Goal: Task Accomplishment & Management: Complete application form

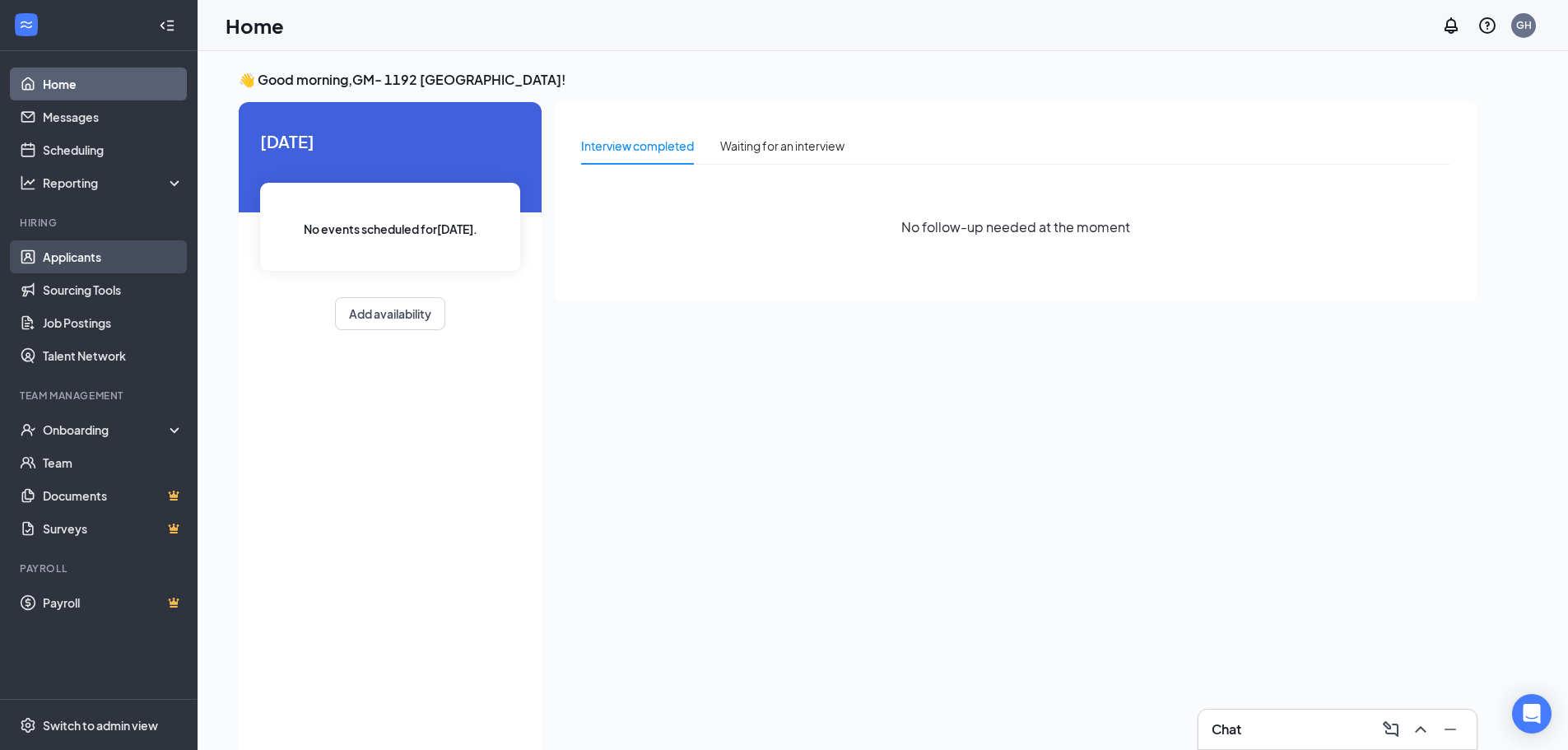
click at [104, 255] on link "Applicants" at bounding box center [113, 256] width 141 height 33
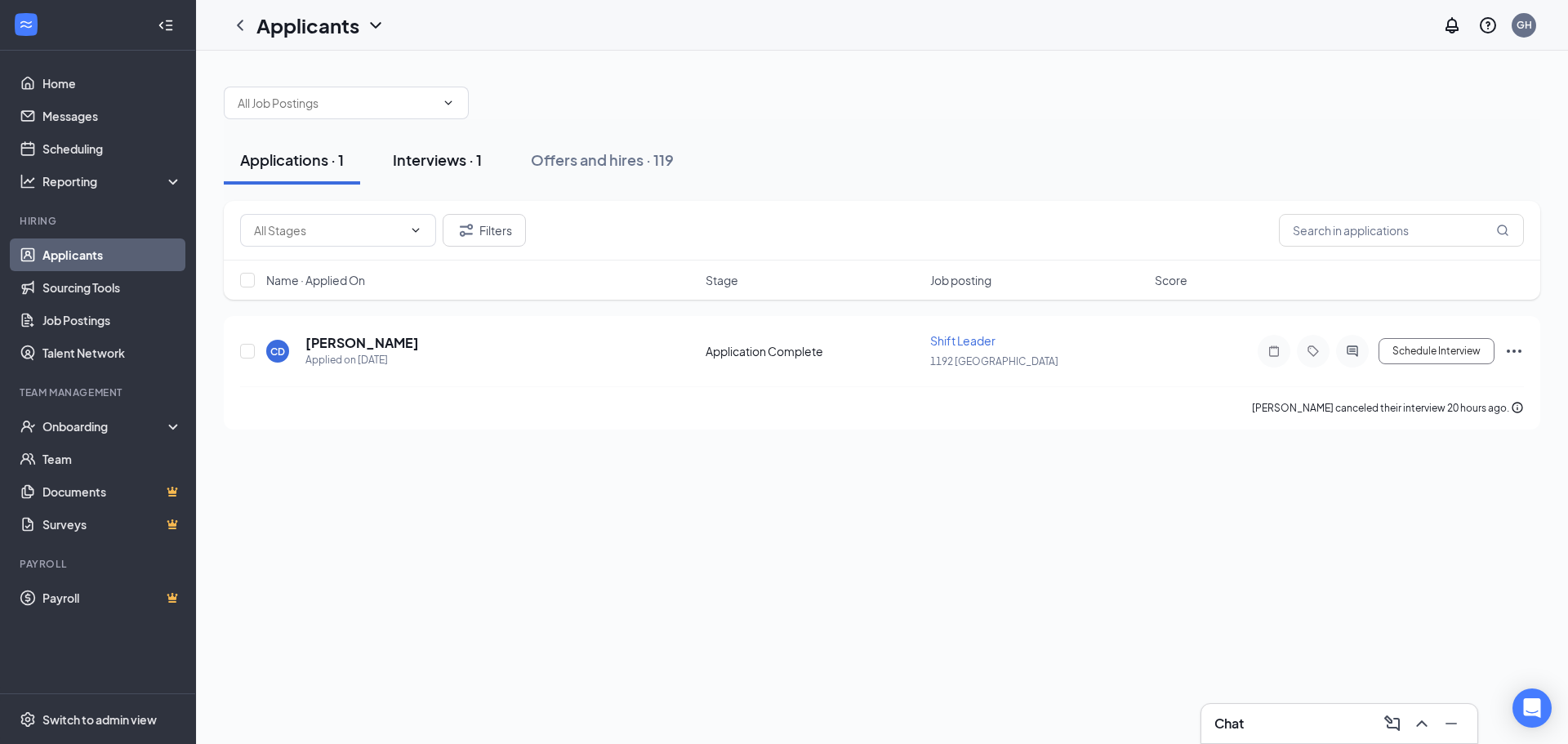
click at [470, 173] on button "Interviews · 1" at bounding box center [437, 160] width 121 height 49
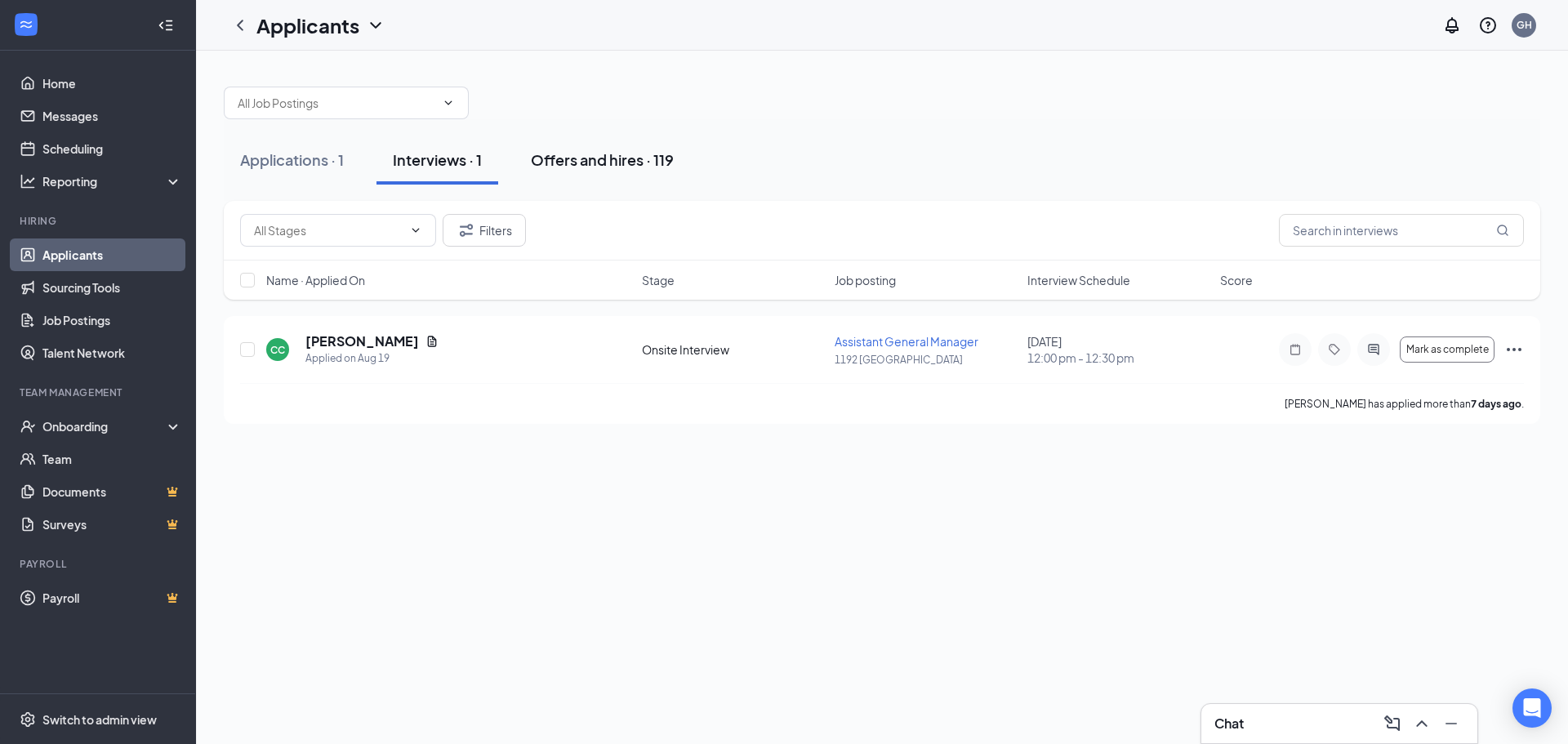
click at [590, 167] on div "Offers and hires · 119" at bounding box center [602, 159] width 143 height 21
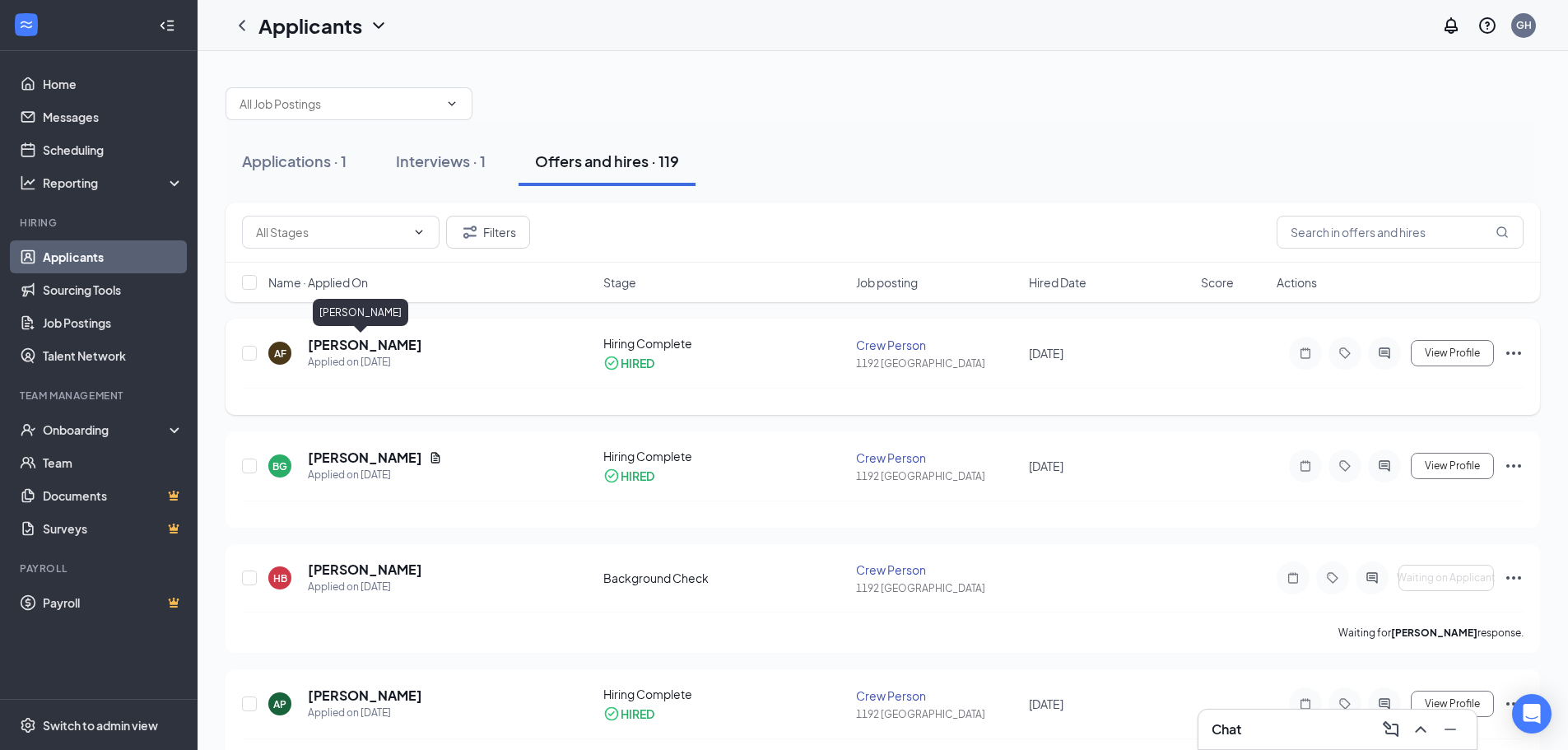
click at [347, 344] on h5 "[PERSON_NAME]" at bounding box center [364, 345] width 114 height 18
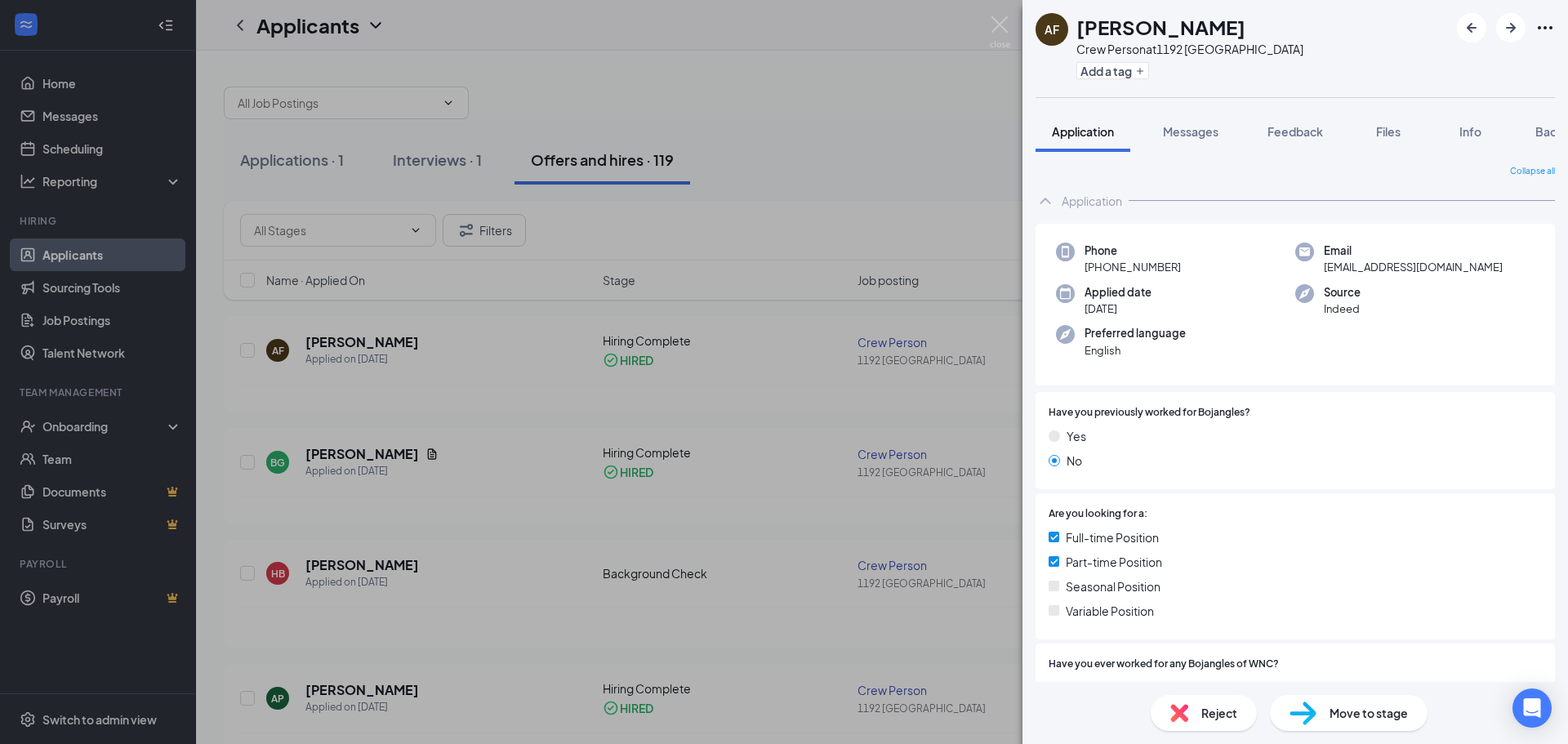
click at [1347, 719] on span "Move to stage" at bounding box center [1369, 713] width 79 height 18
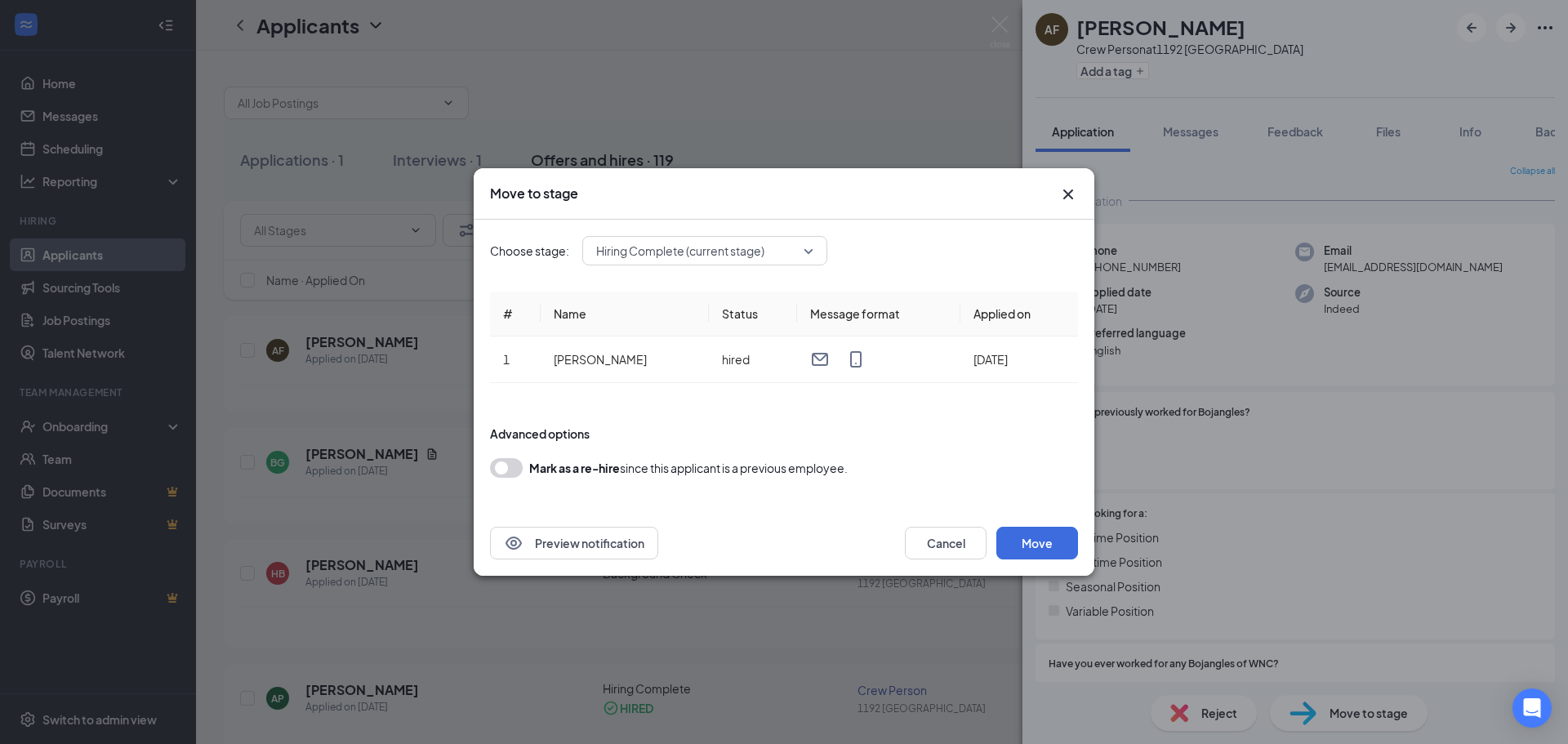
click at [801, 254] on span "Hiring Complete (current stage)" at bounding box center [705, 250] width 217 height 24
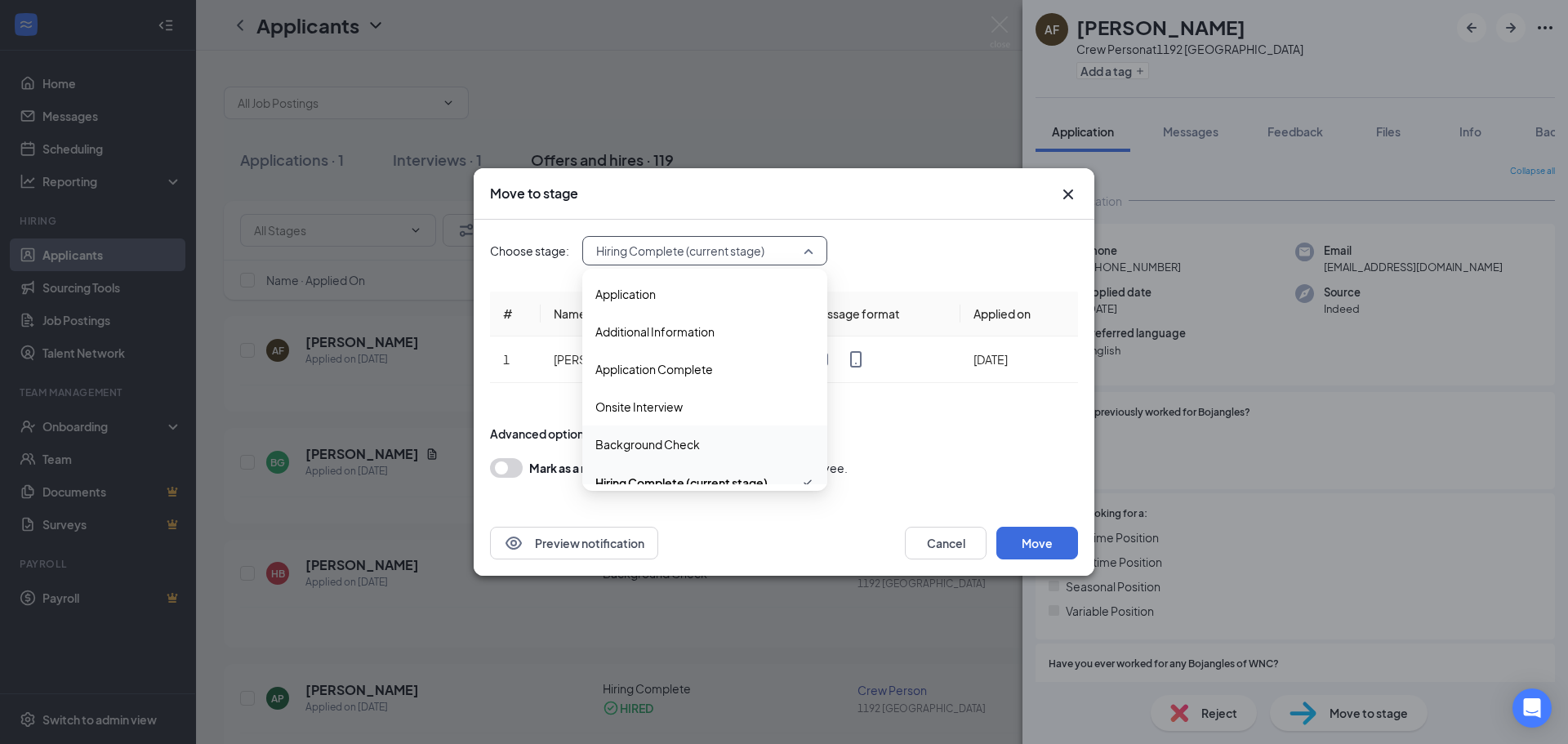
scroll to position [18, 0]
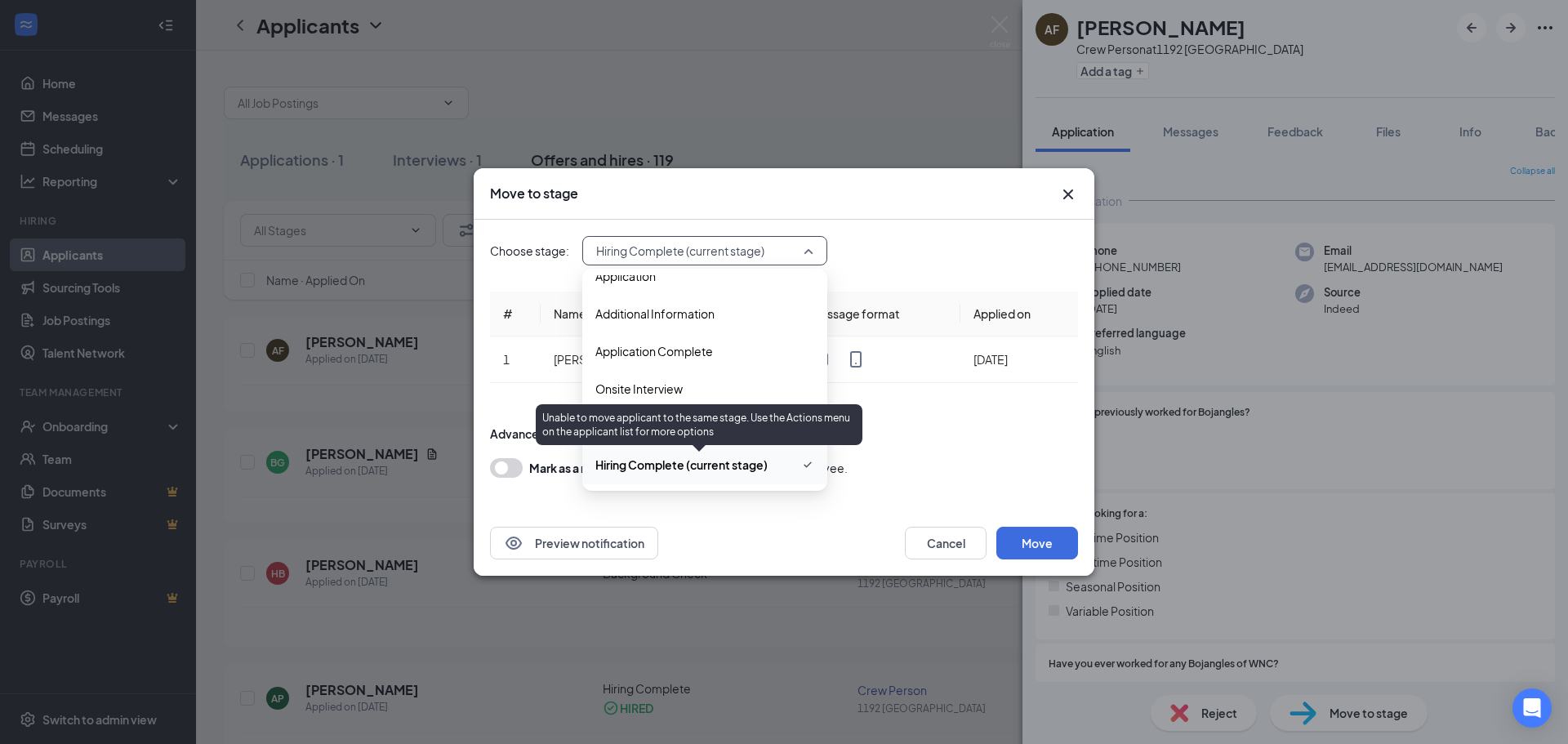
click at [723, 469] on span "Hiring Complete (current stage)" at bounding box center [682, 464] width 172 height 18
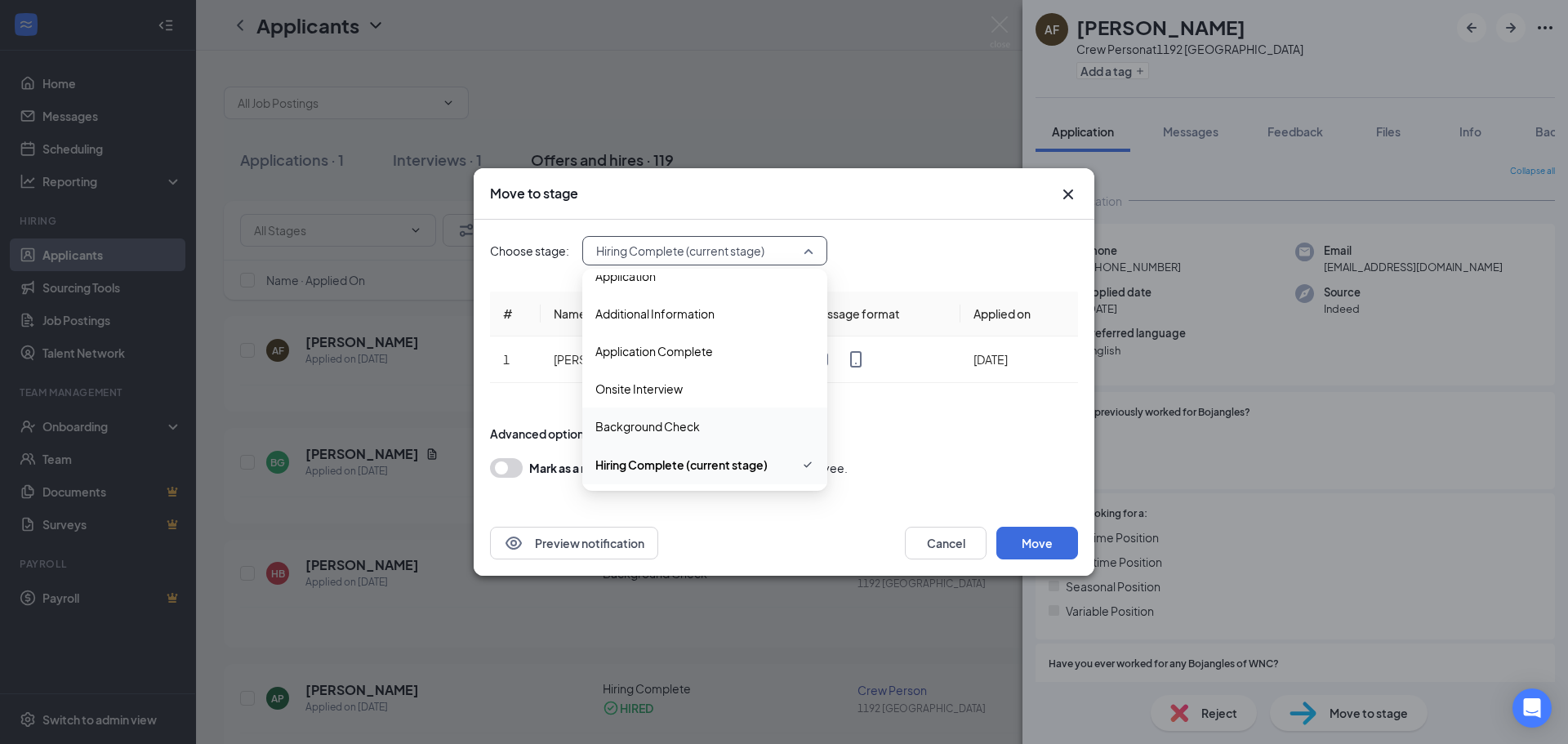
click at [1147, 480] on div "Move to stage Choose stage: Hiring Complete (current stage) 3566938 3566939 356…" at bounding box center [784, 372] width 1568 height 744
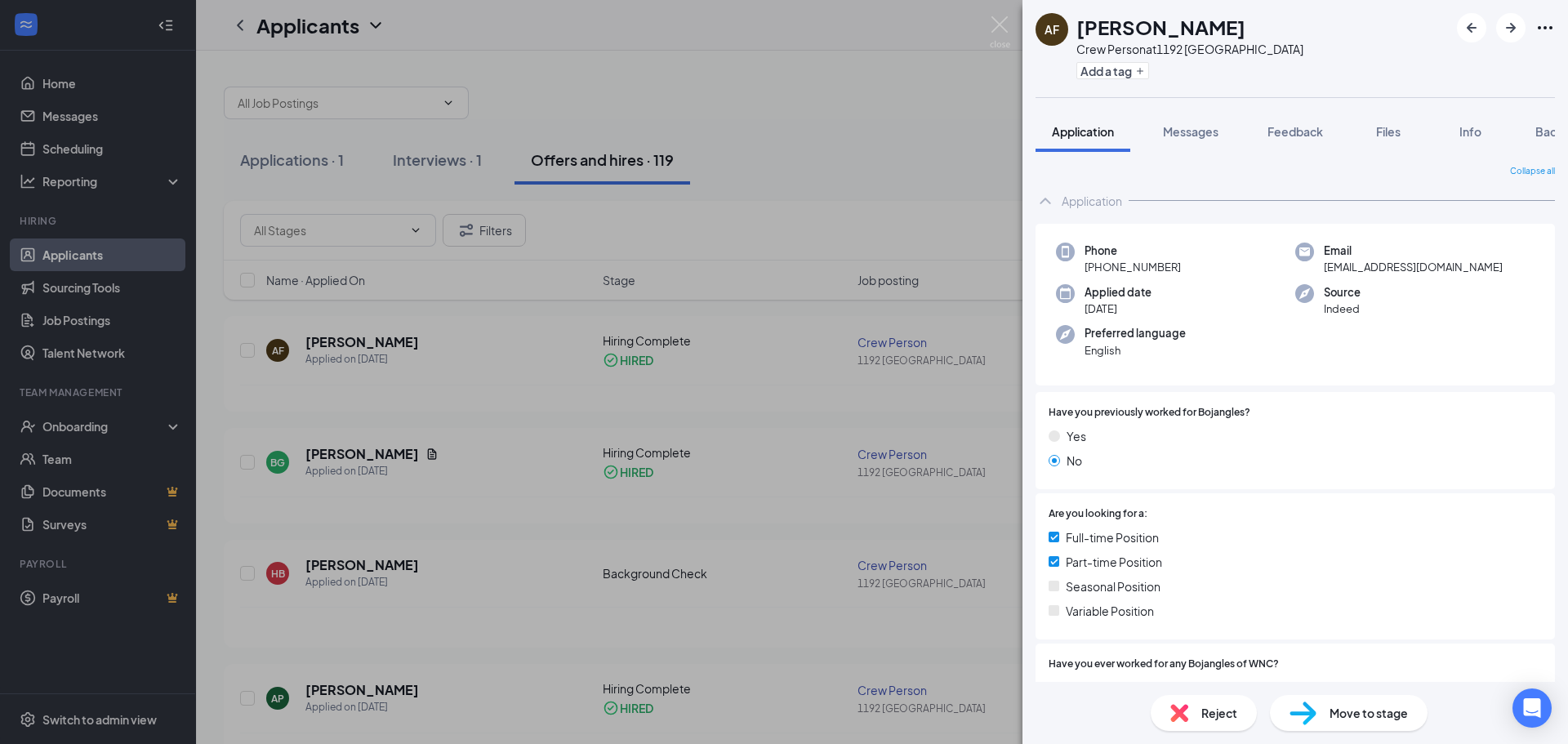
click at [1301, 705] on img at bounding box center [1303, 713] width 27 height 24
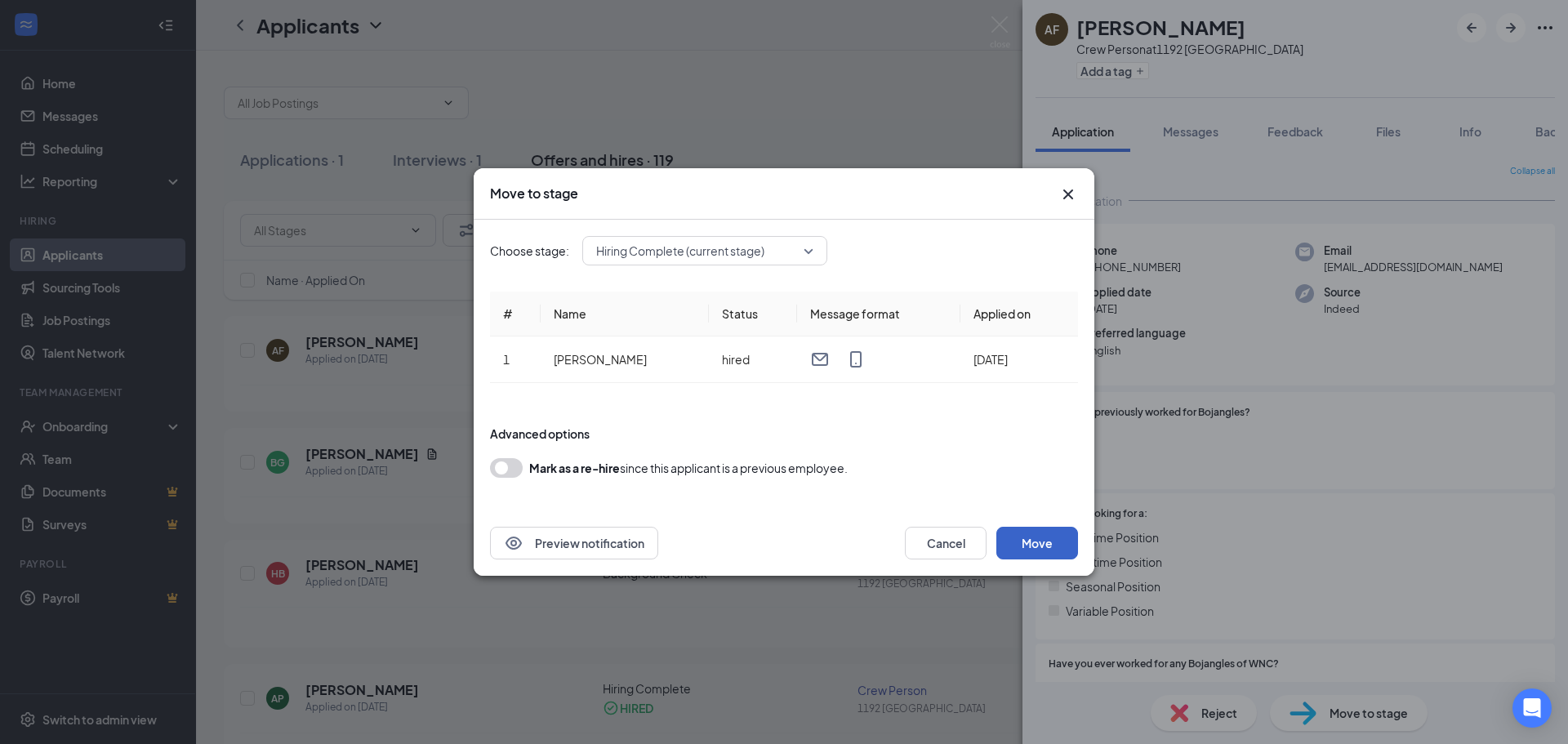
click at [1022, 542] on button "Move" at bounding box center [1037, 543] width 81 height 33
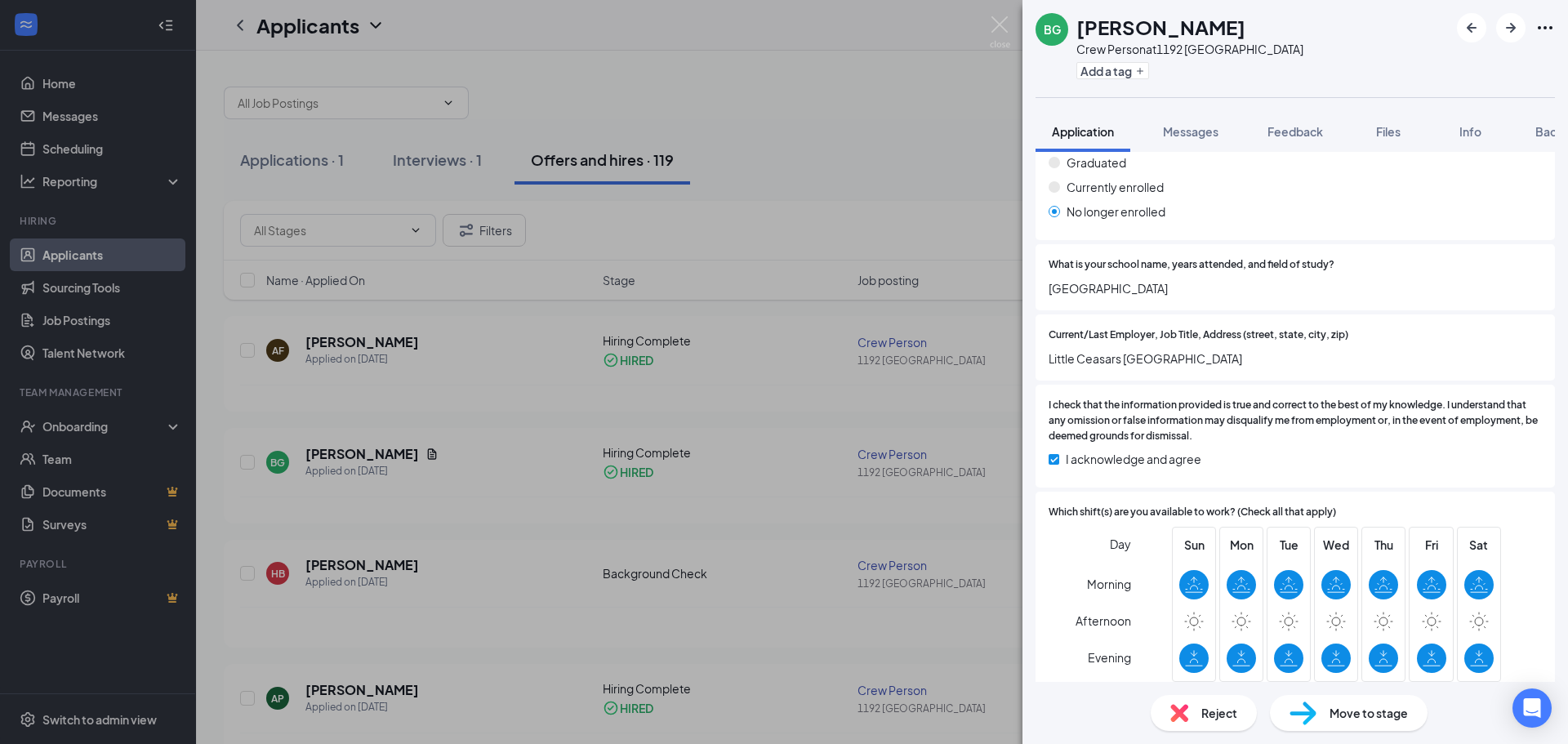
scroll to position [1579, 0]
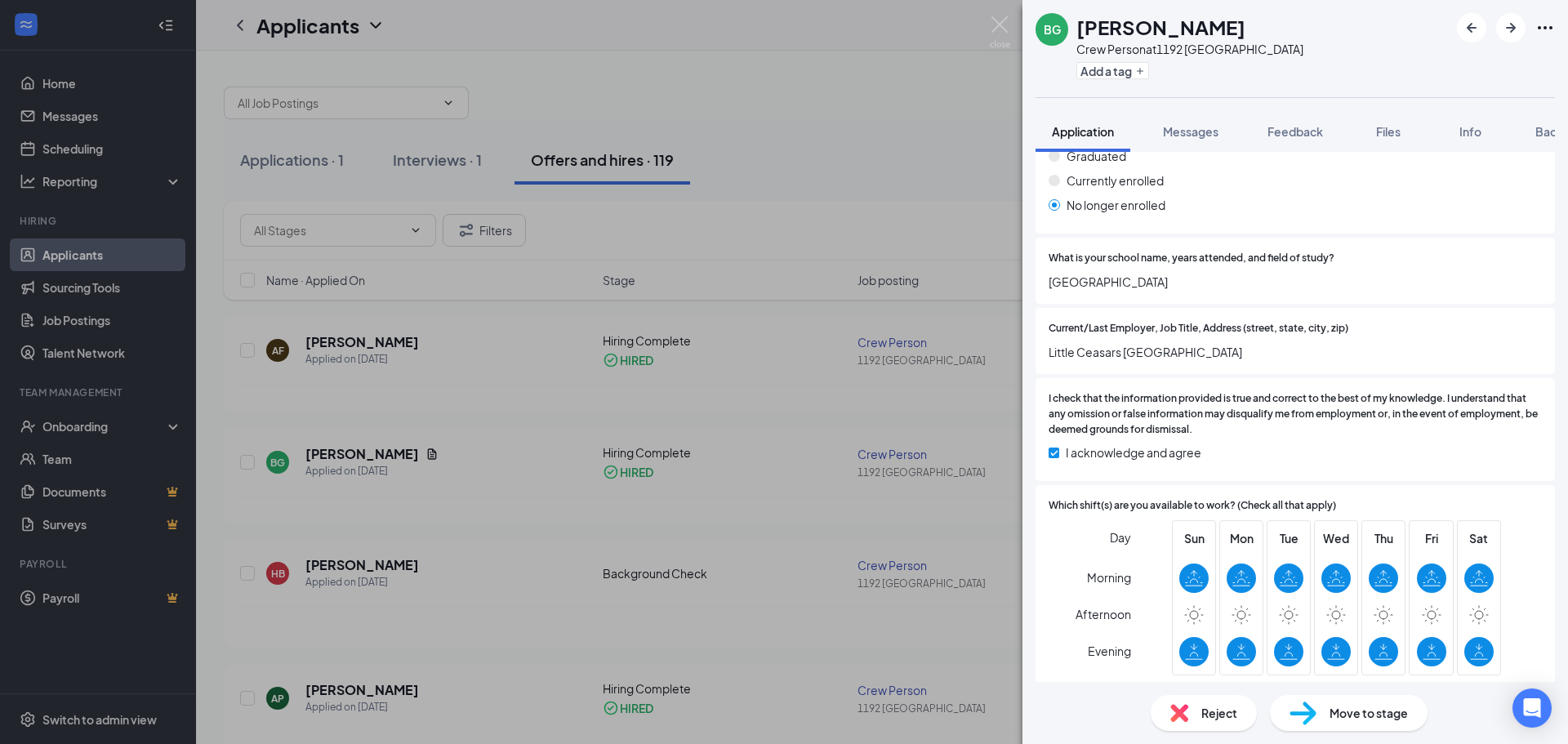
click at [1314, 705] on img at bounding box center [1303, 713] width 27 height 24
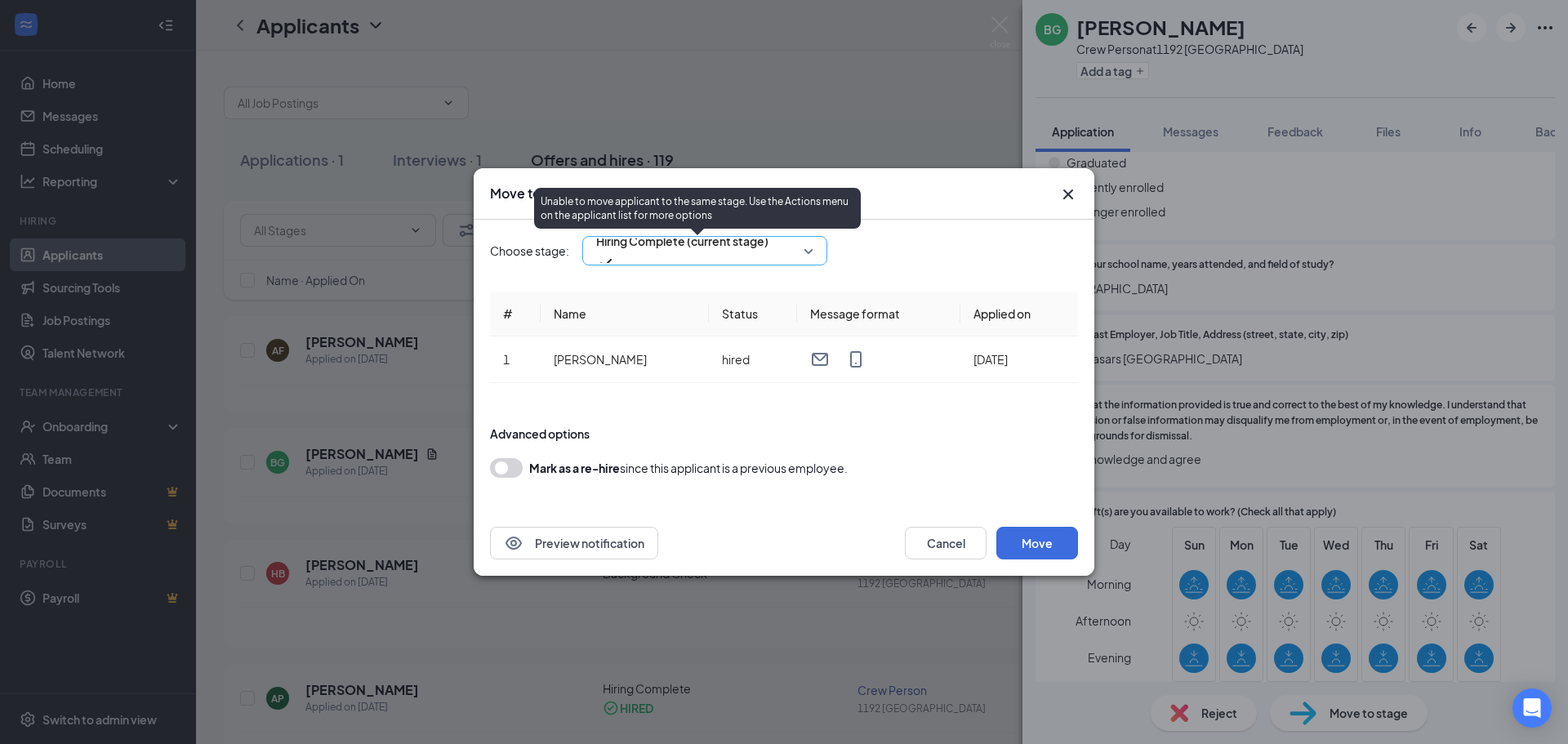
click at [769, 255] on span "Hiring Complete (current stage)" at bounding box center [683, 251] width 172 height 44
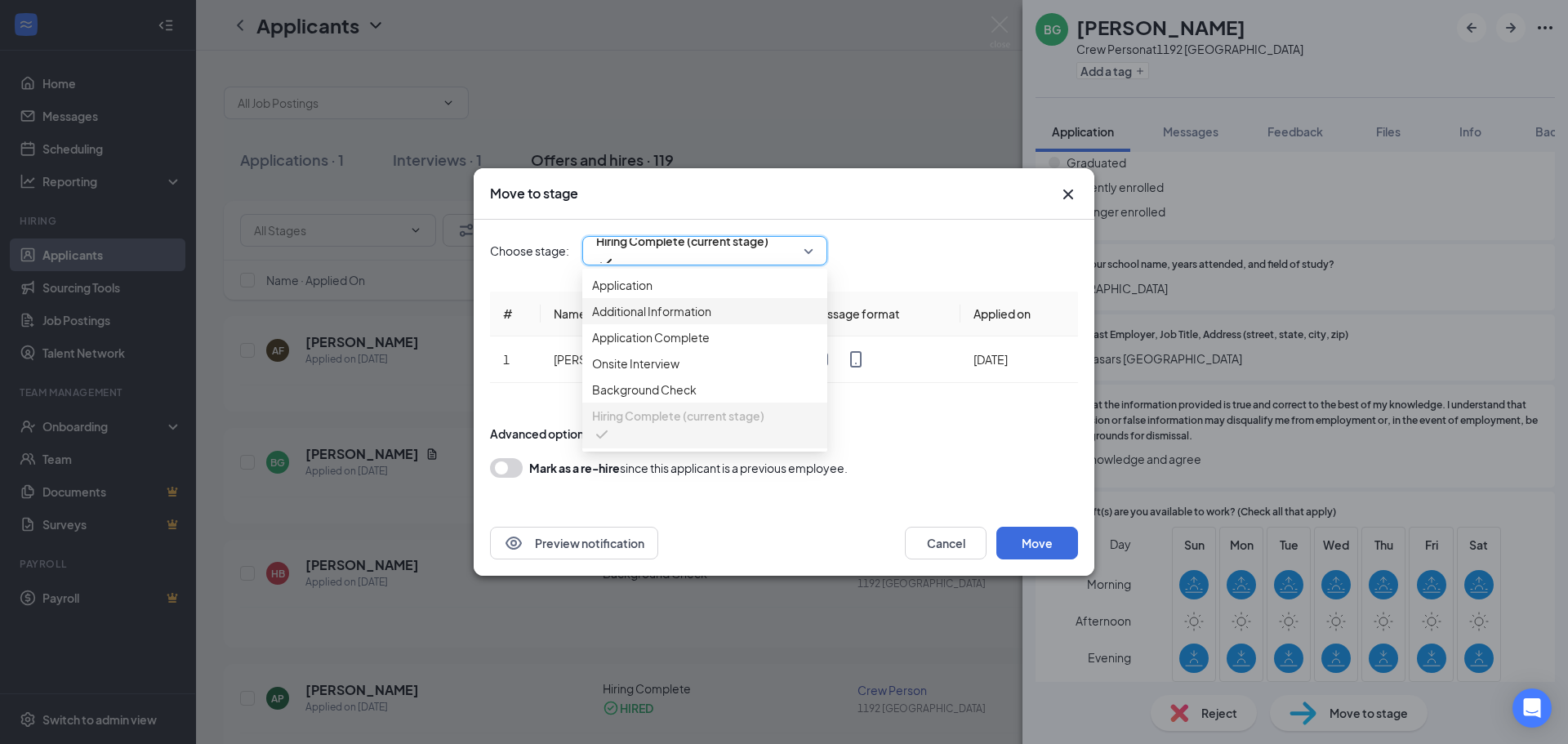
click at [897, 405] on div "Choose stage: 3566940 Hiring Complete (current stage) 3566935 3566936 3566937 A…" at bounding box center [783, 365] width 588 height 291
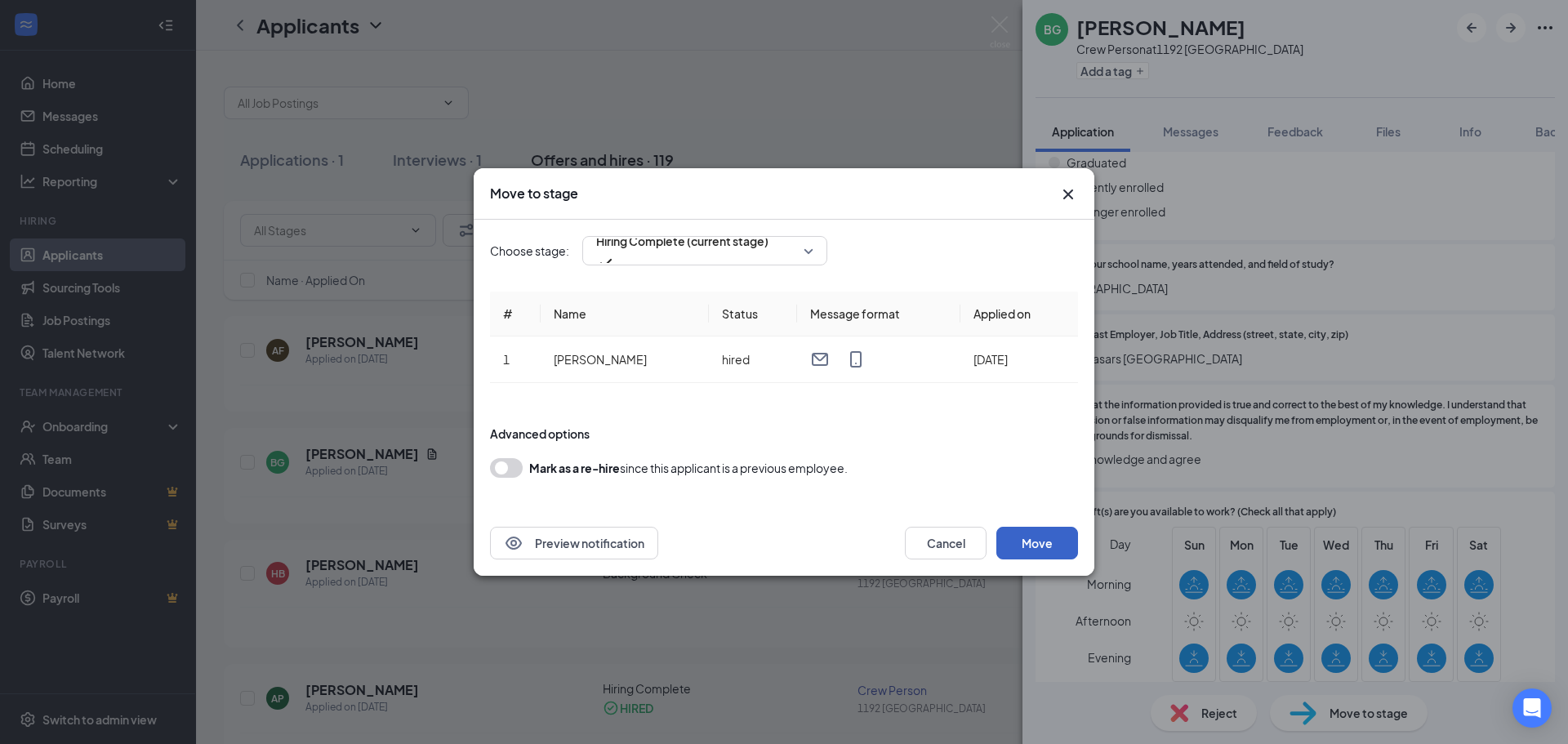
click at [1043, 554] on button "Move" at bounding box center [1037, 543] width 81 height 33
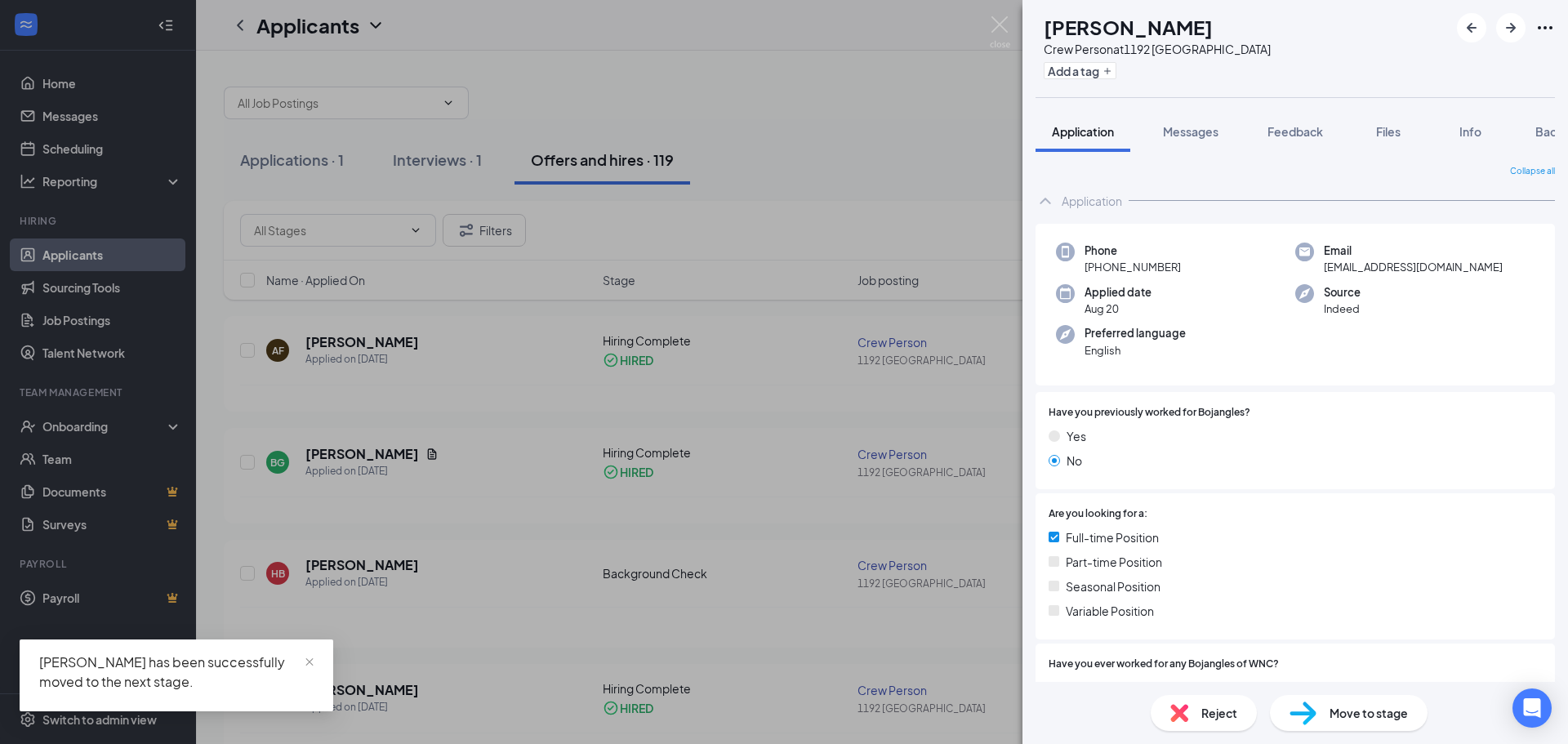
click at [1355, 704] on span "Move to stage" at bounding box center [1369, 713] width 79 height 18
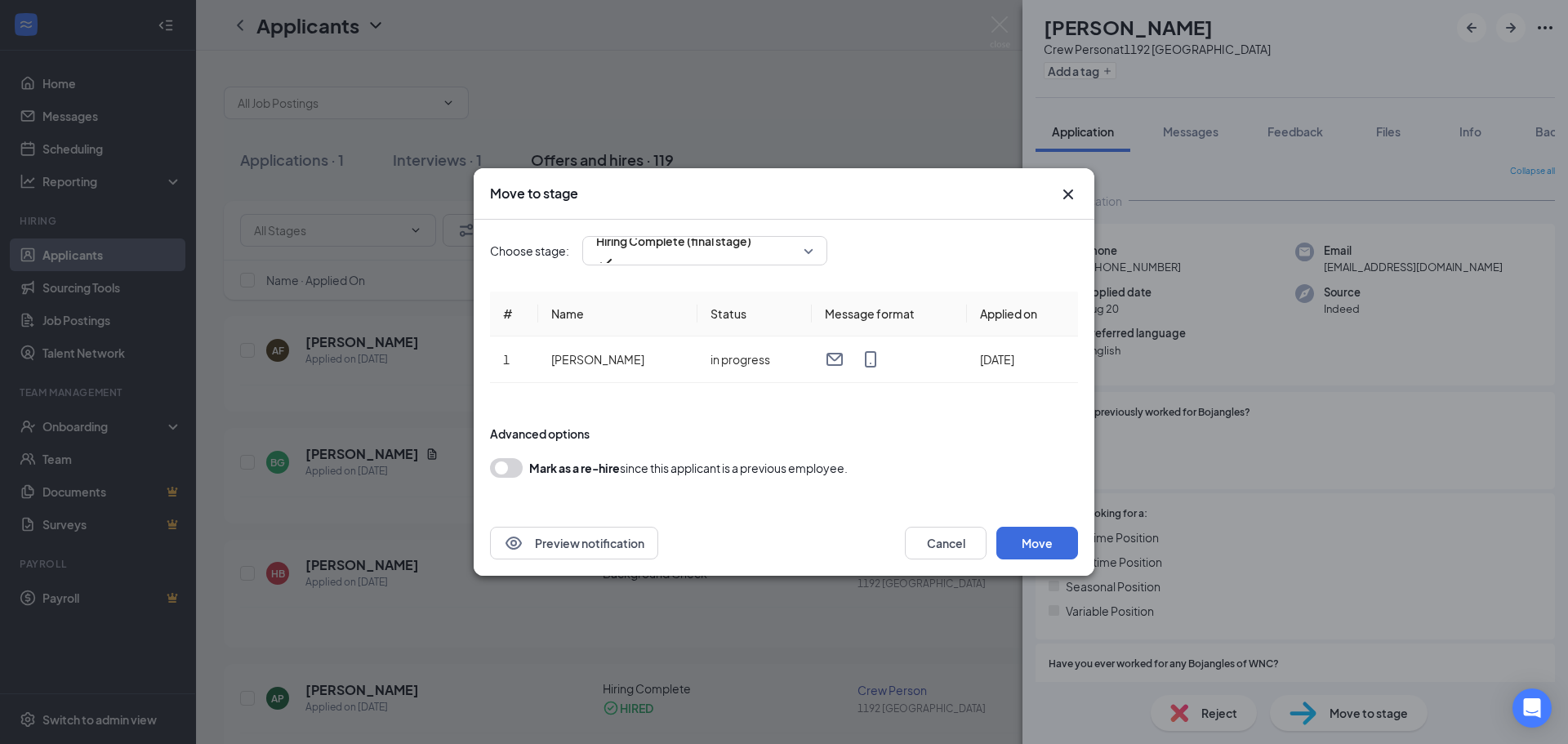
click at [712, 229] on div "Choose stage: Hiring Complete (final stage) # Name Status Message format Applie…" at bounding box center [783, 365] width 588 height 291
click at [709, 253] on span "Hiring Complete (final stage)" at bounding box center [674, 241] width 155 height 24
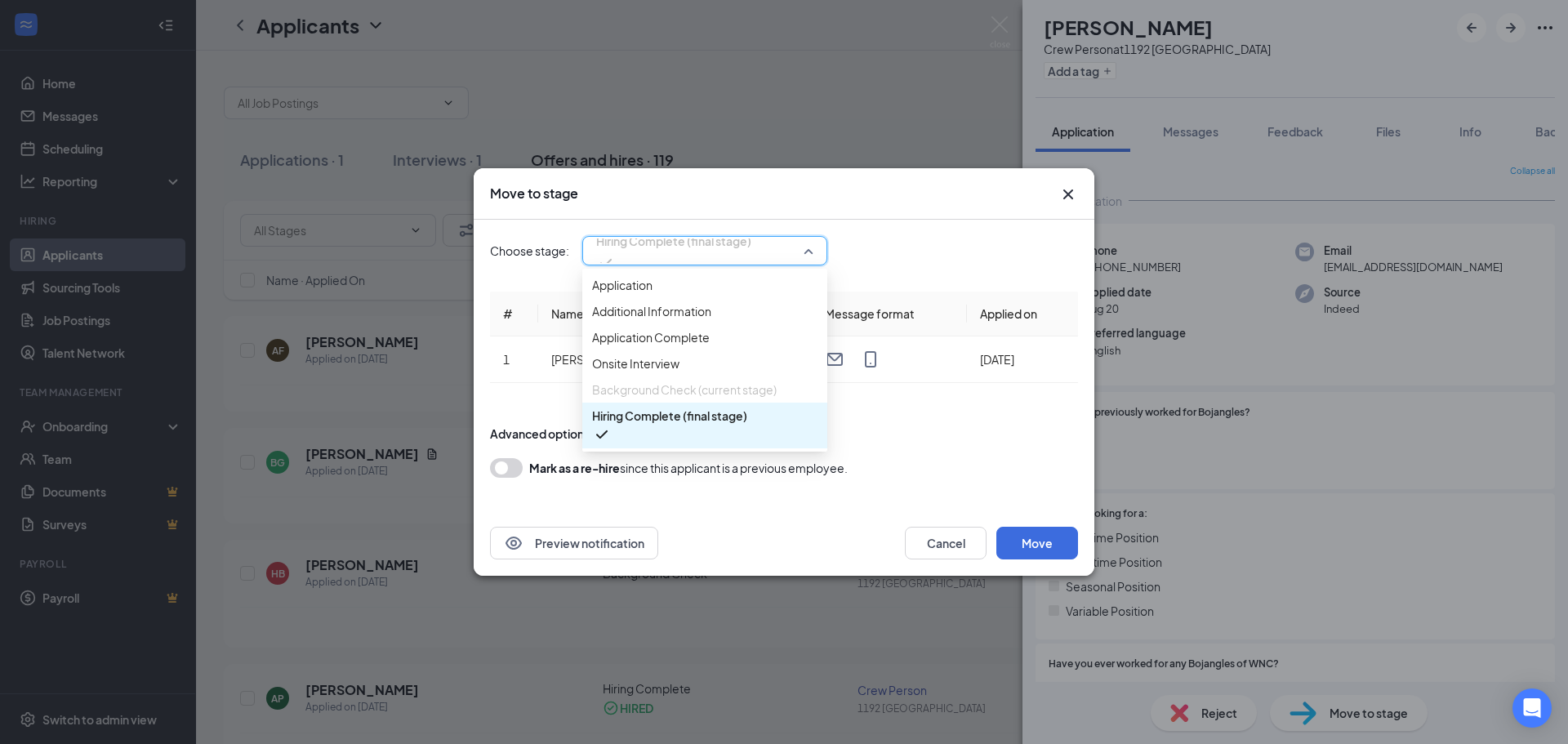
scroll to position [18, 0]
click at [712, 424] on span "Hiring Complete (final stage)" at bounding box center [669, 415] width 155 height 18
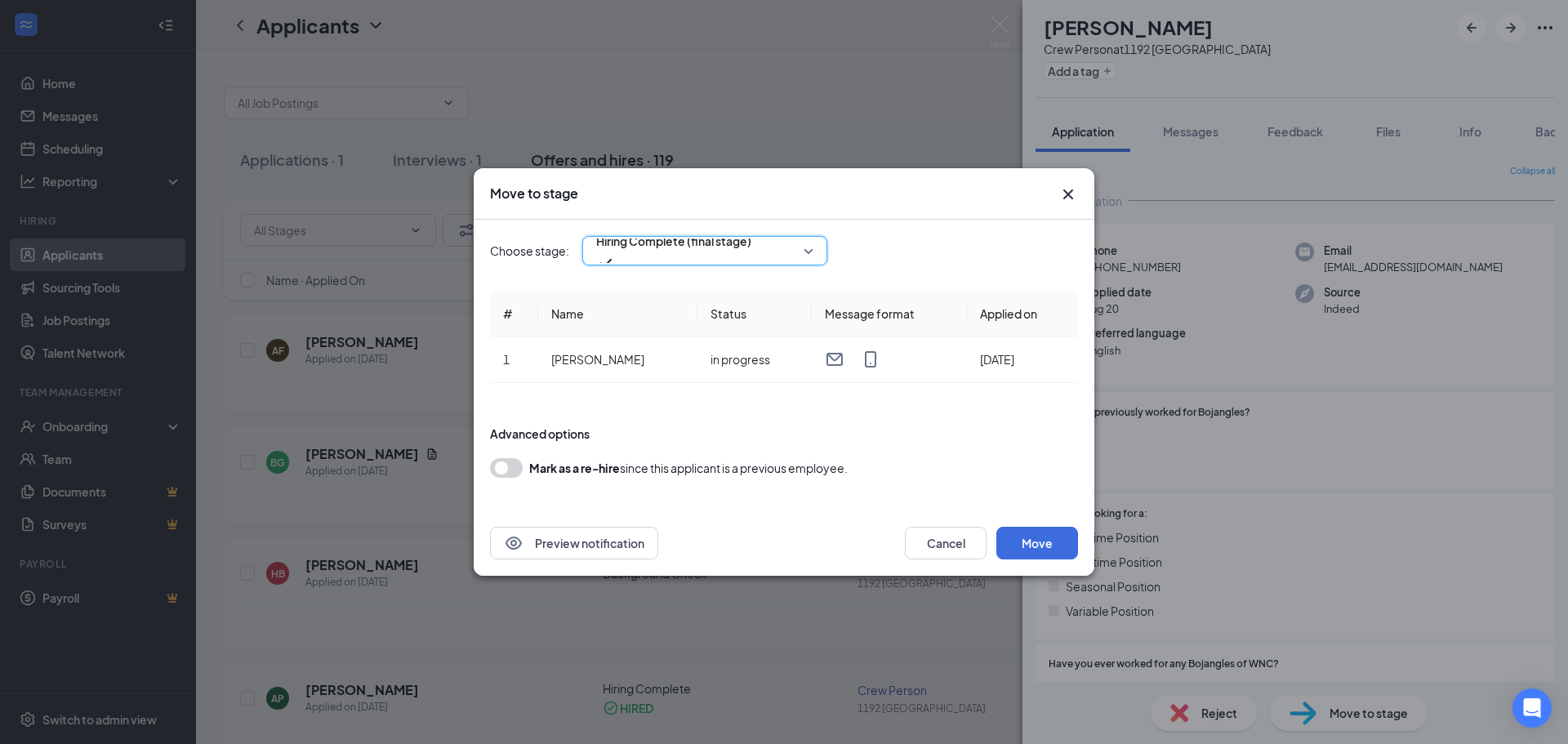
click at [721, 253] on span "Hiring Complete (final stage)" at bounding box center [674, 241] width 155 height 24
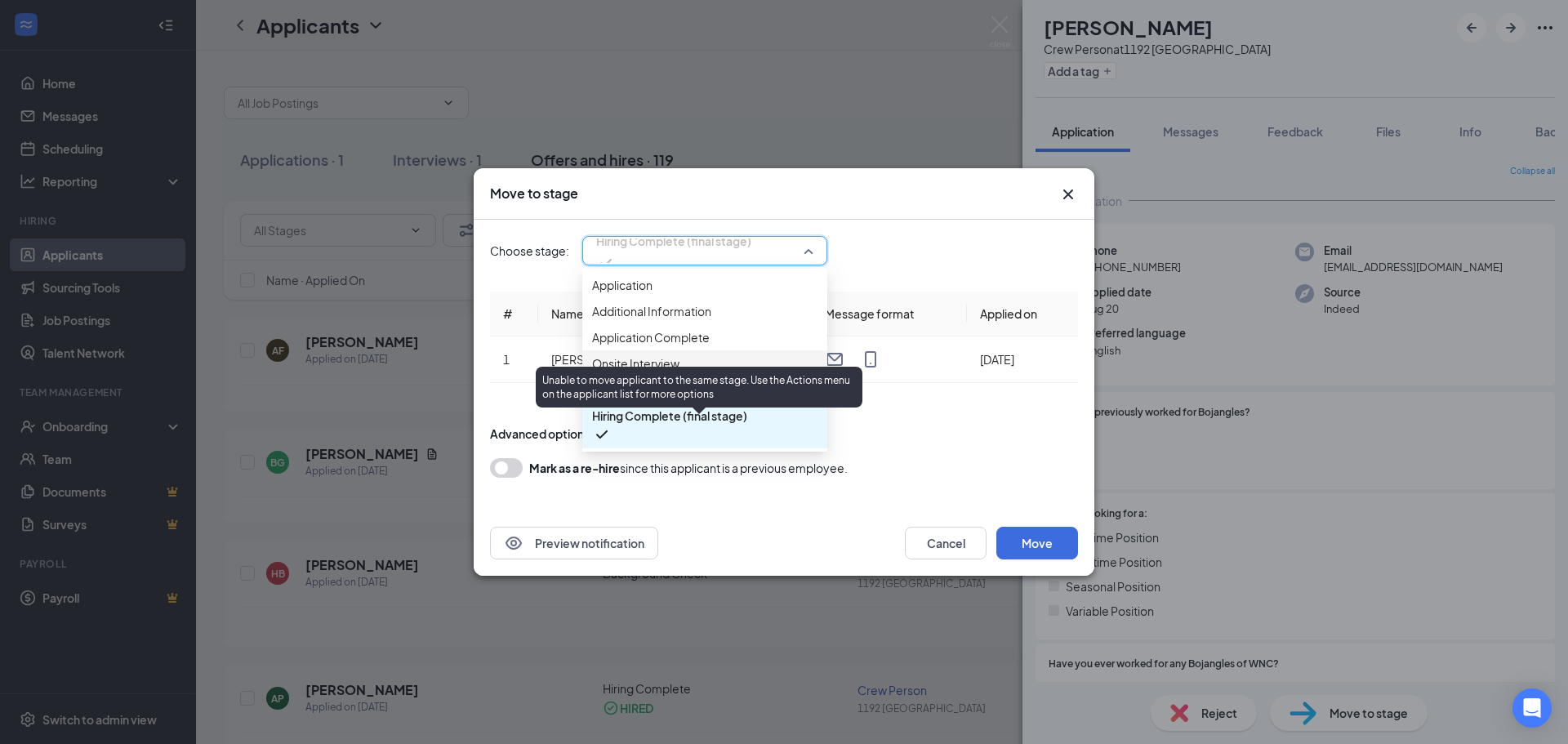
click at [712, 398] on span "Background Check (current stage)" at bounding box center [684, 389] width 185 height 18
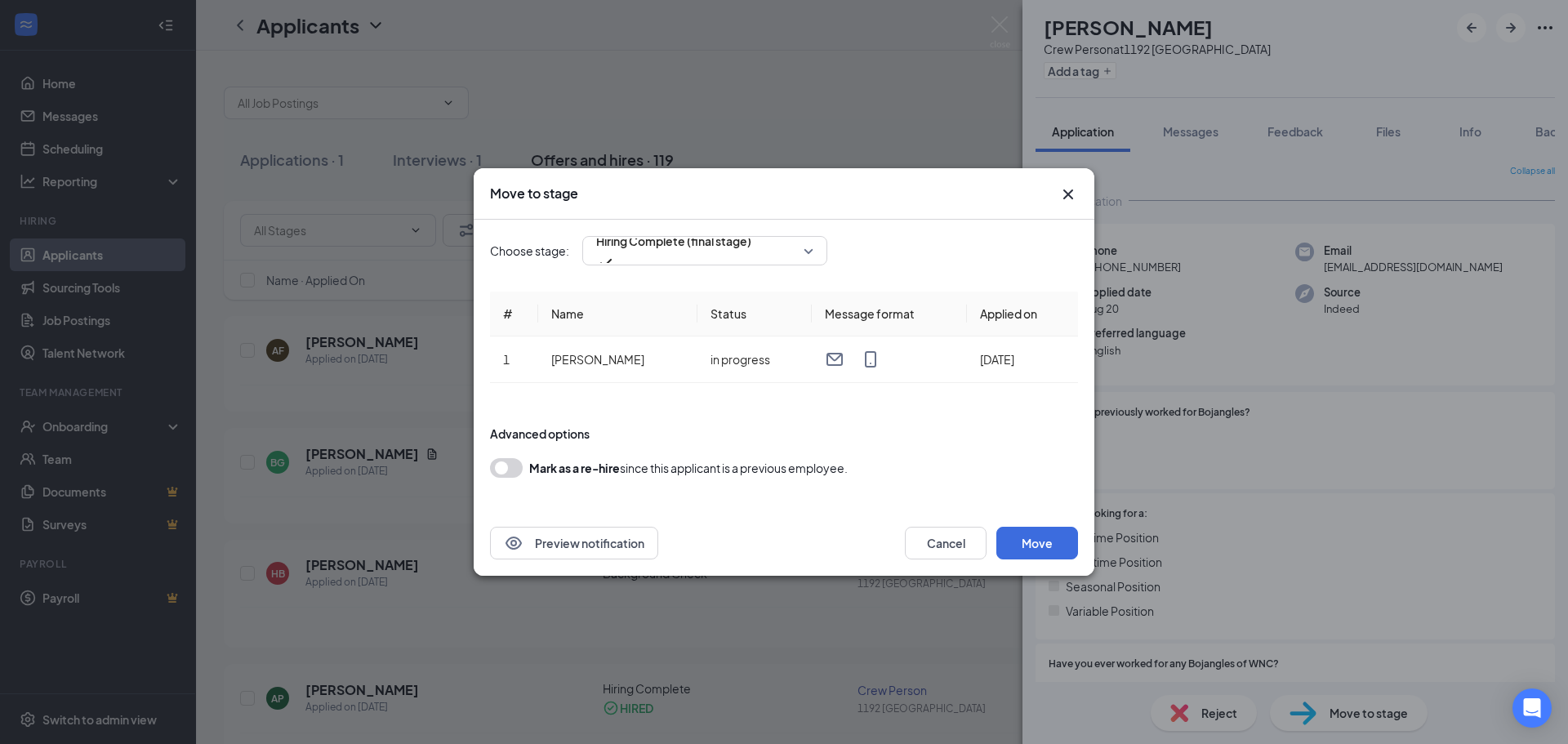
click at [946, 479] on form "Advanced options Mark as a re-hire since this applicant is a previous employee." at bounding box center [783, 452] width 588 height 85
click at [922, 545] on button "Cancel" at bounding box center [945, 543] width 81 height 33
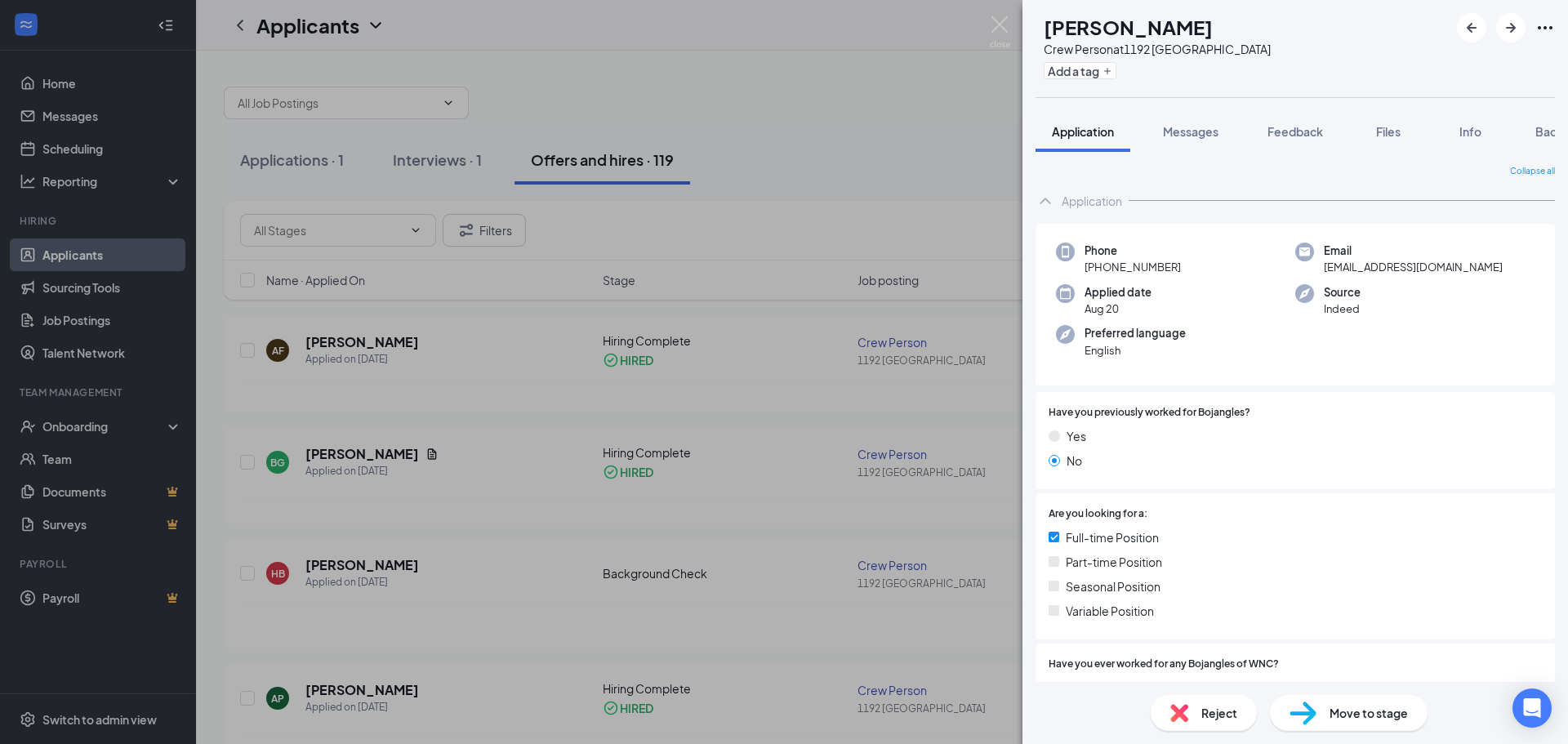
click at [1315, 704] on img at bounding box center [1303, 713] width 27 height 24
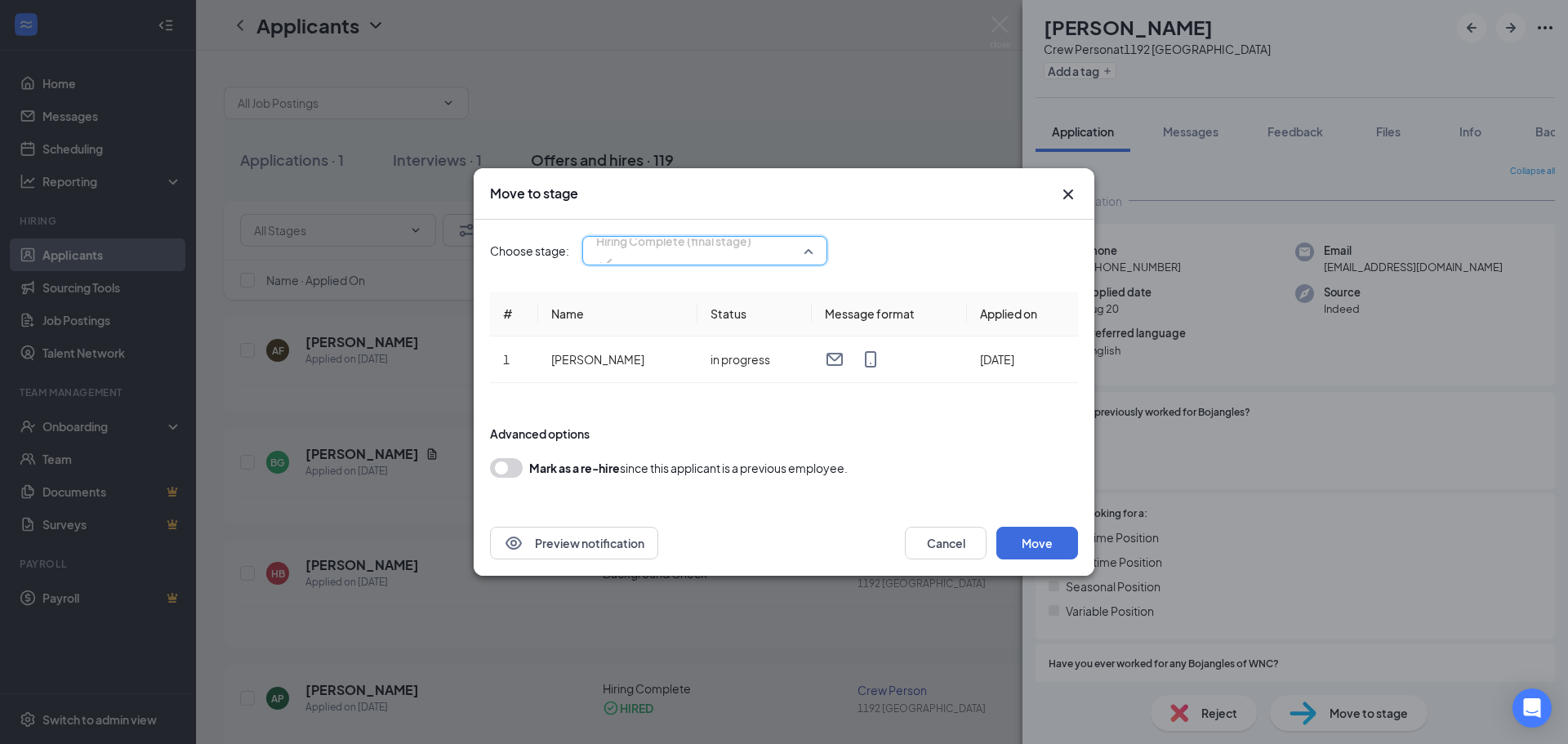
click at [717, 262] on input "search" at bounding box center [699, 251] width 214 height 28
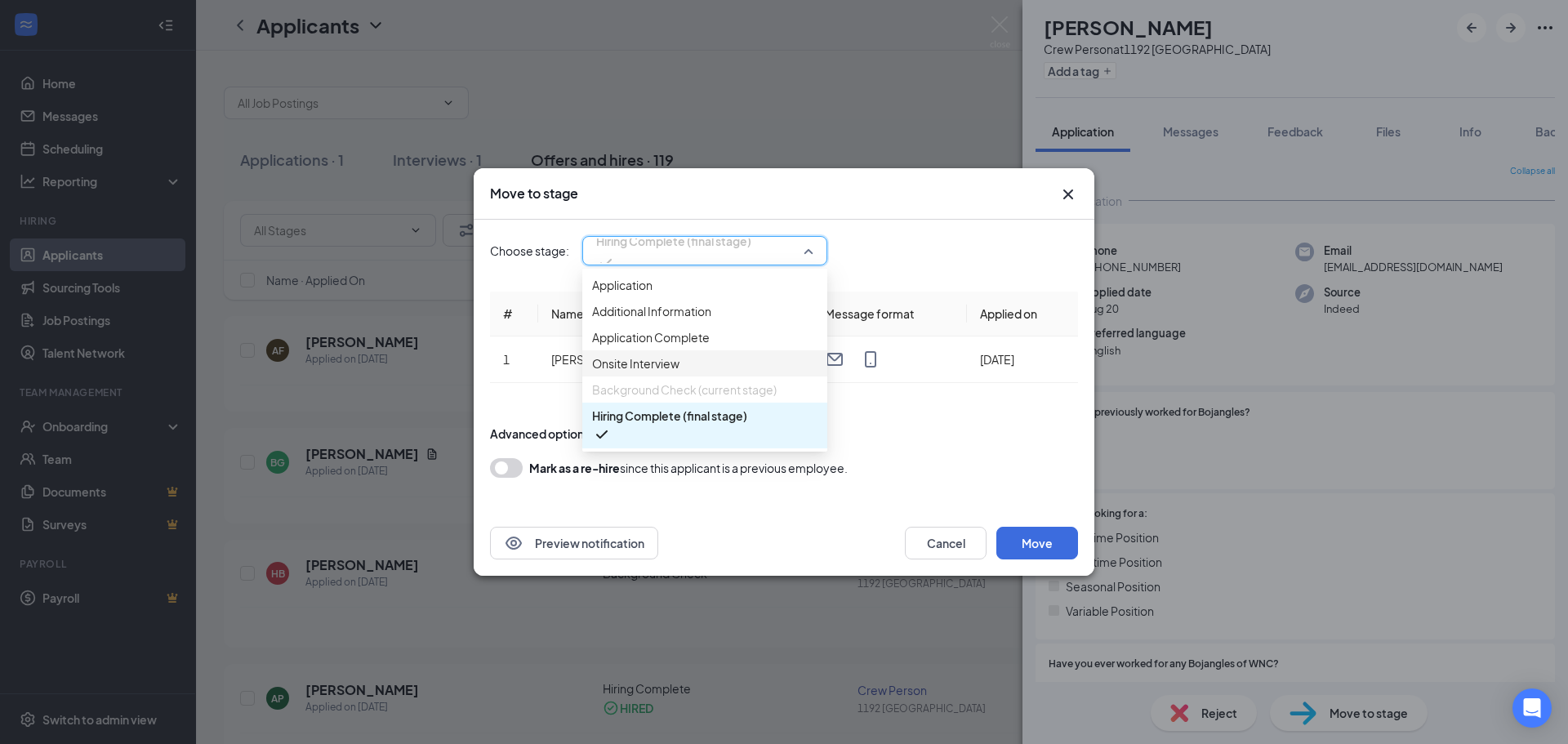
click at [675, 372] on span "Onsite Interview" at bounding box center [636, 363] width 88 height 18
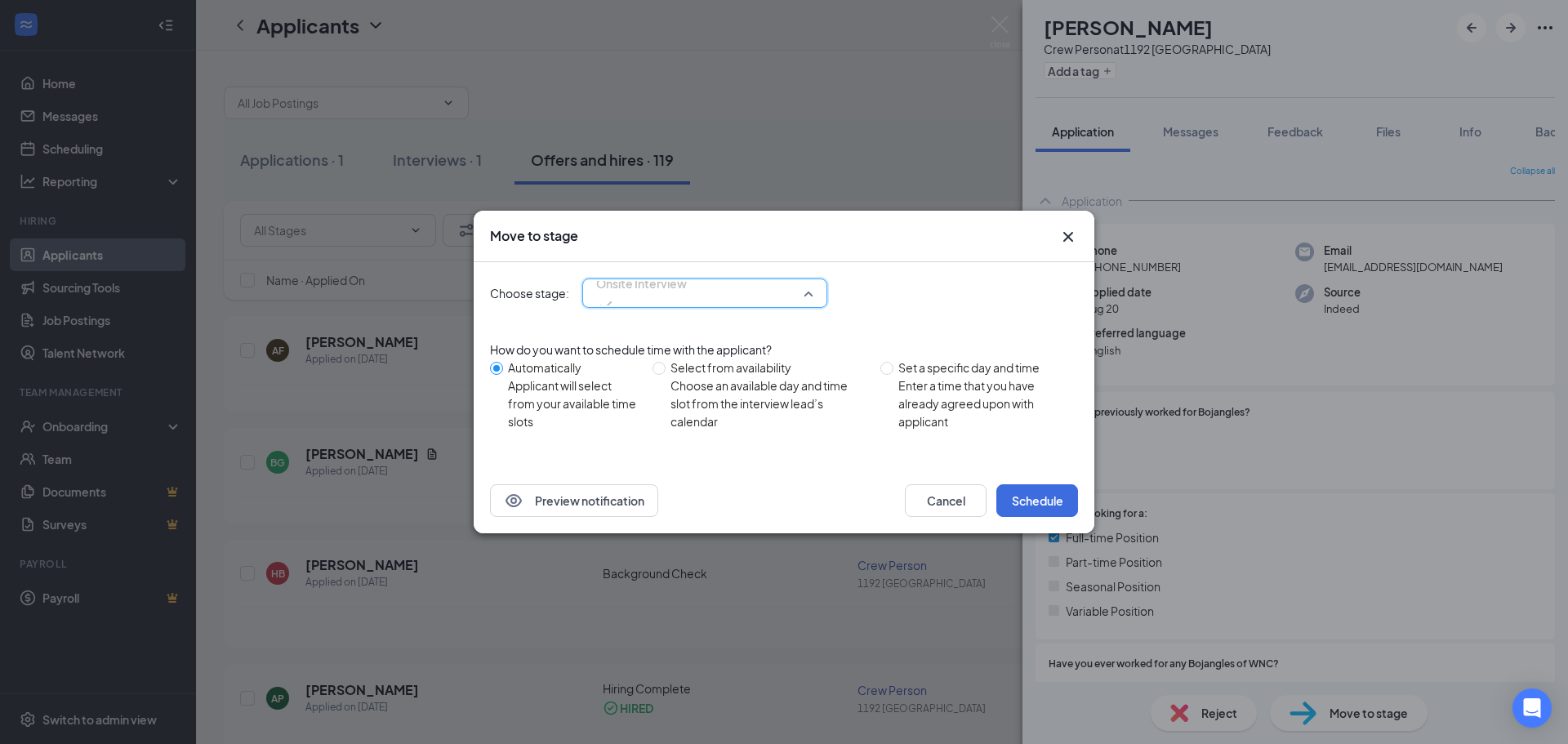
click at [716, 290] on div "Onsite Interview 3566937 3566938 3566939 Application Additional Information App…" at bounding box center [704, 293] width 245 height 29
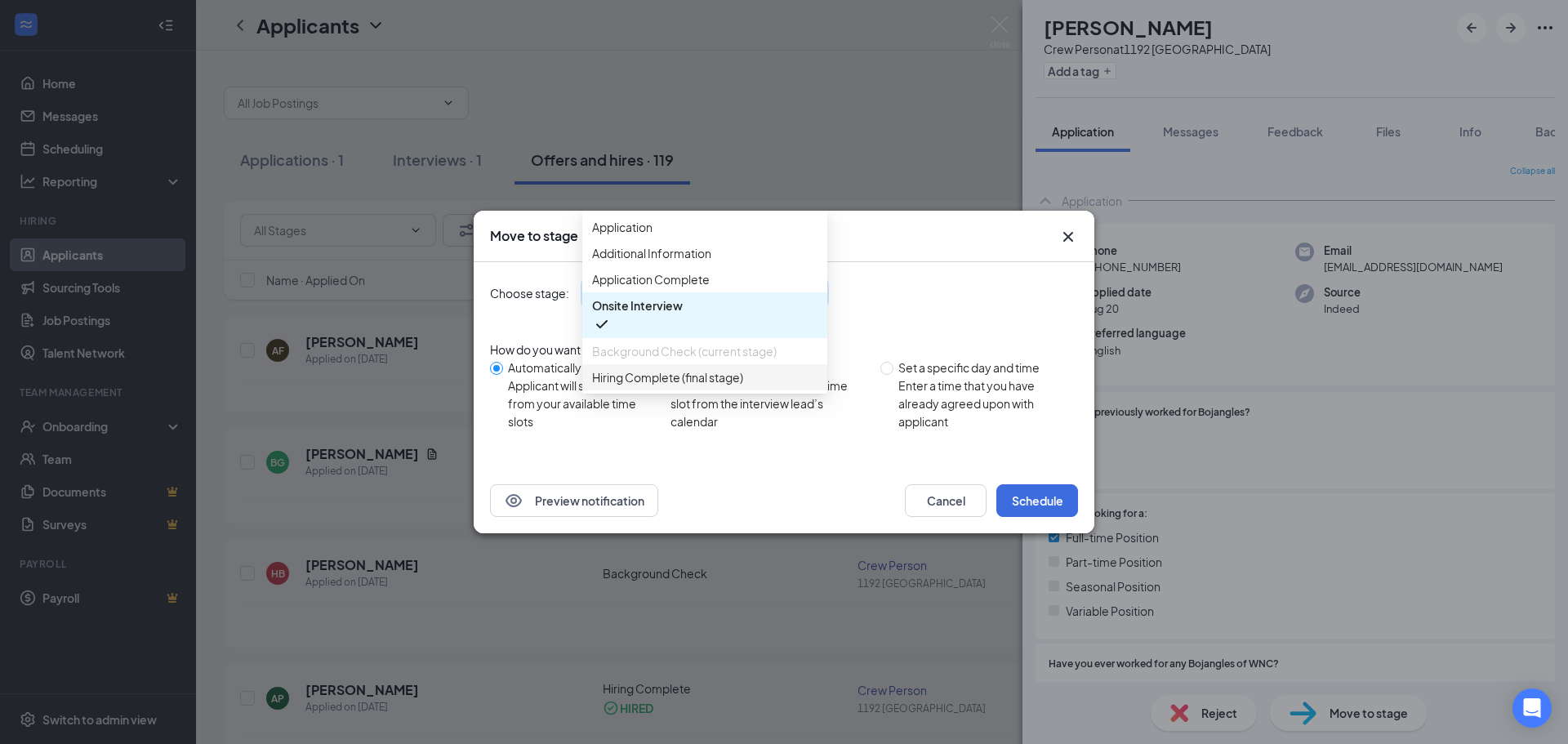
click at [689, 386] on span "Hiring Complete (final stage)" at bounding box center [667, 377] width 151 height 18
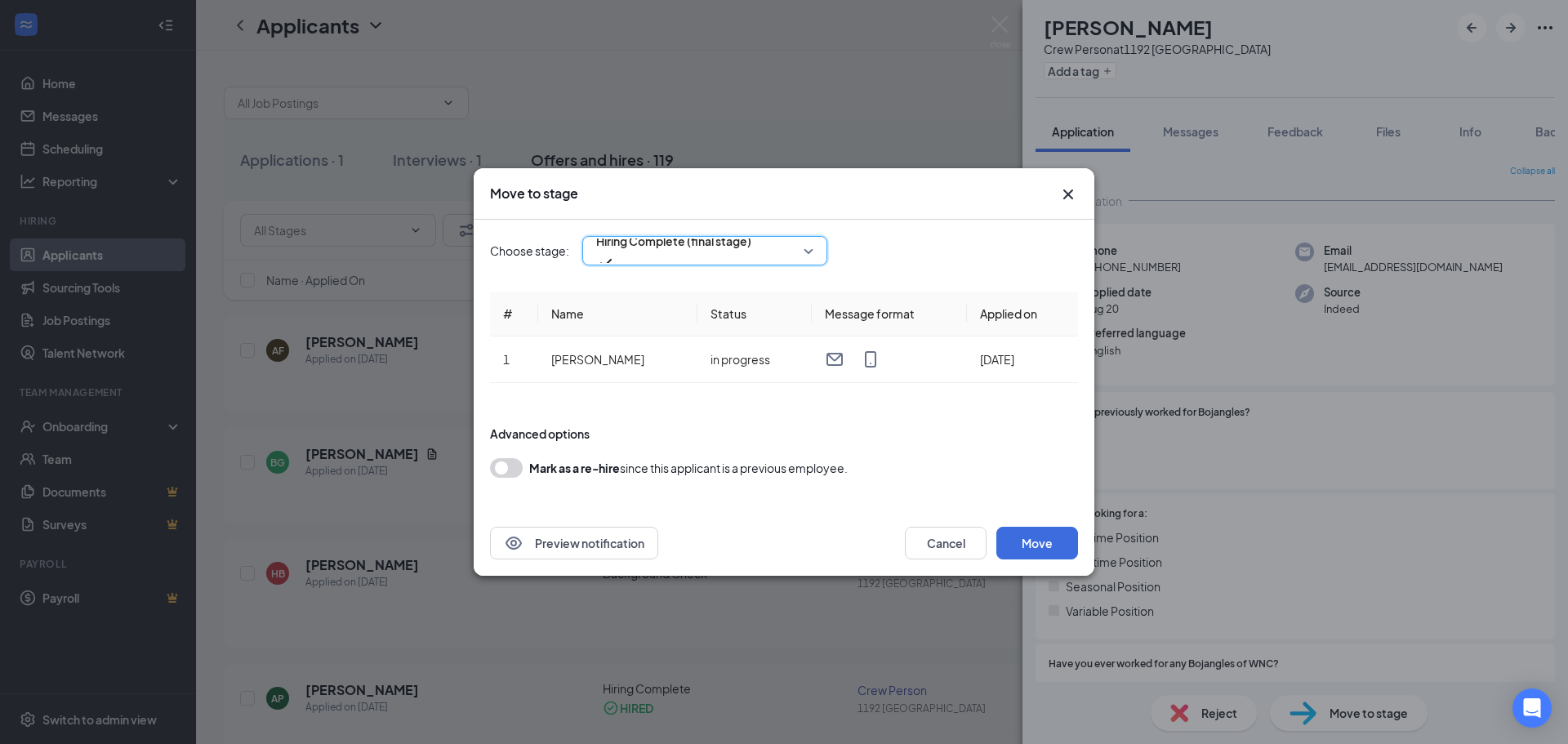
click at [683, 253] on span "Hiring Complete (final stage)" at bounding box center [674, 241] width 155 height 24
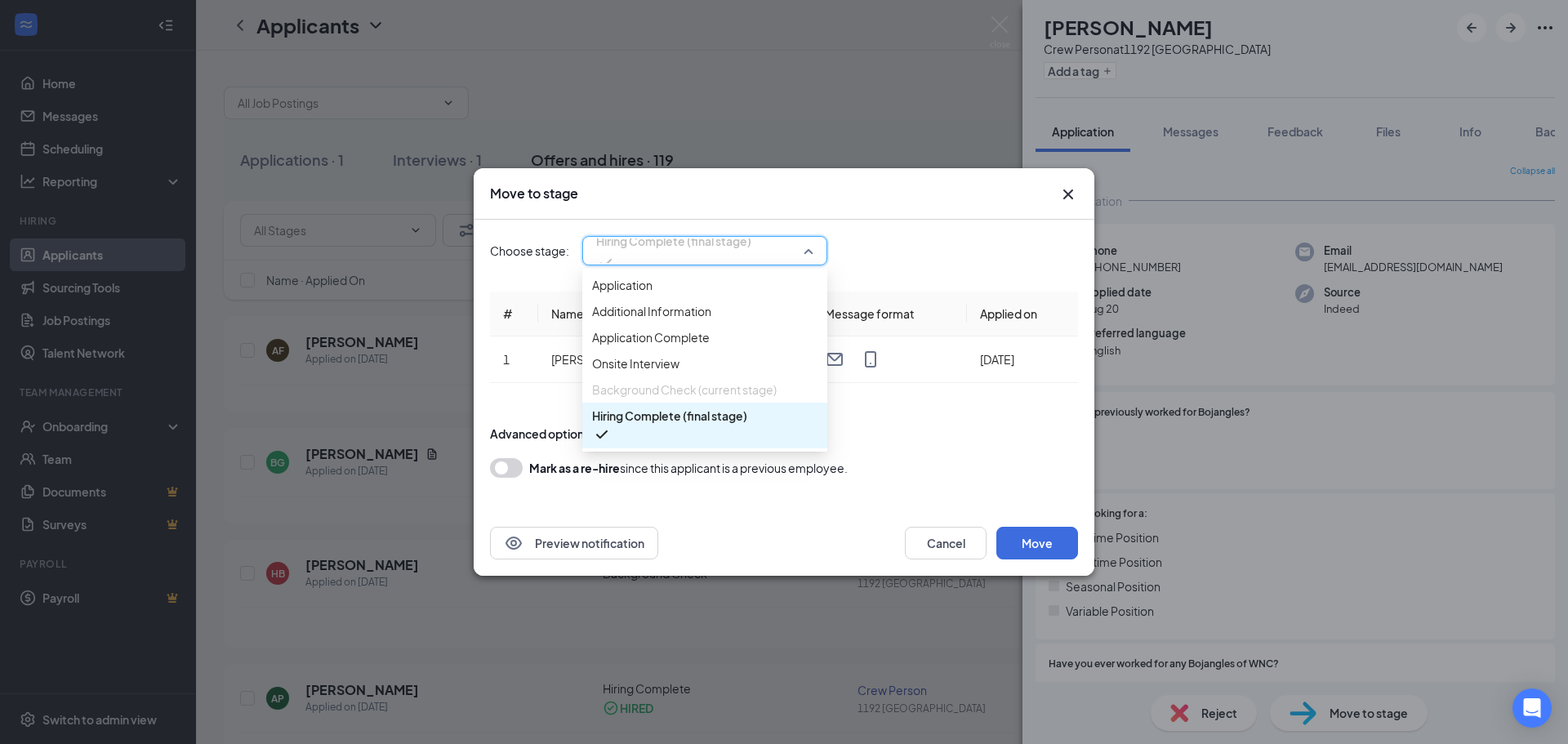
click at [842, 443] on form "Advanced options Mark as a re-hire since this applicant is a previous employee." at bounding box center [783, 452] width 588 height 85
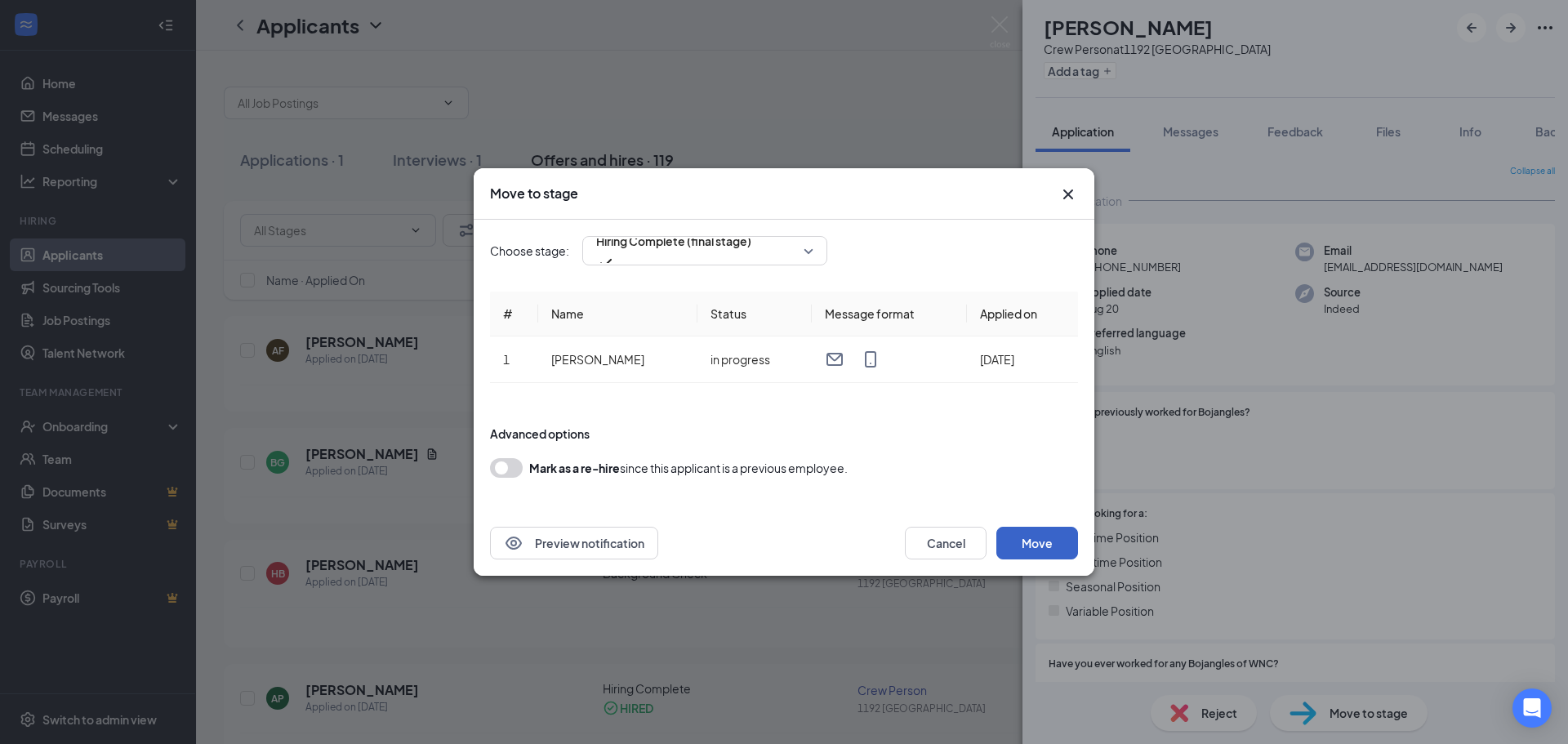
click at [1025, 550] on button "Move" at bounding box center [1037, 543] width 81 height 33
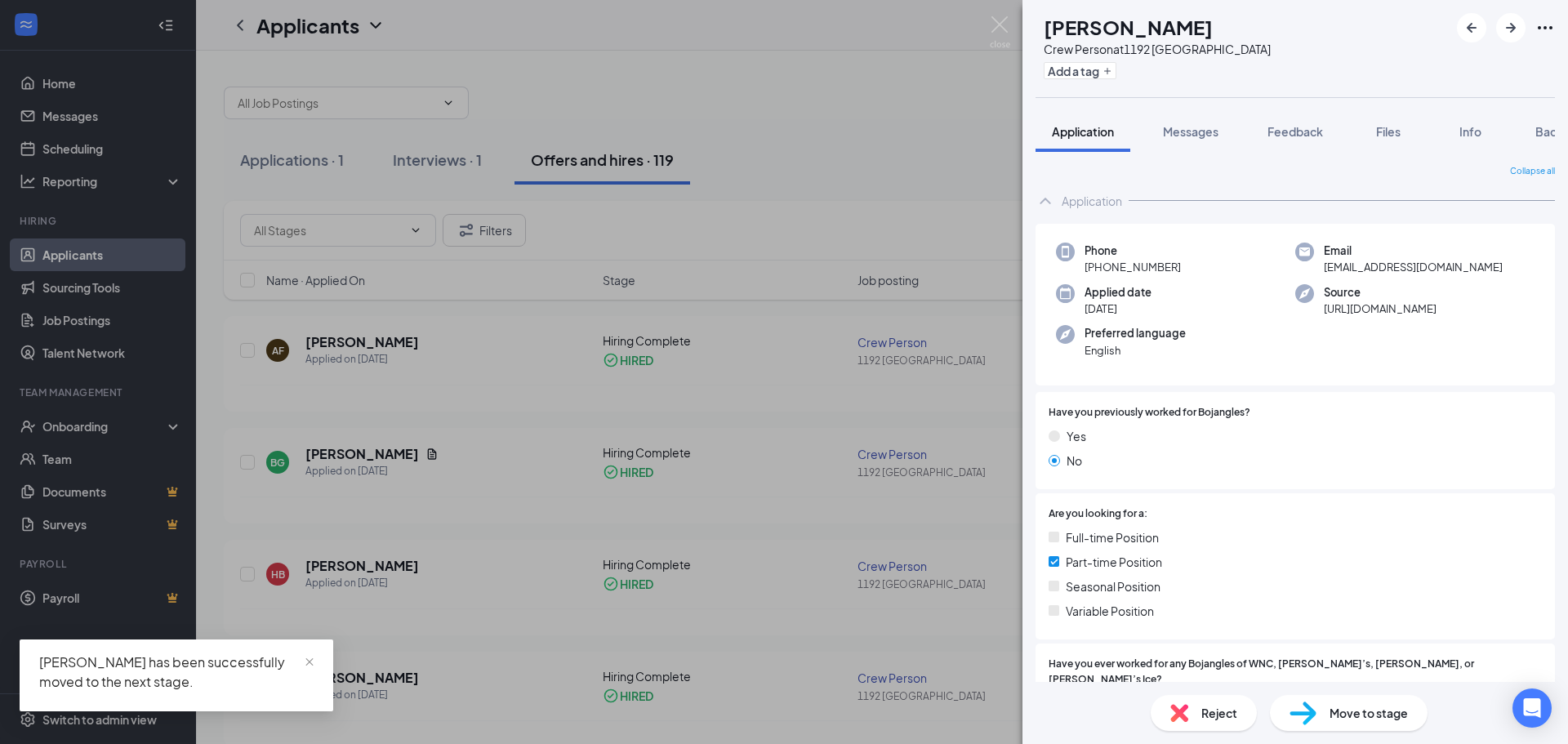
click at [879, 392] on div "AP Amy Price Crew Person at 1192 Mars Hill Add a tag Application Messages Feedb…" at bounding box center [784, 372] width 1568 height 744
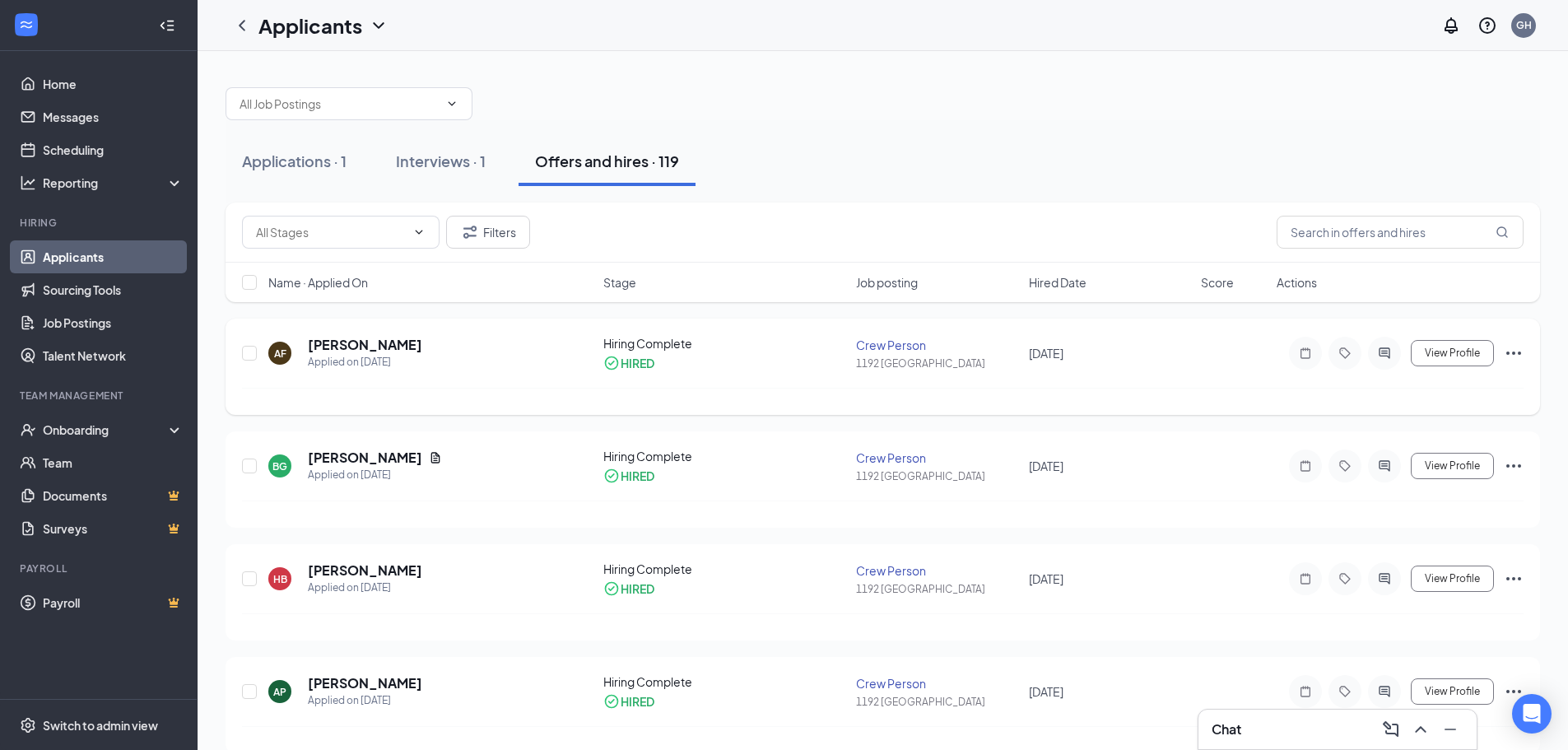
click at [860, 348] on div "Crew Person" at bounding box center [937, 345] width 162 height 16
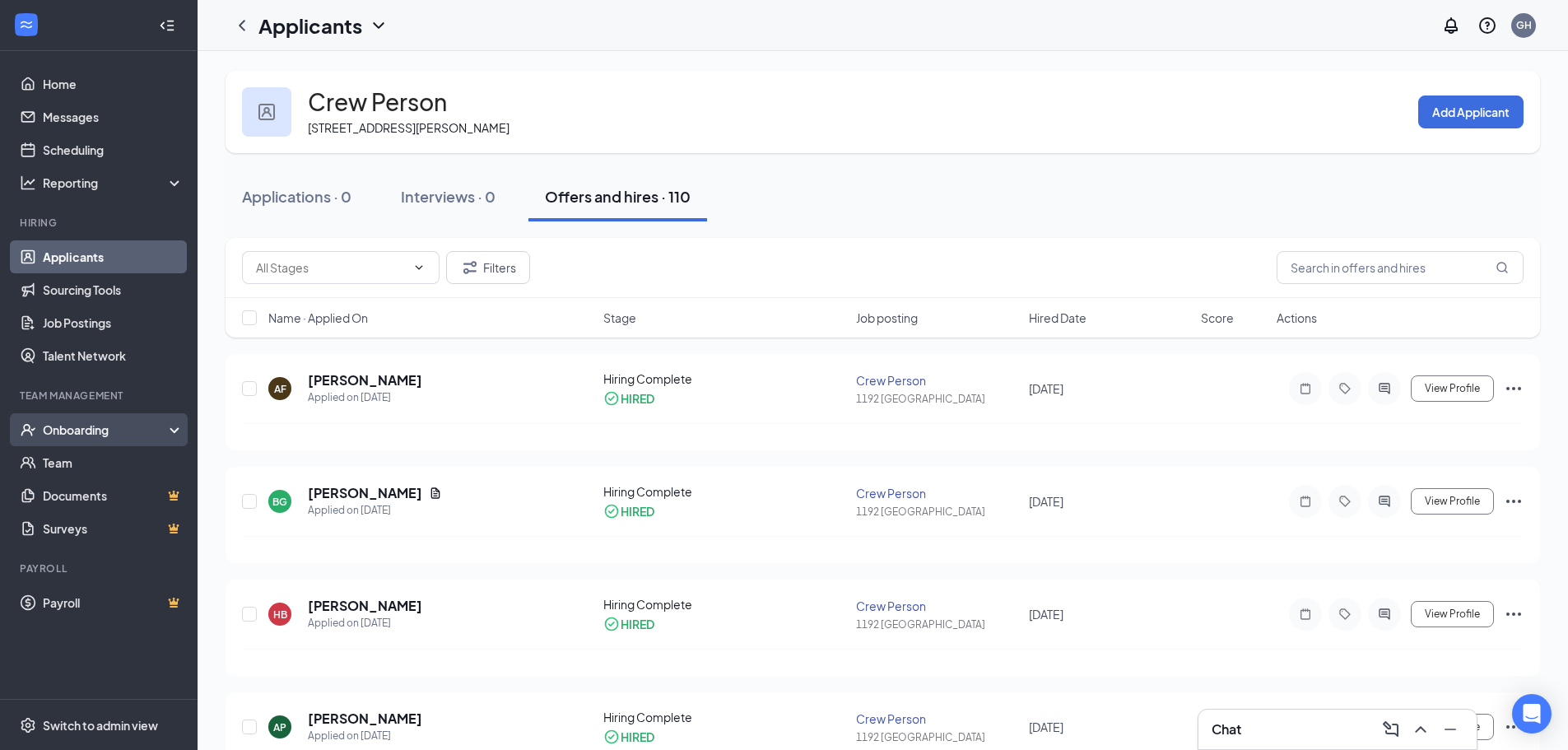
click at [125, 441] on div "Onboarding" at bounding box center [99, 430] width 197 height 33
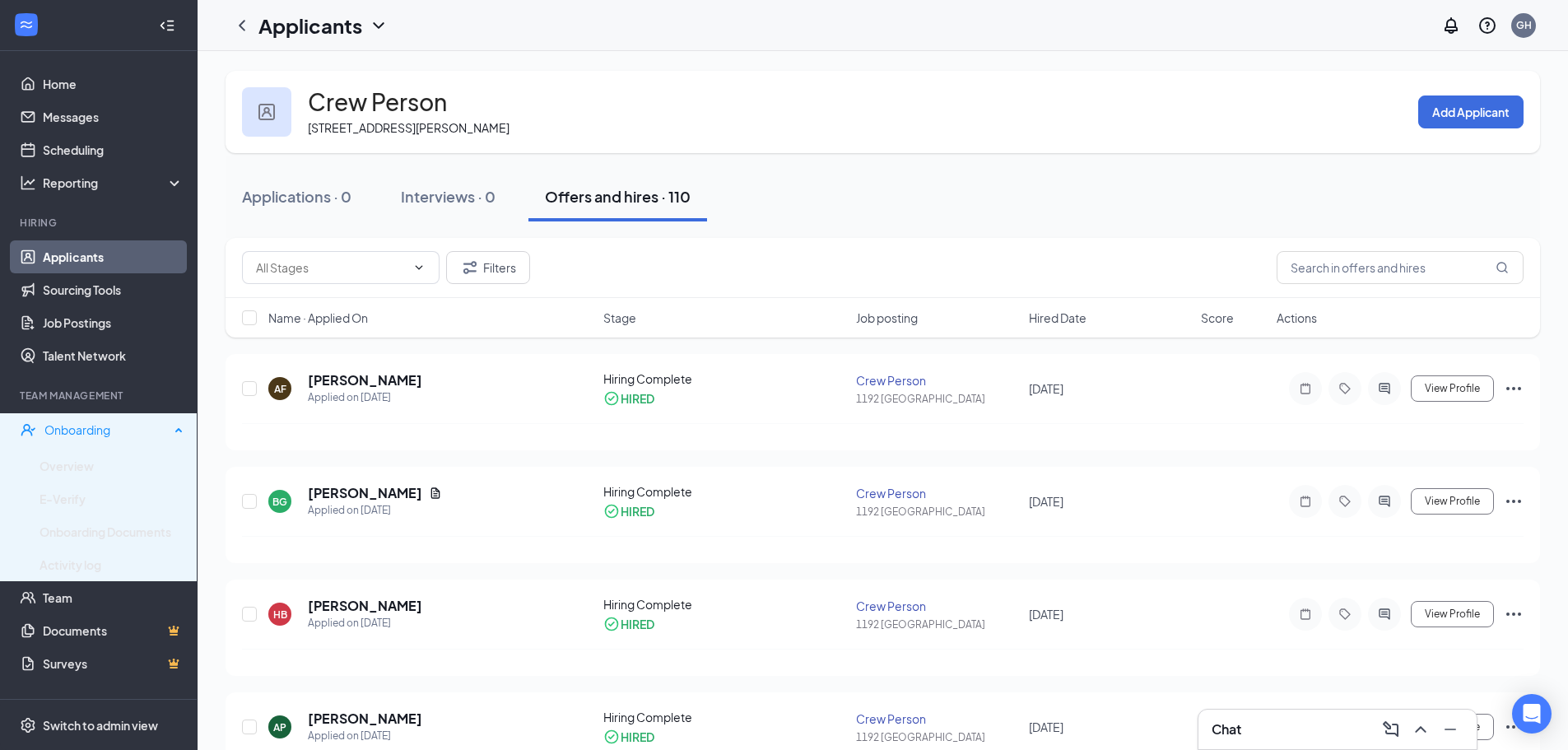
click at [104, 422] on div "Onboarding" at bounding box center [107, 430] width 125 height 16
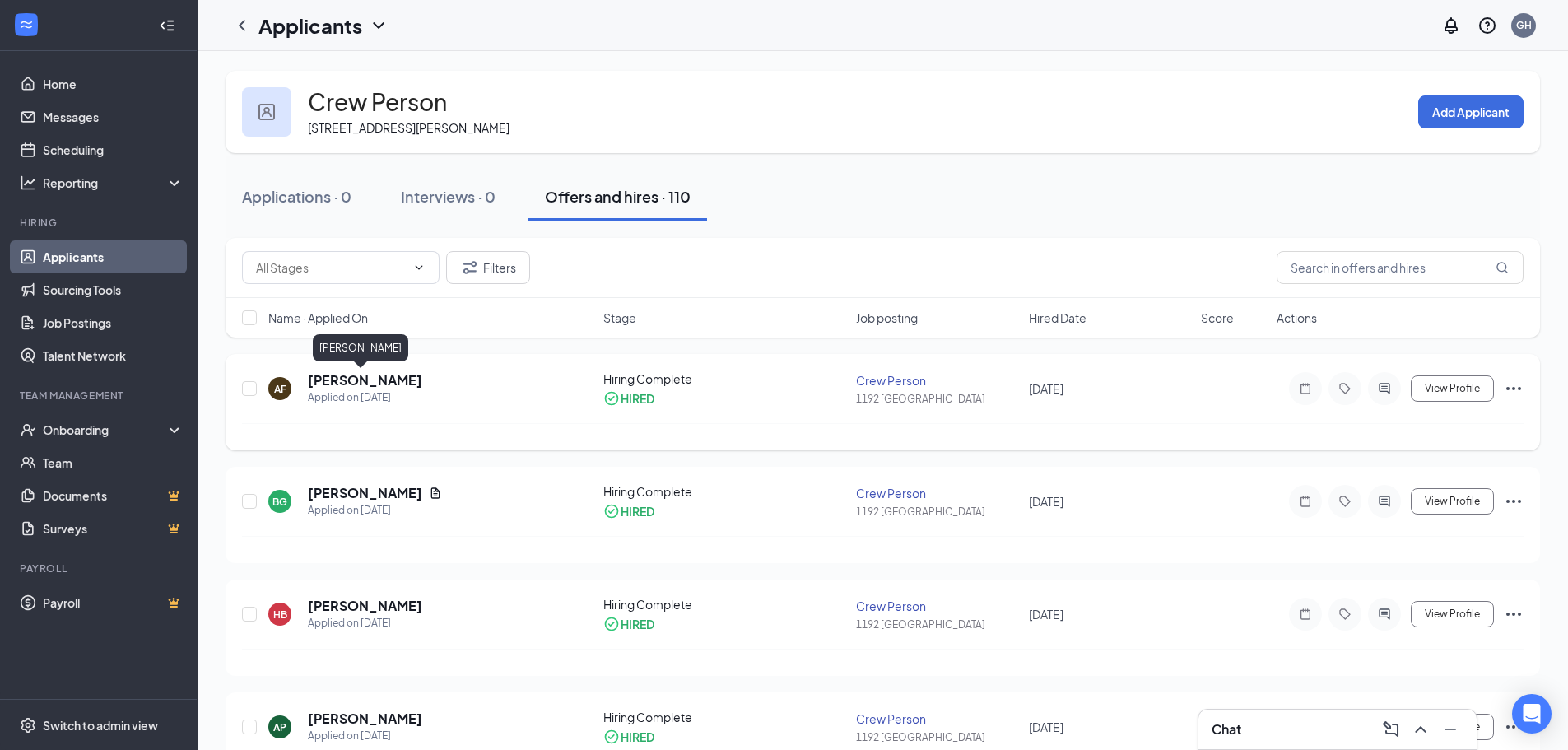
click at [311, 380] on h5 "[PERSON_NAME]" at bounding box center [364, 380] width 114 height 18
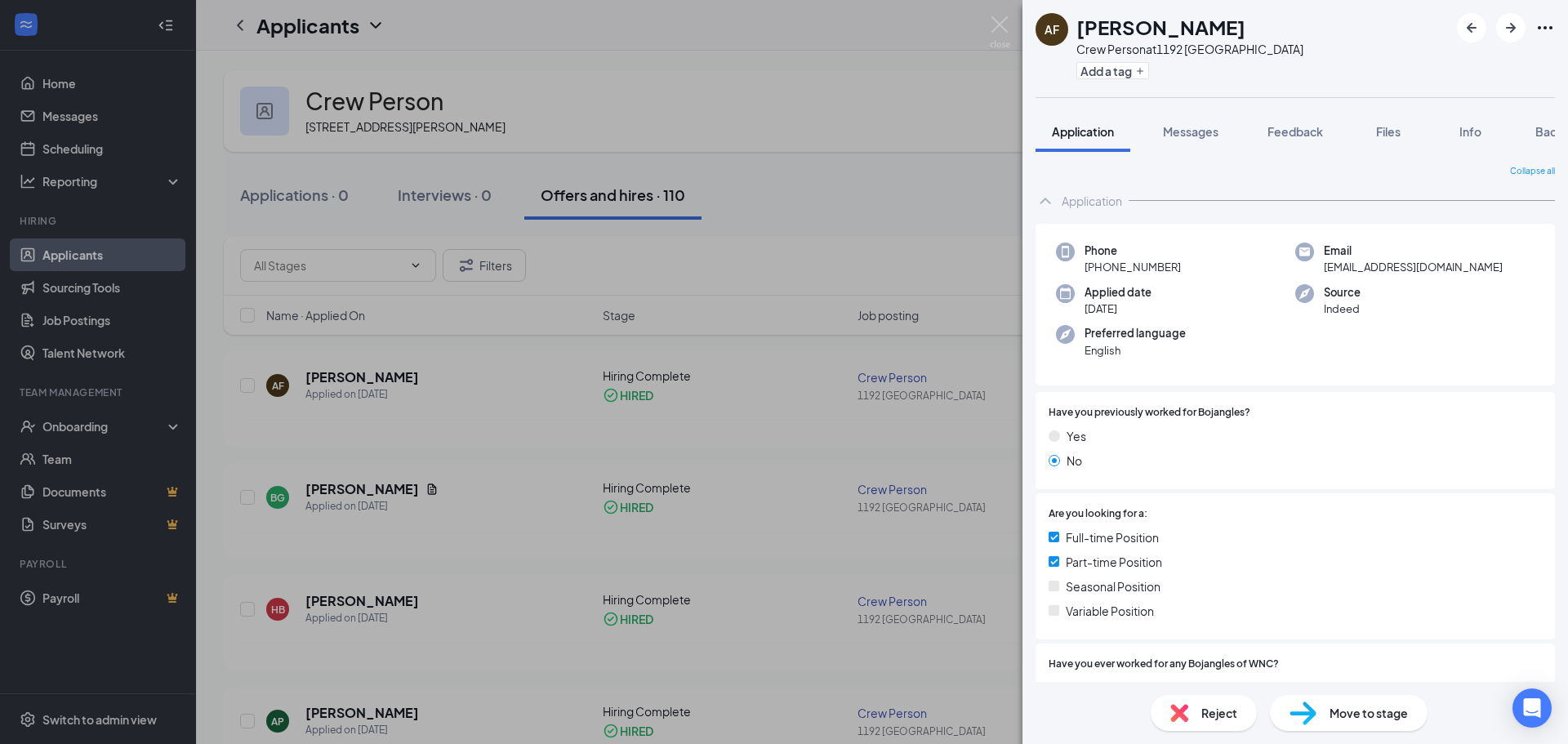
click at [1357, 703] on div "Move to stage" at bounding box center [1349, 713] width 158 height 36
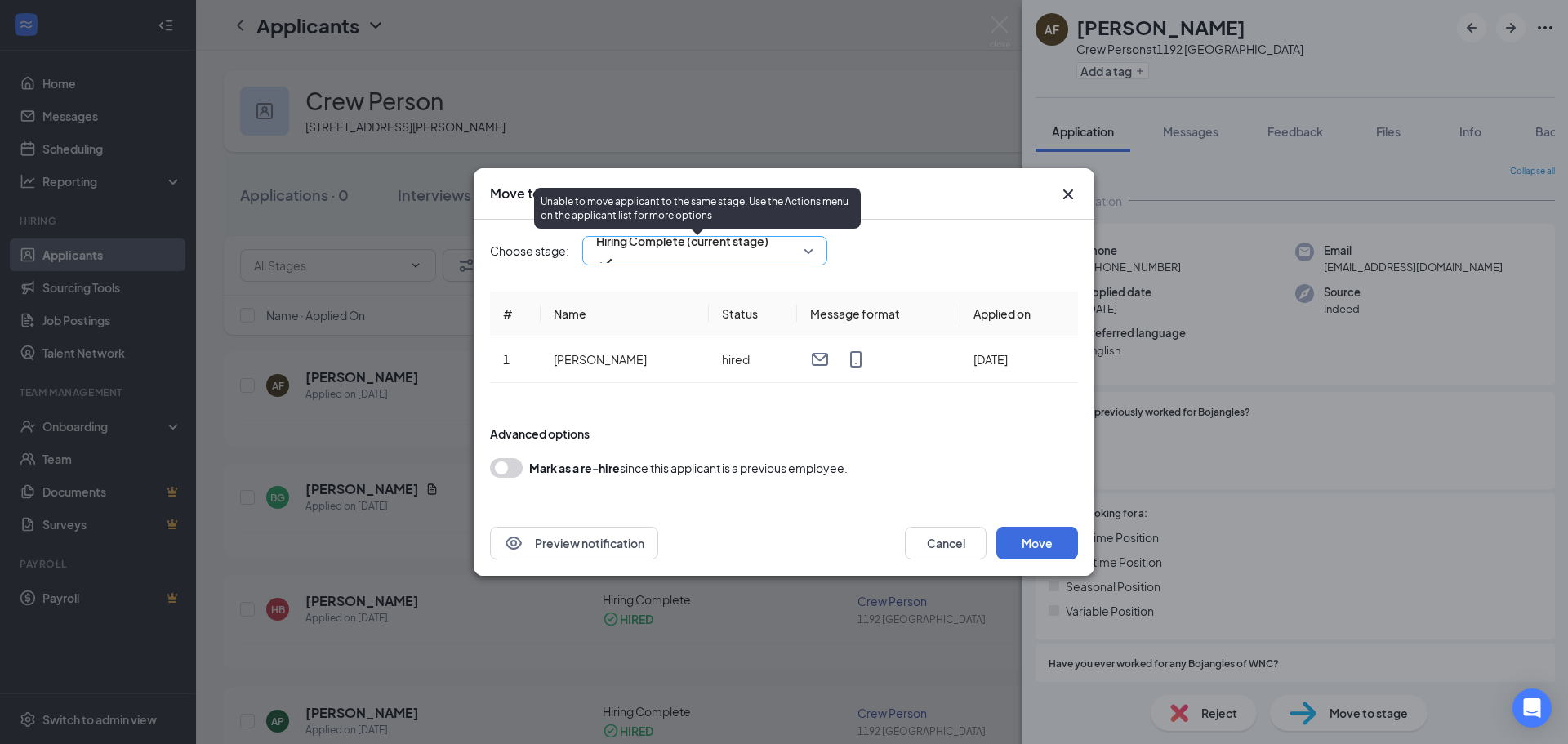
click at [694, 253] on span "Hiring Complete (current stage)" at bounding box center [683, 241] width 172 height 24
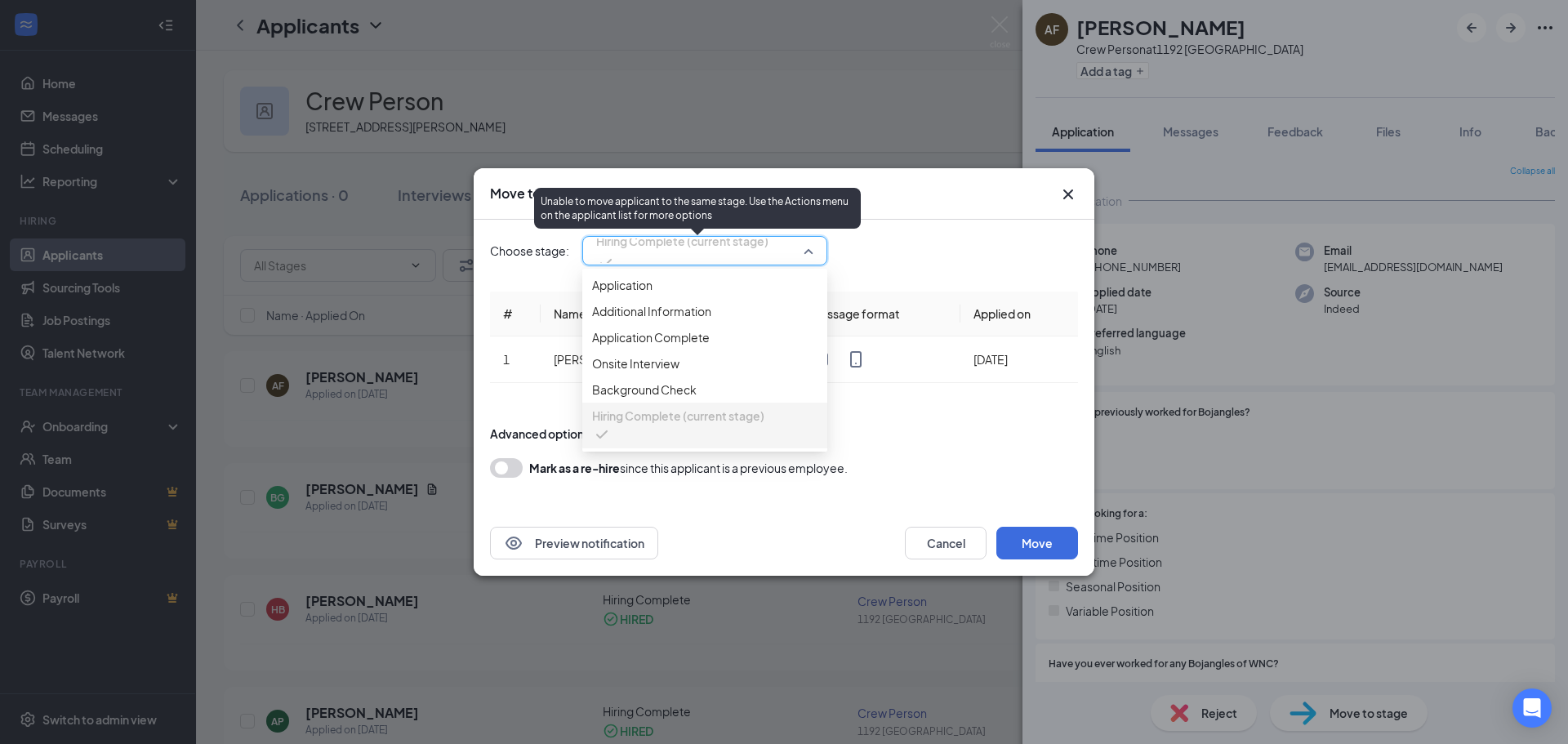
scroll to position [18, 0]
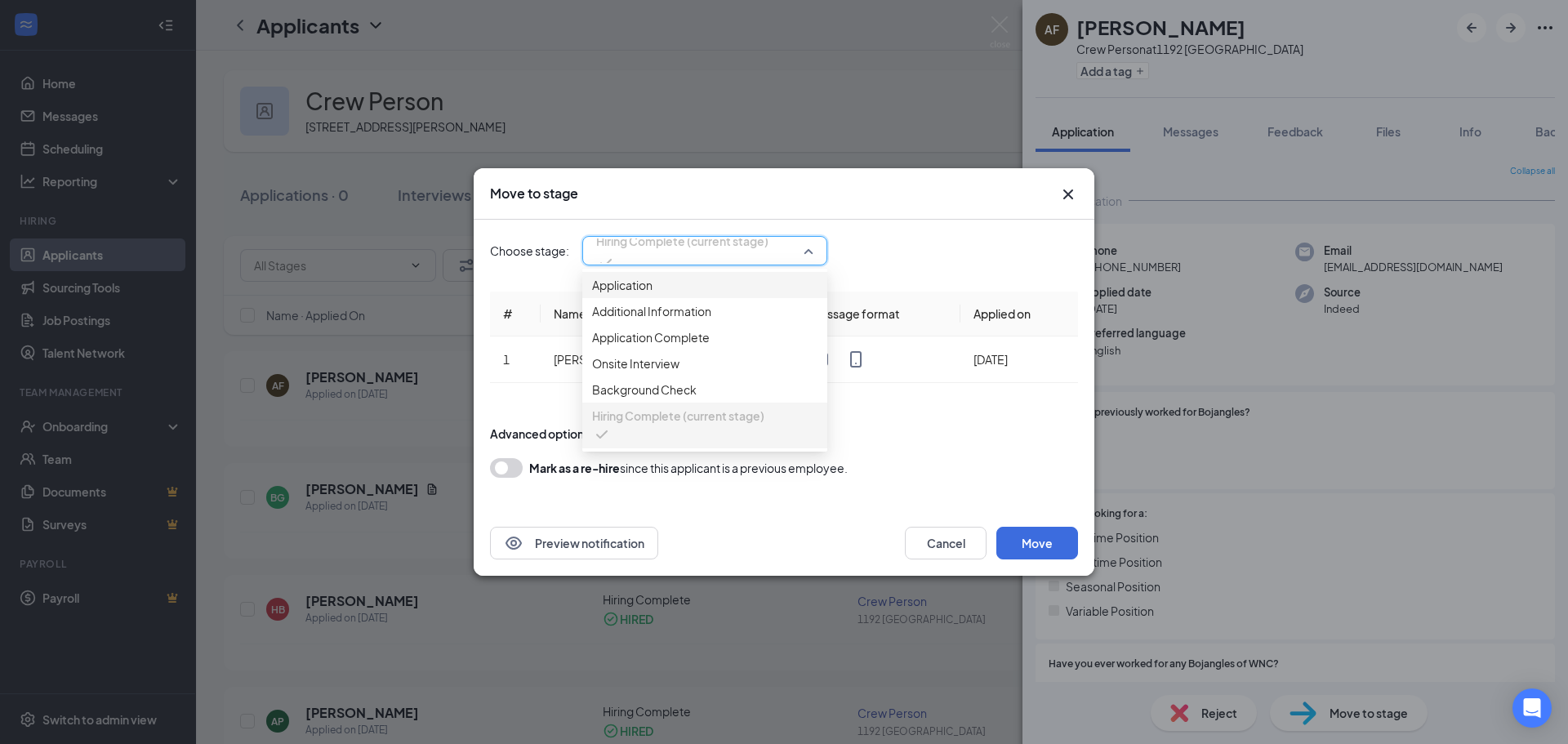
click at [969, 274] on div "Choose stage: Hiring Complete (current stage) 3566935 3566936 Application Addit…" at bounding box center [783, 365] width 588 height 291
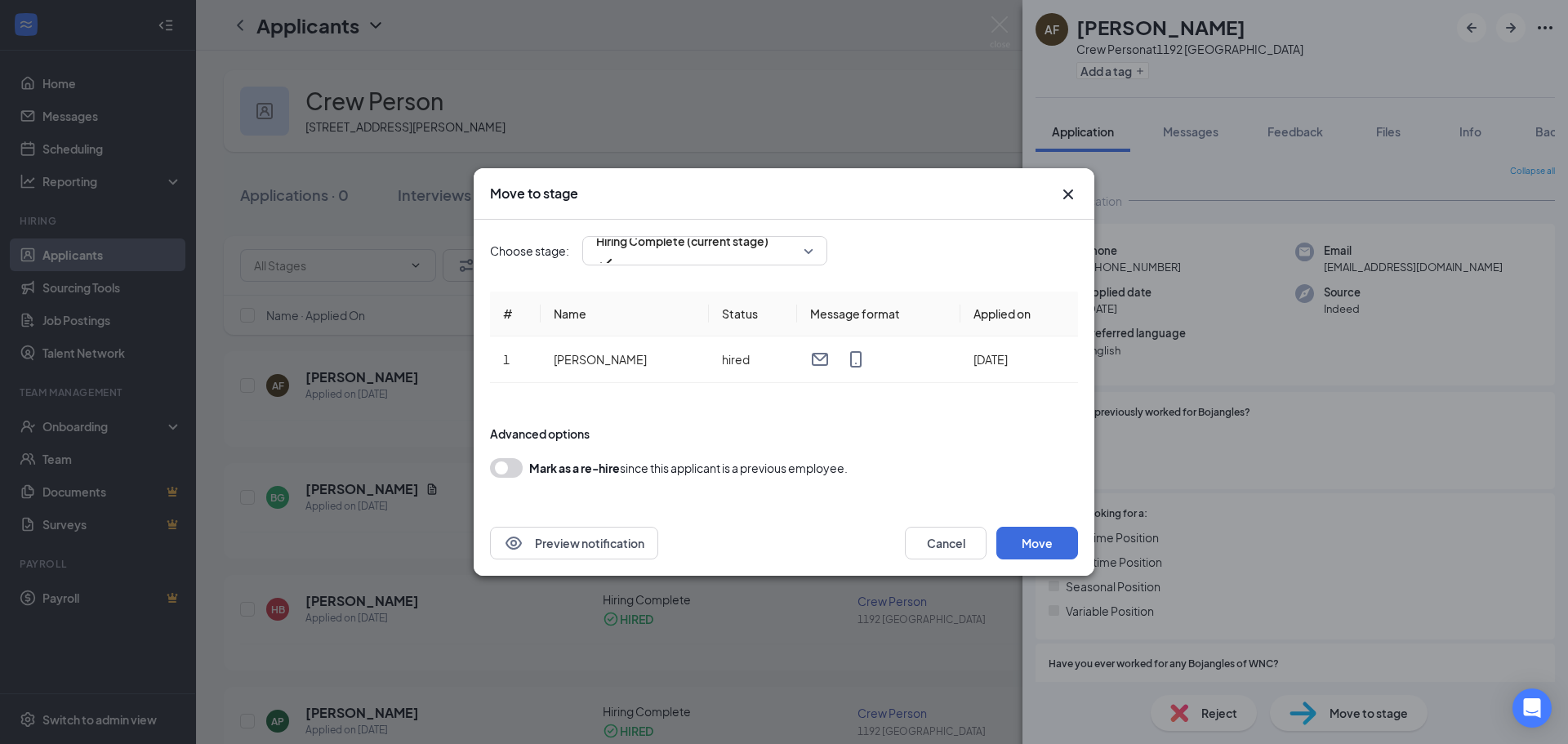
click at [1072, 202] on icon "Cross" at bounding box center [1068, 195] width 20 height 20
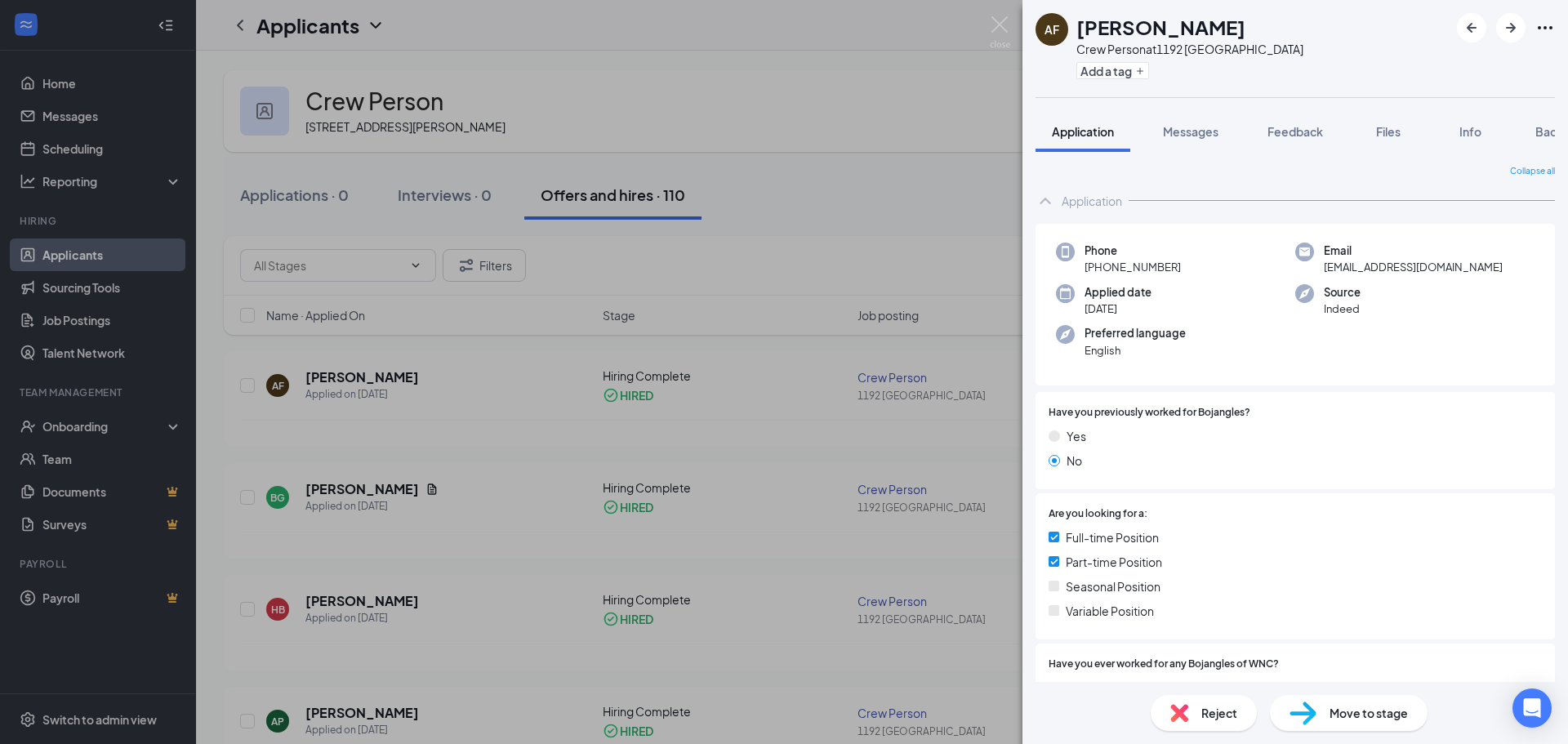
click at [824, 326] on div "AF Alex Franklin Crew Person at 1192 Mars Hill Add a tag Application Messages F…" at bounding box center [784, 372] width 1568 height 744
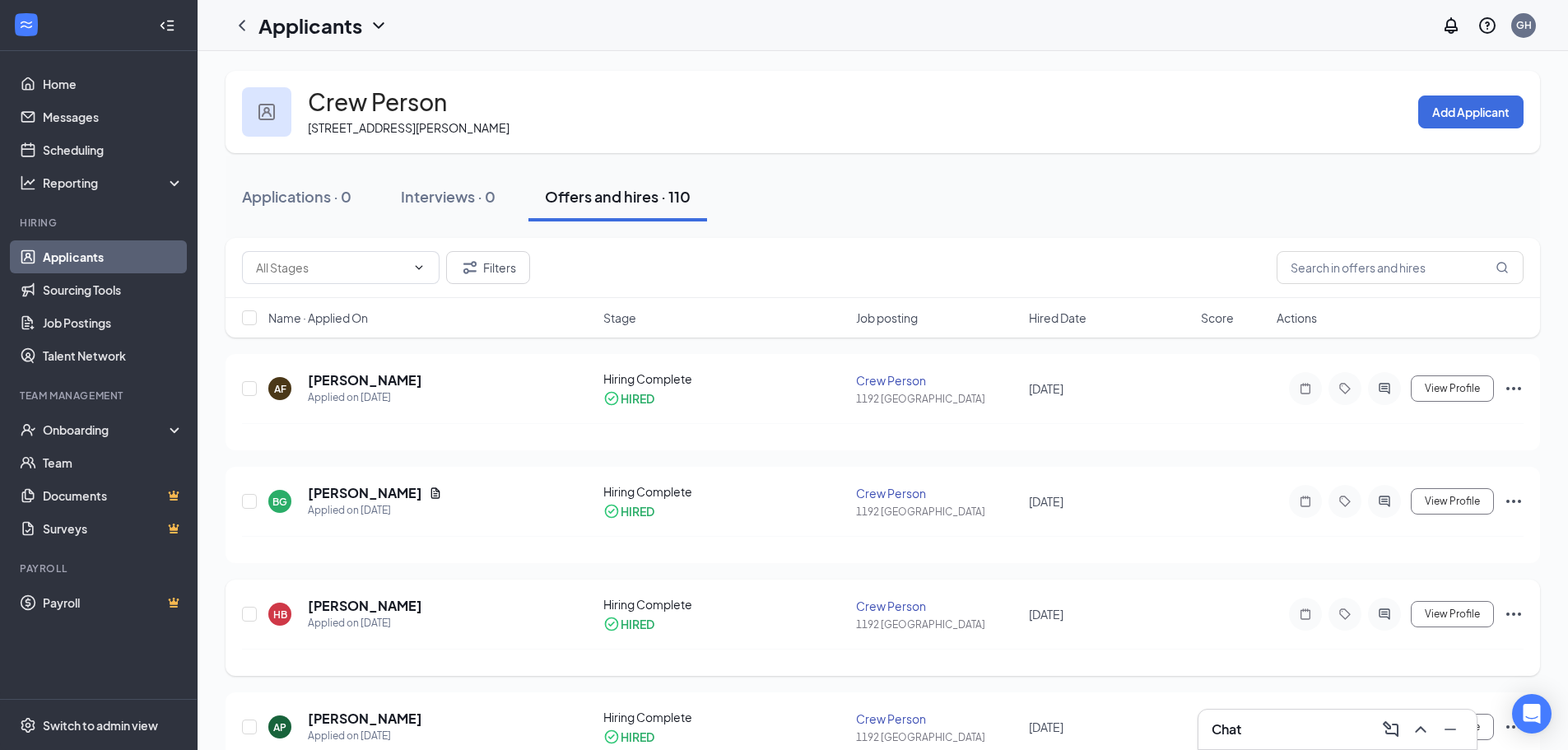
click at [669, 609] on div "Hiring Complete" at bounding box center [725, 604] width 244 height 16
click at [363, 606] on h5 "[PERSON_NAME]" at bounding box center [364, 606] width 114 height 18
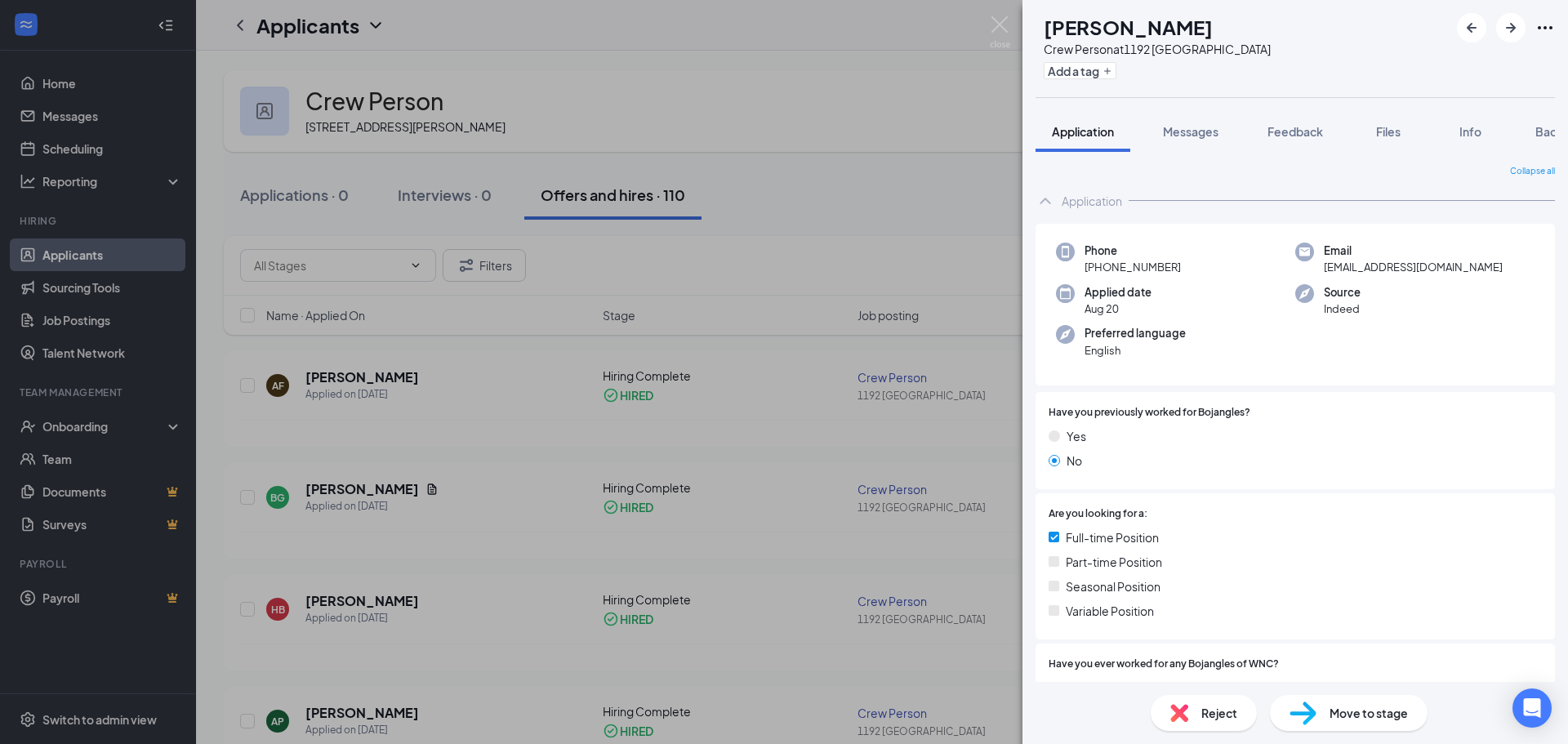
click at [1289, 706] on img at bounding box center [1303, 713] width 27 height 24
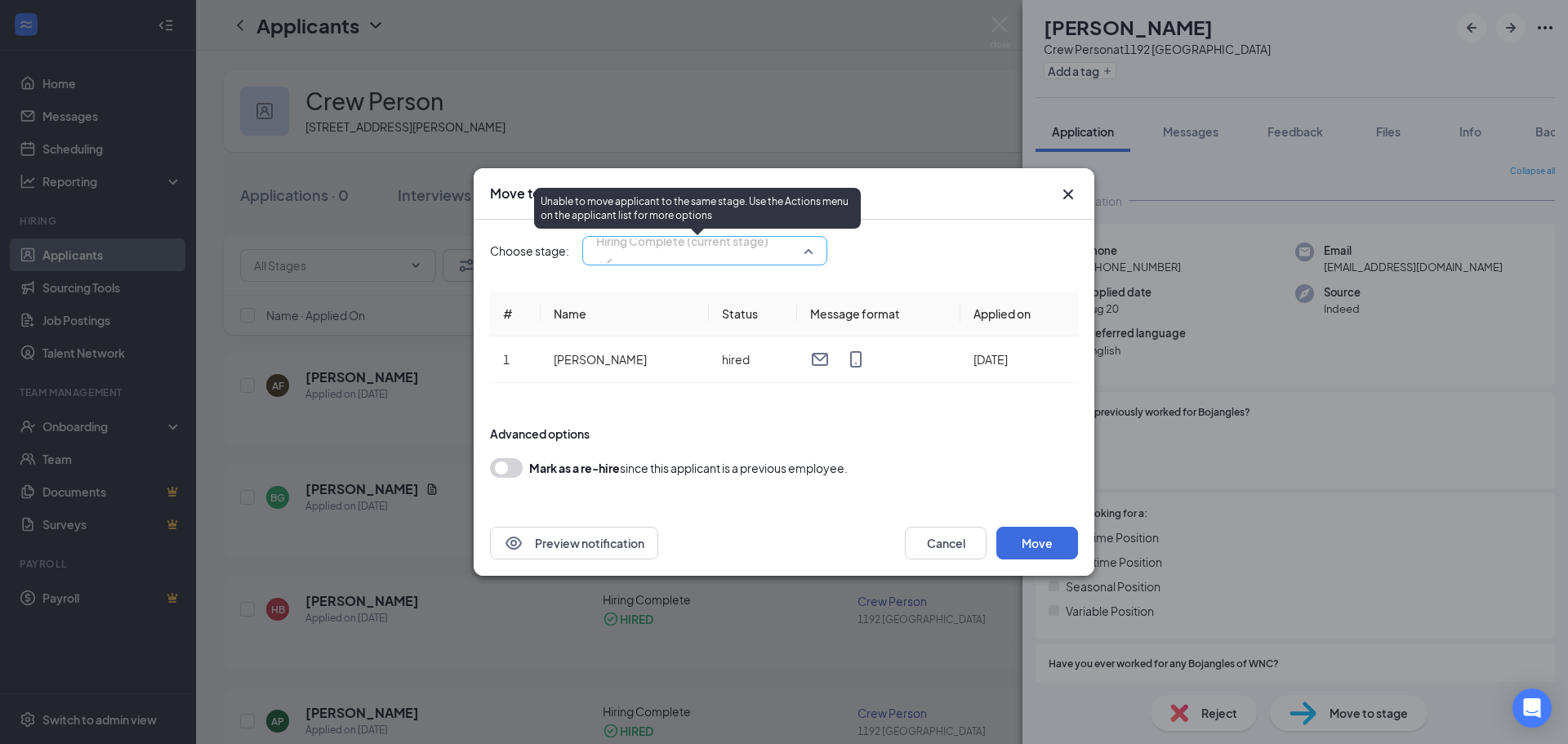
click at [703, 253] on span "Hiring Complete (current stage)" at bounding box center [683, 241] width 172 height 24
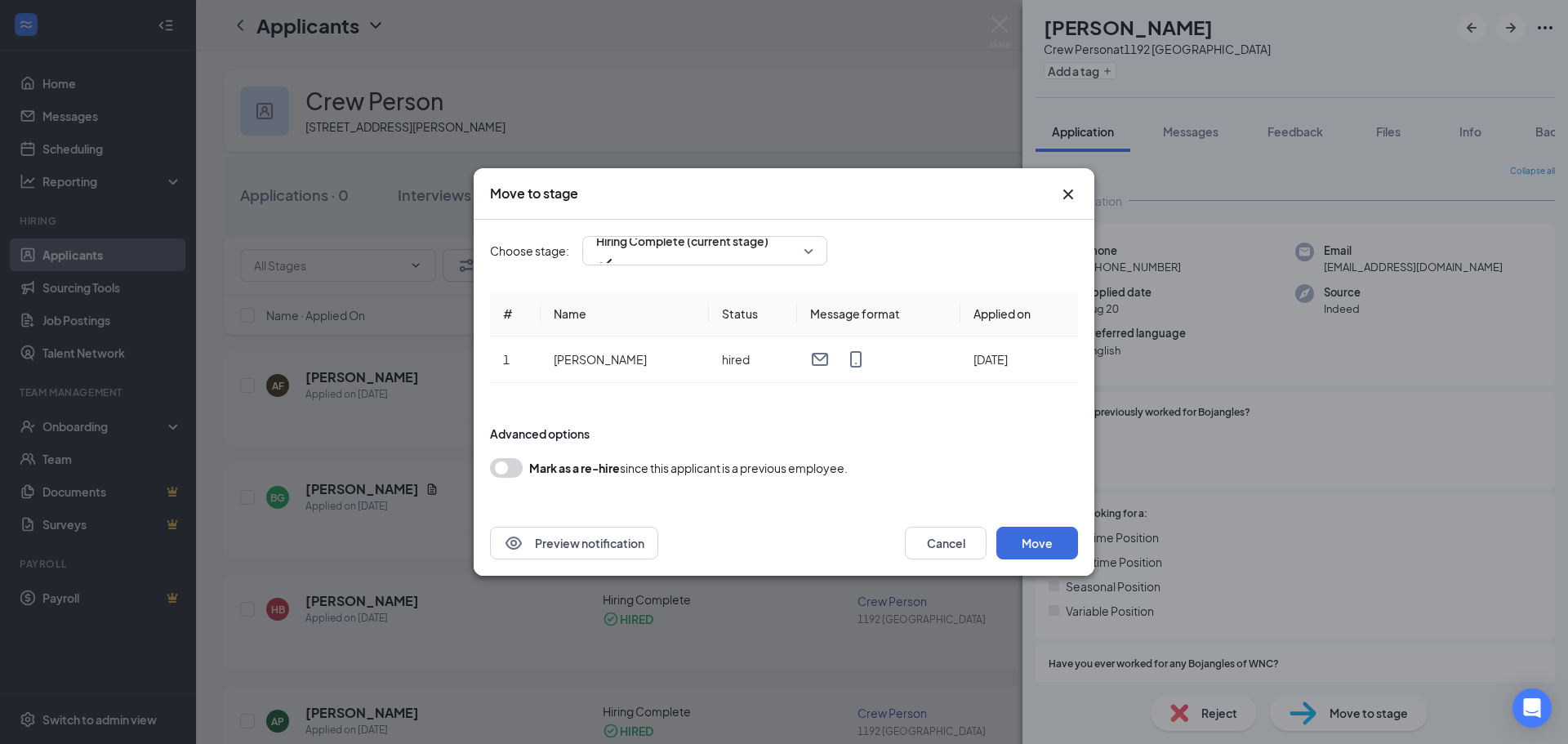
click at [735, 516] on div "Preview notification Cancel Move" at bounding box center [784, 543] width 621 height 65
click at [1022, 544] on button "Move" at bounding box center [1037, 543] width 81 height 33
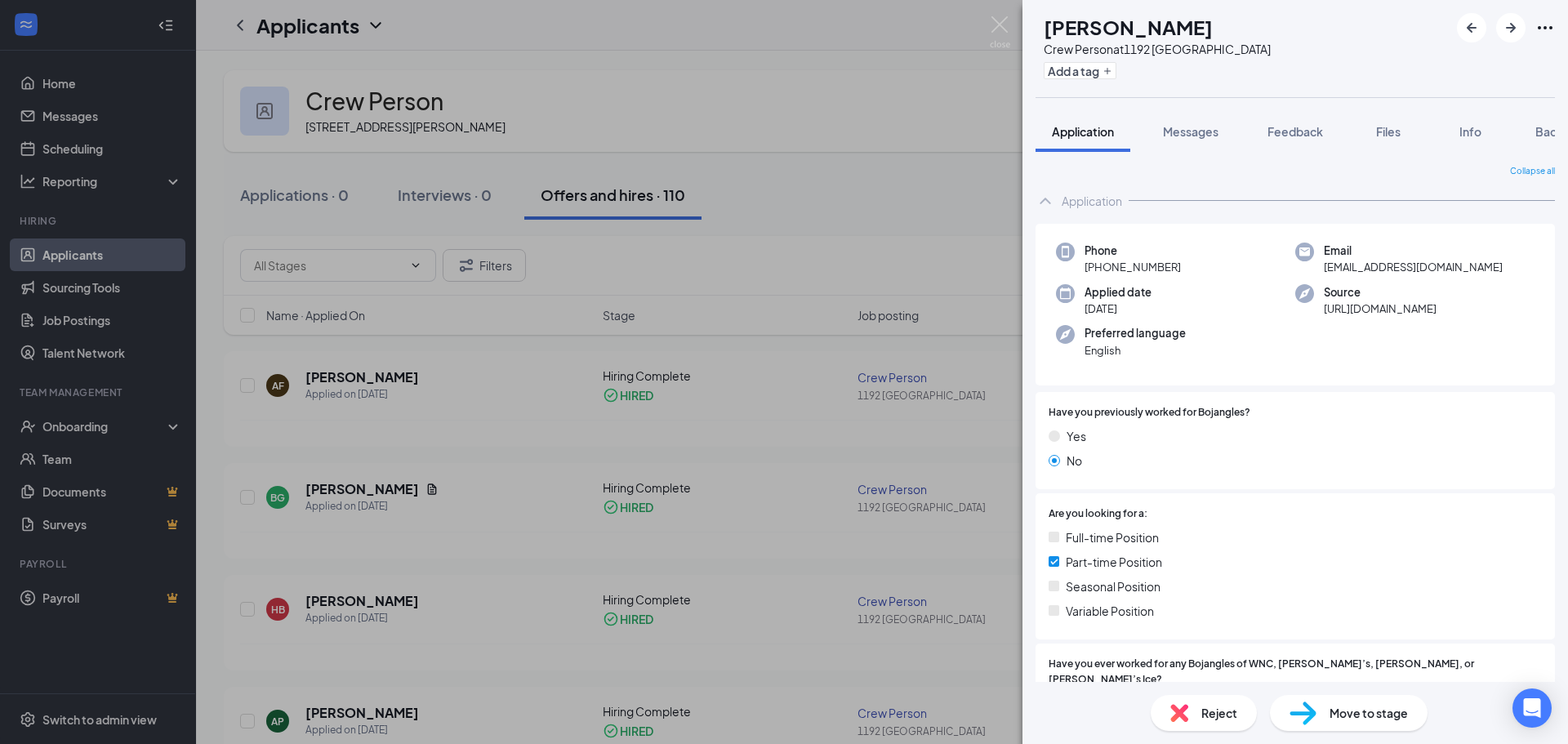
click at [1324, 708] on div "Move to stage" at bounding box center [1349, 713] width 158 height 36
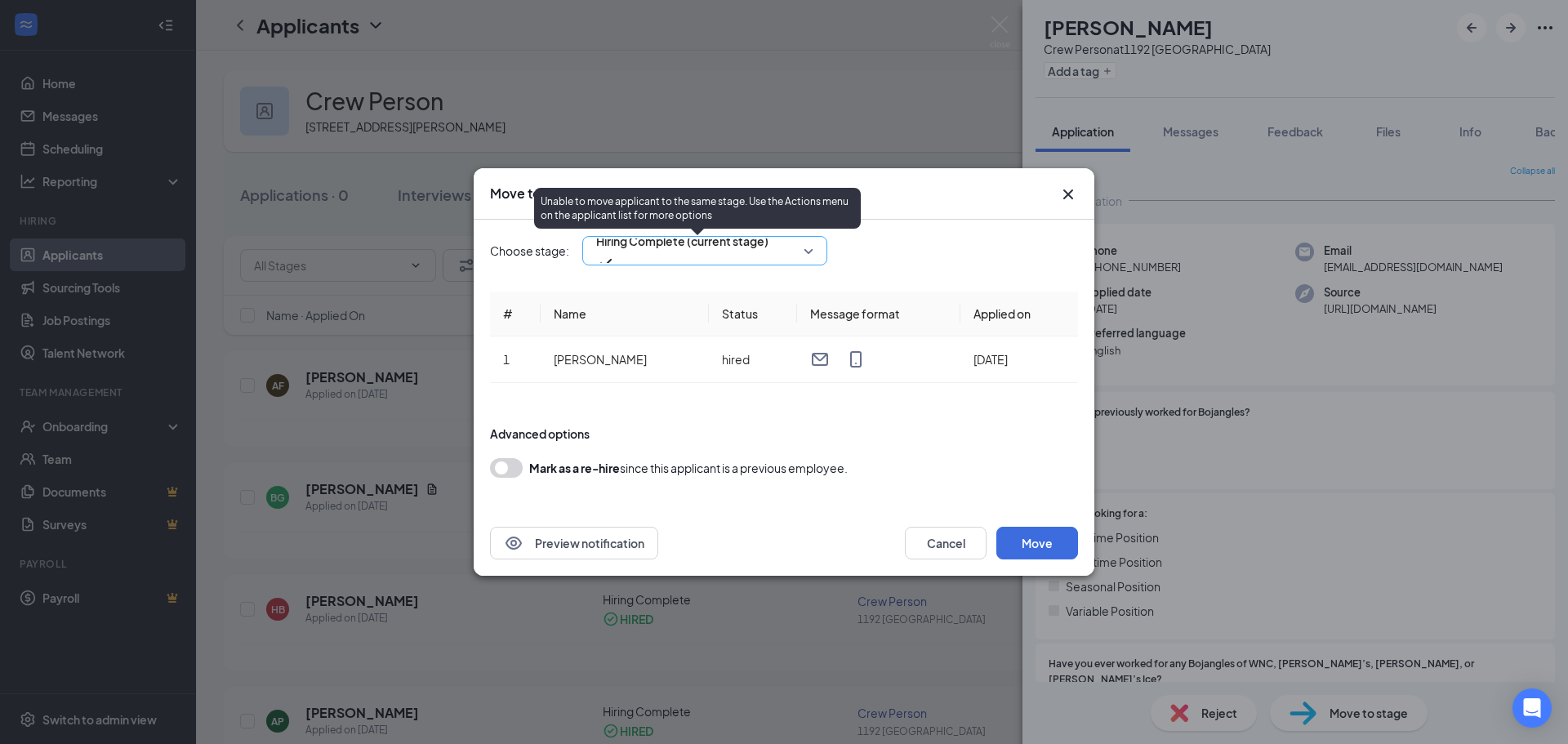
click at [760, 253] on span "Hiring Complete (current stage)" at bounding box center [683, 241] width 172 height 24
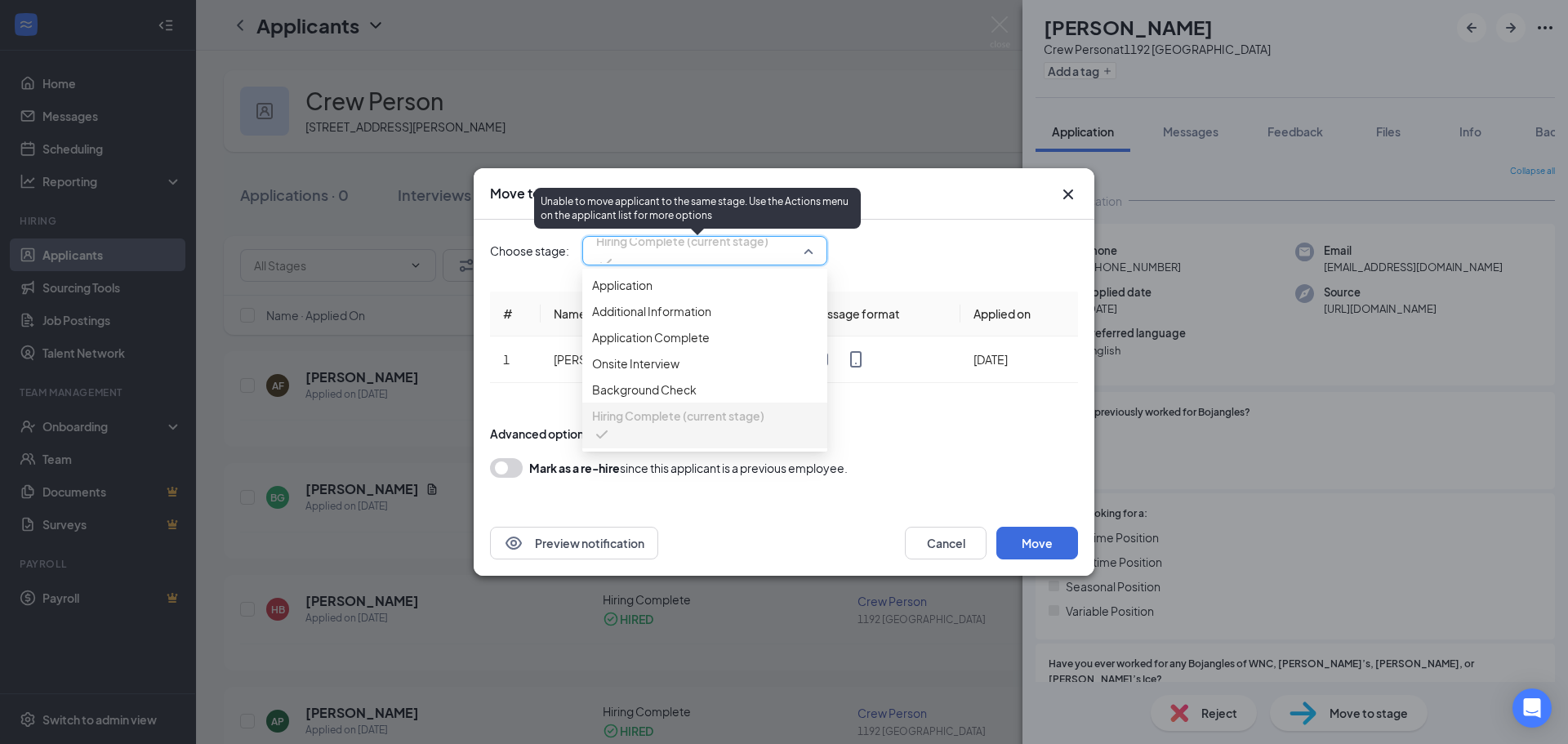
scroll to position [18, 0]
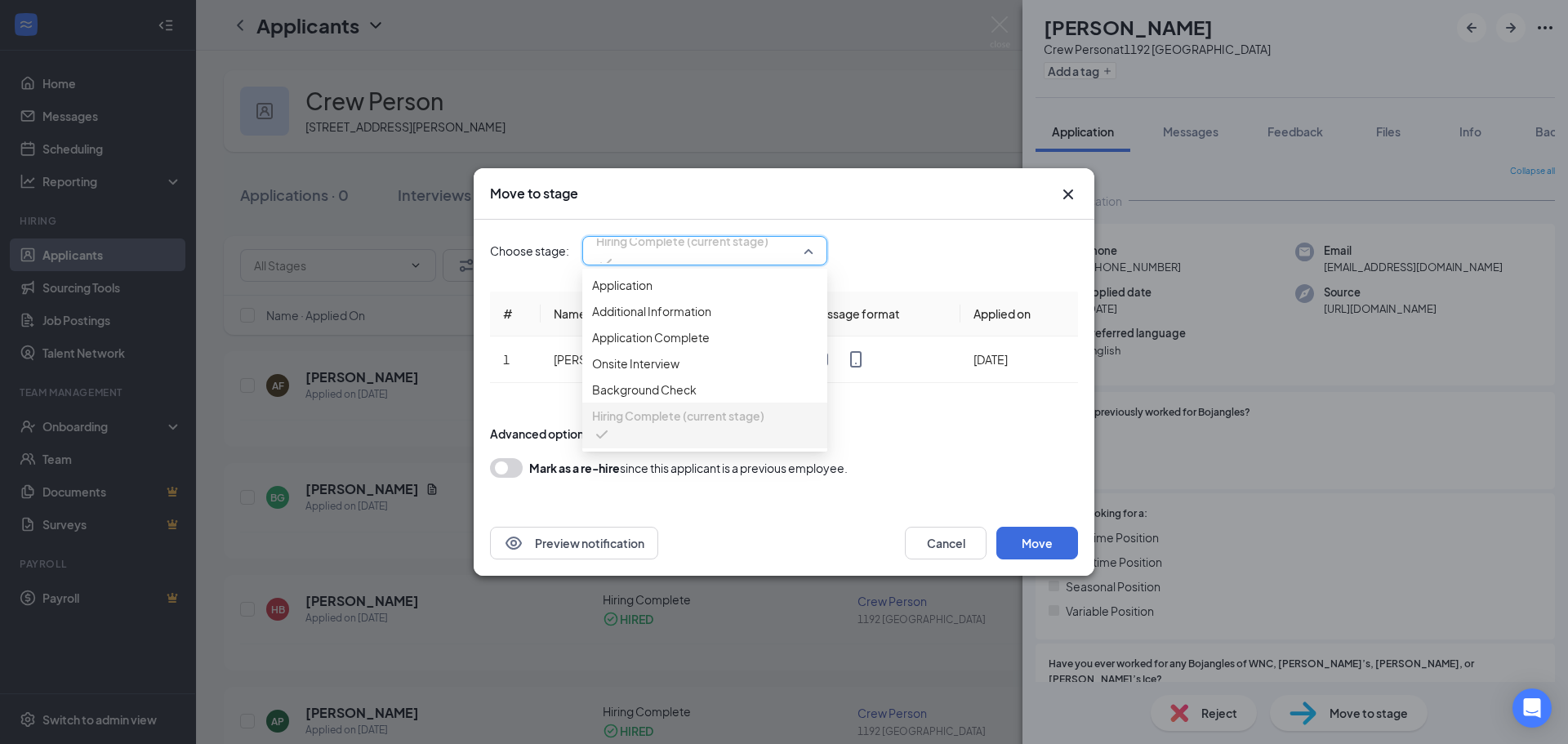
click at [1073, 179] on div "Move to stage" at bounding box center [784, 194] width 621 height 52
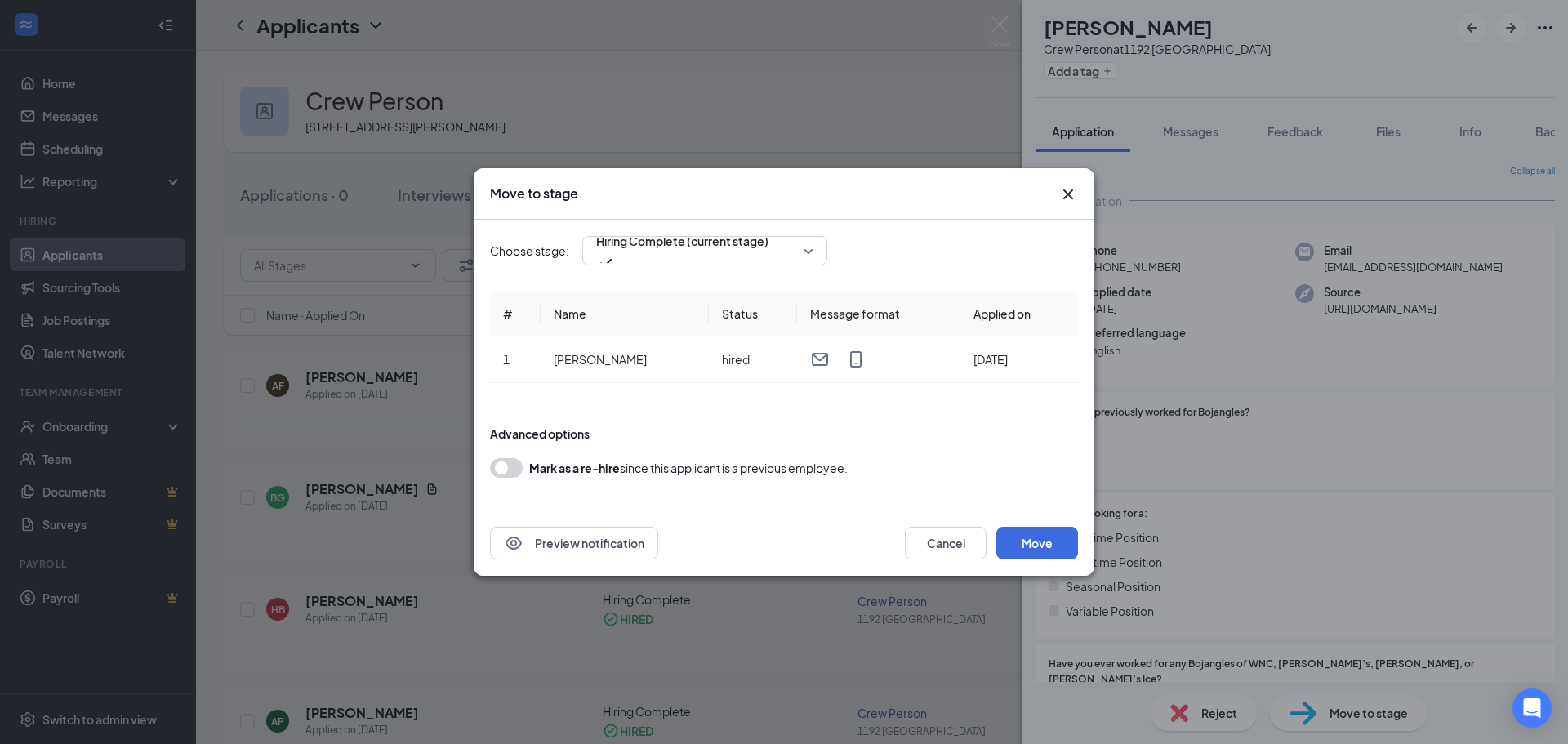
click at [1072, 194] on icon "Cross" at bounding box center [1068, 195] width 20 height 20
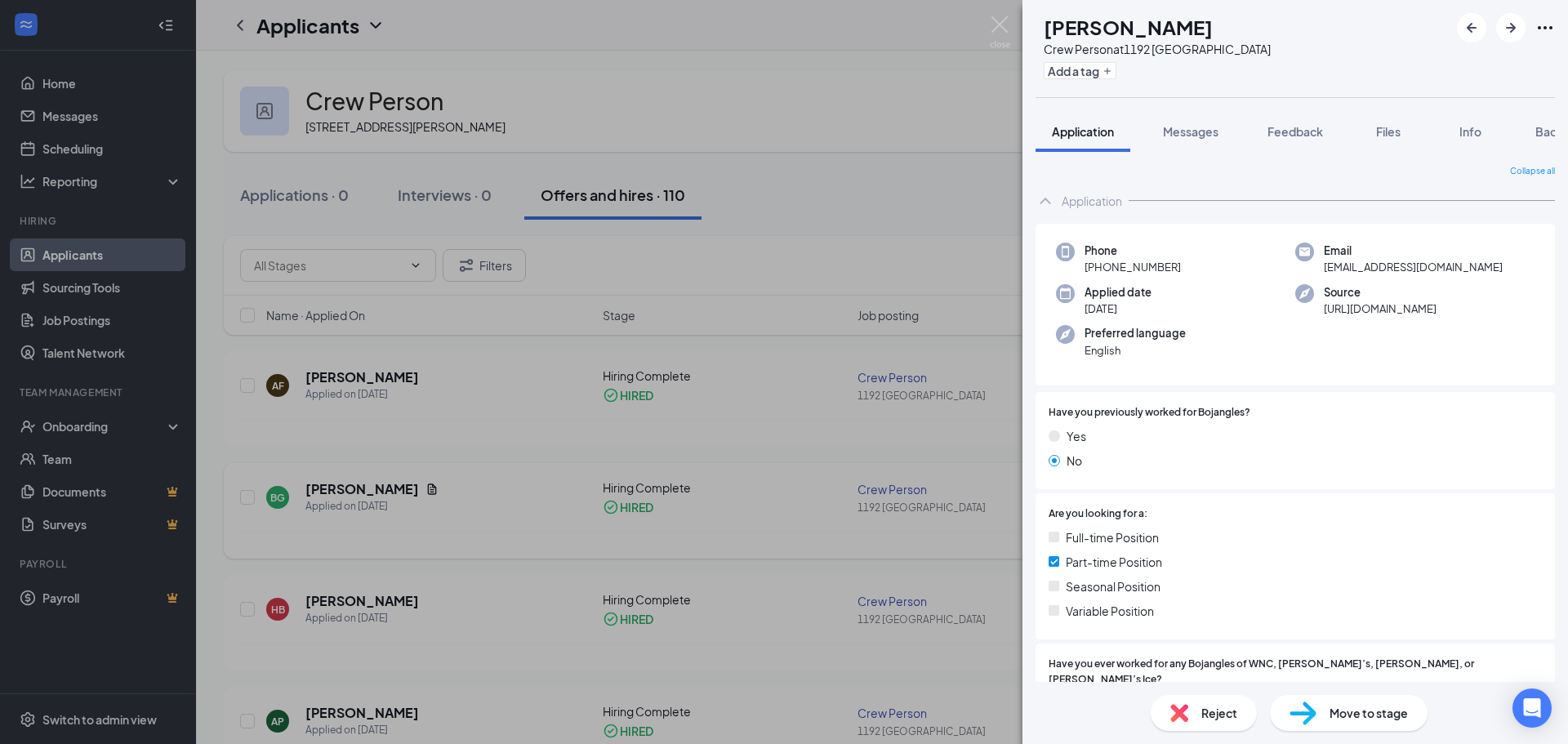
click at [514, 394] on div "AP Amy Price Crew Person at 1192 Mars Hill Add a tag Application Messages Feedb…" at bounding box center [784, 372] width 1568 height 744
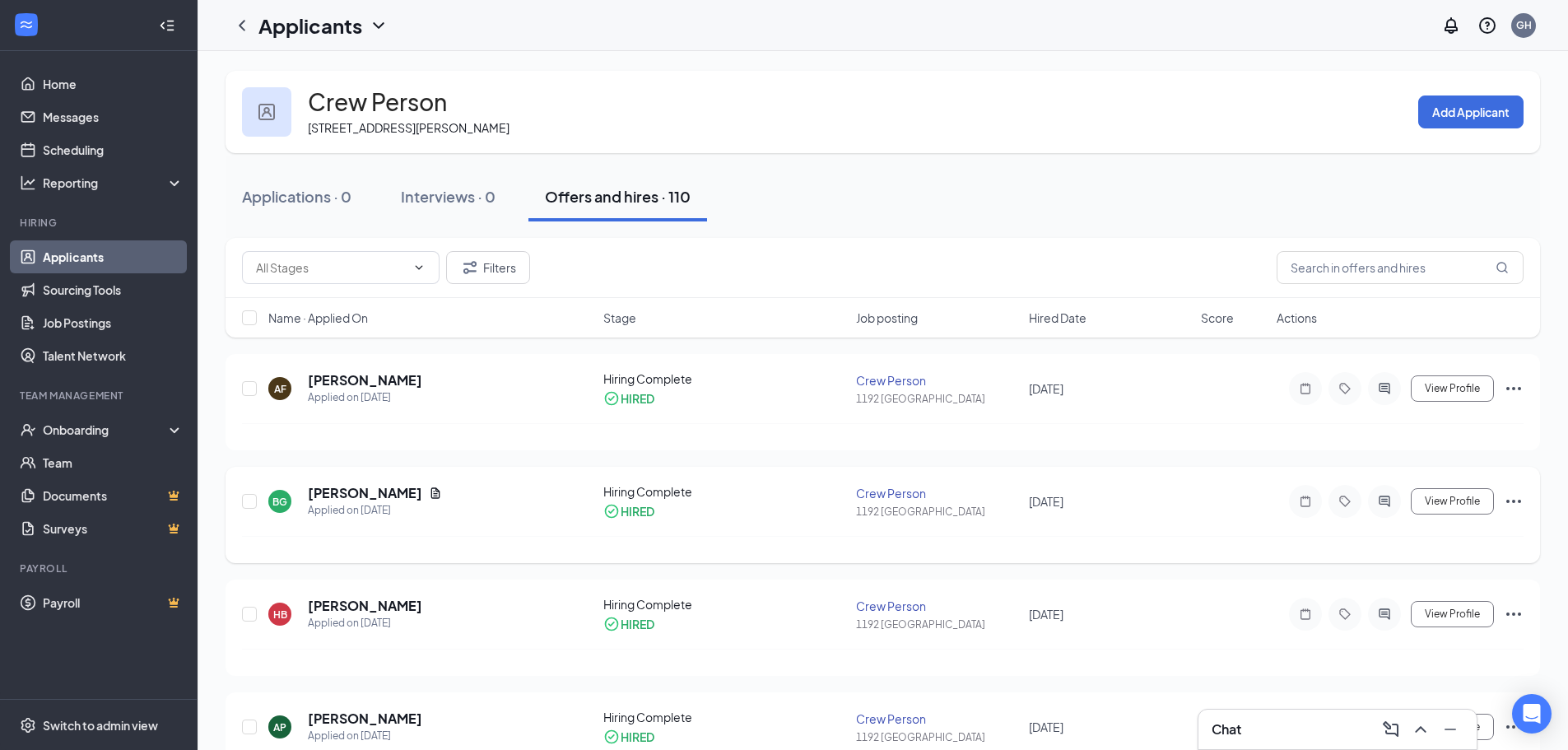
click at [647, 485] on div "Hiring Complete" at bounding box center [725, 492] width 244 height 16
click at [363, 502] on div "Applied on [DATE]" at bounding box center [374, 510] width 134 height 16
click at [363, 496] on h5 "[PERSON_NAME]" at bounding box center [364, 493] width 114 height 18
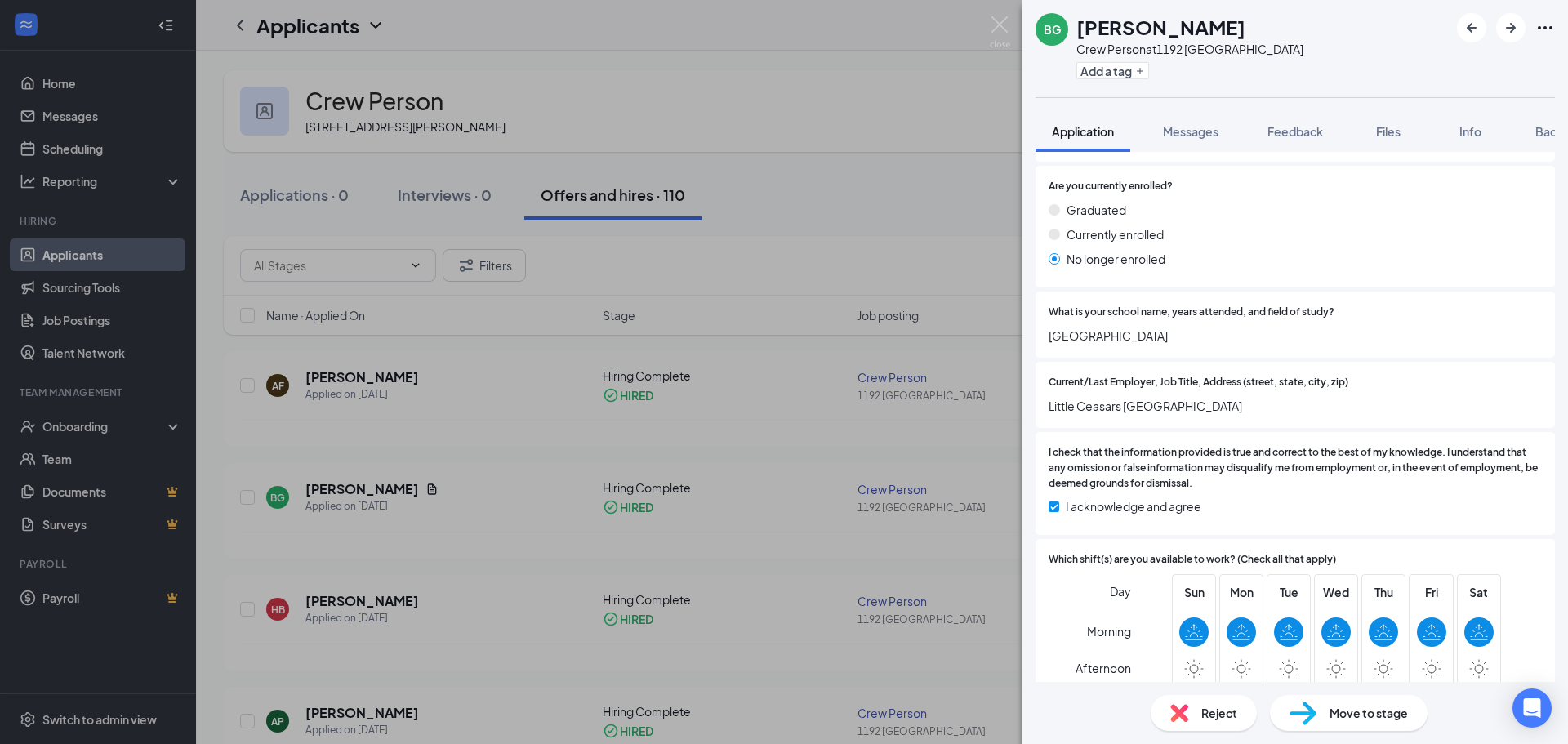
scroll to position [1579, 0]
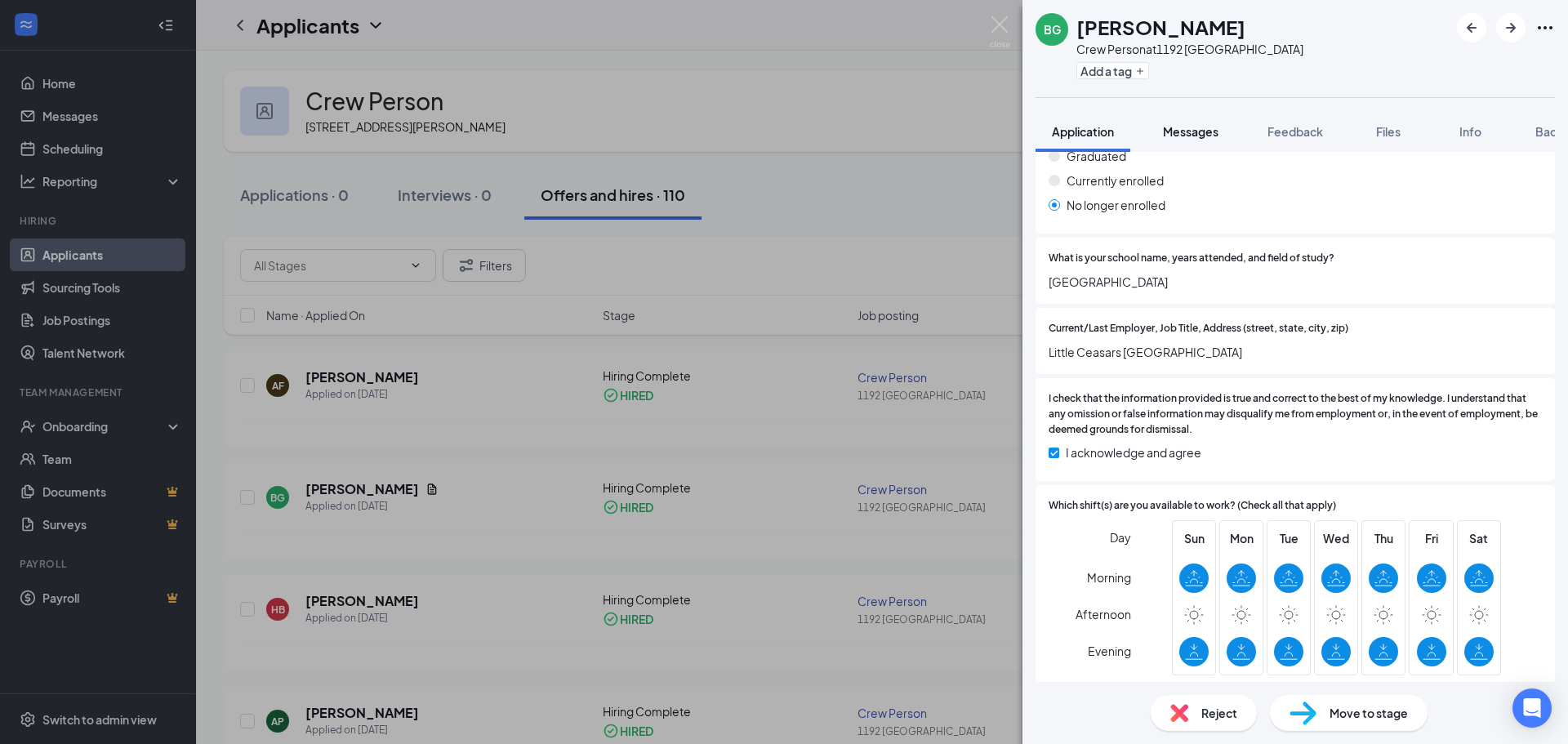
click at [1200, 143] on button "Messages" at bounding box center [1190, 131] width 88 height 41
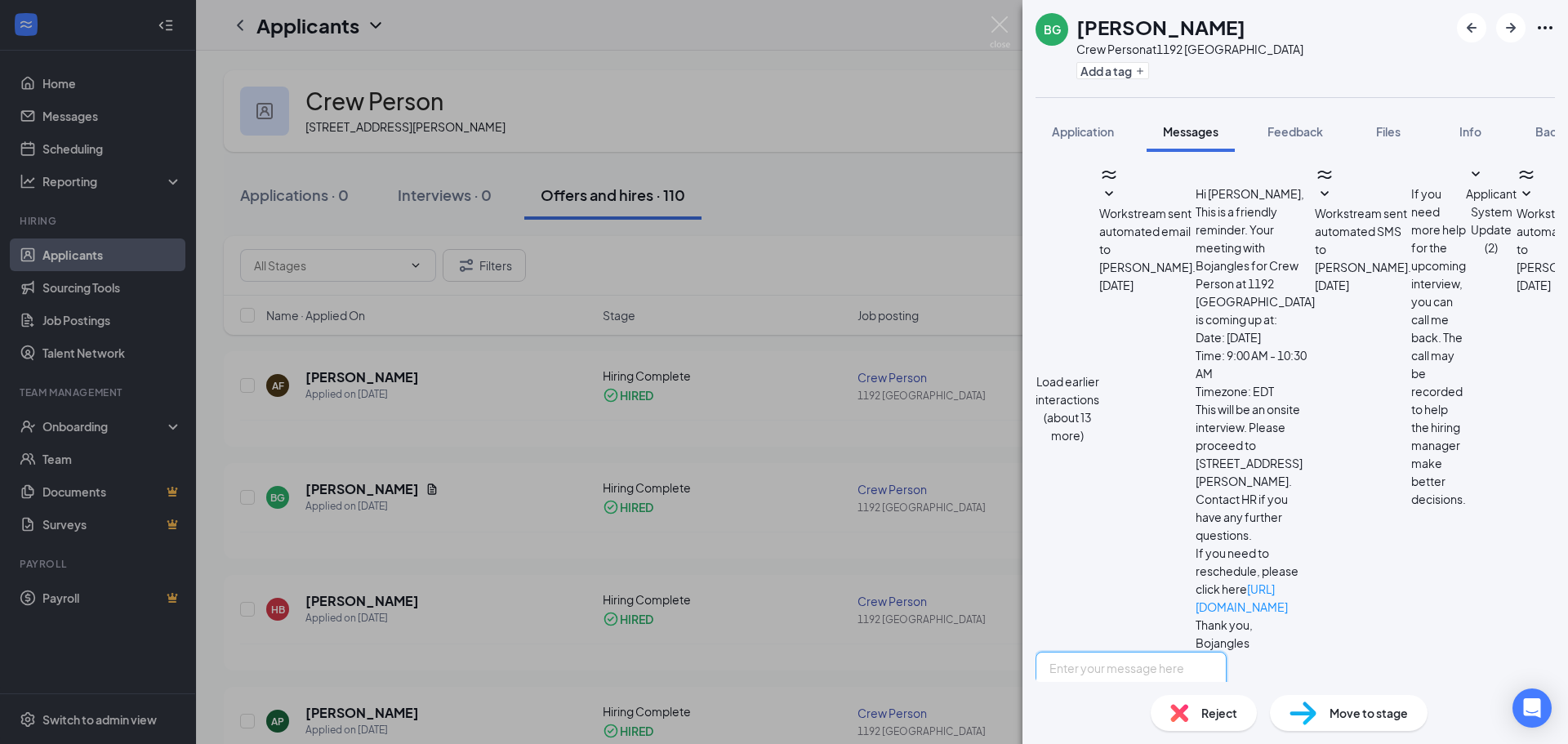
click at [1227, 652] on textarea at bounding box center [1131, 701] width 191 height 98
type textarea "-"
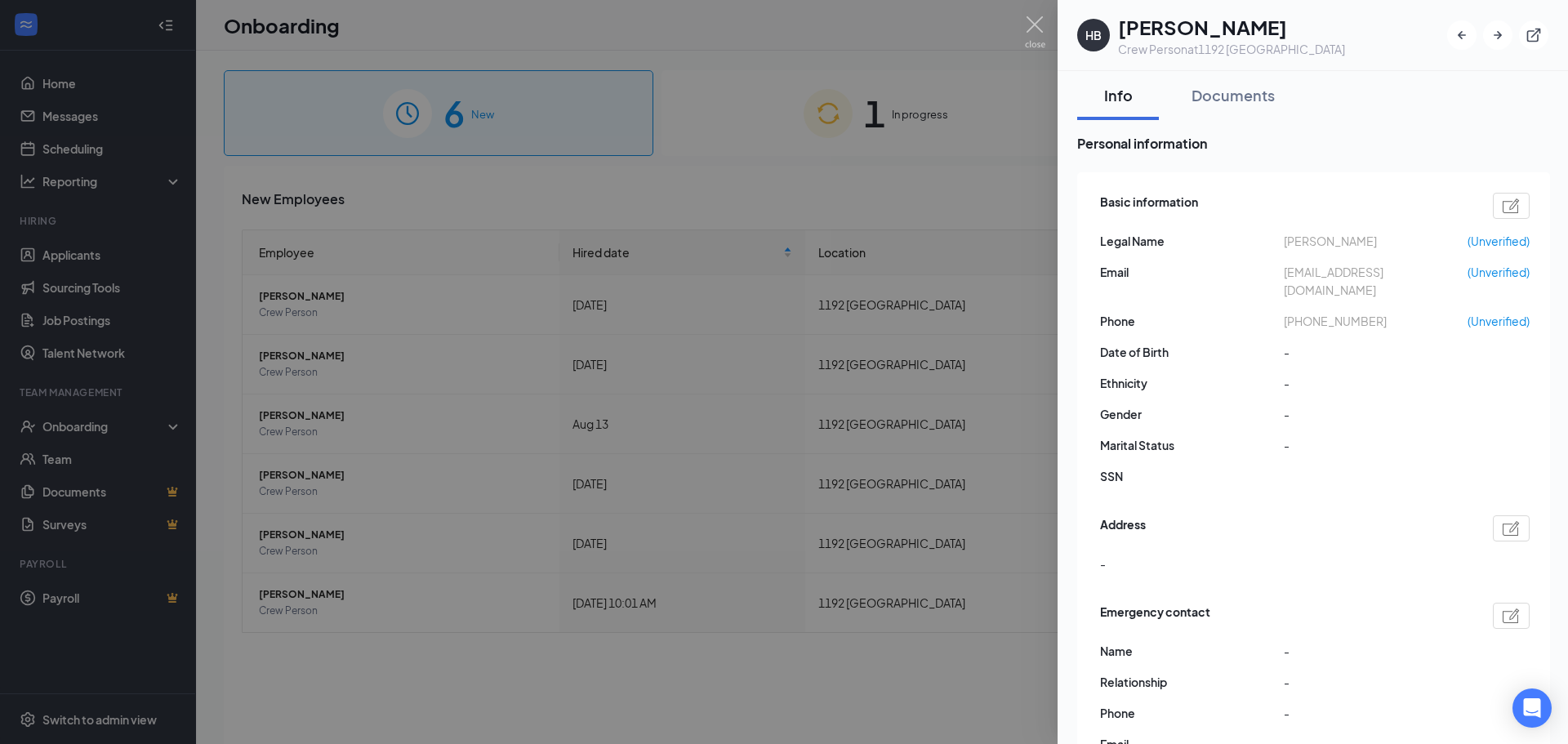
click at [632, 400] on div at bounding box center [784, 372] width 1568 height 744
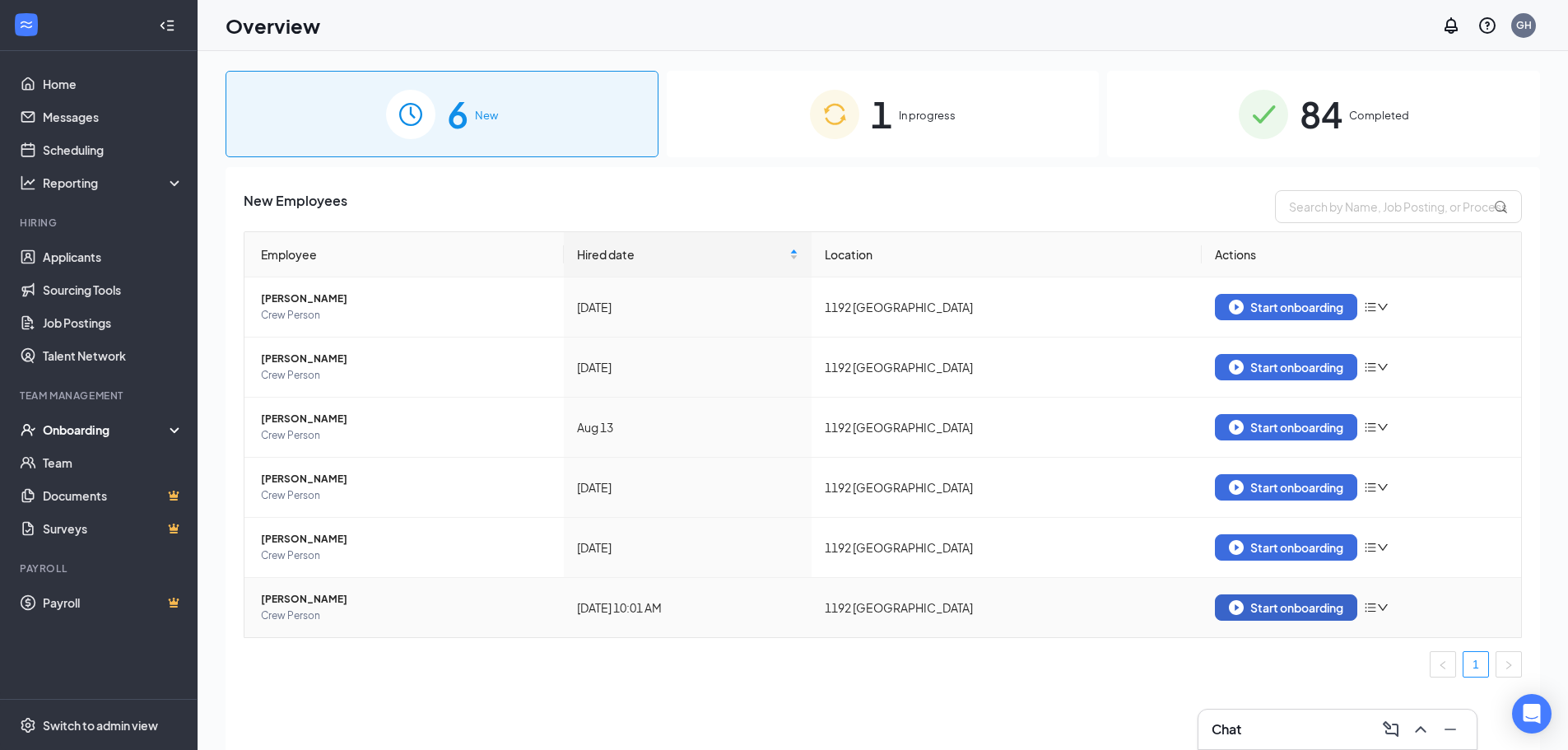
click at [1268, 601] on div "Start onboarding" at bounding box center [1286, 608] width 114 height 15
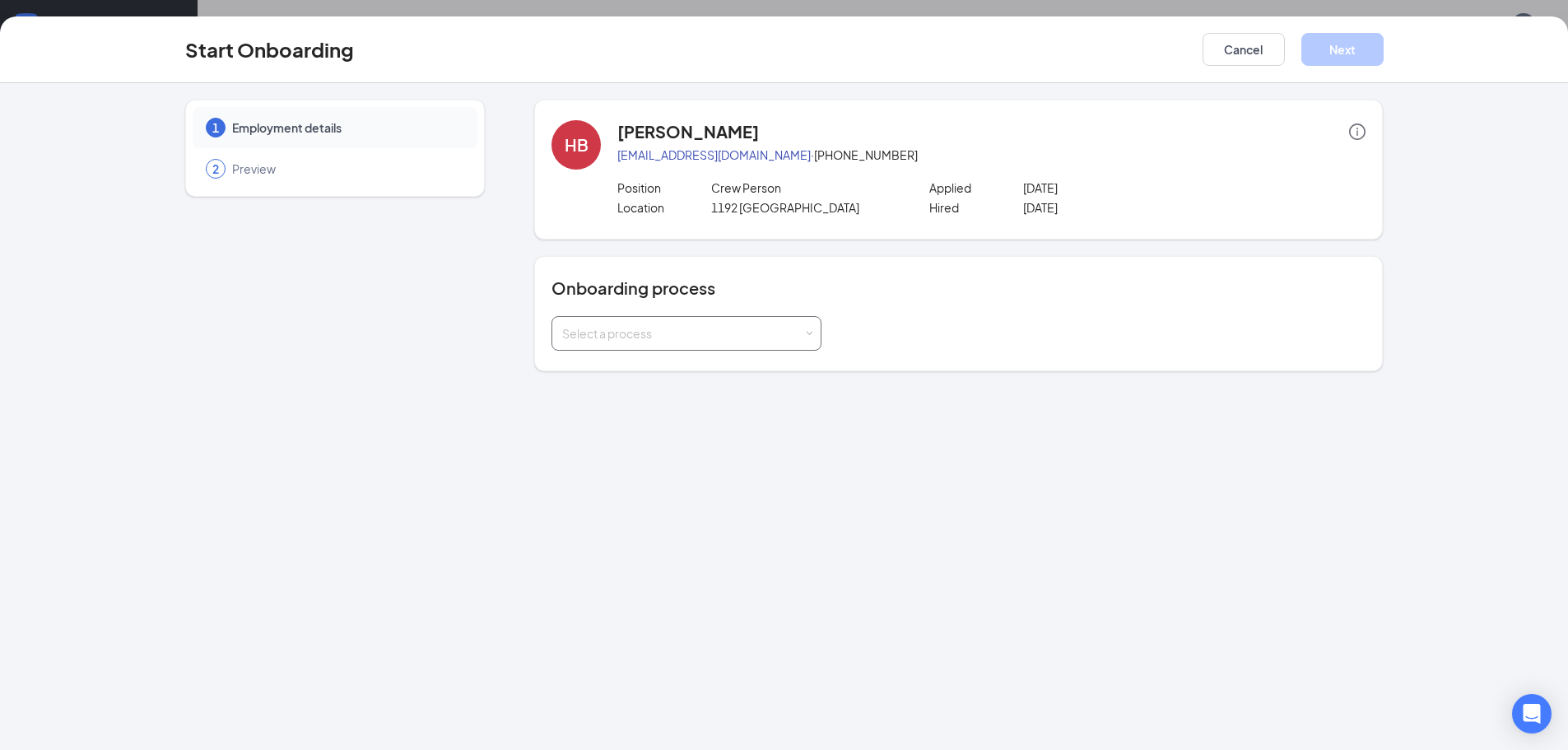
click at [639, 340] on div "Select a process" at bounding box center [683, 333] width 241 height 16
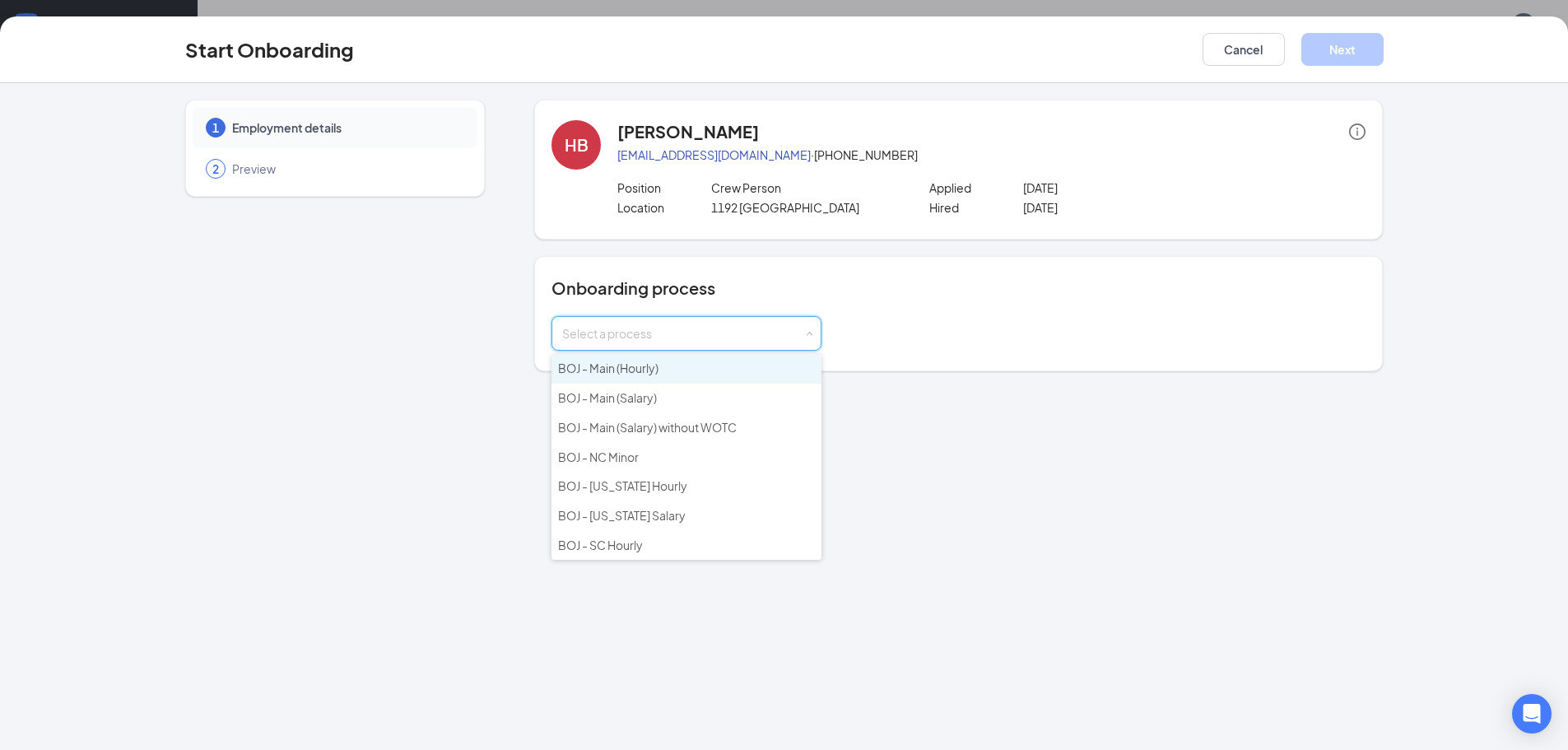
click at [660, 371] on li "BOJ - Main (Hourly)" at bounding box center [686, 369] width 270 height 29
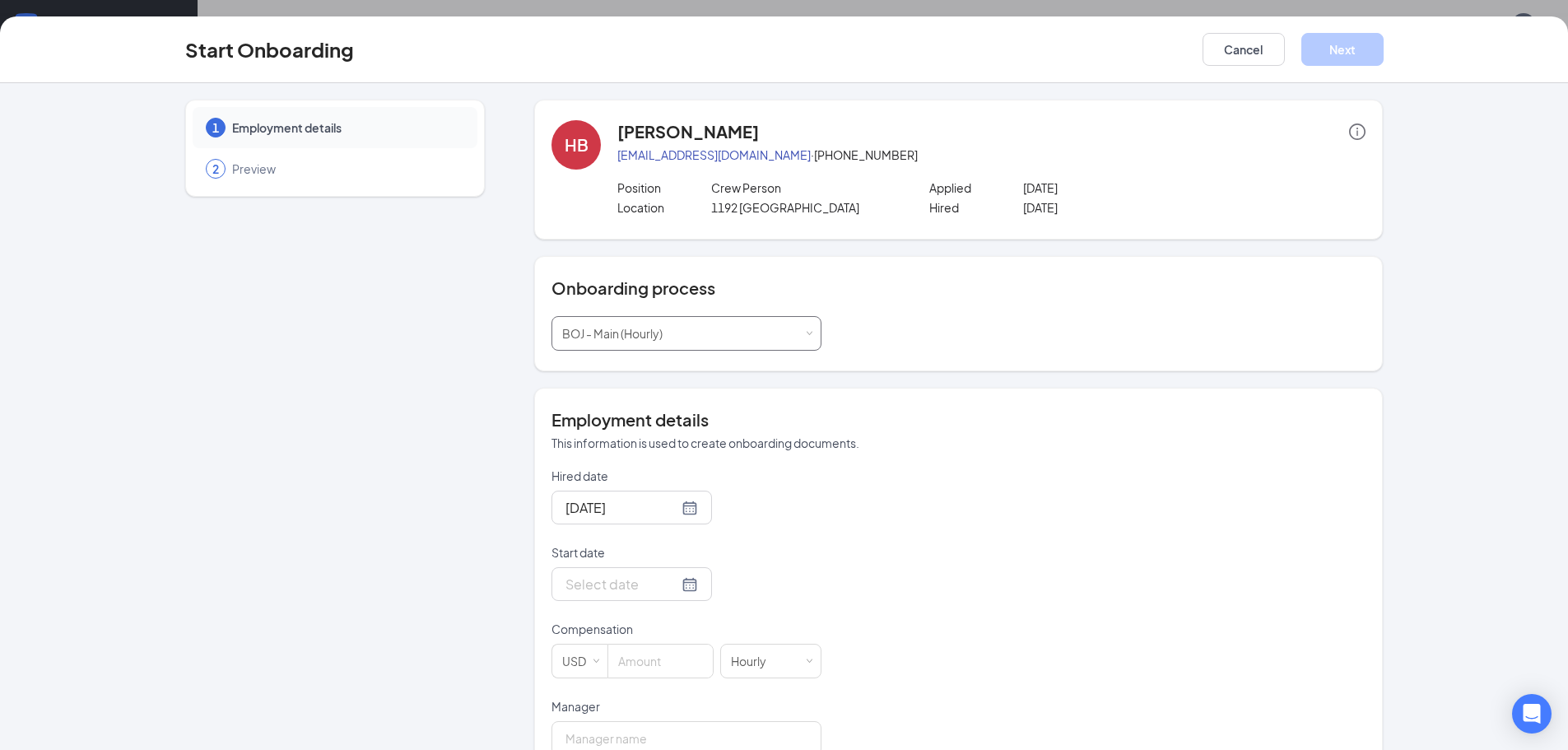
click at [661, 336] on div "BOJ - Main (Hourly)" at bounding box center [618, 333] width 112 height 33
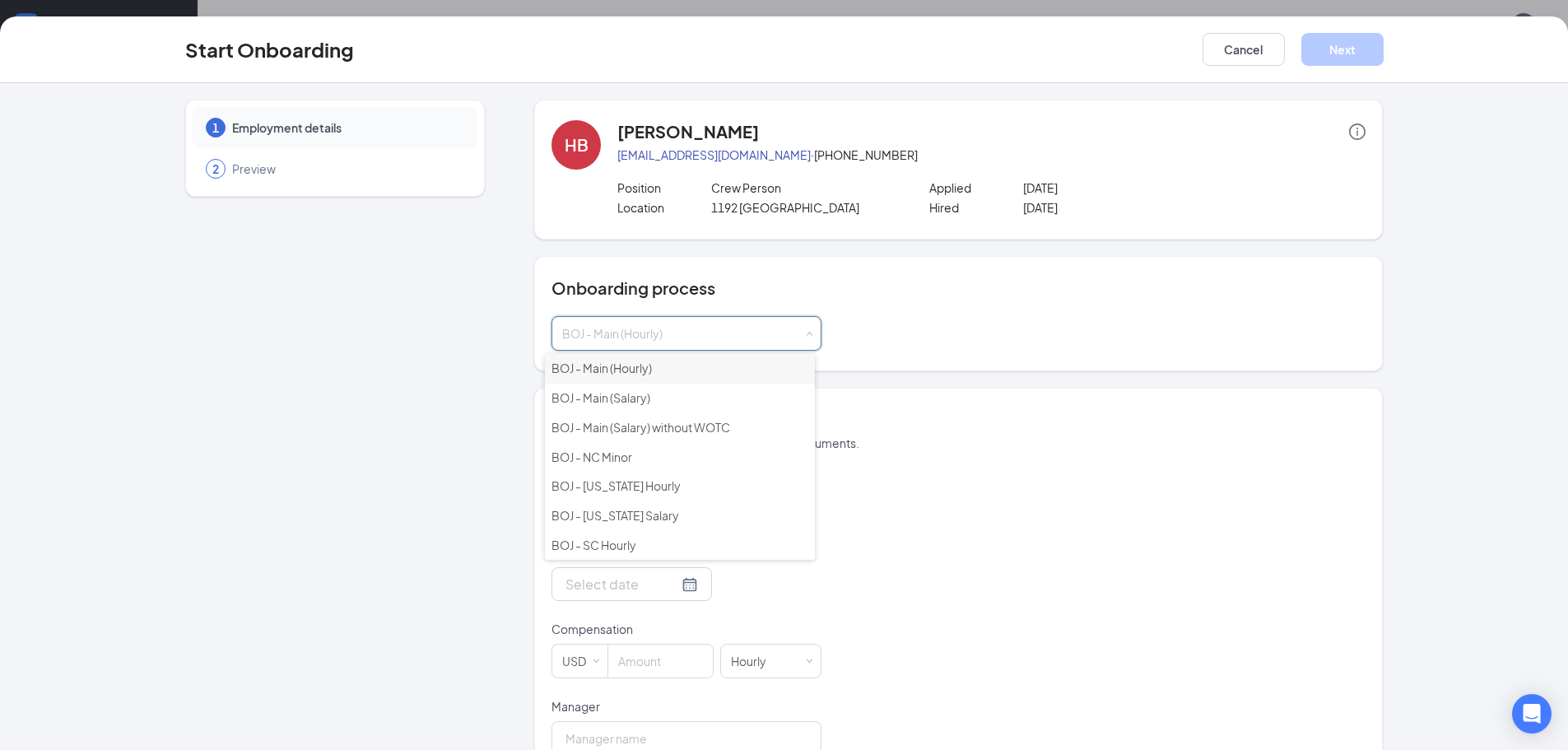
click at [695, 331] on input at bounding box center [686, 333] width 248 height 33
click at [874, 327] on div "Select a process BOJ - Main (Hourly)" at bounding box center [958, 333] width 814 height 35
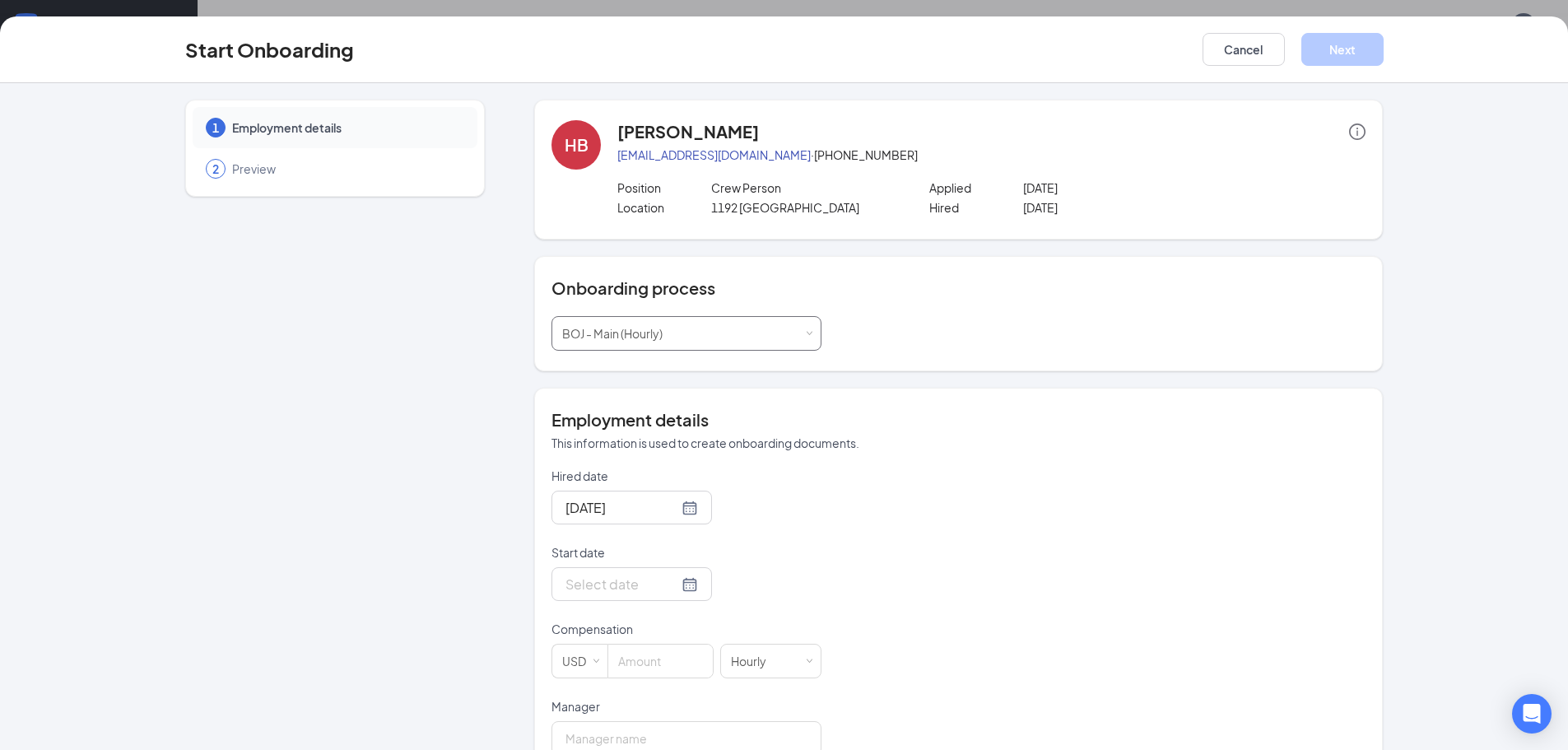
click at [731, 327] on div "Select a process BOJ - Main (Hourly)" at bounding box center [686, 333] width 248 height 33
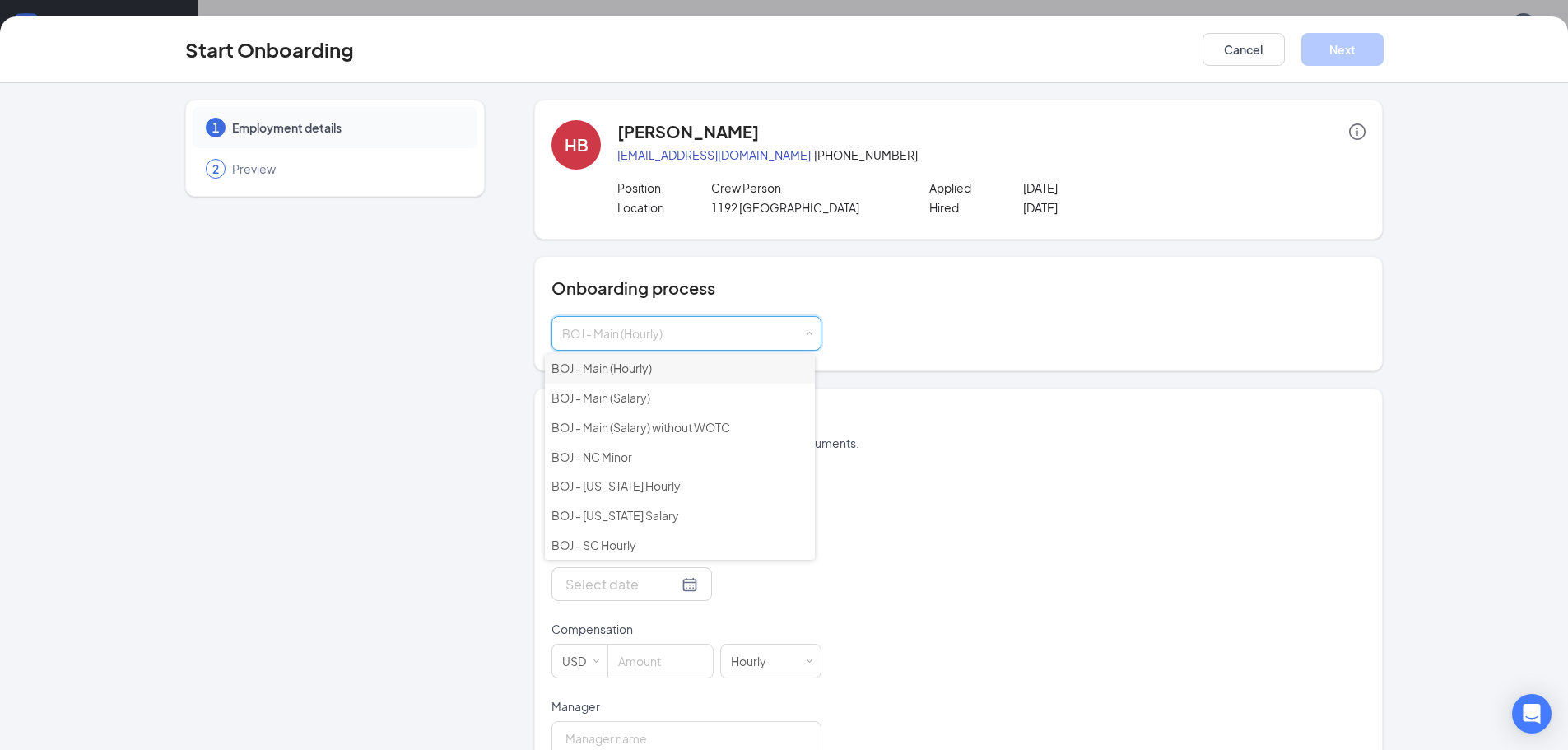
click at [668, 369] on li "BOJ - Main (Hourly)" at bounding box center [680, 369] width 270 height 29
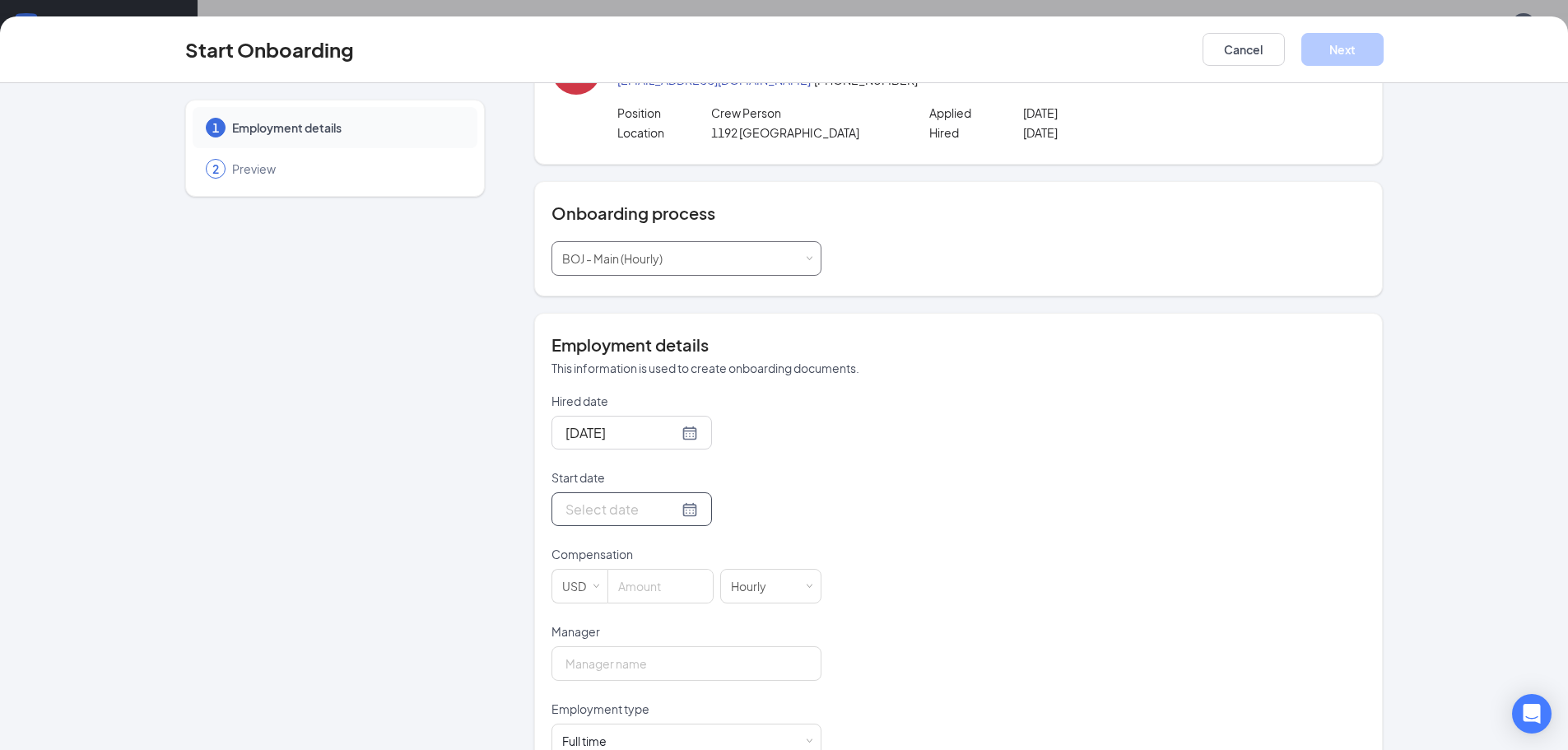
scroll to position [164, 0]
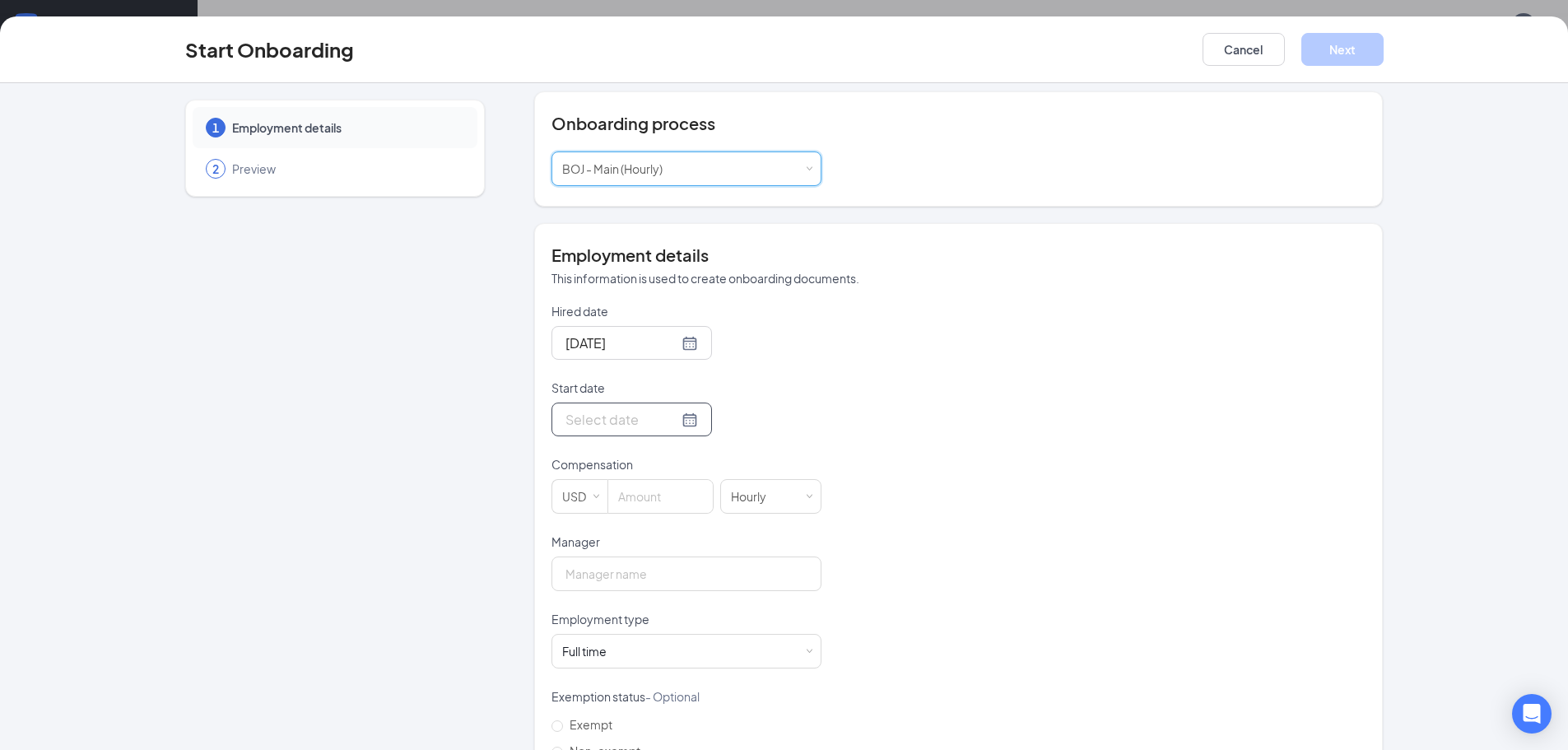
click at [632, 422] on input "Start date" at bounding box center [622, 419] width 113 height 21
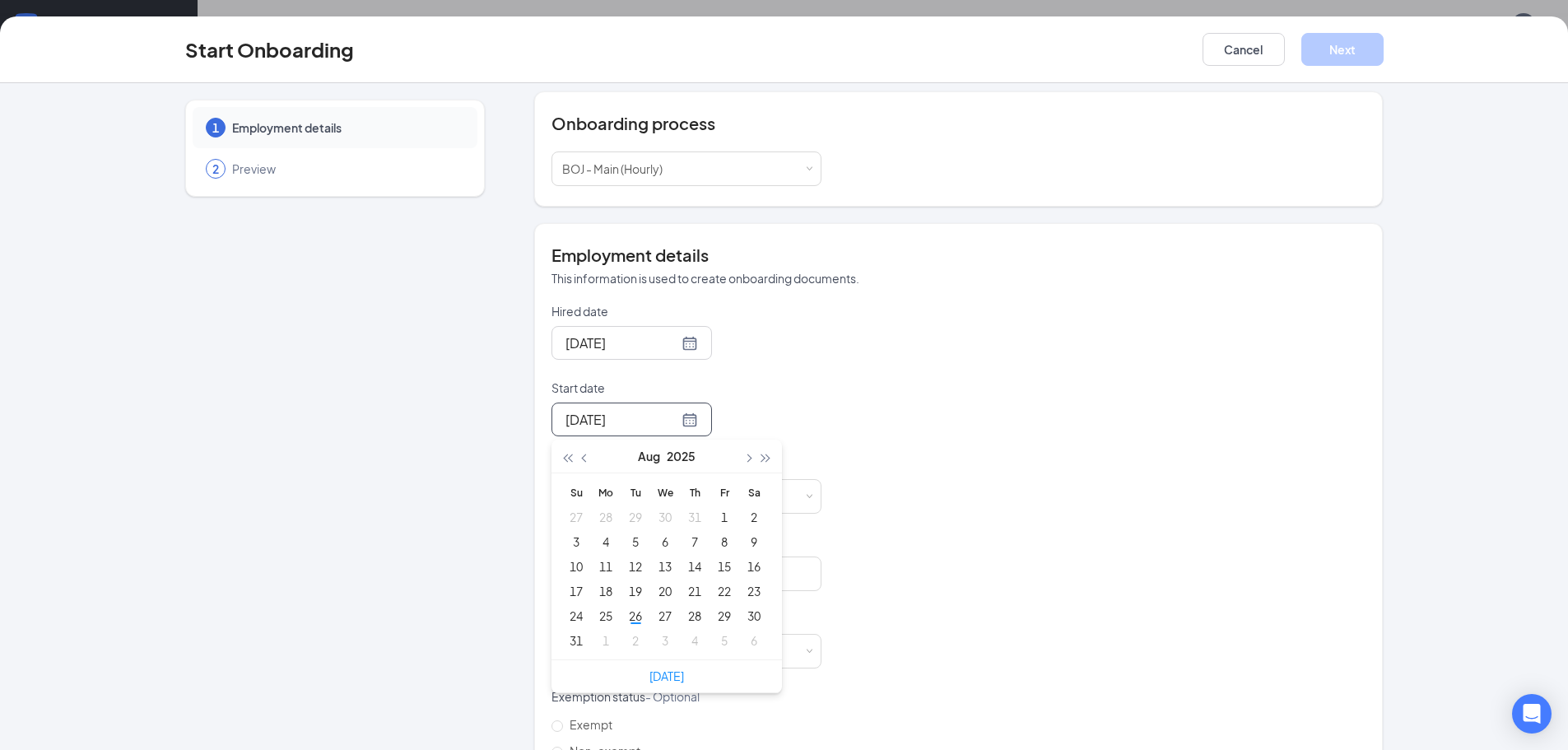
type input "Sep 3, 2025"
type input "Aug 2, 2025"
click at [745, 455] on button "button" at bounding box center [747, 456] width 18 height 33
type input "Sep 5, 2025"
click at [718, 522] on div "5" at bounding box center [725, 517] width 20 height 20
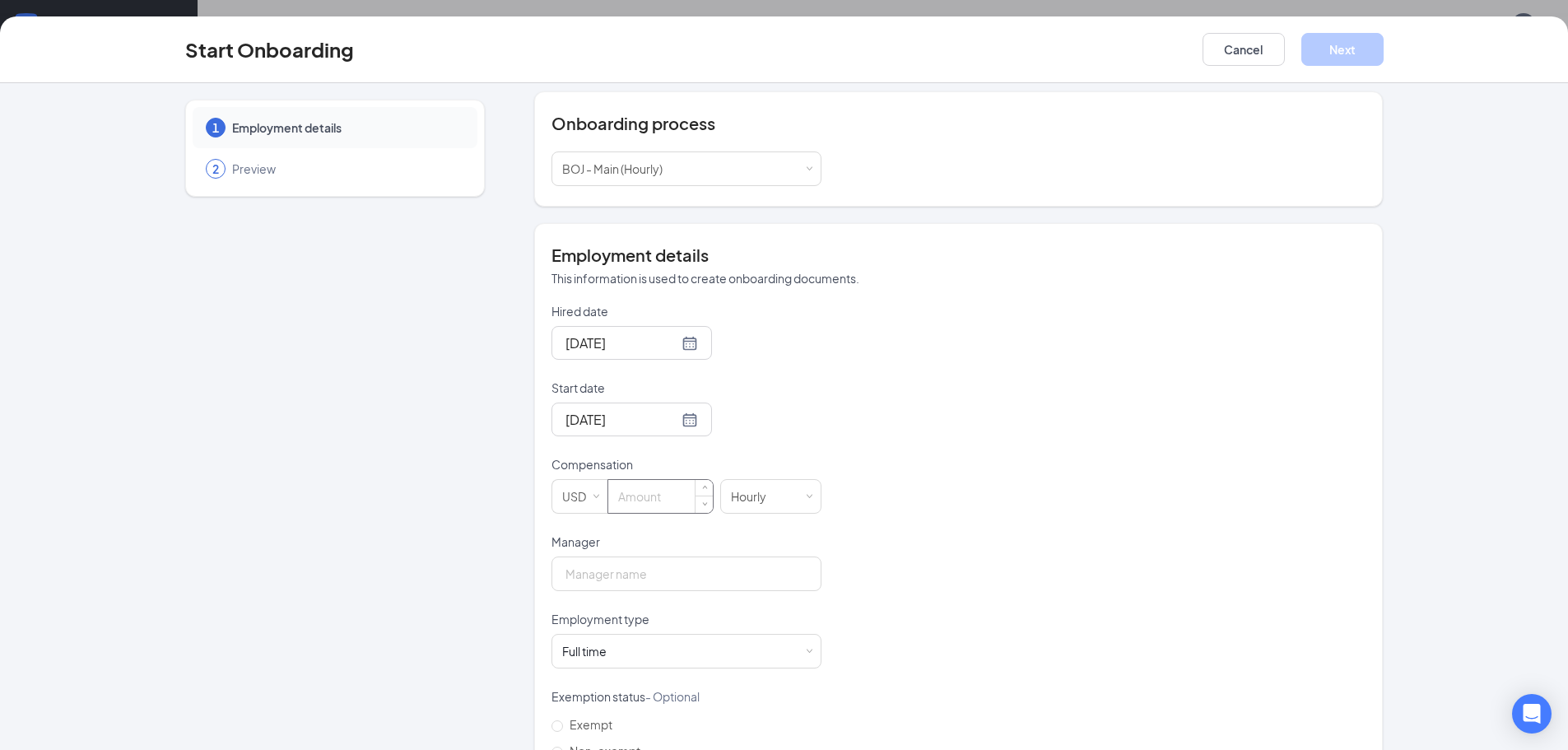
click at [643, 492] on input at bounding box center [661, 496] width 105 height 33
click at [731, 498] on div "Hourly" at bounding box center [754, 496] width 47 height 33
click at [810, 496] on div "Hourly" at bounding box center [770, 496] width 101 height 35
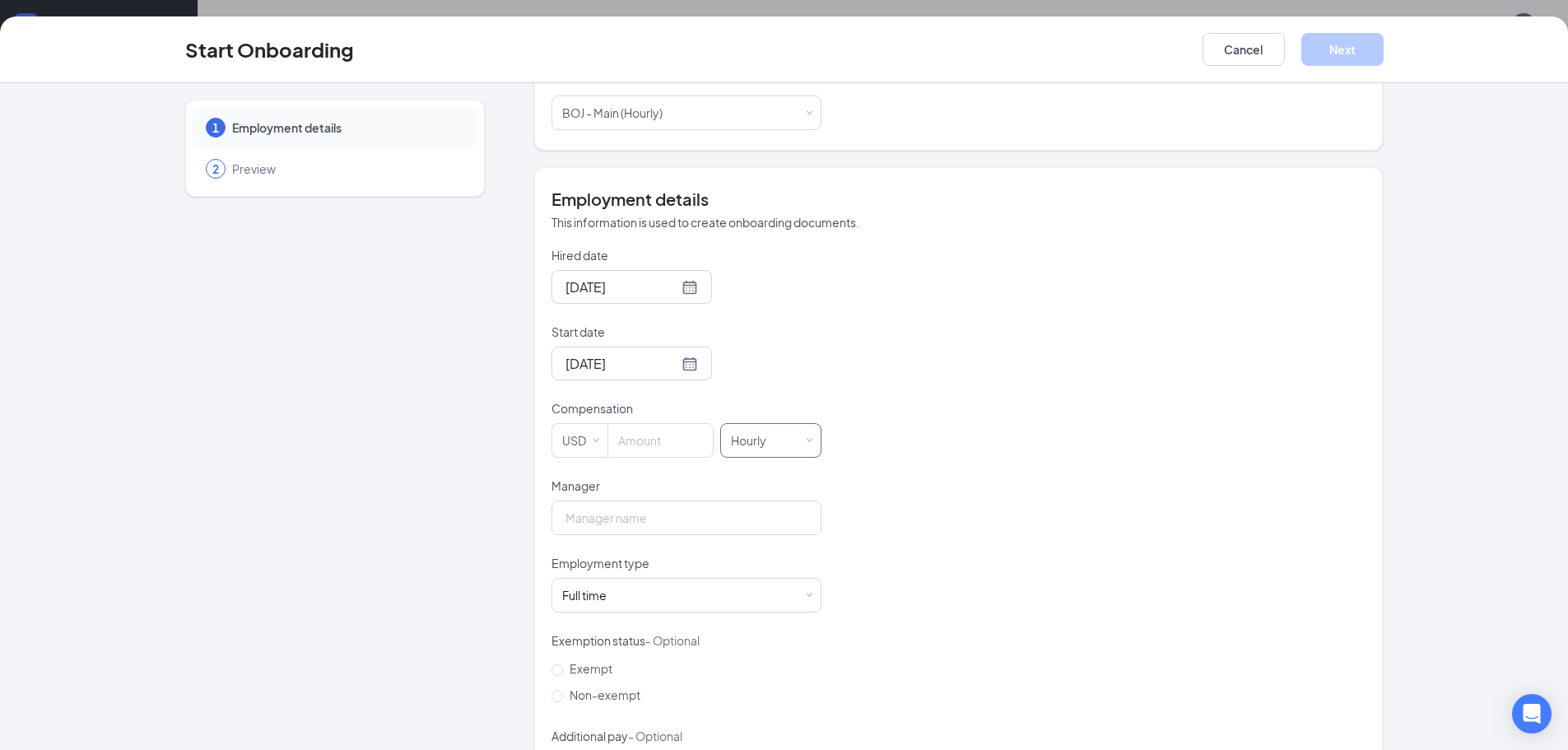
scroll to position [293, 0]
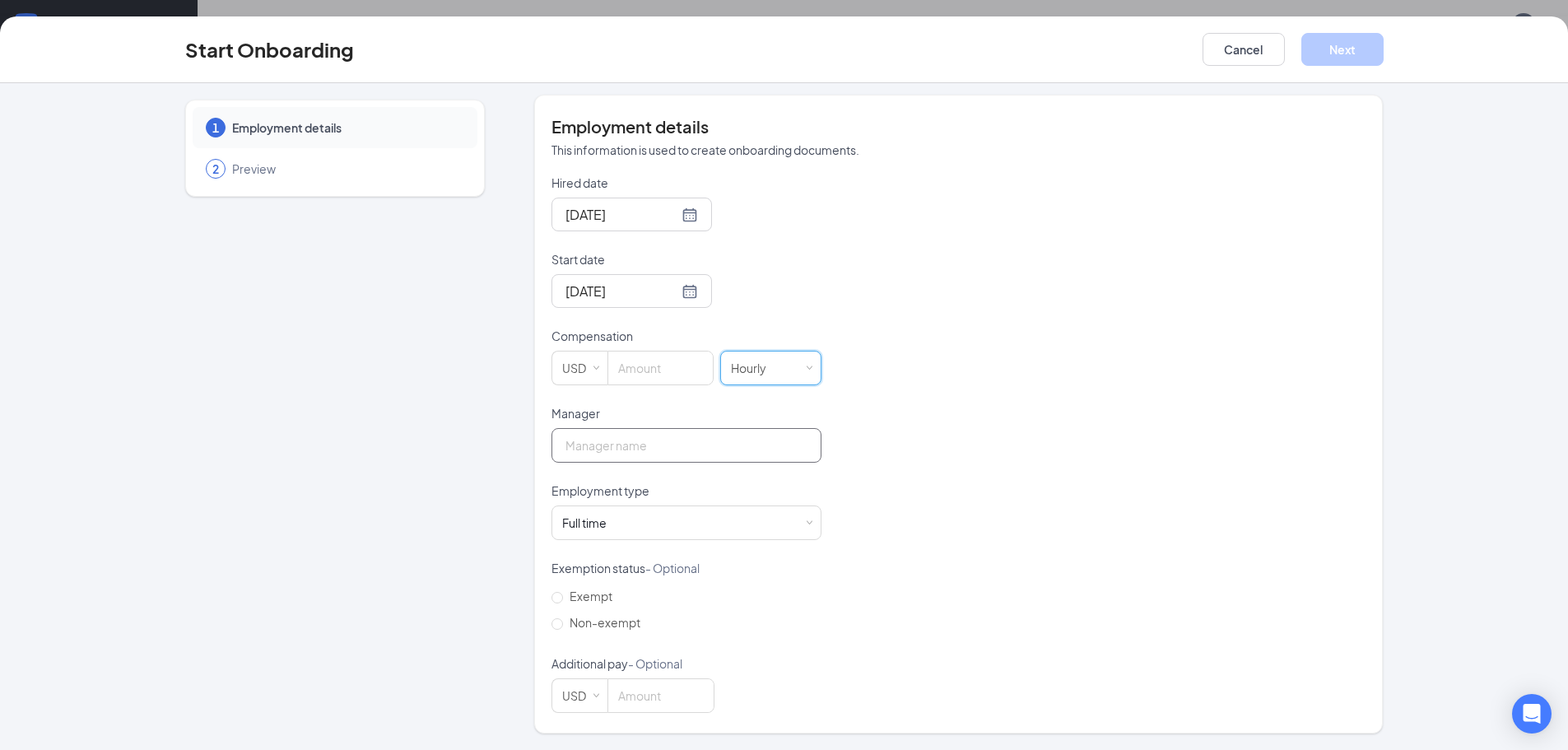
click at [697, 446] on input "Manager" at bounding box center [686, 445] width 270 height 35
click at [692, 432] on input "Manager" at bounding box center [686, 445] width 270 height 35
type input "b"
type input "Hannah Carter"
click at [634, 368] on input at bounding box center [661, 368] width 105 height 33
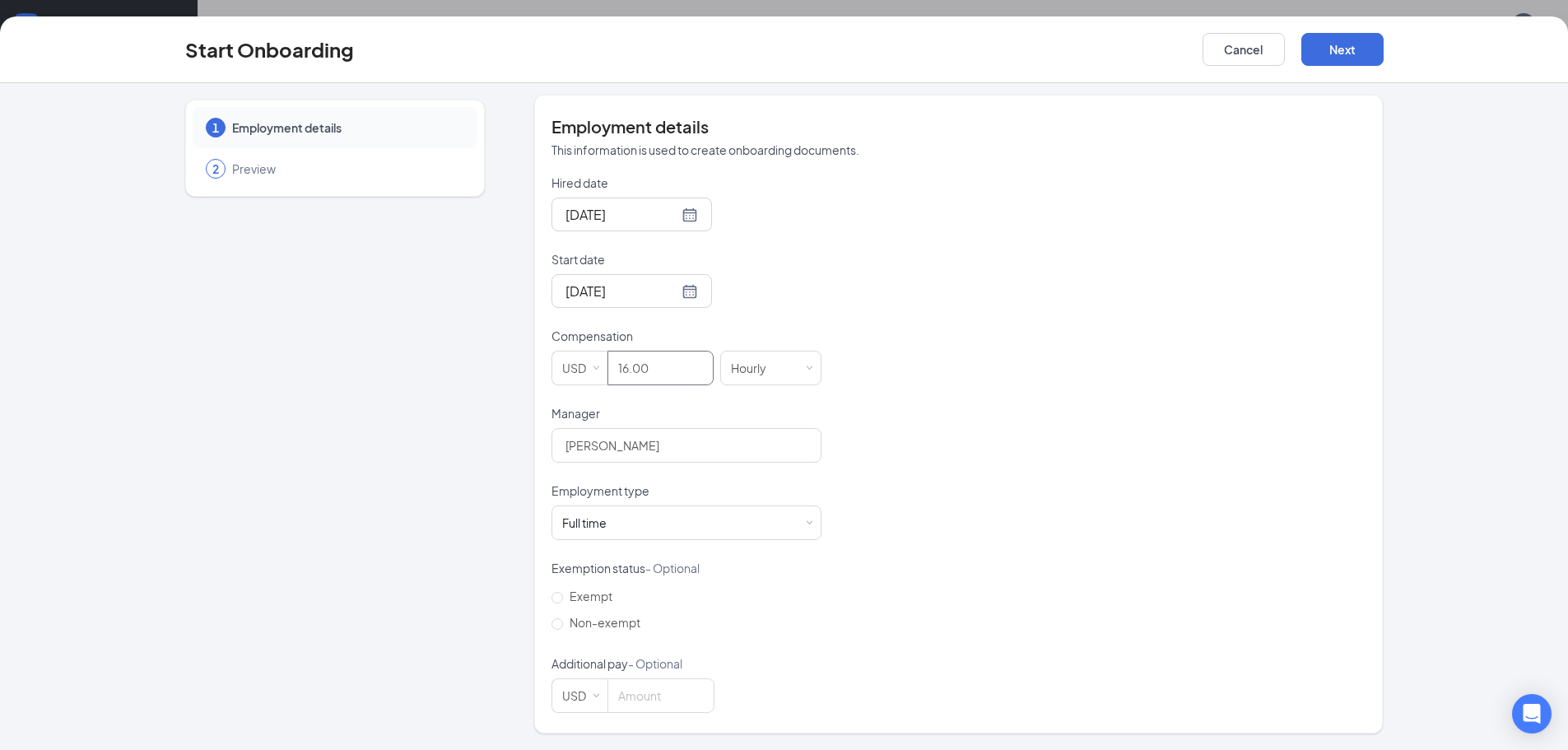
scroll to position [74, 0]
type input "16"
click at [568, 619] on span "Non-exempt" at bounding box center [605, 622] width 84 height 15
click at [563, 619] on input "Non-exempt" at bounding box center [557, 623] width 12 height 12
radio input "true"
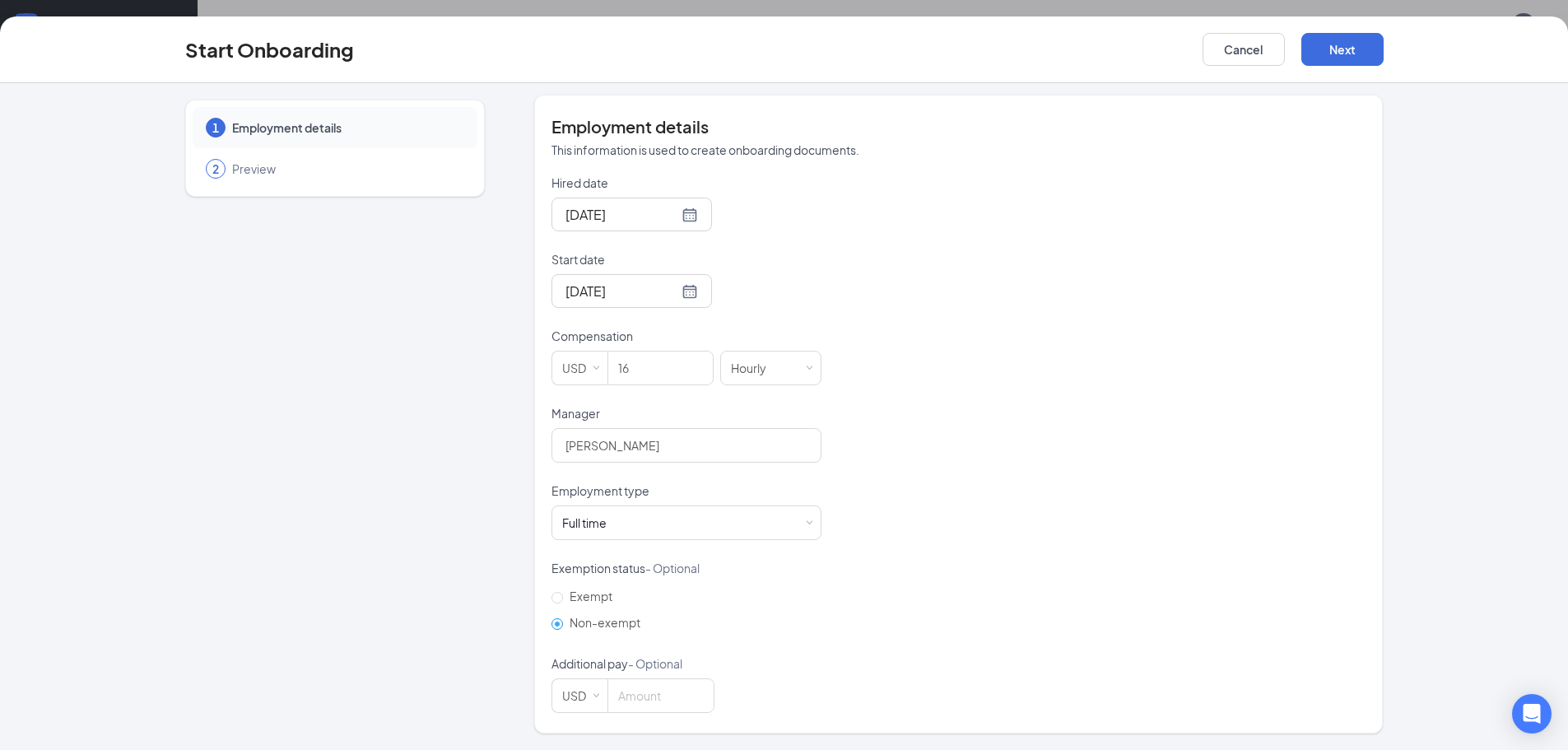
click at [567, 624] on span "Non-exempt" at bounding box center [605, 622] width 84 height 15
click at [563, 624] on input "Non-exempt" at bounding box center [557, 623] width 12 height 12
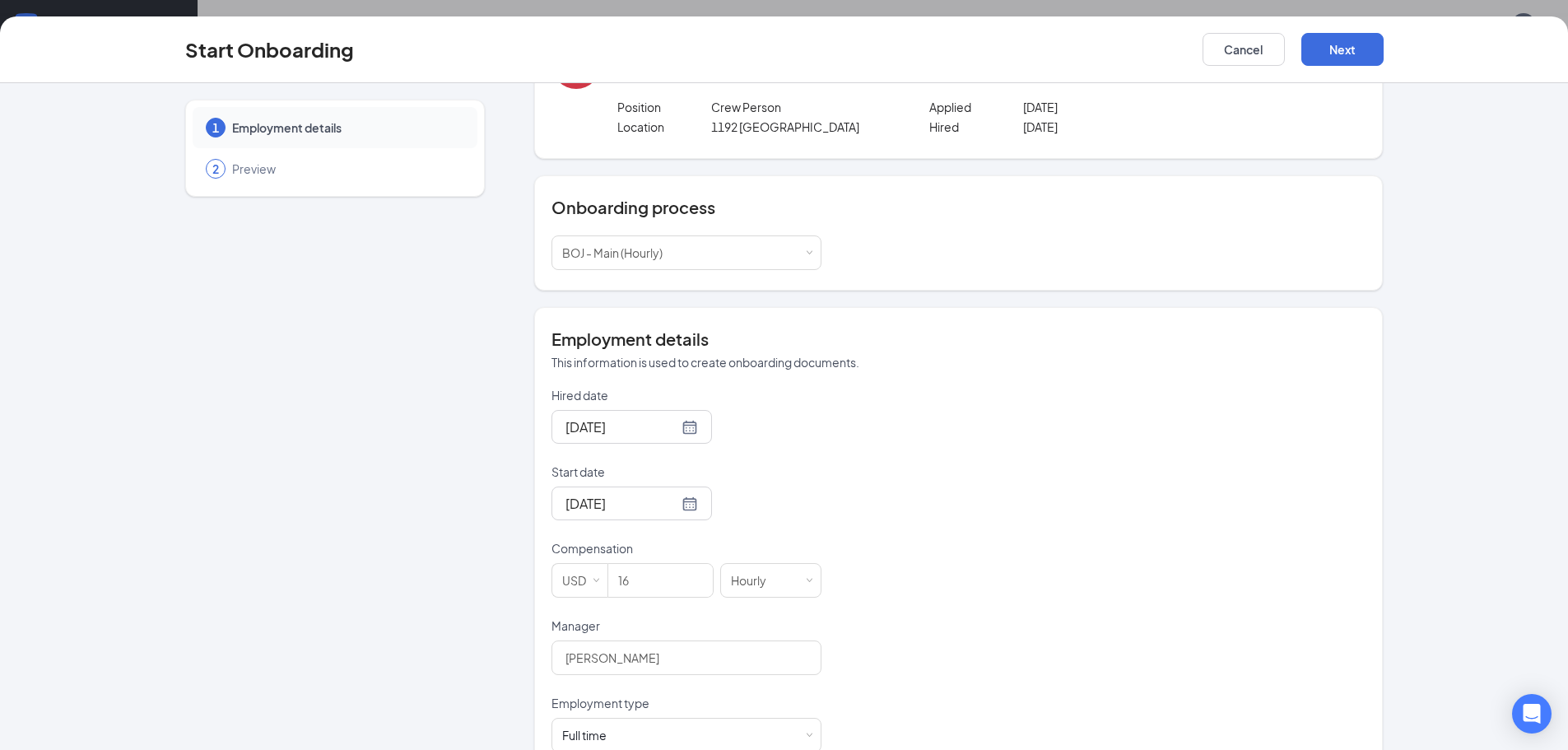
scroll to position [293, 0]
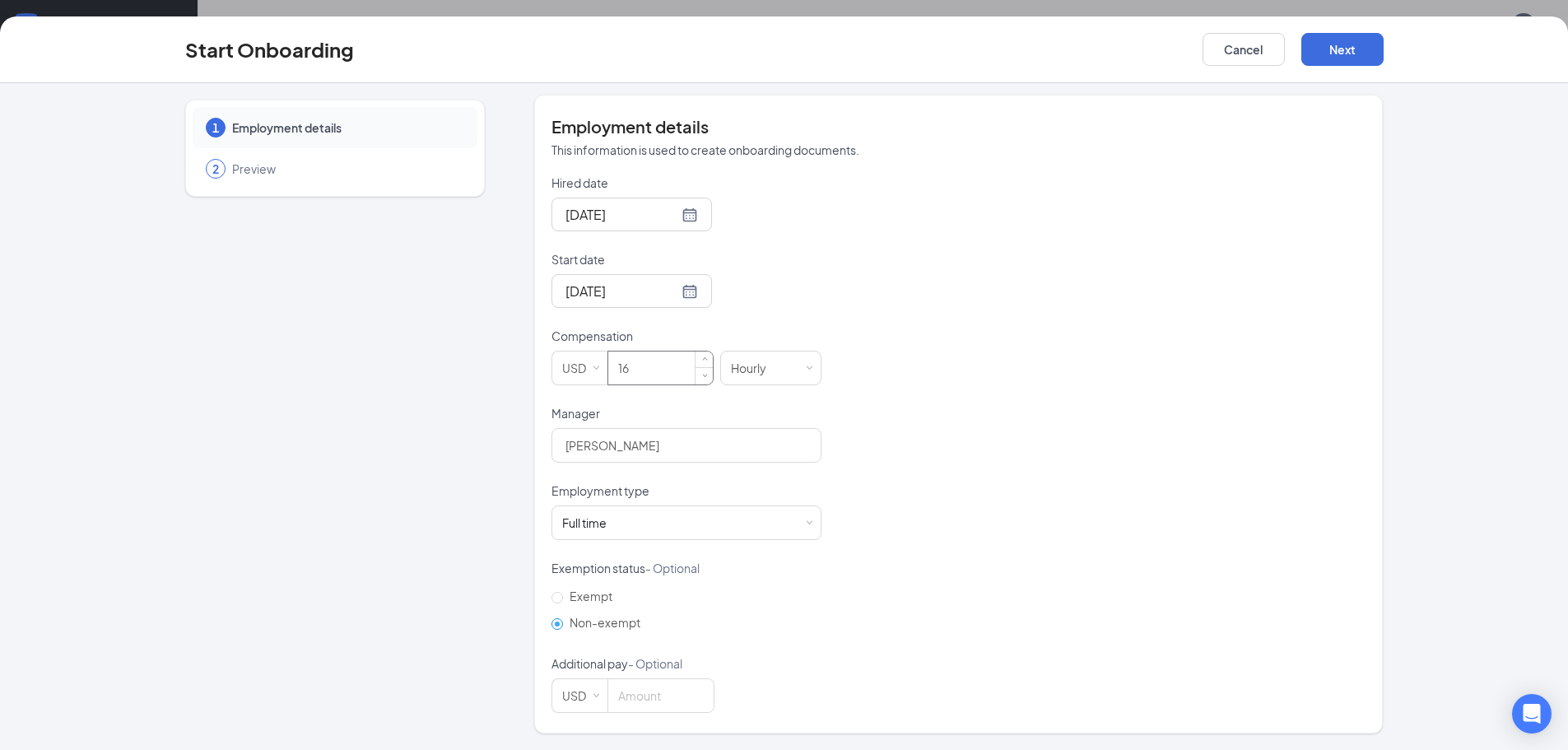
click at [661, 361] on input "16" at bounding box center [661, 368] width 105 height 33
click at [691, 520] on div "Full time Works 30+ hours per week and is reasonably expected to work" at bounding box center [686, 523] width 248 height 33
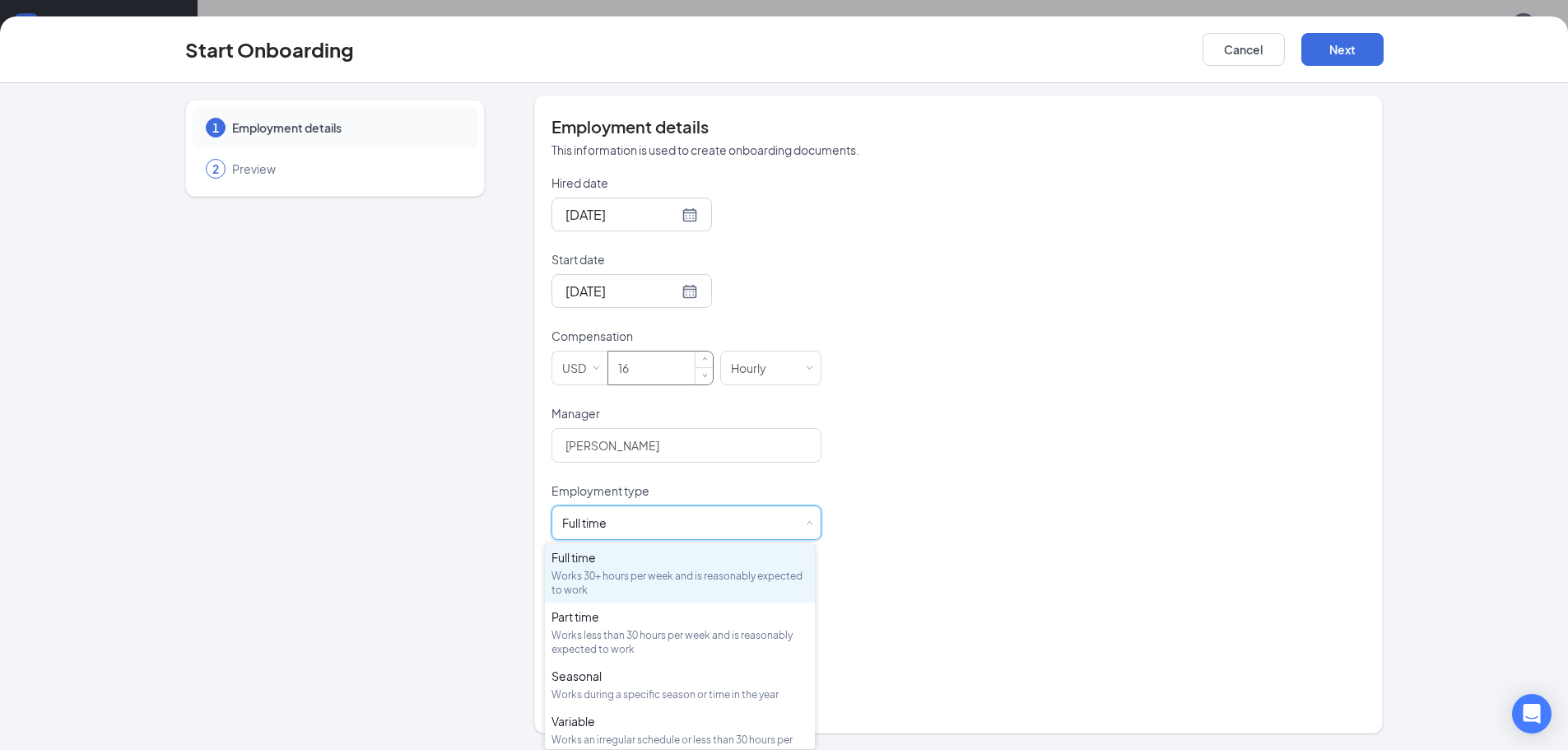
click at [656, 369] on input "16" at bounding box center [661, 368] width 105 height 33
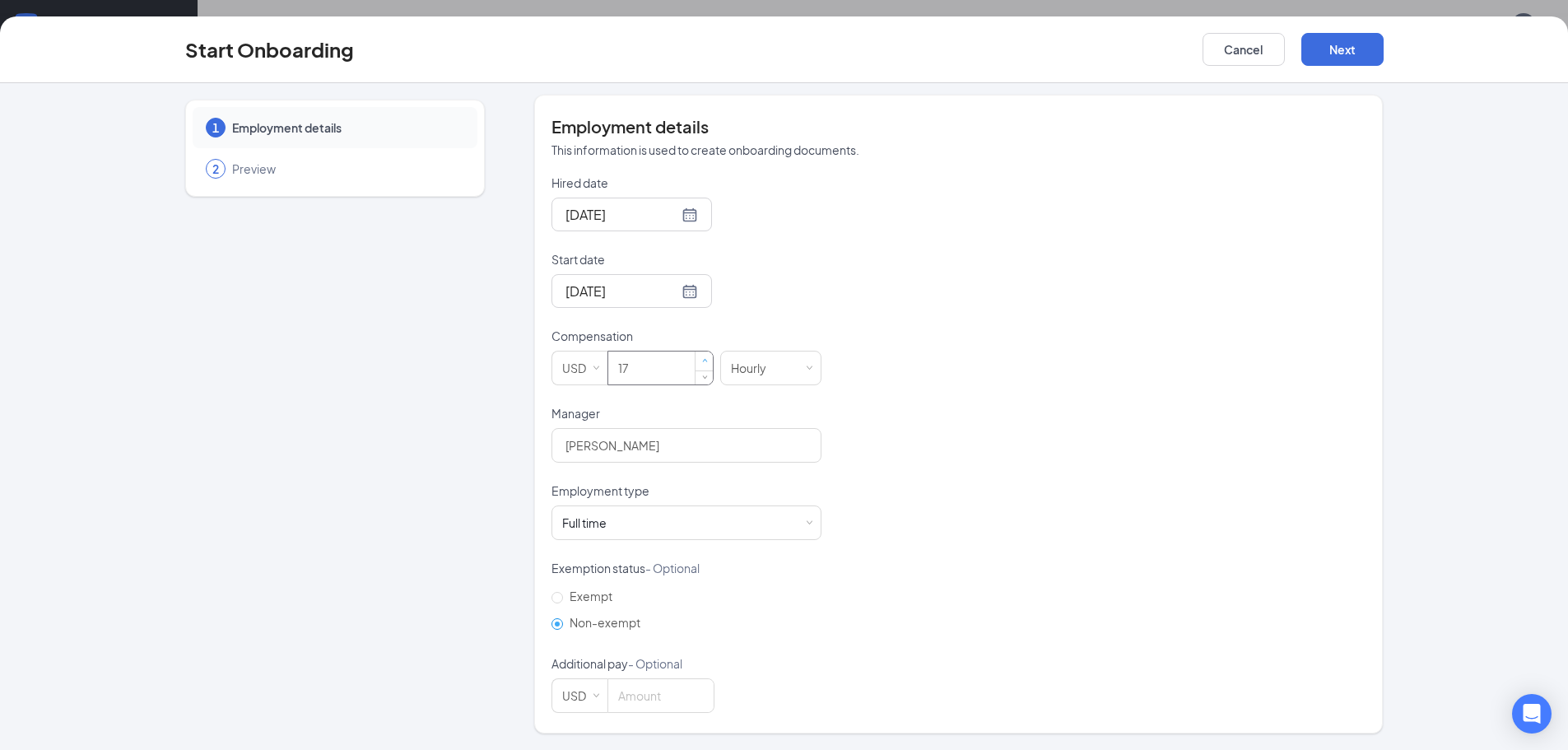
click at [698, 370] on span "Increase Value" at bounding box center [704, 361] width 17 height 20
type input "16"
click at [695, 372] on span "Decrease Value" at bounding box center [704, 374] width 17 height 20
click at [591, 376] on div "USD" at bounding box center [580, 368] width 36 height 33
click at [580, 395] on li "USD" at bounding box center [572, 402] width 56 height 27
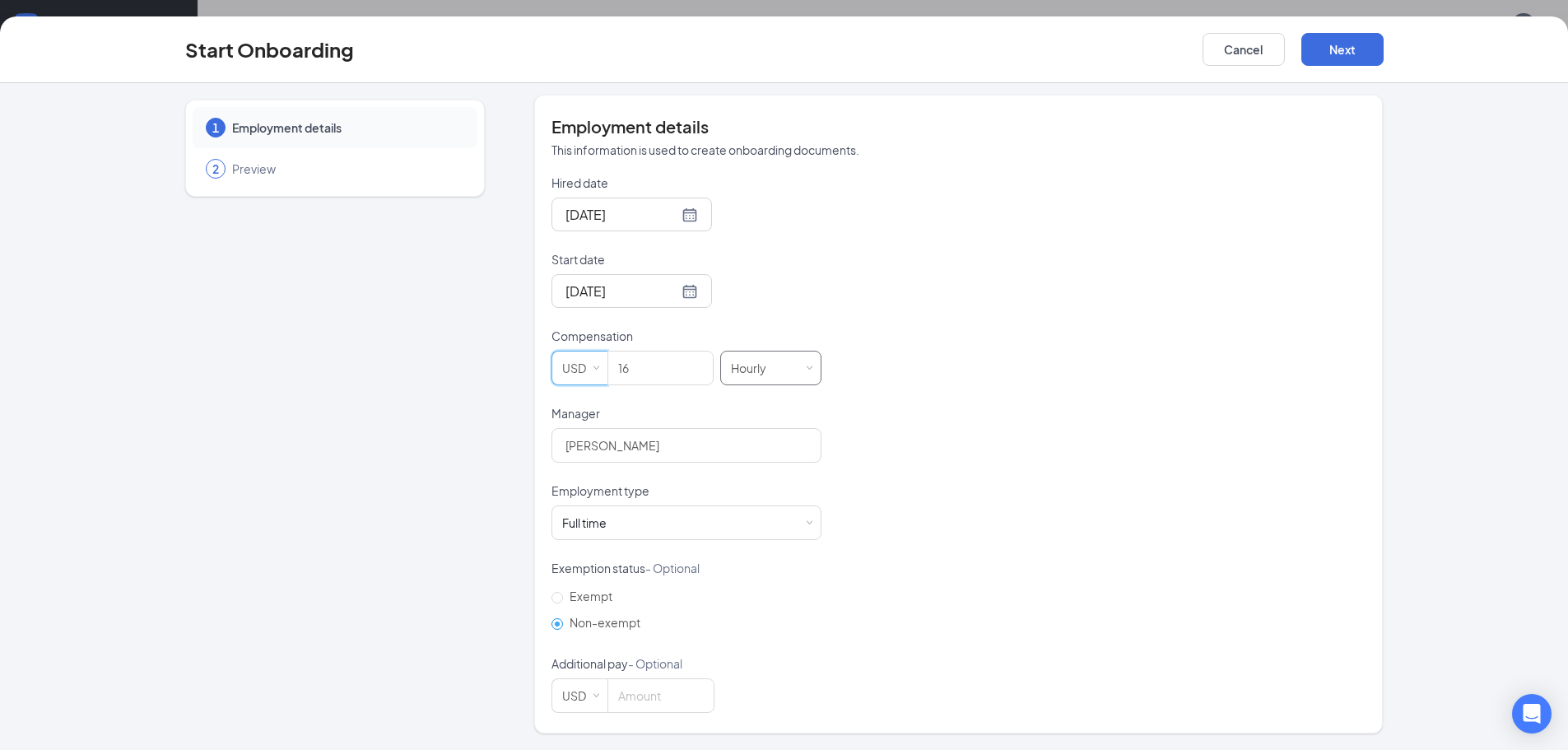
click at [772, 363] on div "Hourly" at bounding box center [770, 368] width 79 height 33
click at [758, 394] on li "Hourly" at bounding box center [764, 402] width 101 height 27
click at [758, 375] on div "Hourly" at bounding box center [754, 368] width 47 height 33
click at [751, 376] on div "Hourly" at bounding box center [754, 368] width 47 height 33
click at [771, 374] on div "Hourly" at bounding box center [754, 368] width 47 height 33
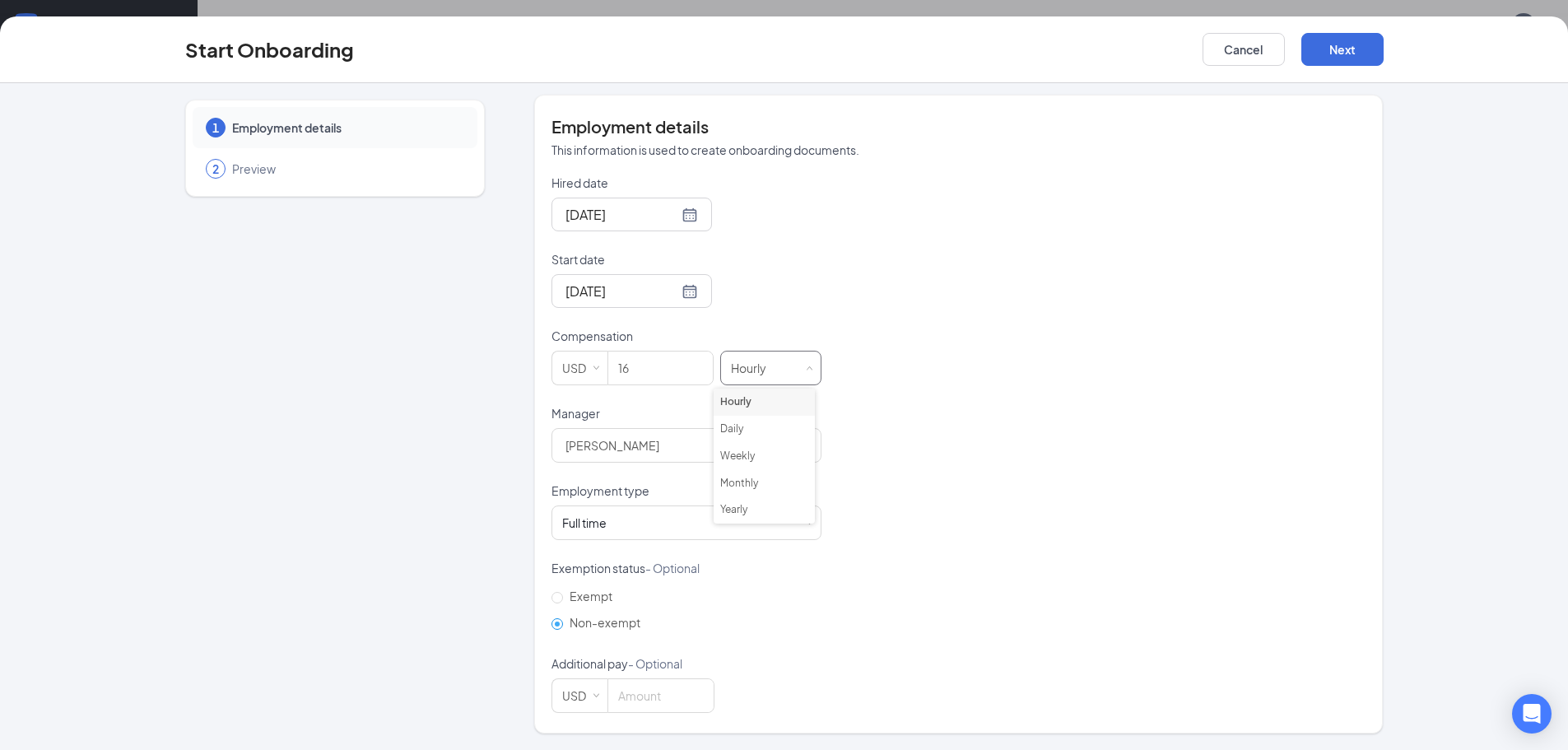
click at [769, 390] on li "Hourly" at bounding box center [764, 402] width 101 height 27
click at [768, 369] on div "Hourly" at bounding box center [754, 368] width 47 height 33
click at [756, 401] on li "Hourly" at bounding box center [764, 402] width 101 height 27
click at [756, 359] on div "Hourly" at bounding box center [754, 368] width 47 height 33
click at [752, 403] on li "Hourly" at bounding box center [764, 402] width 101 height 27
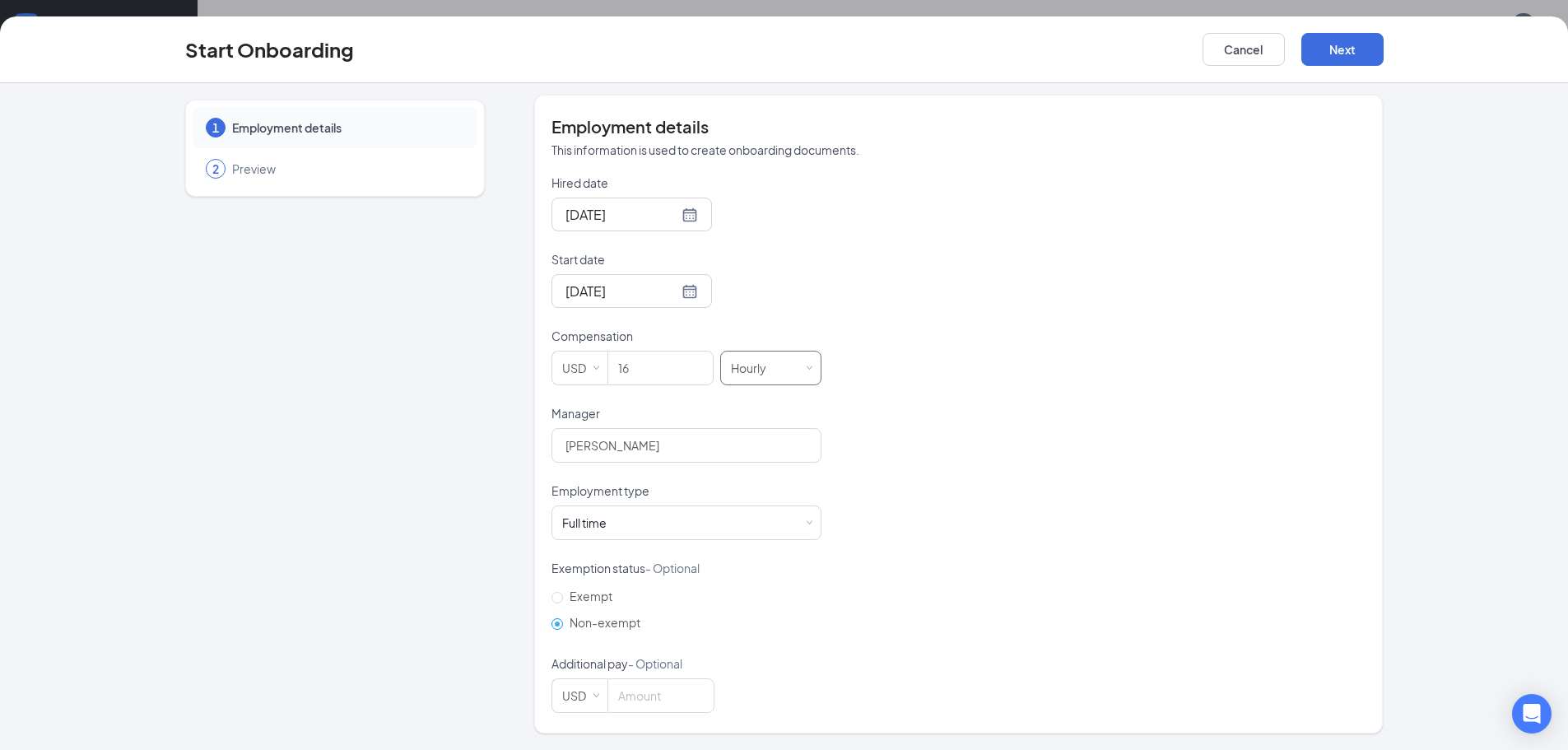
click at [753, 370] on div "Hourly" at bounding box center [754, 368] width 47 height 33
click at [759, 405] on li "Hourly" at bounding box center [764, 402] width 101 height 27
click at [769, 372] on div "Hourly" at bounding box center [754, 368] width 47 height 33
click at [779, 366] on div "Hourly" at bounding box center [770, 368] width 79 height 33
click at [1333, 37] on button "Next" at bounding box center [1343, 49] width 82 height 33
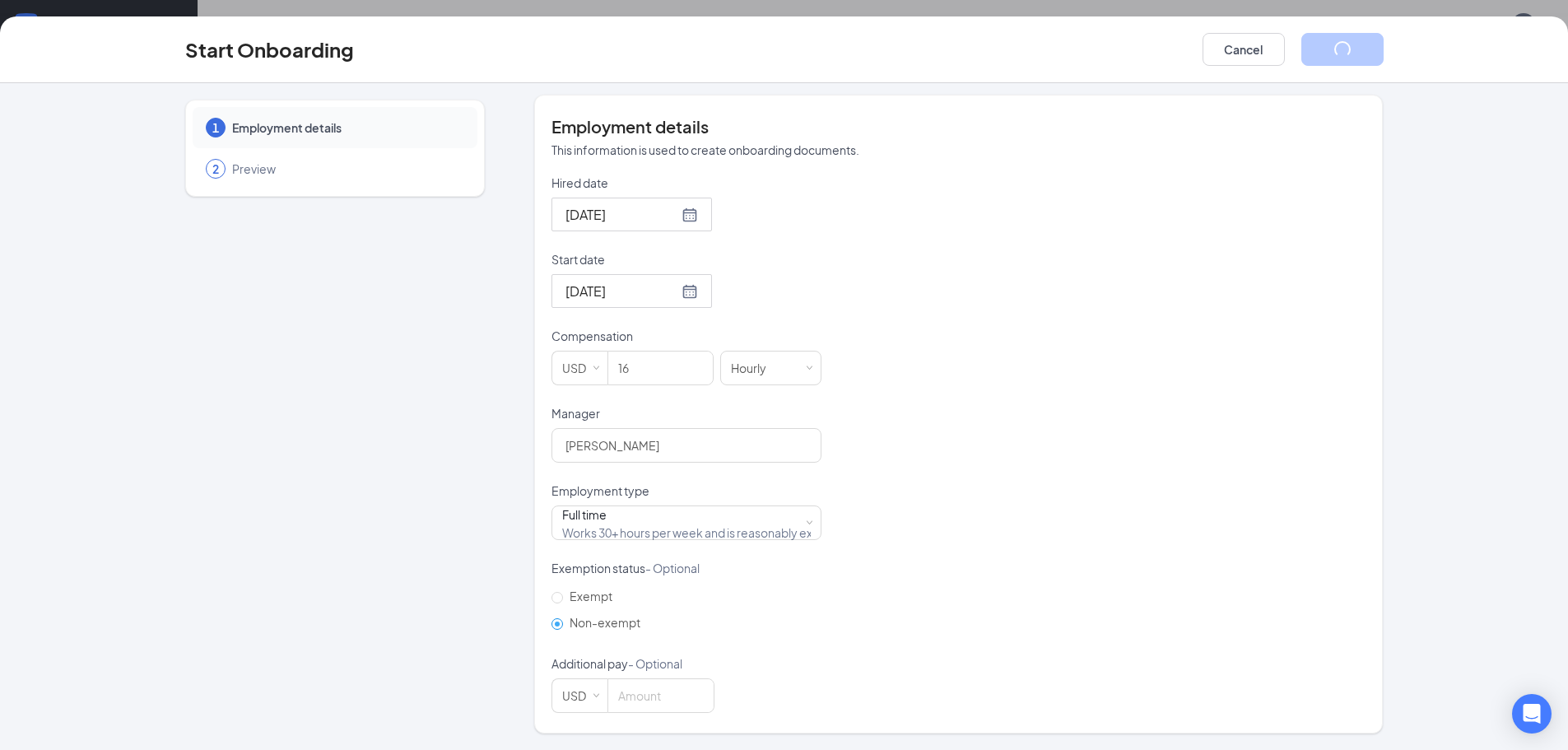
scroll to position [0, 0]
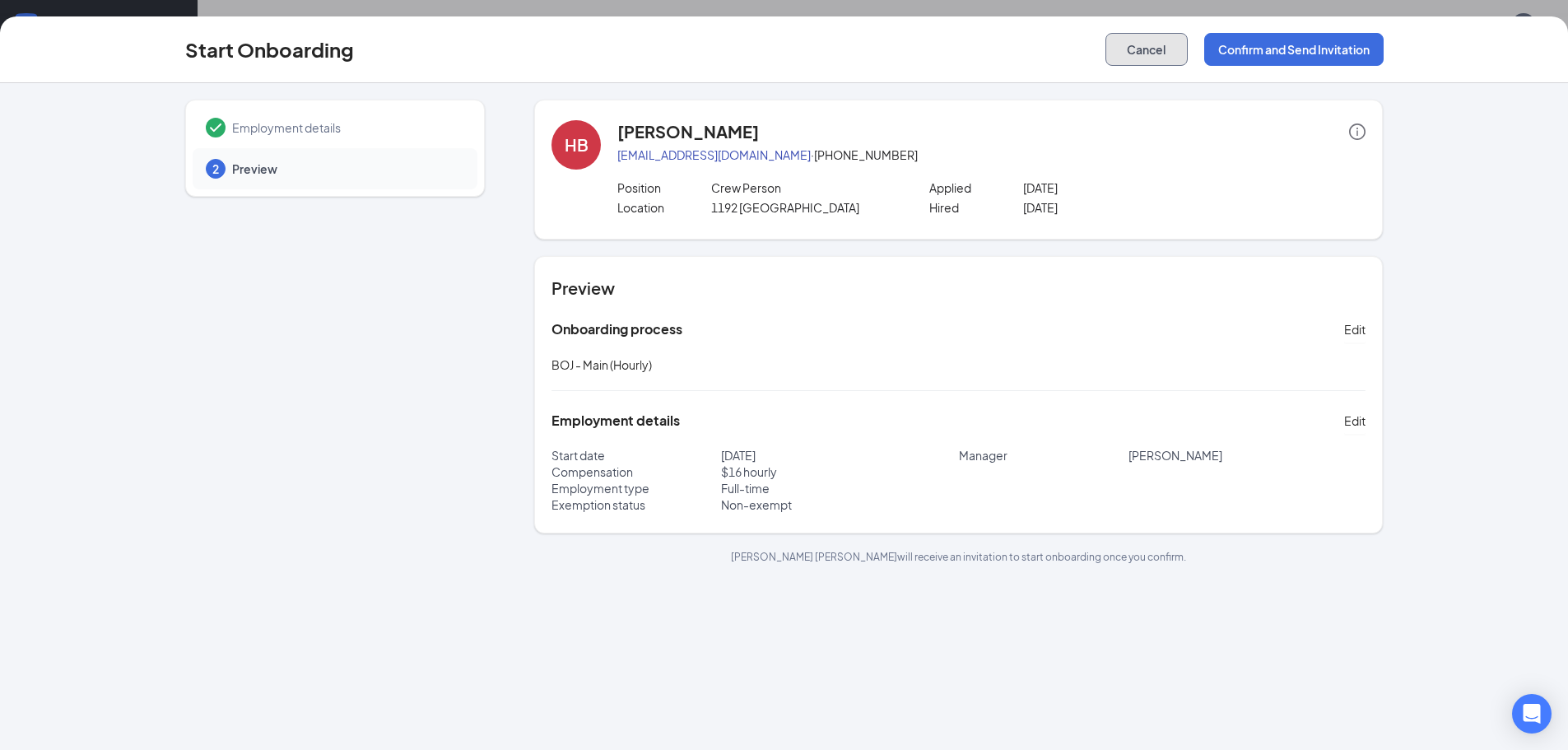
click at [1129, 55] on button "Cancel" at bounding box center [1146, 49] width 82 height 33
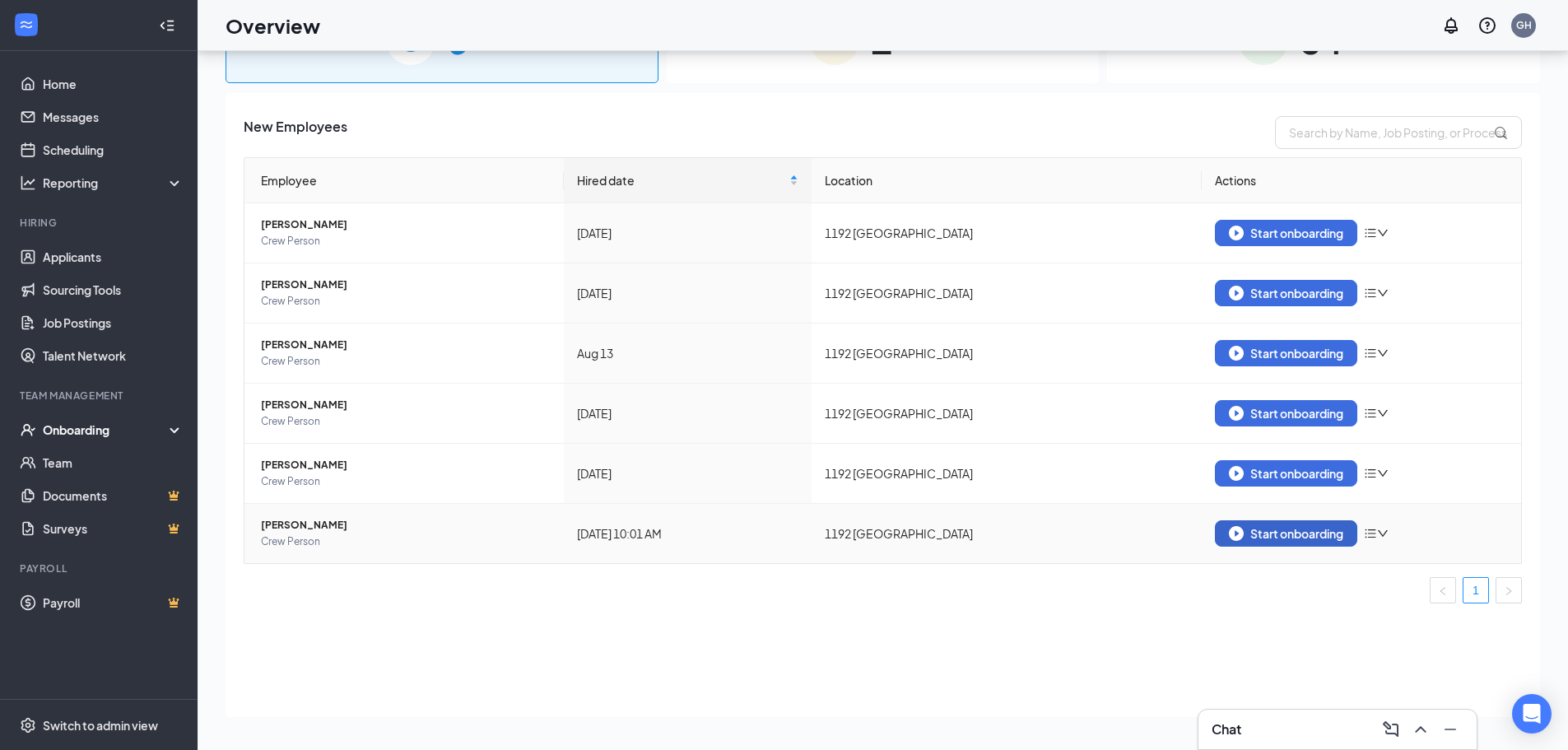
click at [1311, 535] on div "Start onboarding" at bounding box center [1286, 533] width 114 height 15
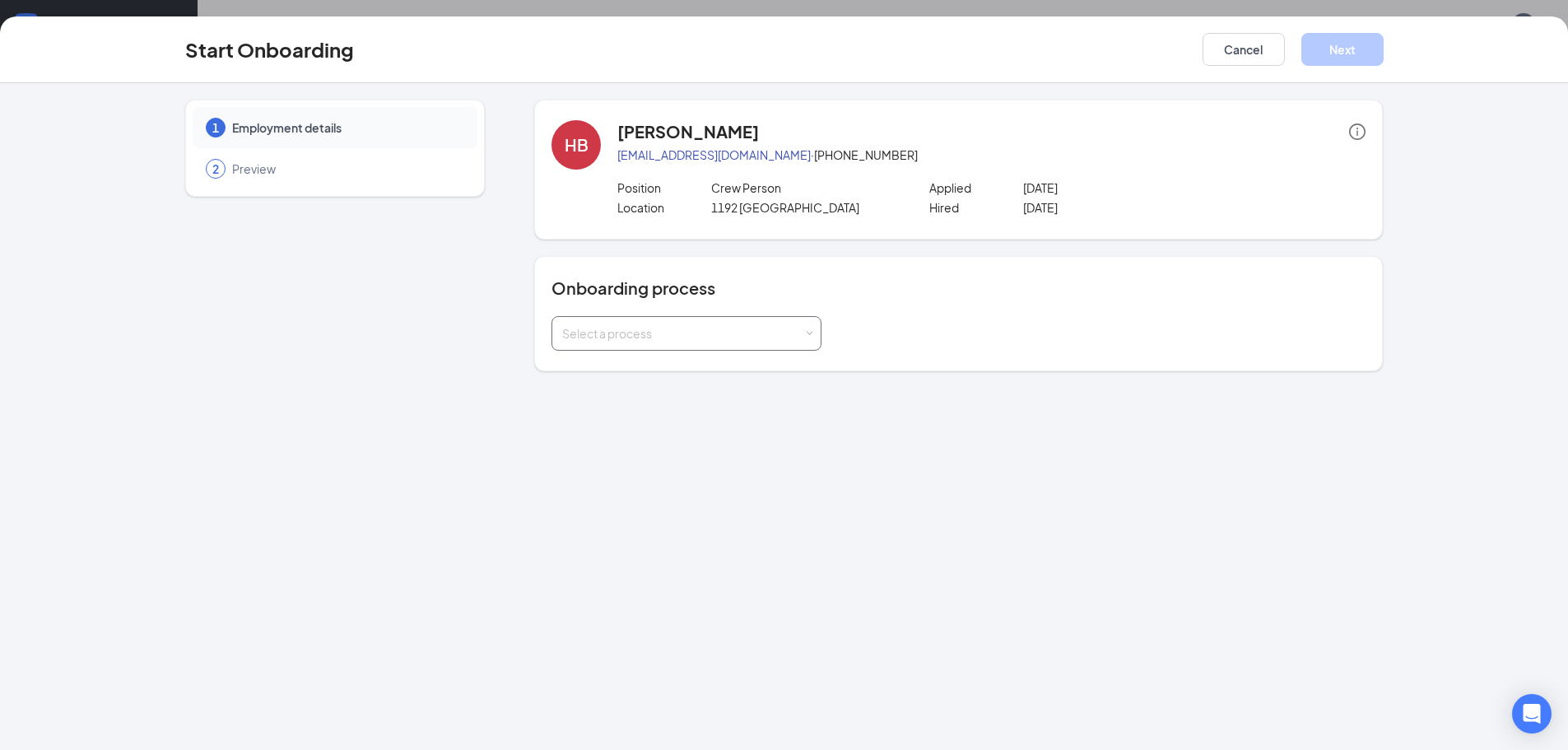
click at [746, 332] on div "Select a process" at bounding box center [683, 333] width 241 height 16
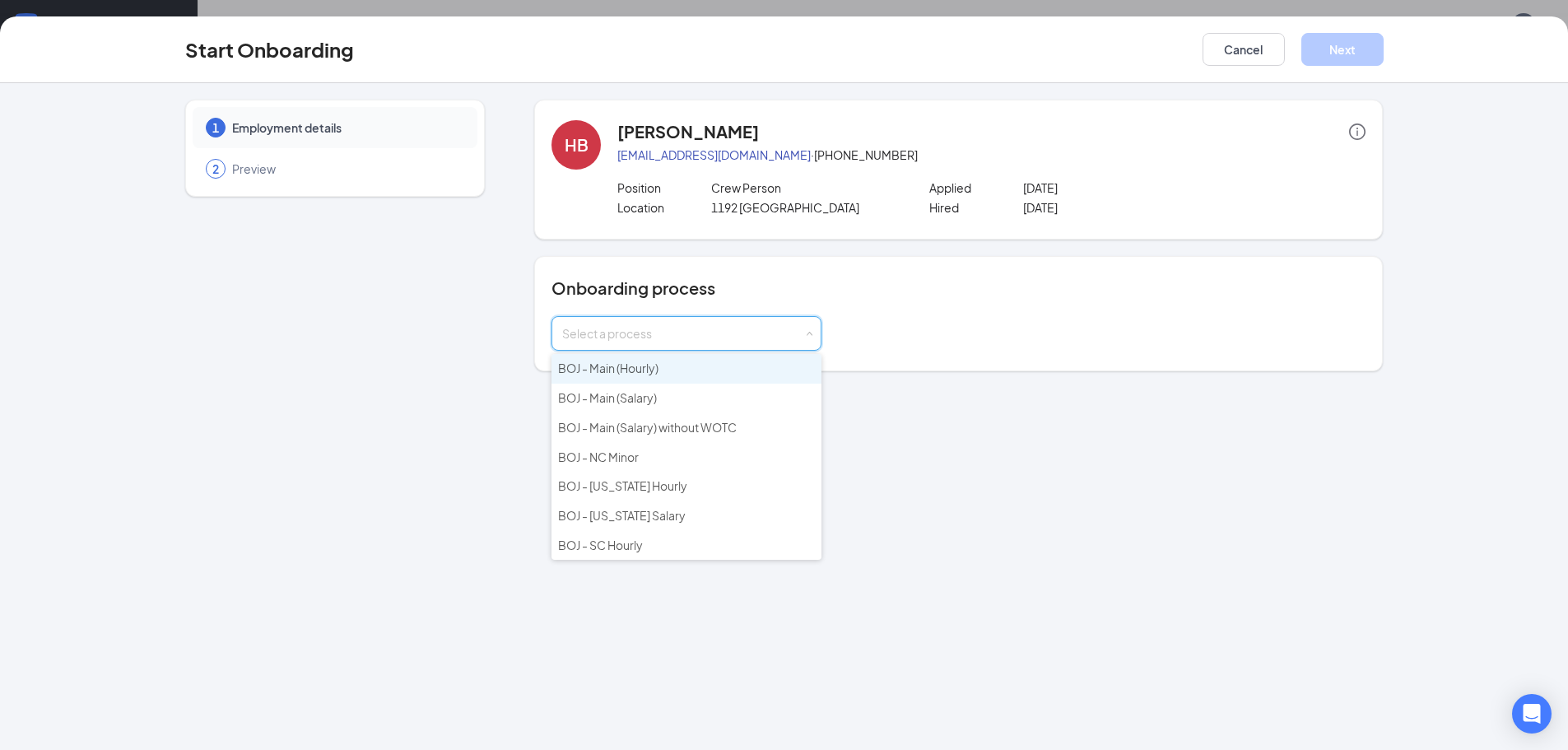
click at [689, 366] on li "BOJ - Main (Hourly)" at bounding box center [686, 369] width 270 height 29
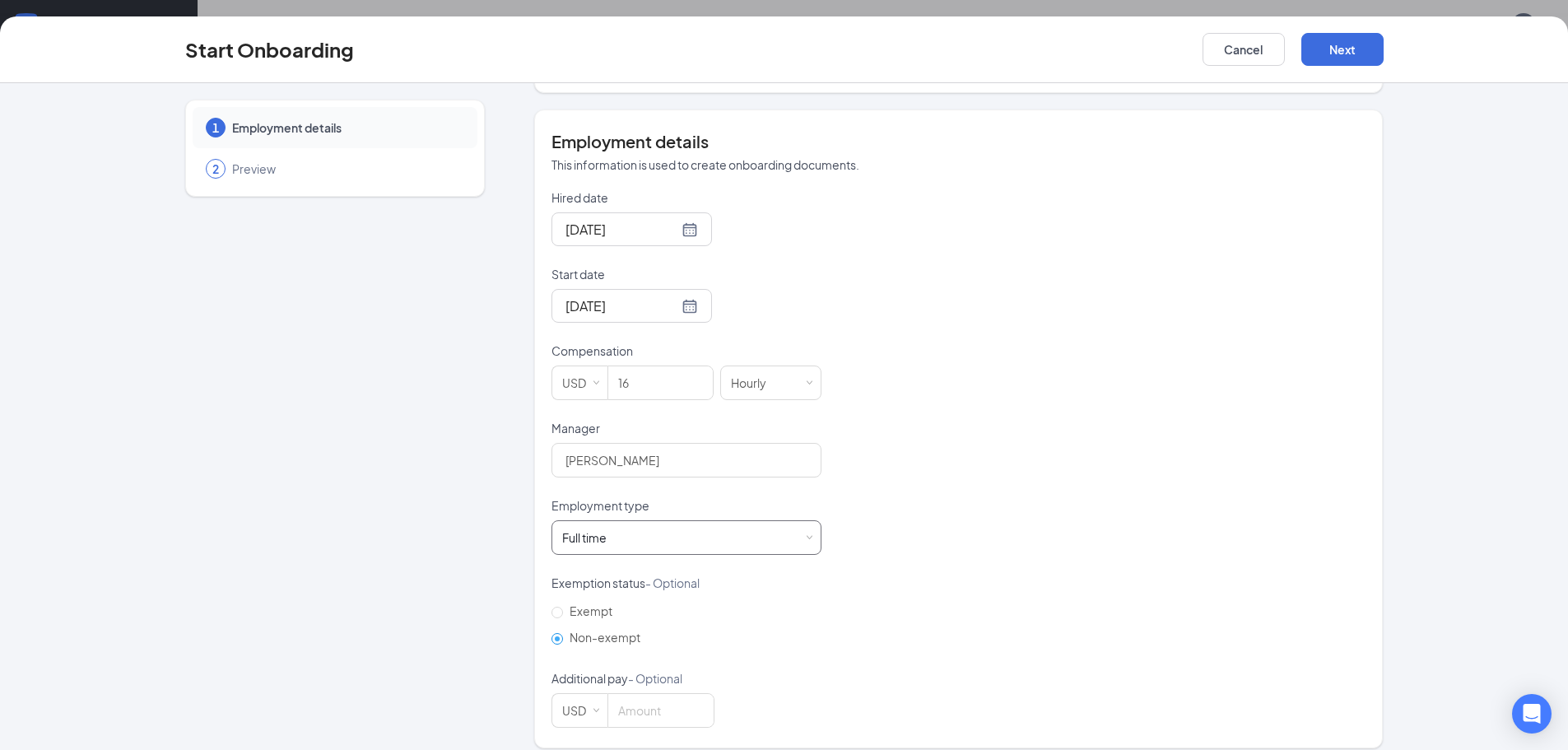
scroll to position [293, 0]
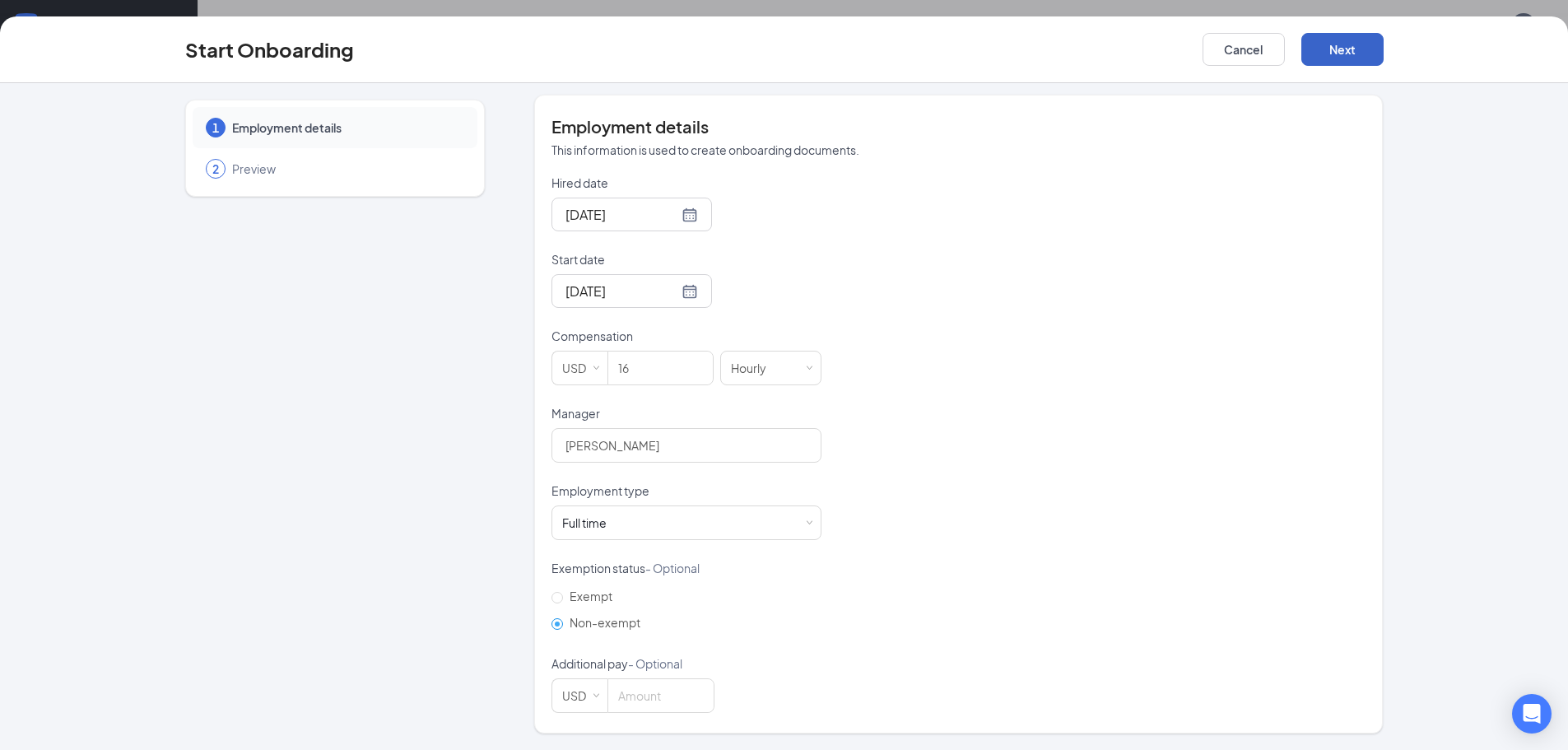
click at [1353, 45] on button "Next" at bounding box center [1343, 49] width 82 height 33
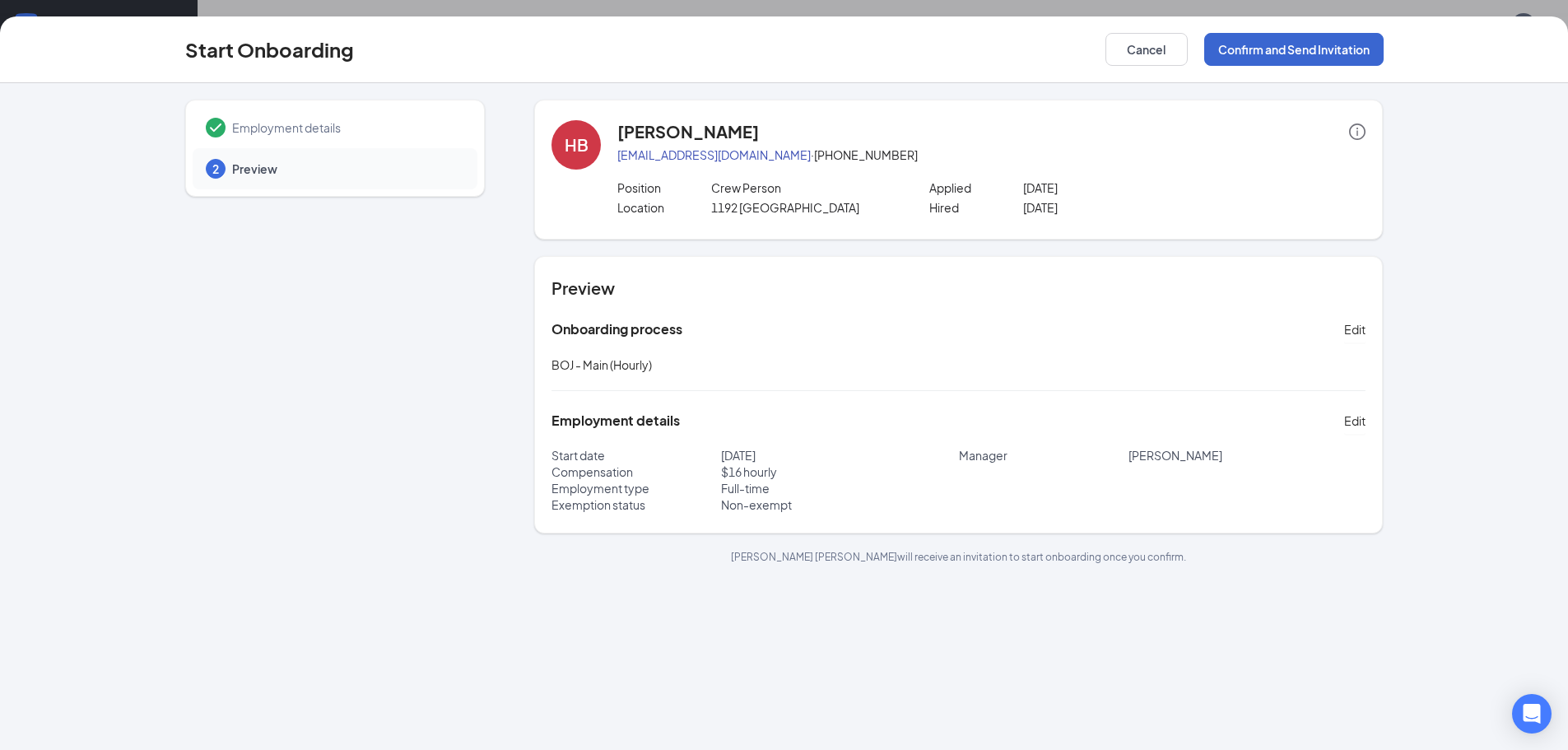
scroll to position [0, 0]
click at [1320, 47] on button "Confirm and Send Invitation" at bounding box center [1294, 49] width 180 height 33
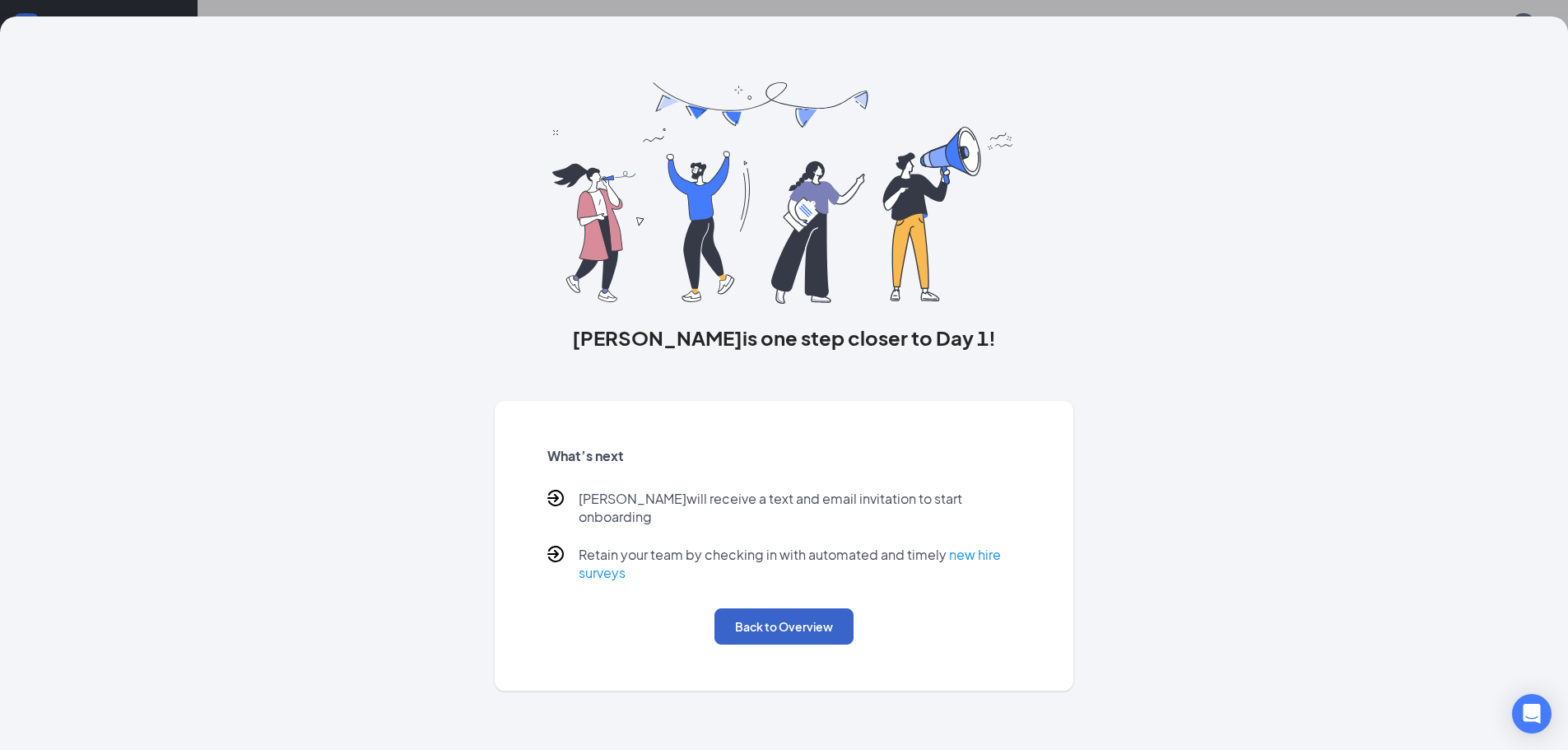
click at [777, 617] on button "Back to Overview" at bounding box center [784, 627] width 139 height 36
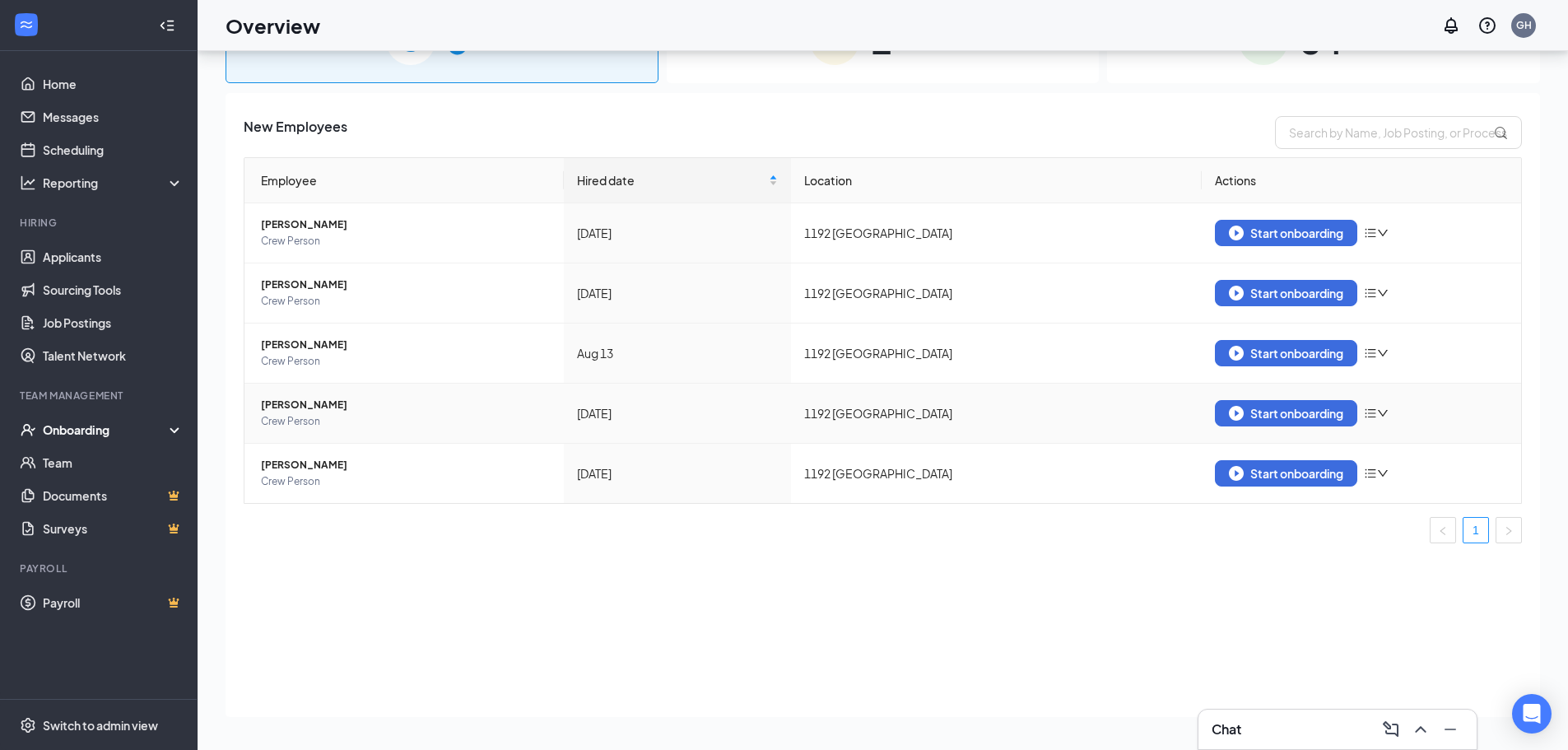
click at [1393, 413] on div "Start onboarding" at bounding box center [1361, 412] width 293 height 26
click at [1388, 412] on icon "down" at bounding box center [1383, 412] width 10 height 6
click at [1322, 409] on div "Start onboarding" at bounding box center [1286, 413] width 114 height 15
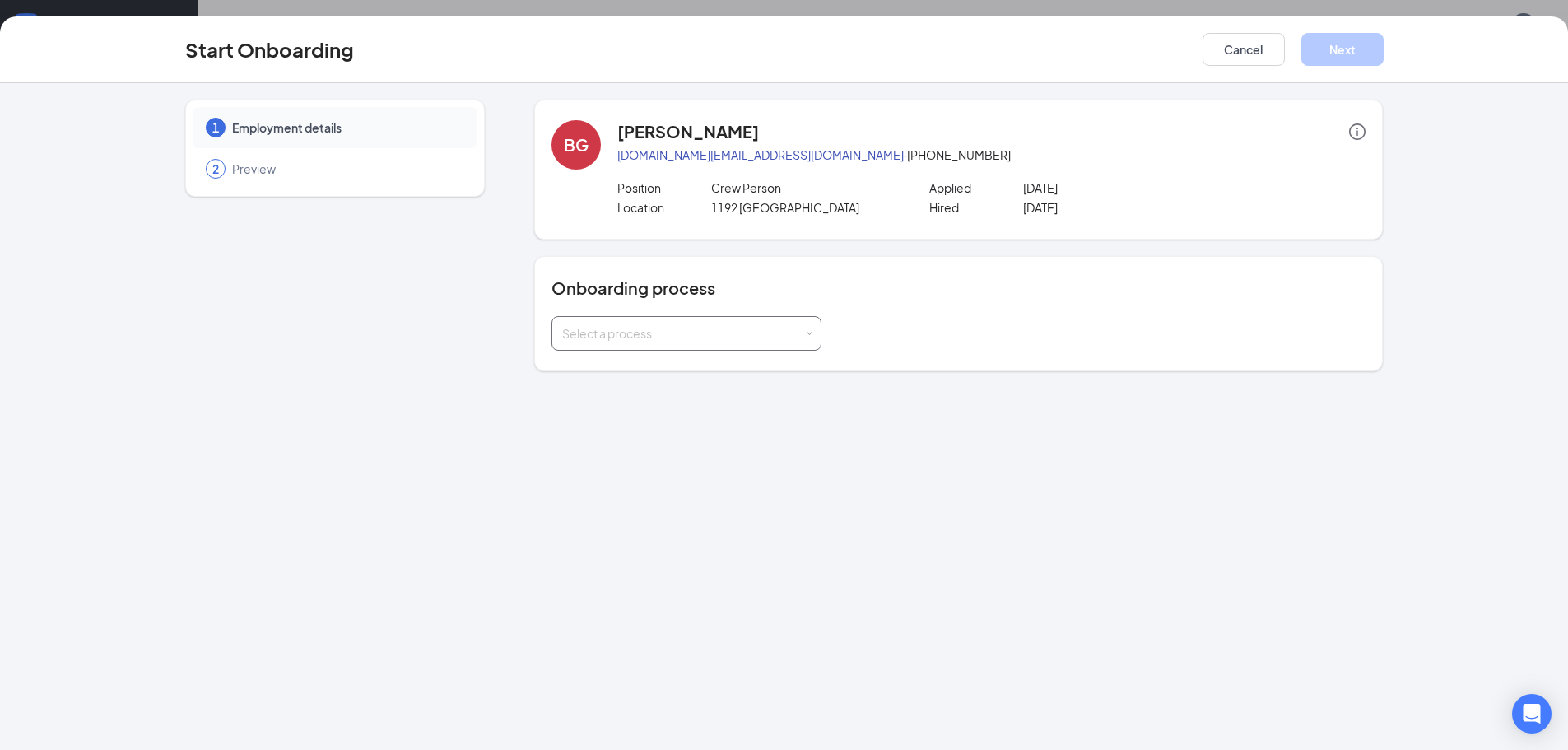
click at [689, 326] on div "Select a process" at bounding box center [683, 333] width 241 height 16
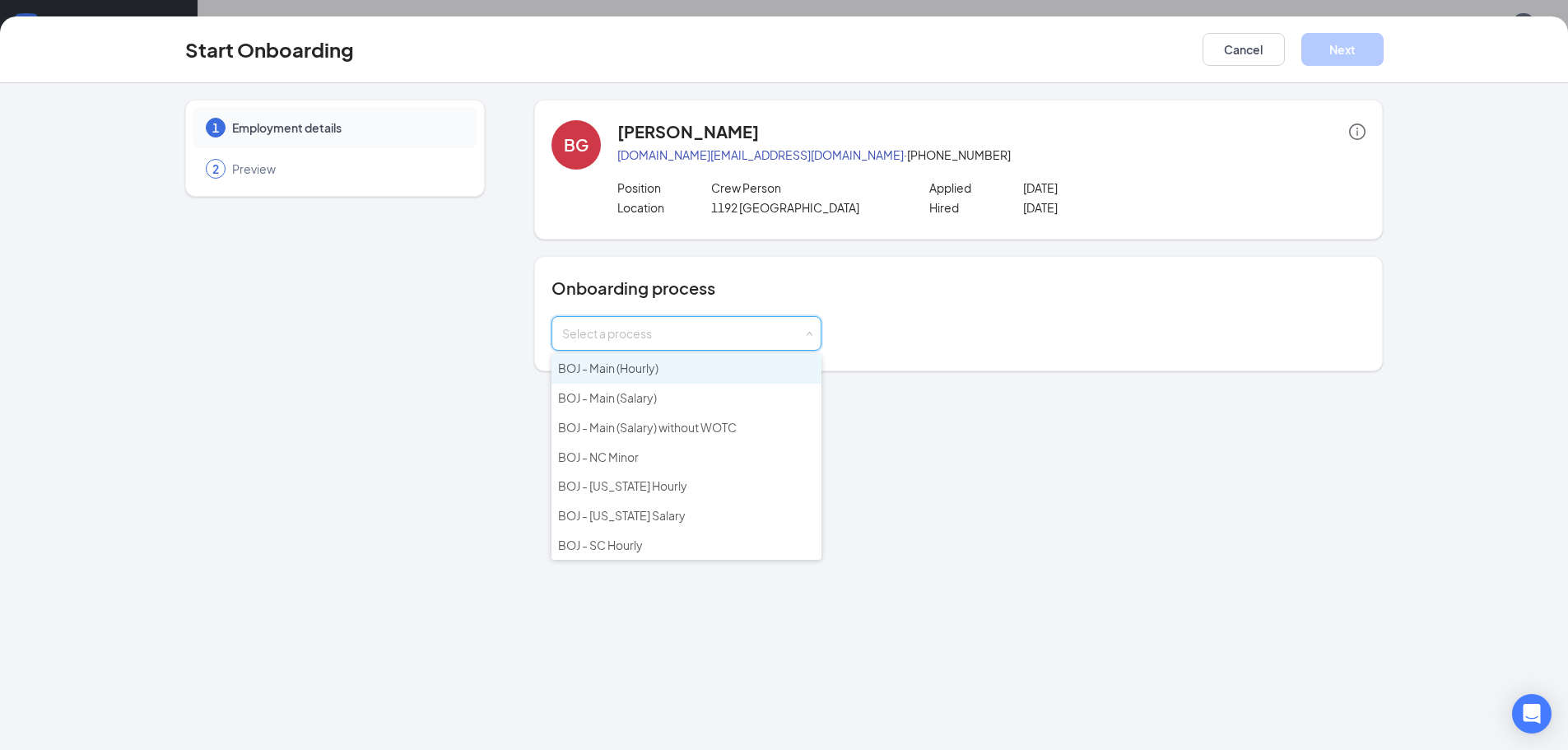
click at [656, 372] on span "BOJ - Main (Hourly)" at bounding box center [609, 368] width 100 height 15
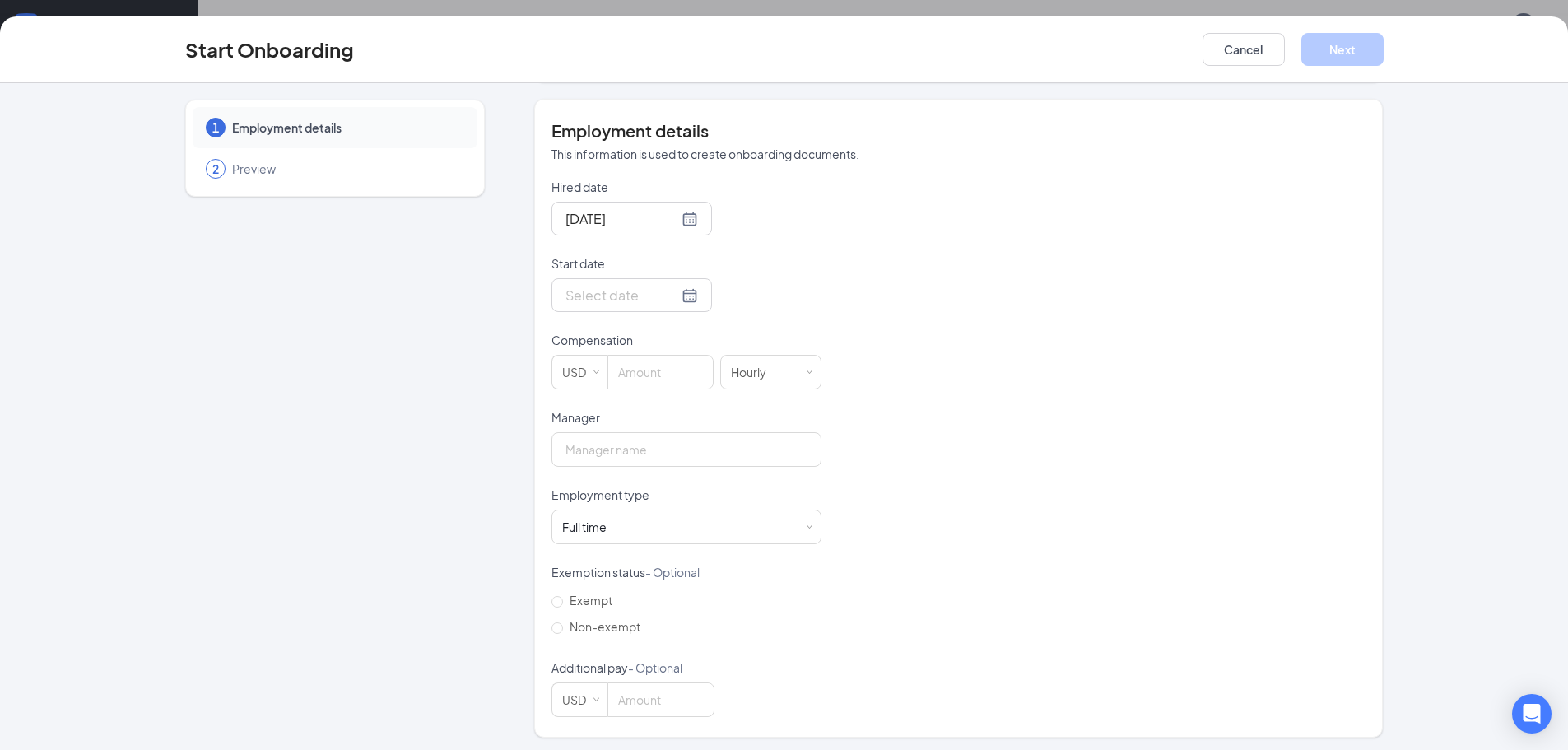
scroll to position [293, 0]
click at [674, 289] on div at bounding box center [632, 291] width 132 height 21
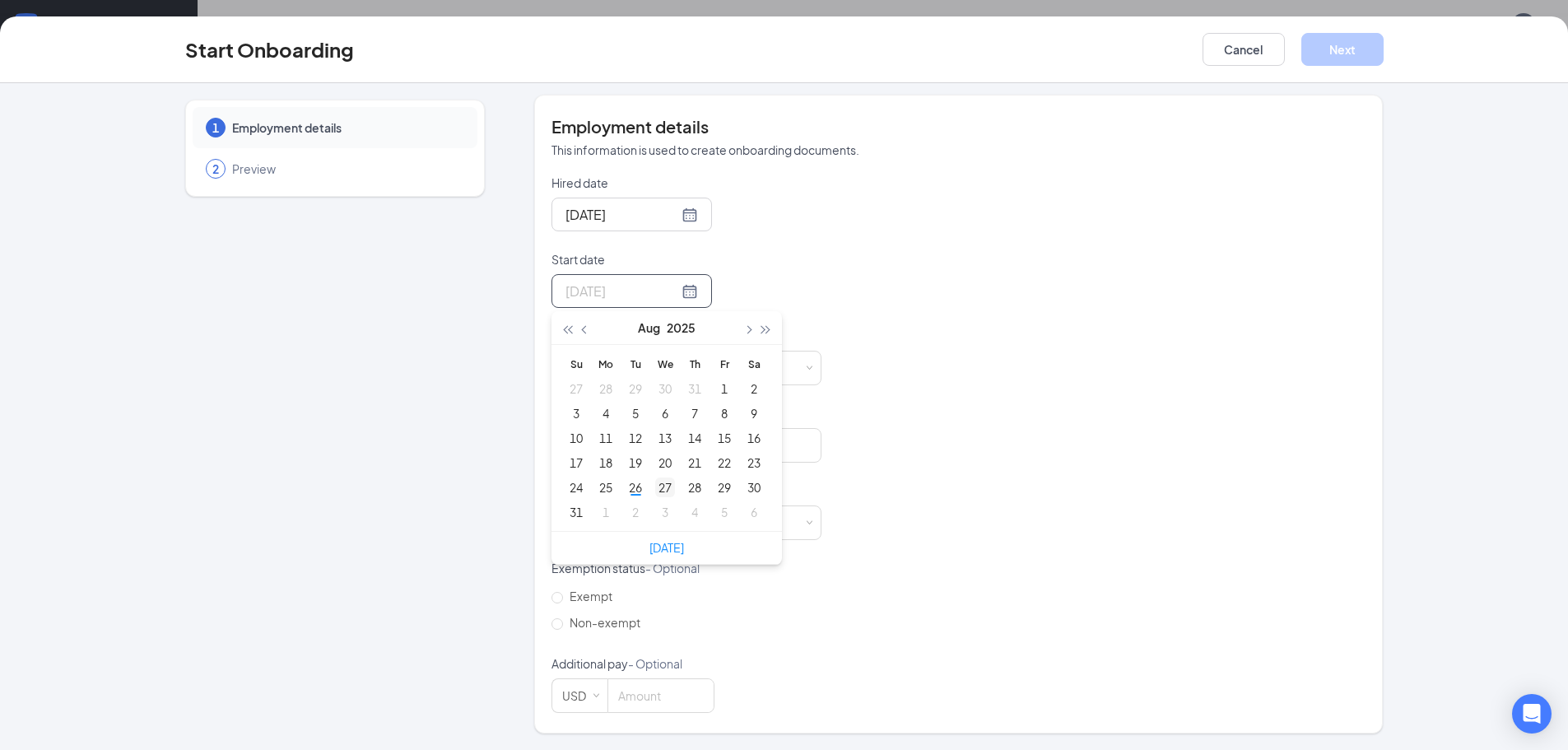
type input "Aug 27, 2025"
click at [664, 487] on div "27" at bounding box center [665, 487] width 20 height 20
click at [633, 362] on input at bounding box center [661, 368] width 105 height 33
type input "15"
click at [696, 448] on input "Manager" at bounding box center [686, 445] width 270 height 35
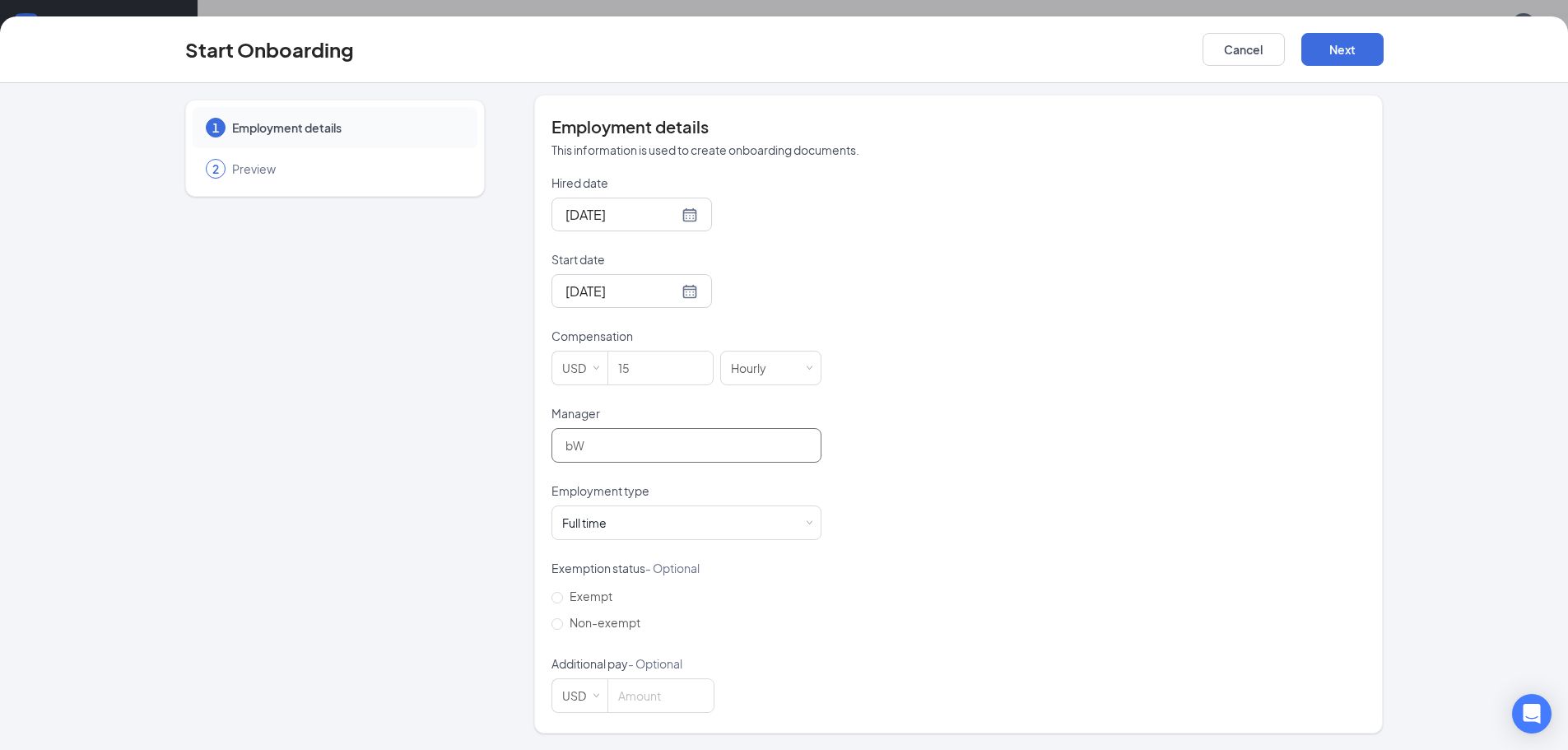
type input "b"
type input "Betty Briggs"
click at [1312, 47] on button "Next" at bounding box center [1343, 49] width 82 height 33
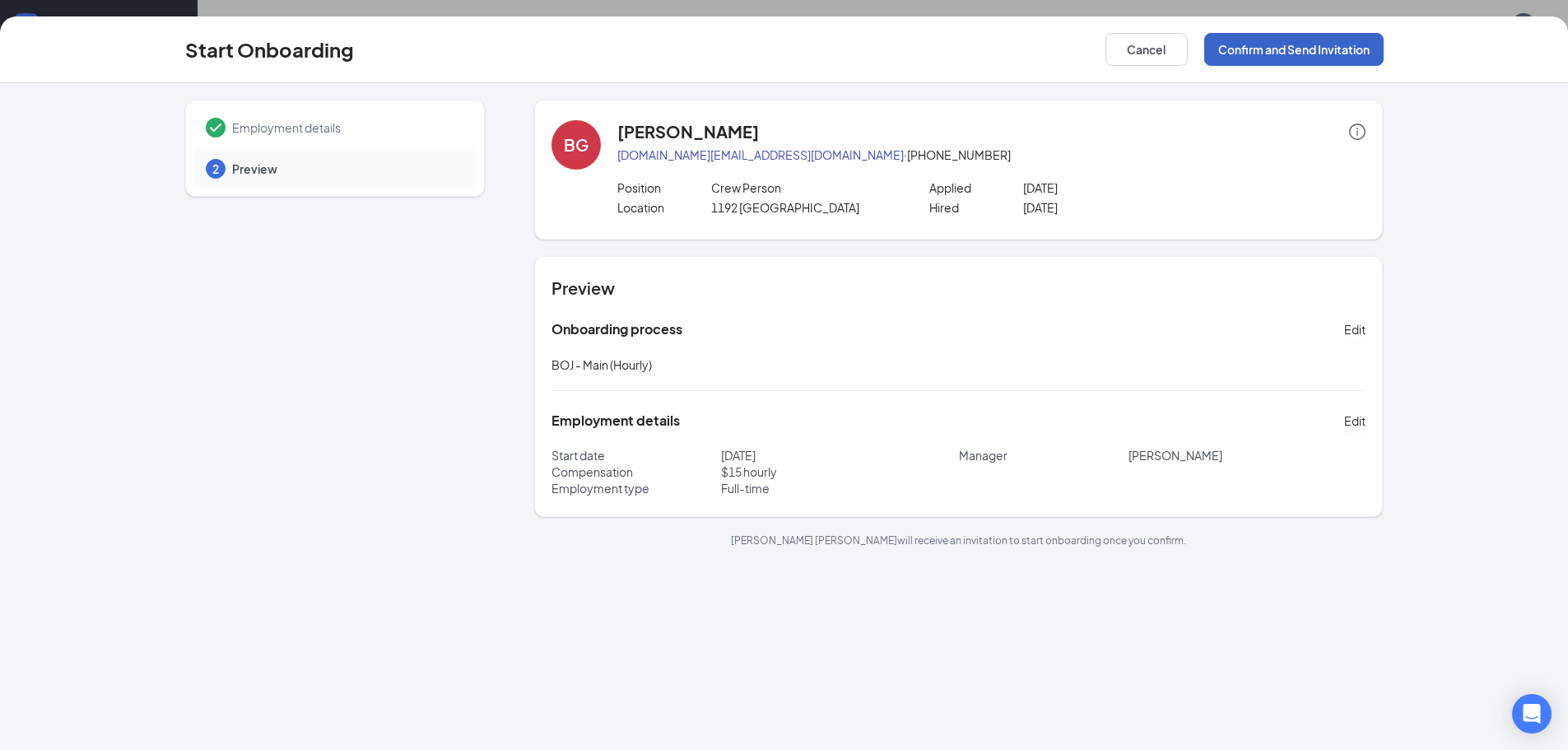
click at [1274, 49] on button "Confirm and Send Invitation" at bounding box center [1294, 49] width 180 height 33
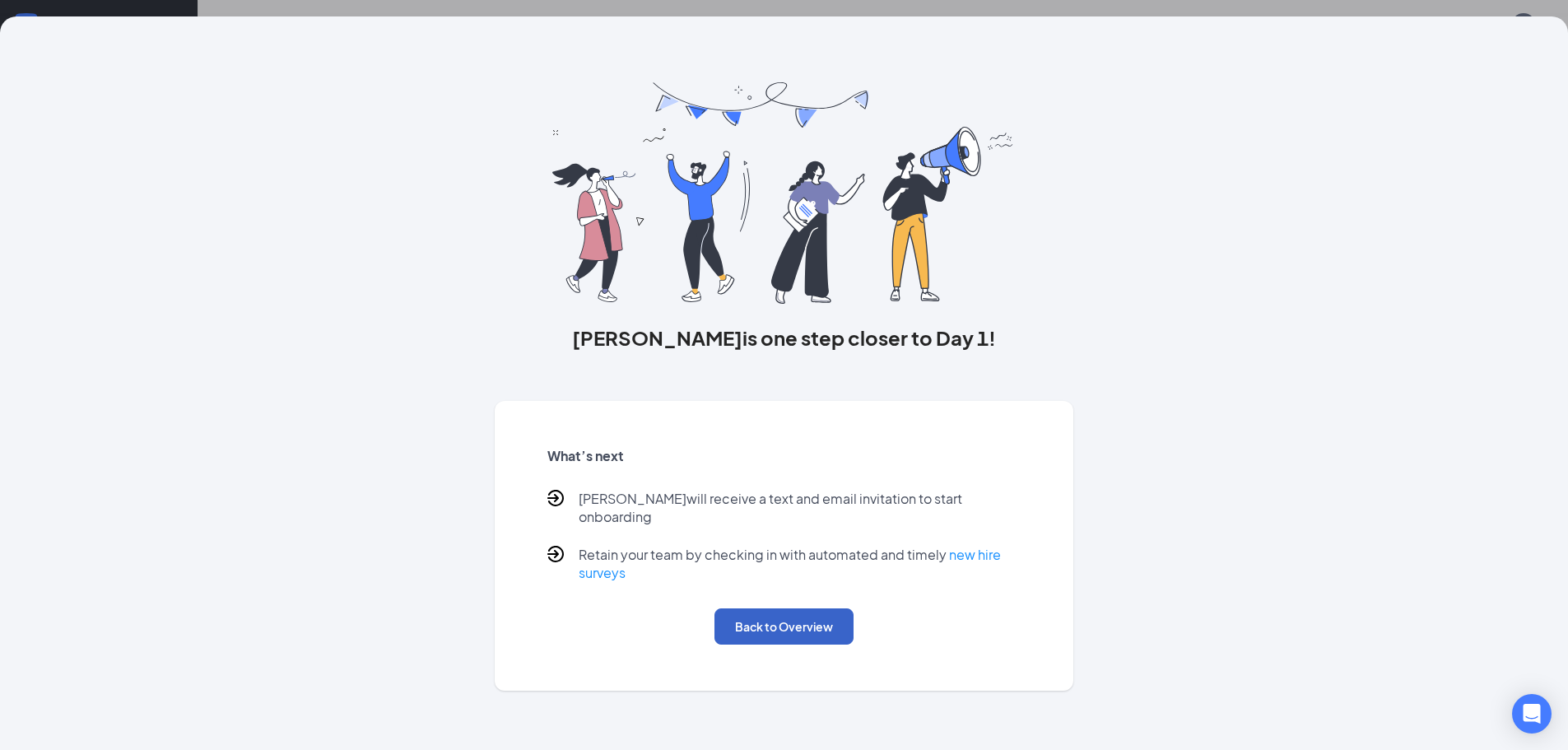
click at [750, 626] on button "Back to Overview" at bounding box center [784, 627] width 139 height 36
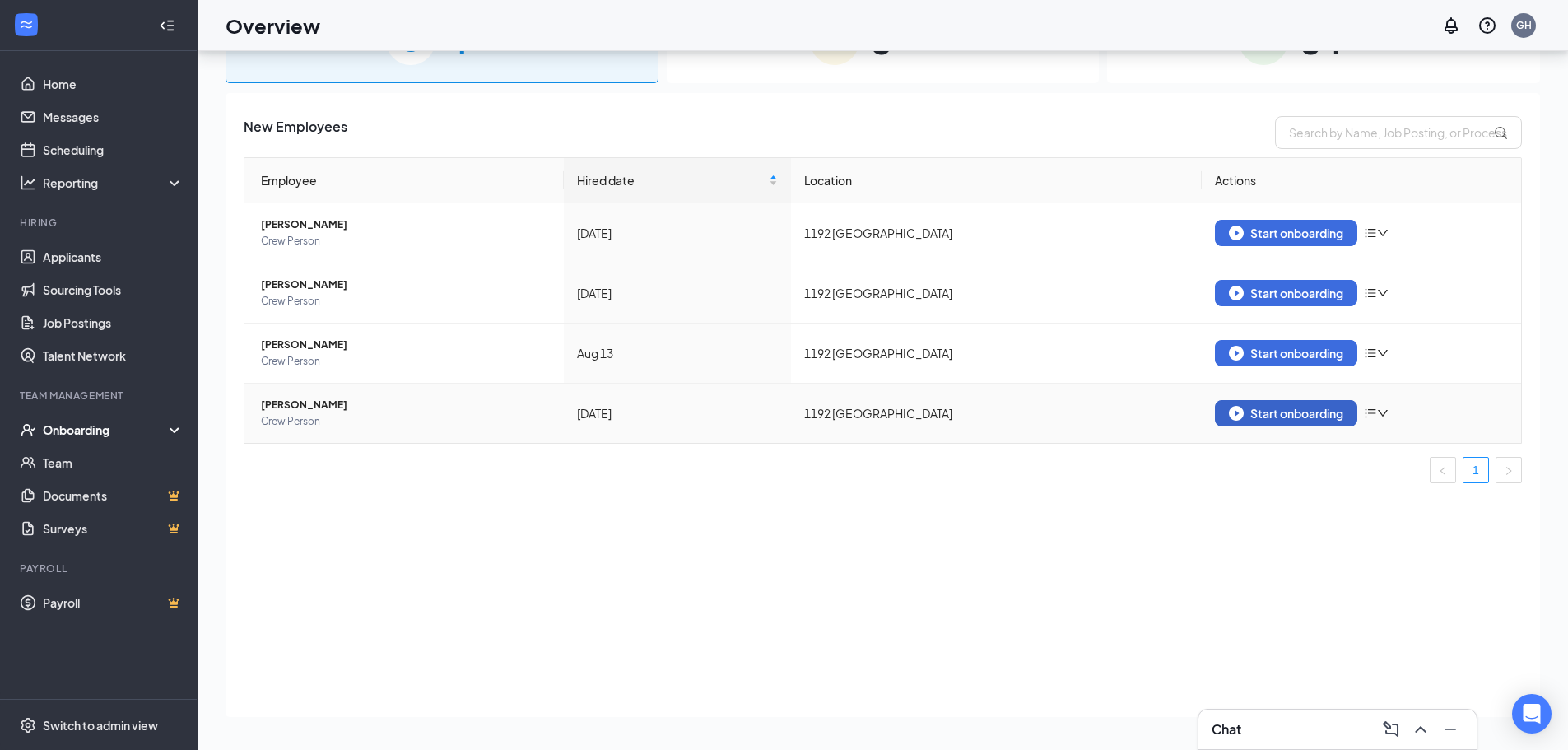
click at [1330, 416] on div "Start onboarding" at bounding box center [1286, 413] width 114 height 15
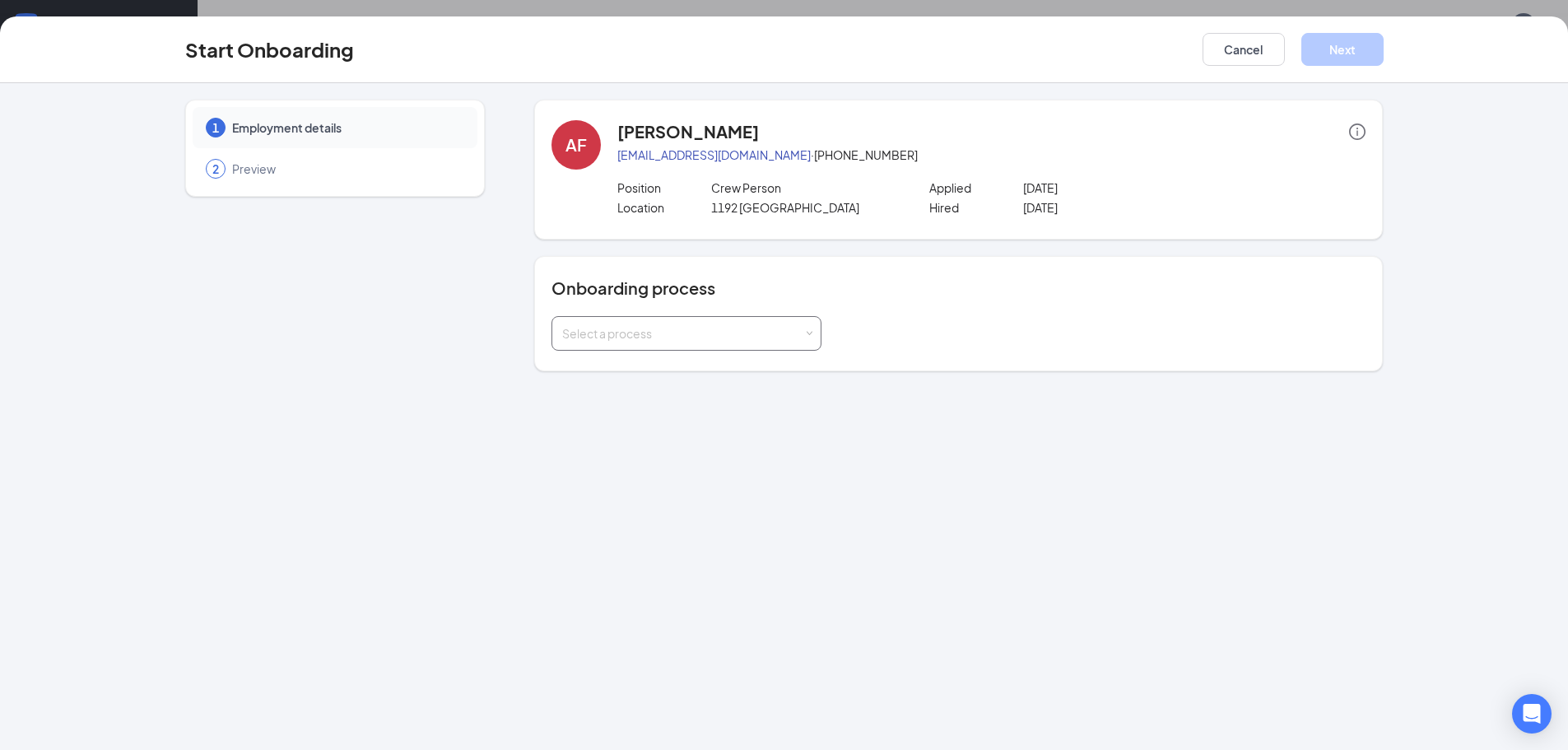
click at [707, 339] on div "Select a process" at bounding box center [683, 333] width 241 height 16
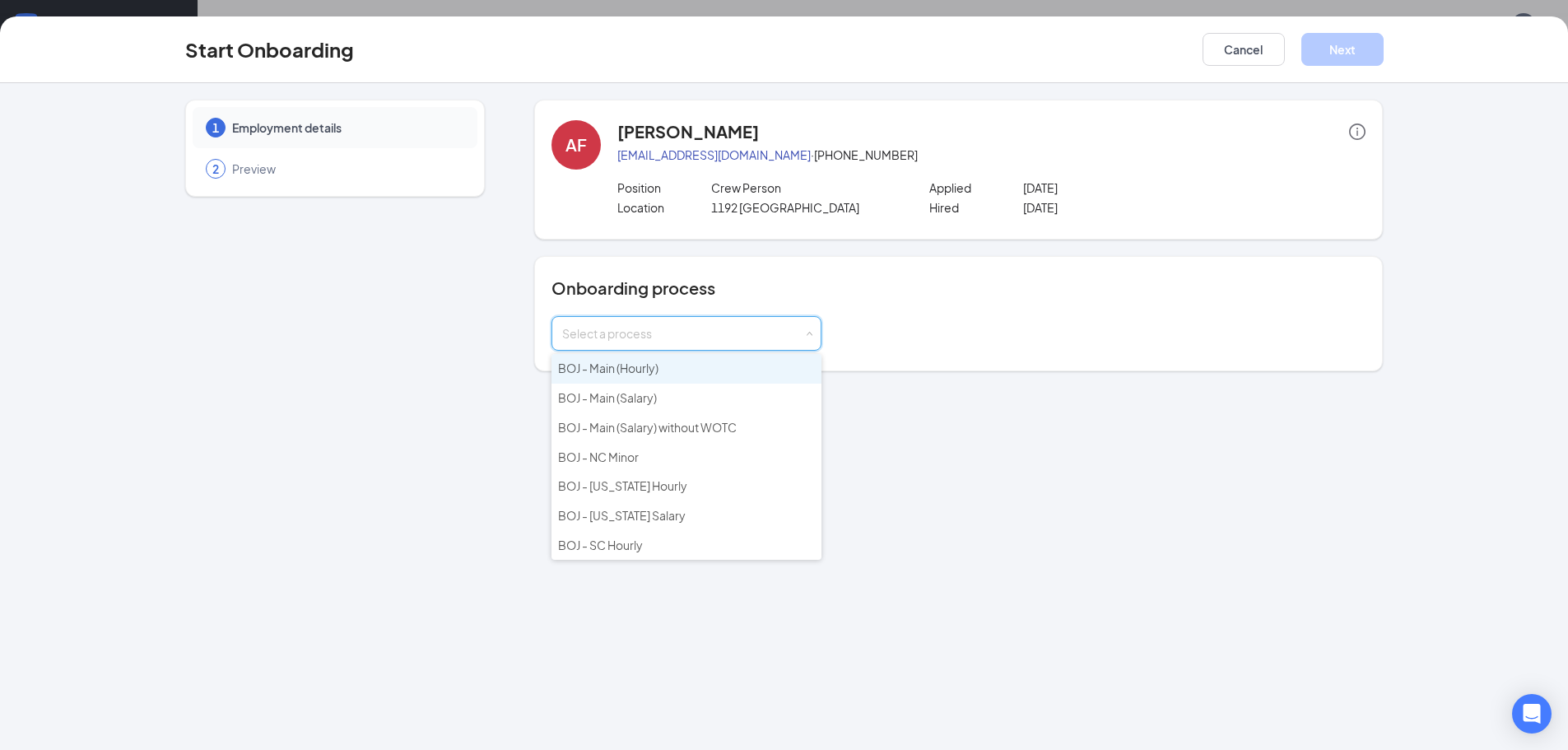
click at [665, 373] on li "BOJ - Main (Hourly)" at bounding box center [686, 369] width 270 height 29
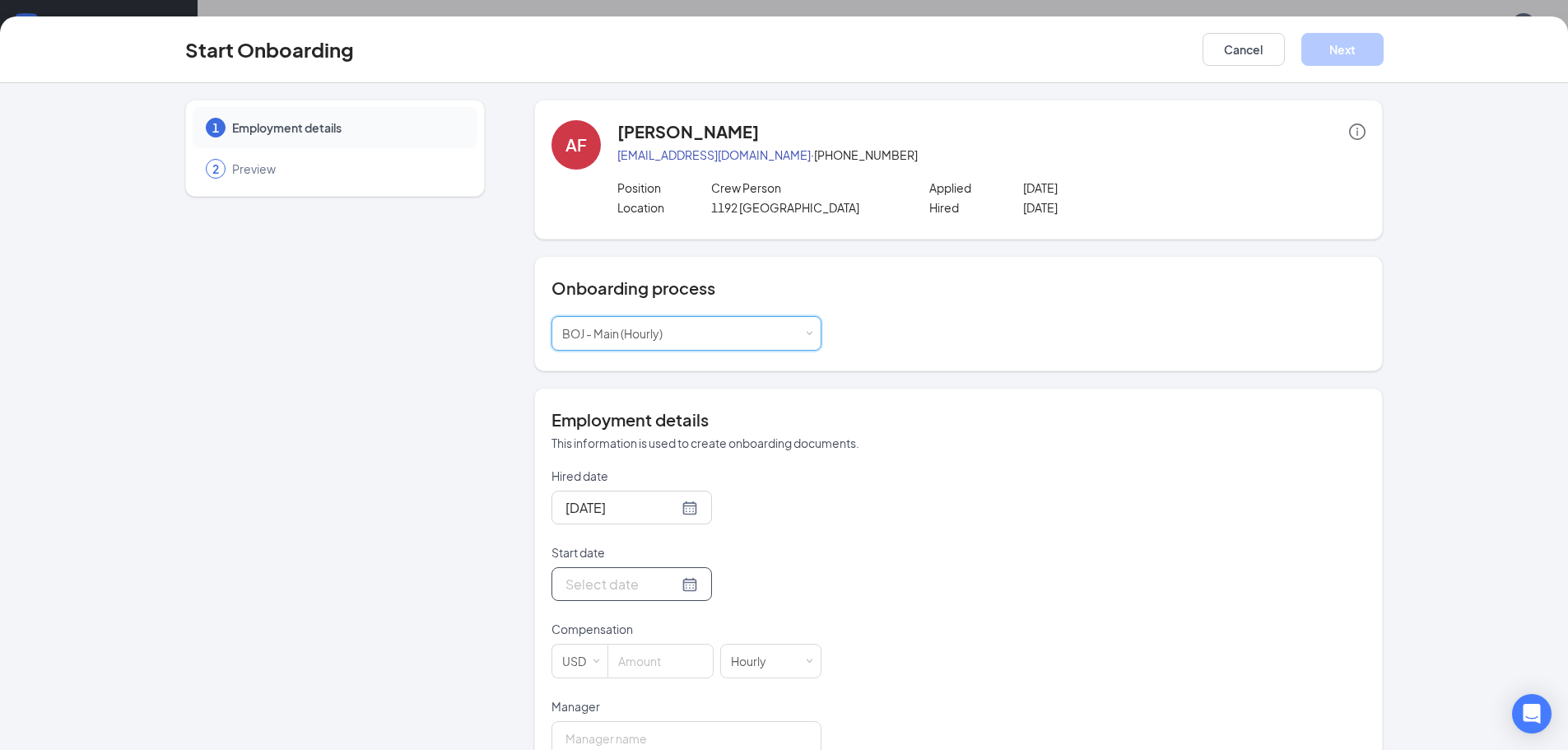
click at [613, 575] on input "Start date" at bounding box center [622, 584] width 113 height 21
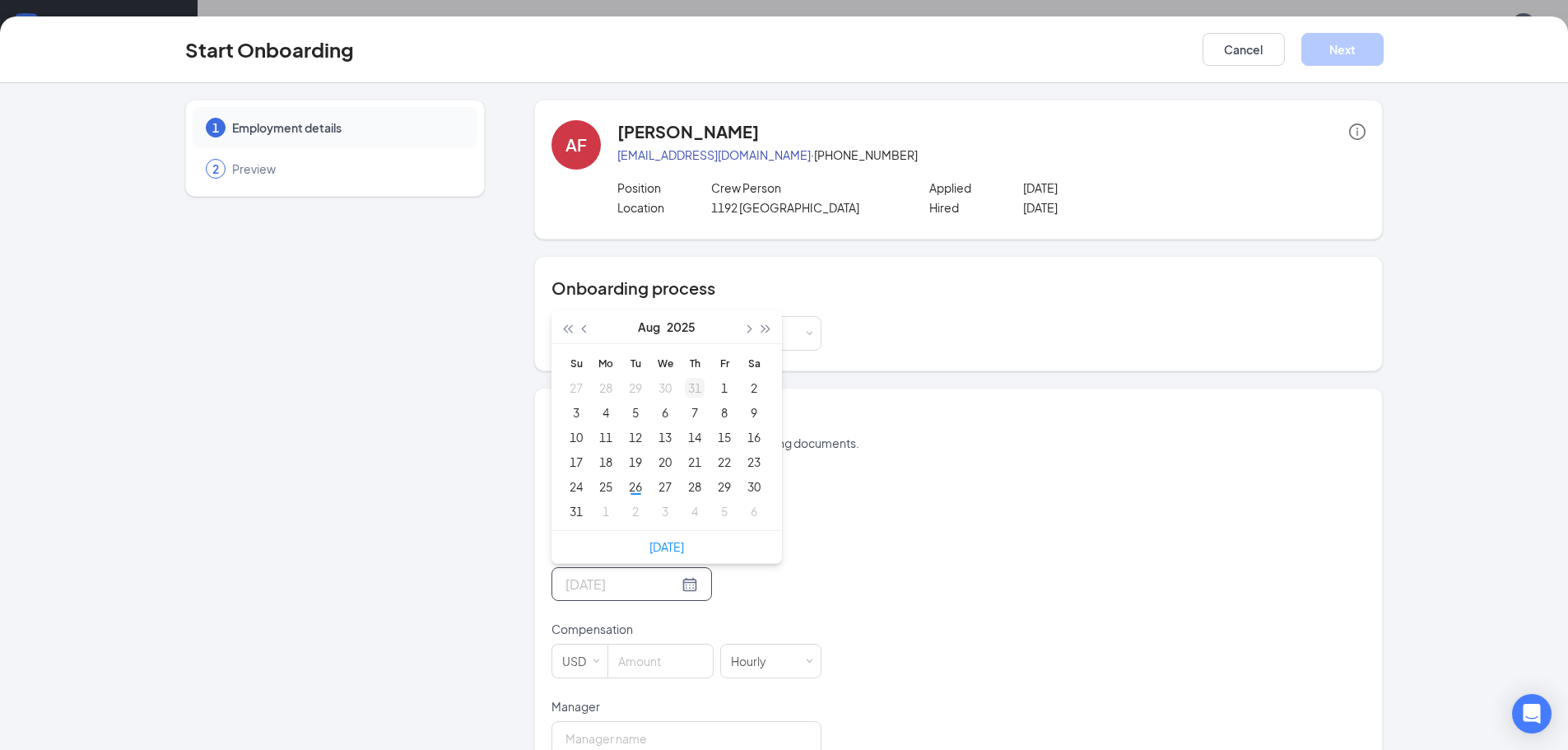
type input "Jul 31, 2025"
click at [744, 325] on span "button" at bounding box center [747, 328] width 8 height 8
type input "Oct 6, 2025"
type input "Sep 1, 2025"
click at [603, 389] on div "1" at bounding box center [606, 388] width 20 height 20
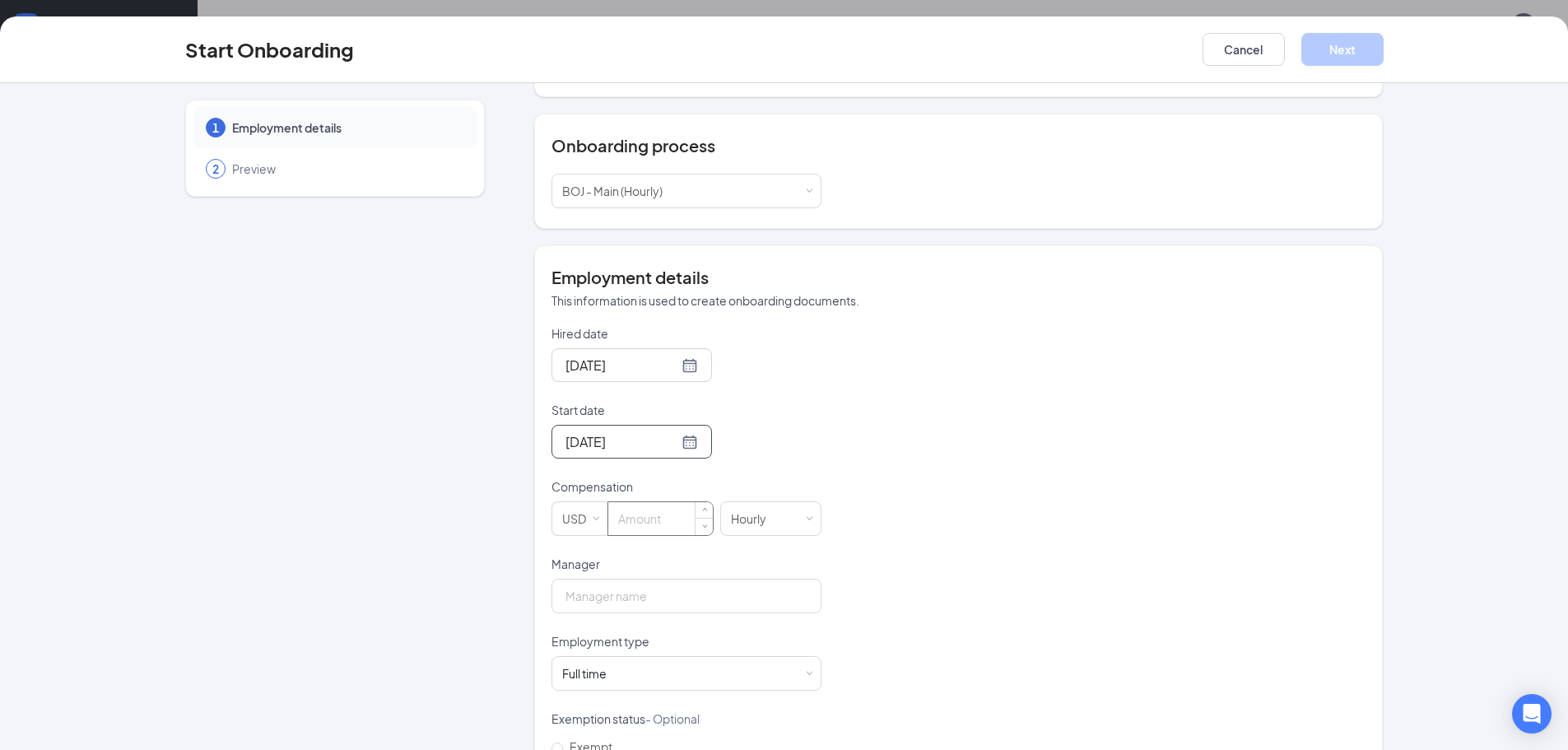
scroll to position [164, 0]
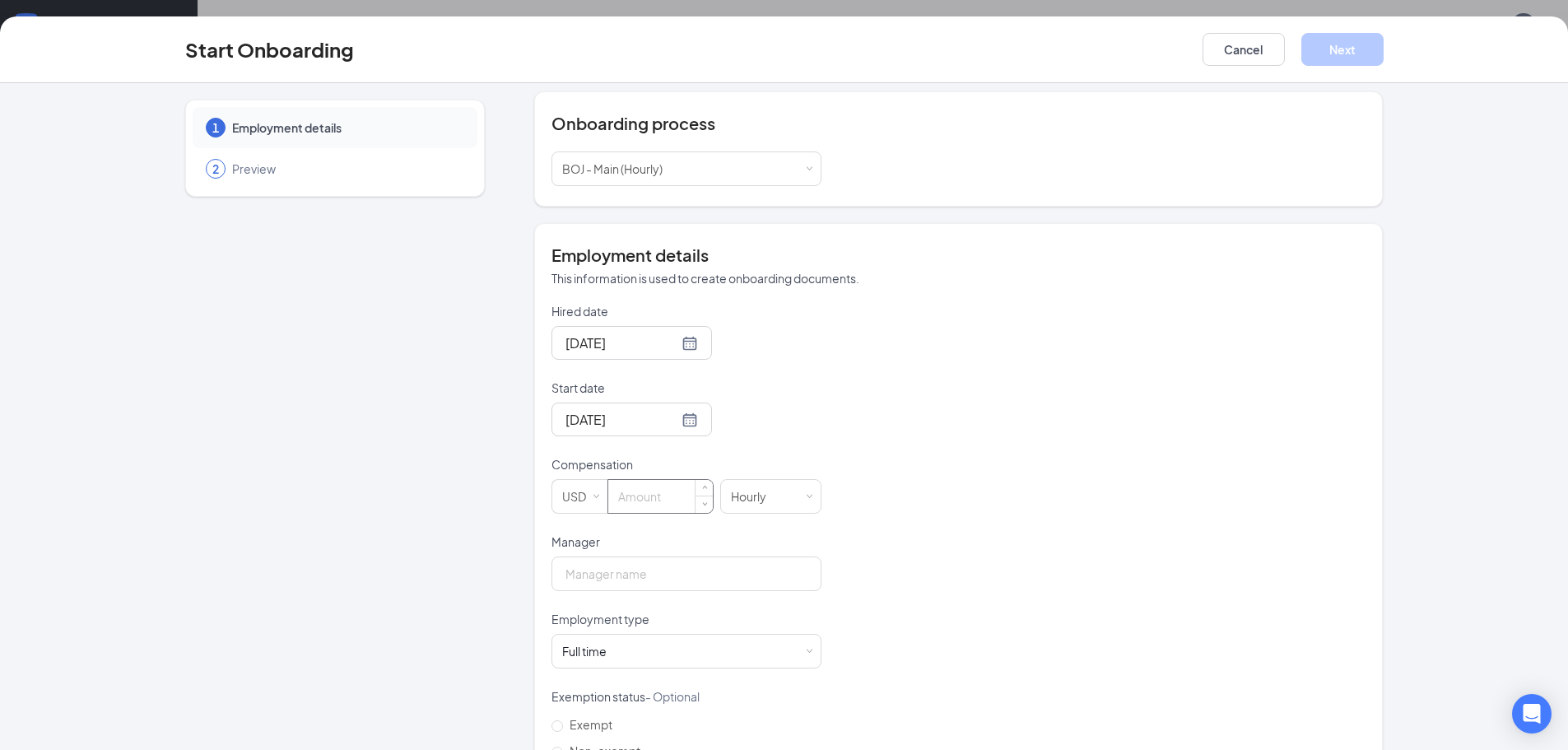
click at [646, 496] on input at bounding box center [661, 496] width 105 height 33
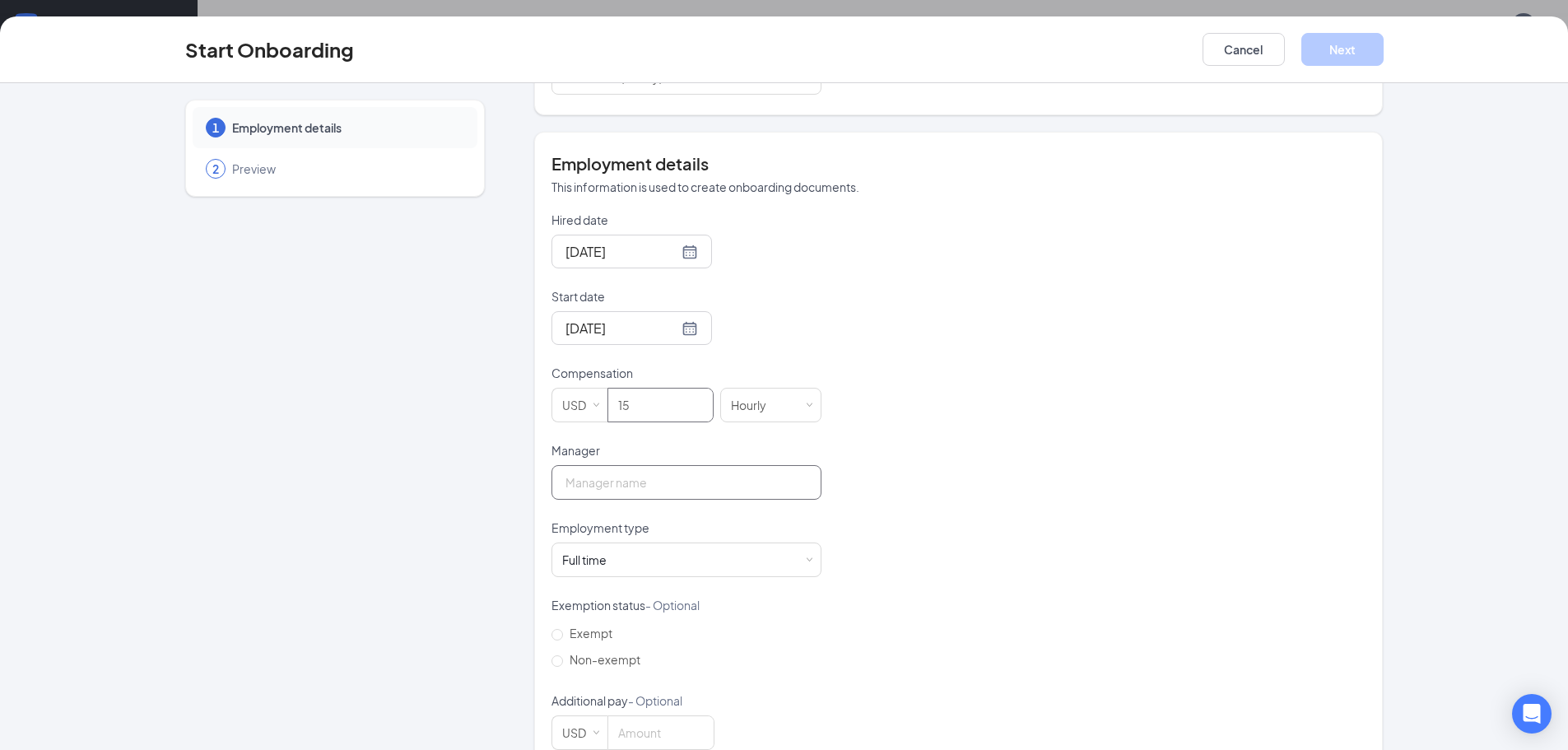
scroll to position [293, 0]
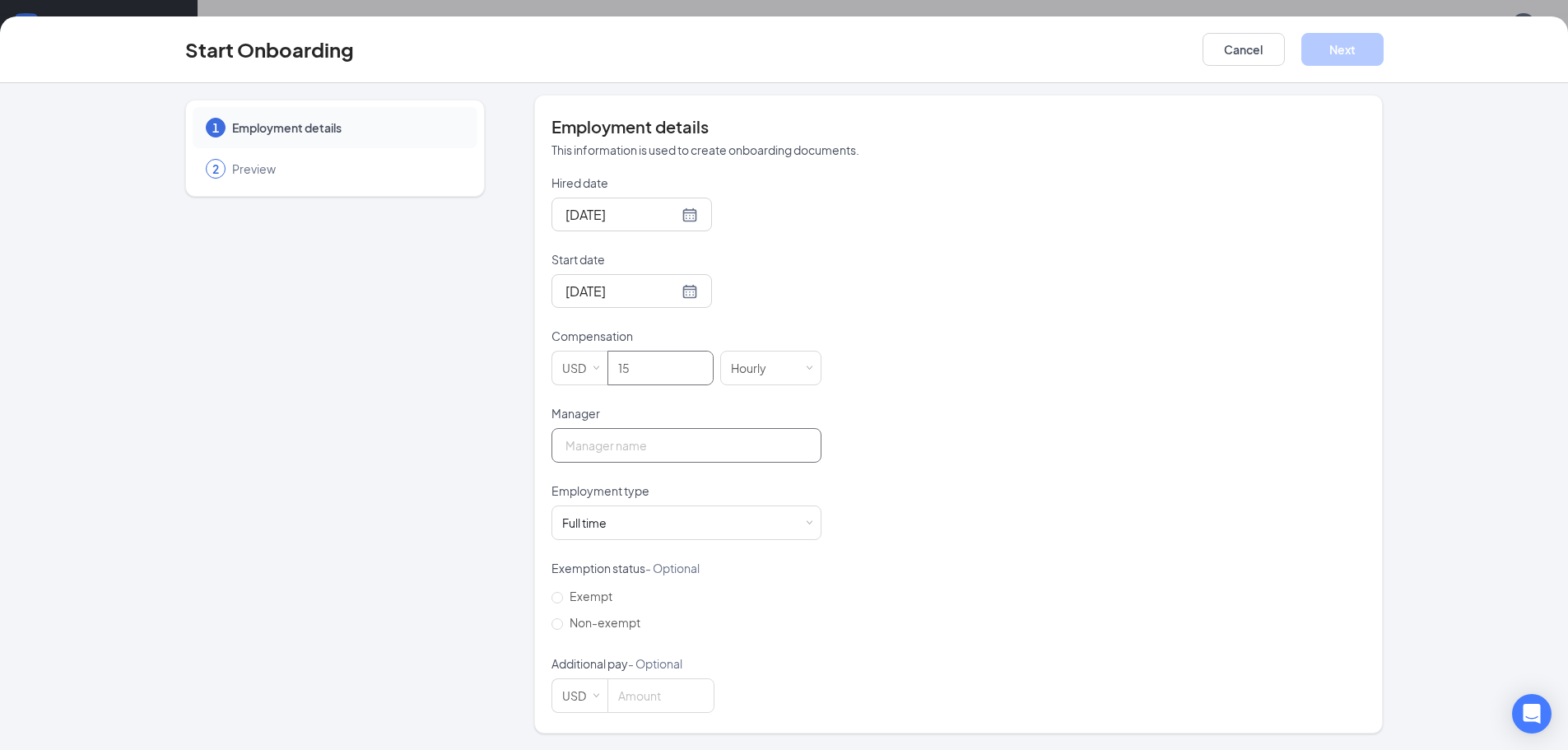
type input "15"
click at [625, 457] on input "Manager" at bounding box center [686, 445] width 270 height 35
type input "Betty Briggs"
click at [1357, 54] on button "Next" at bounding box center [1343, 49] width 82 height 33
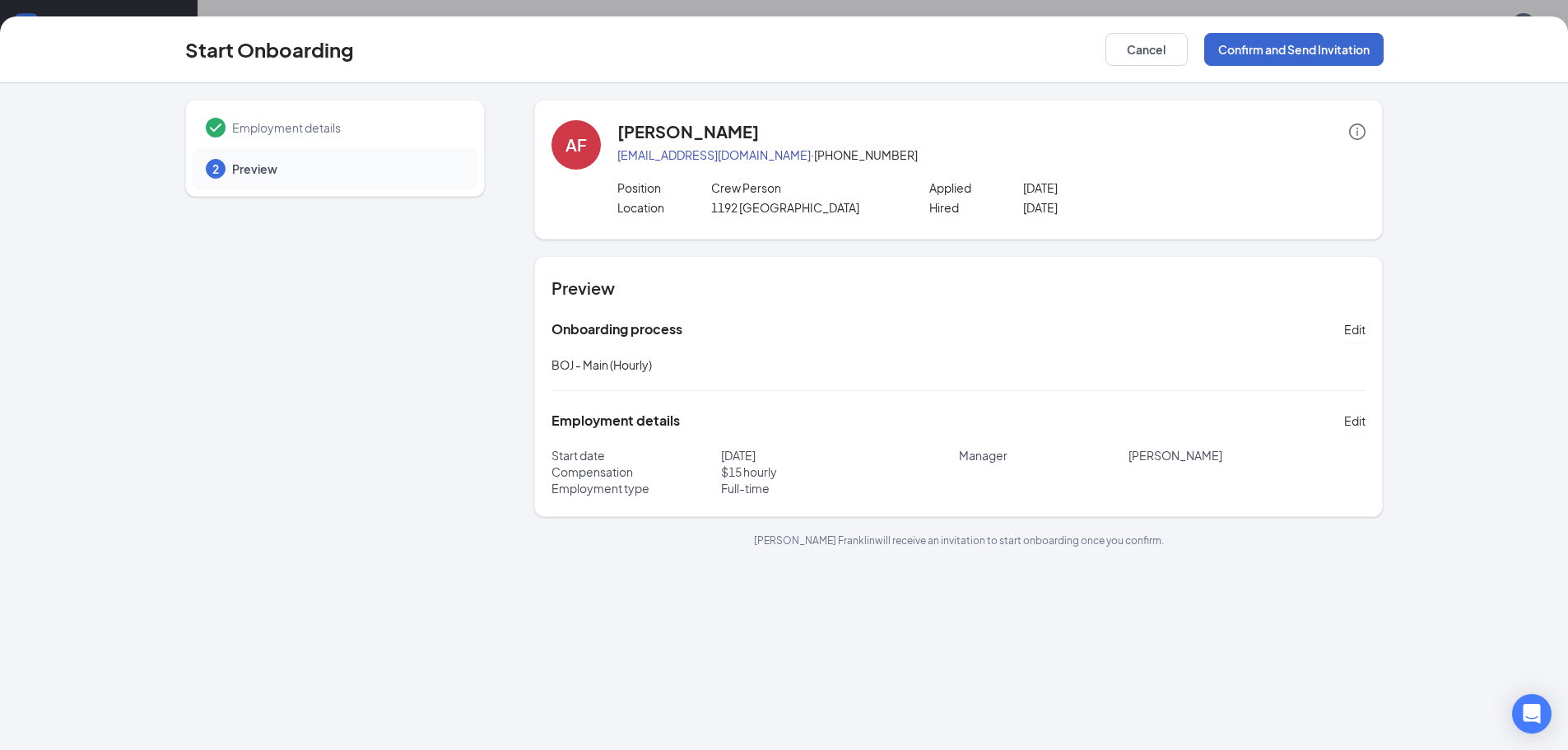
scroll to position [0, 0]
click at [1318, 41] on button "Confirm and Send Invitation" at bounding box center [1294, 49] width 180 height 33
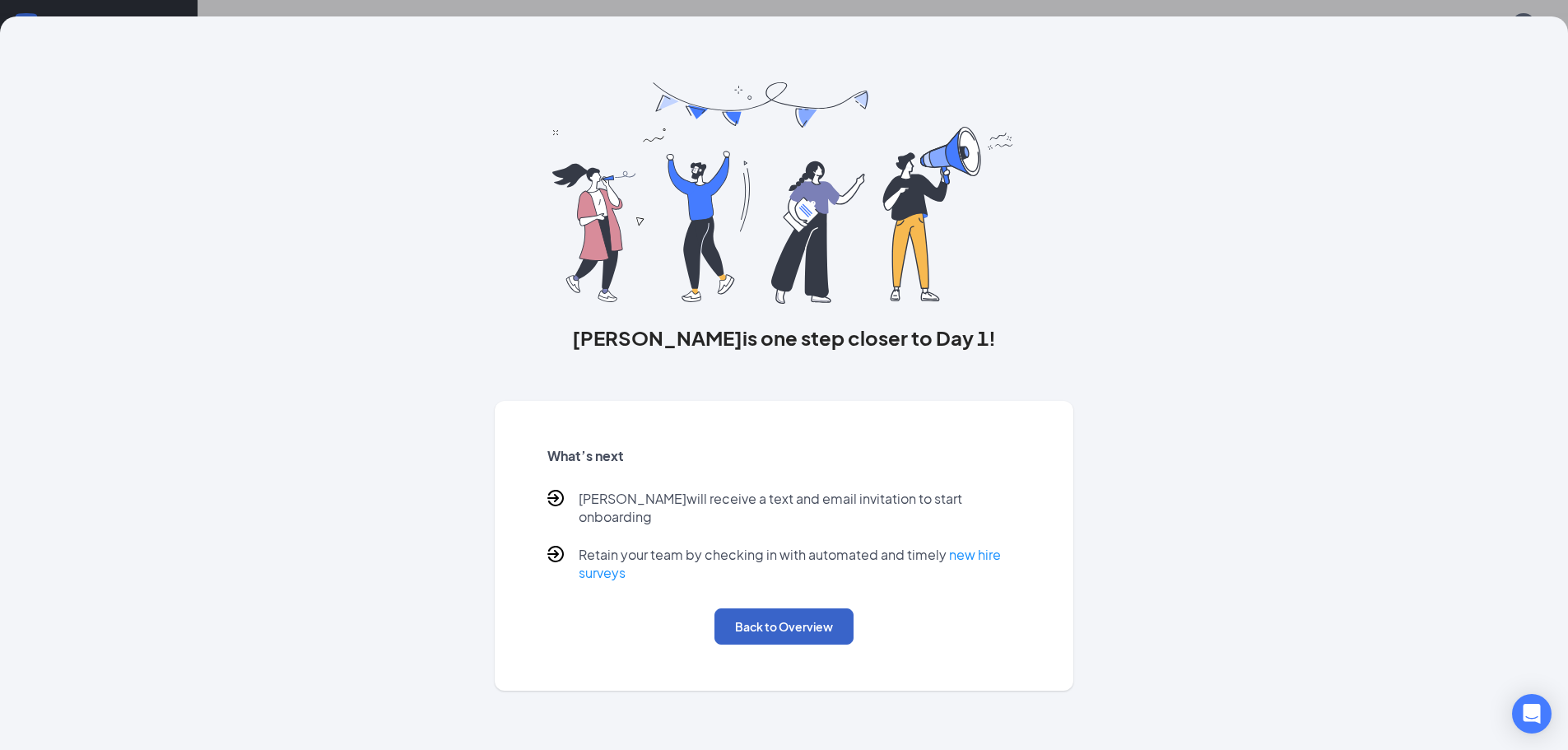
click at [789, 609] on button "Back to Overview" at bounding box center [784, 627] width 139 height 36
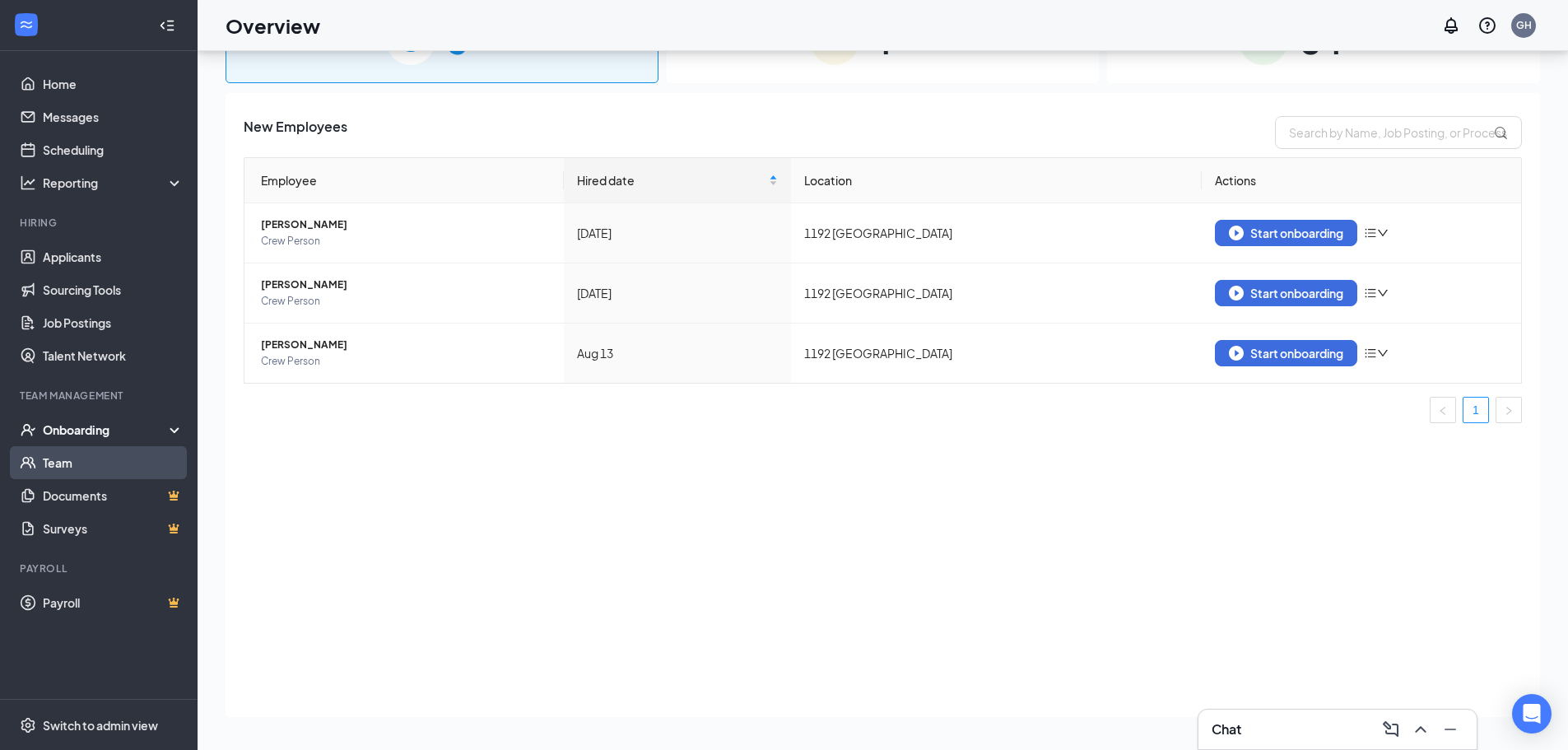
click at [57, 453] on link "Team" at bounding box center [113, 463] width 141 height 33
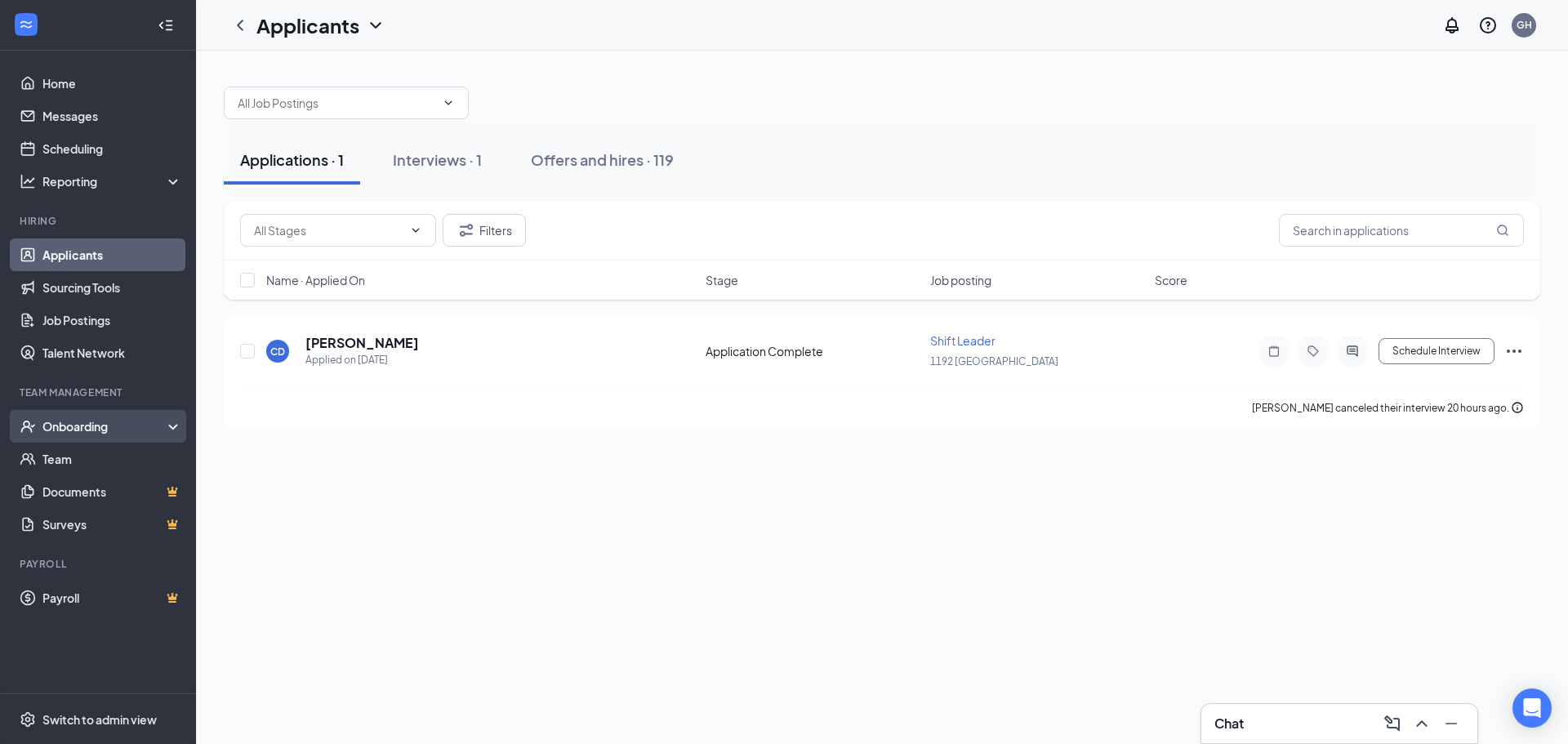
click at [110, 423] on div "Onboarding" at bounding box center [105, 426] width 126 height 16
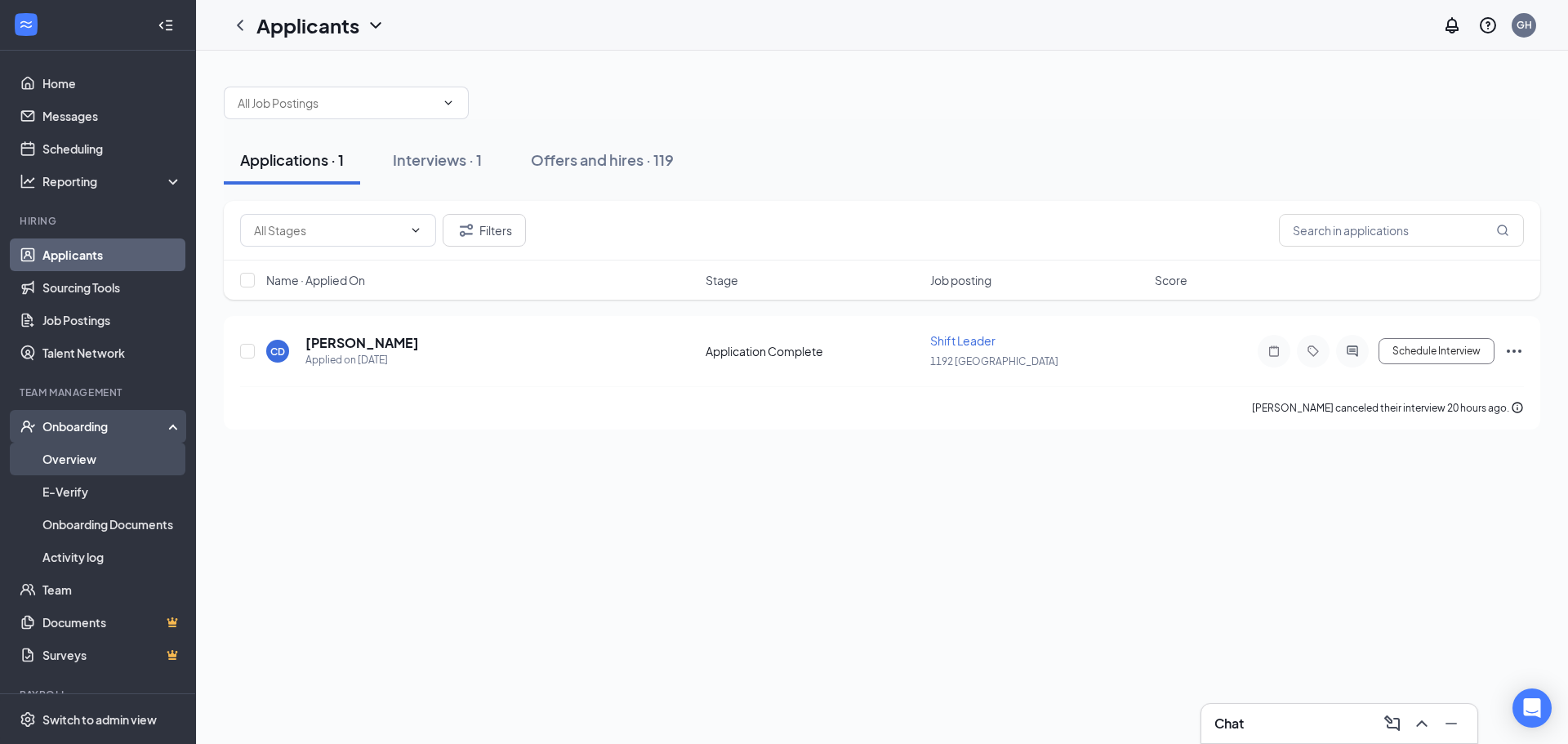
click at [96, 464] on link "Overview" at bounding box center [112, 459] width 139 height 33
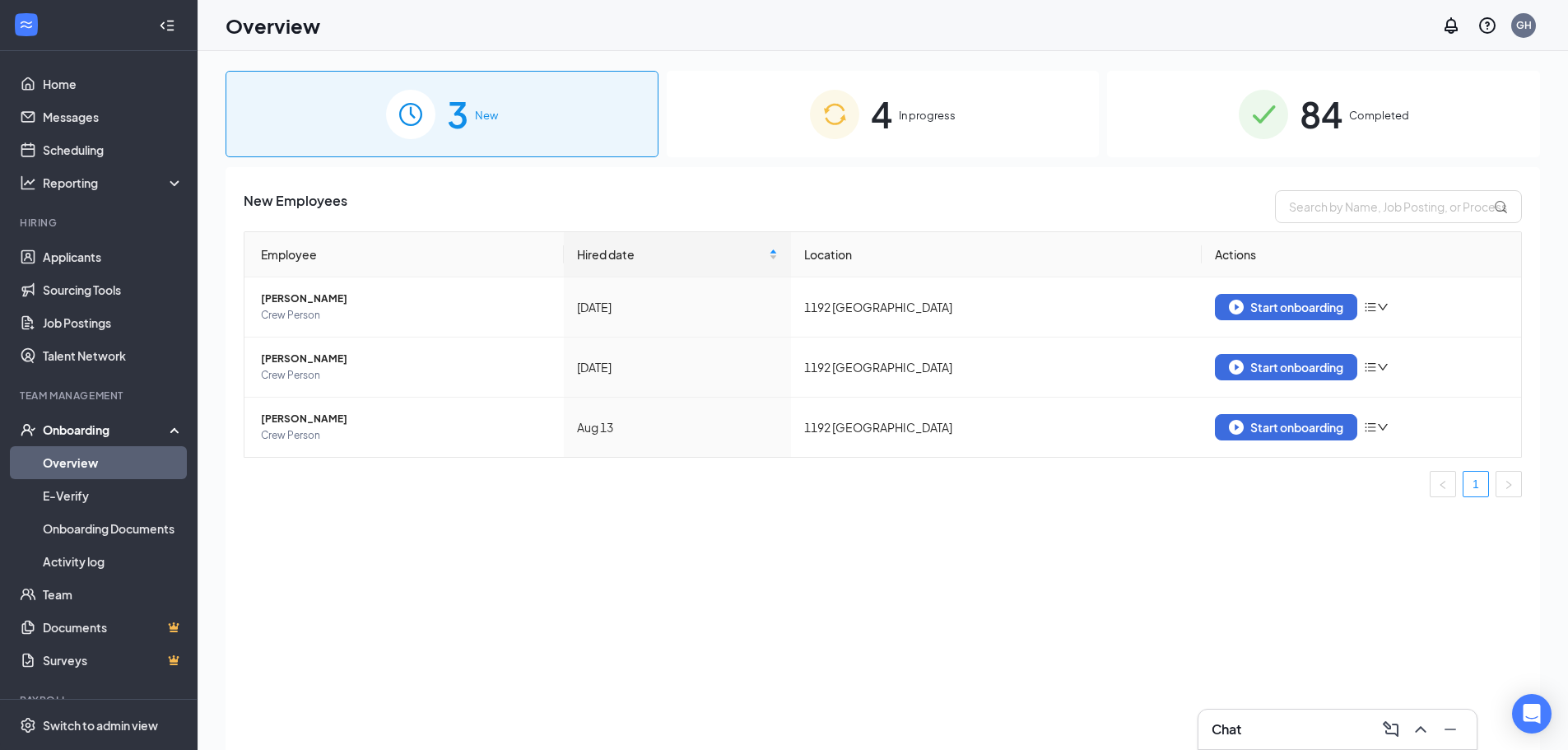
click at [837, 110] on img at bounding box center [835, 114] width 49 height 49
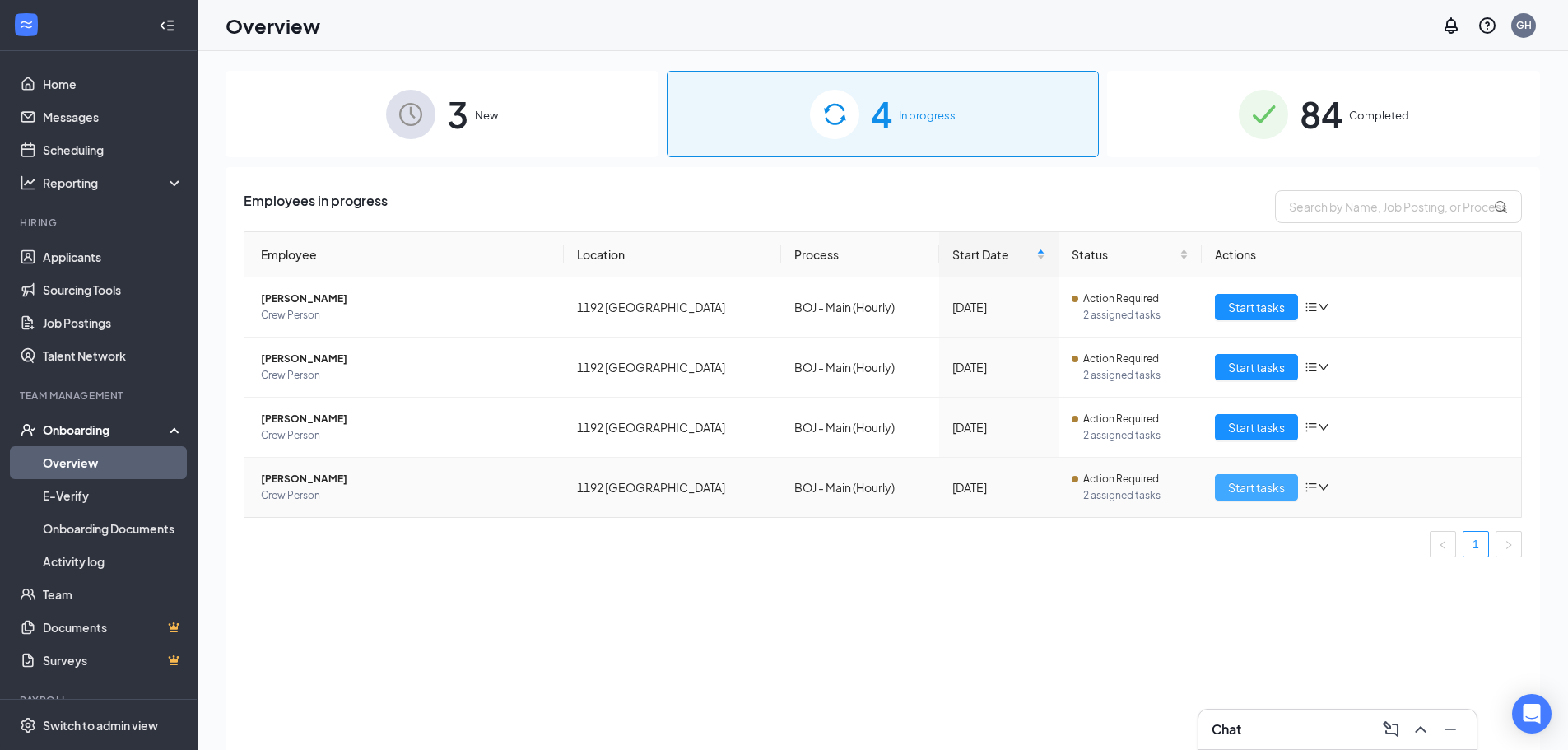
click at [1257, 484] on span "Start tasks" at bounding box center [1257, 487] width 57 height 18
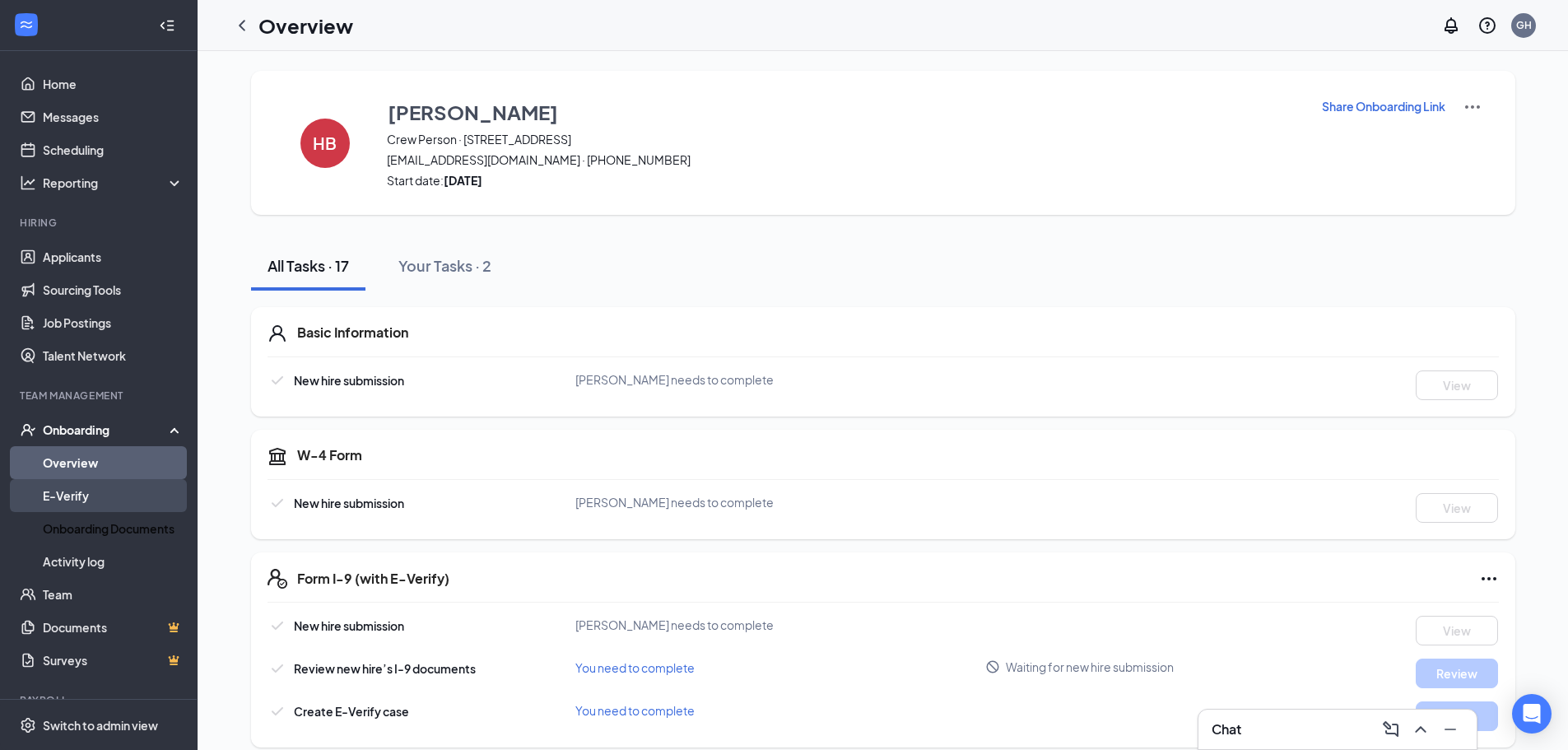
click at [51, 505] on link "E-Verify" at bounding box center [113, 495] width 141 height 33
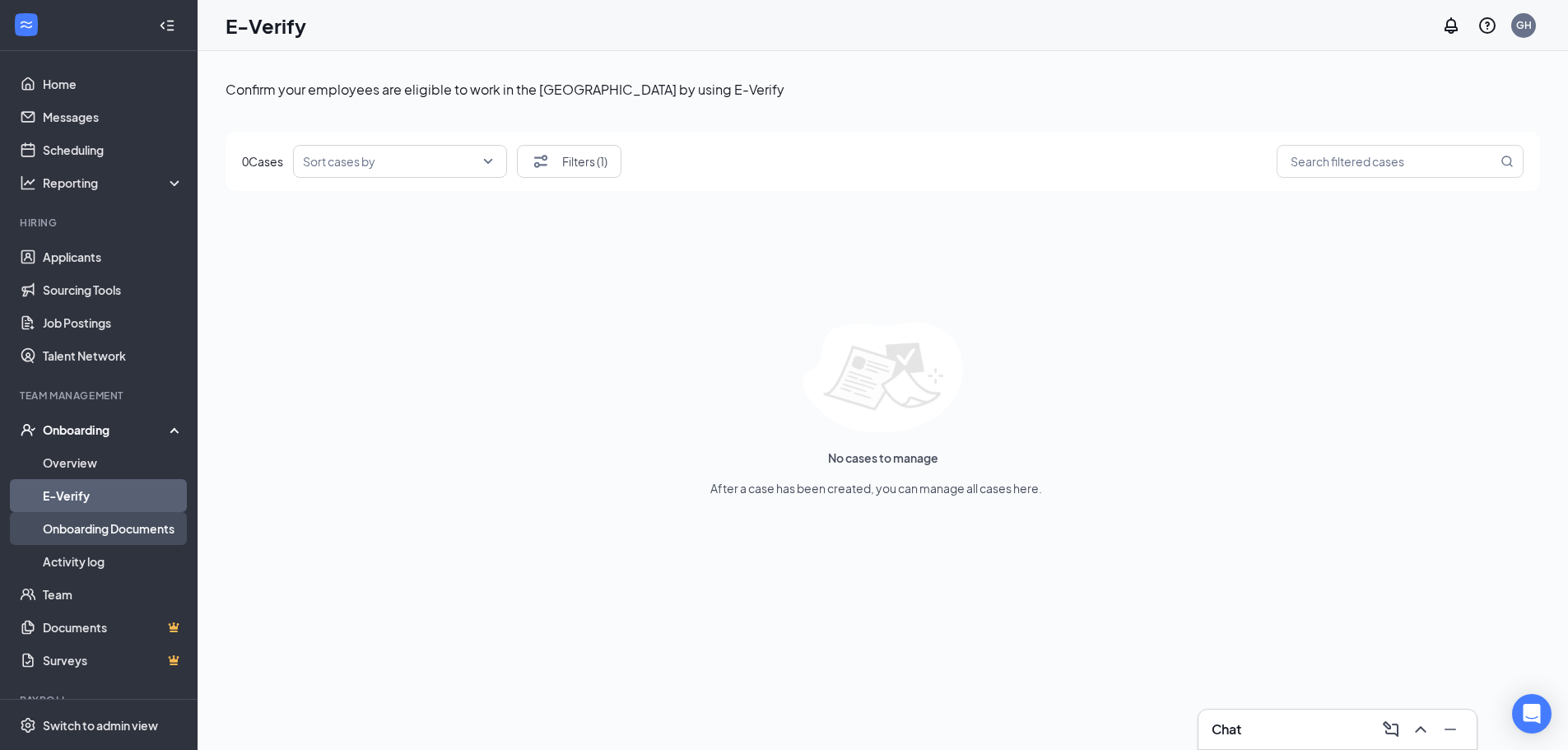
click at [107, 536] on link "Onboarding Documents" at bounding box center [113, 528] width 141 height 33
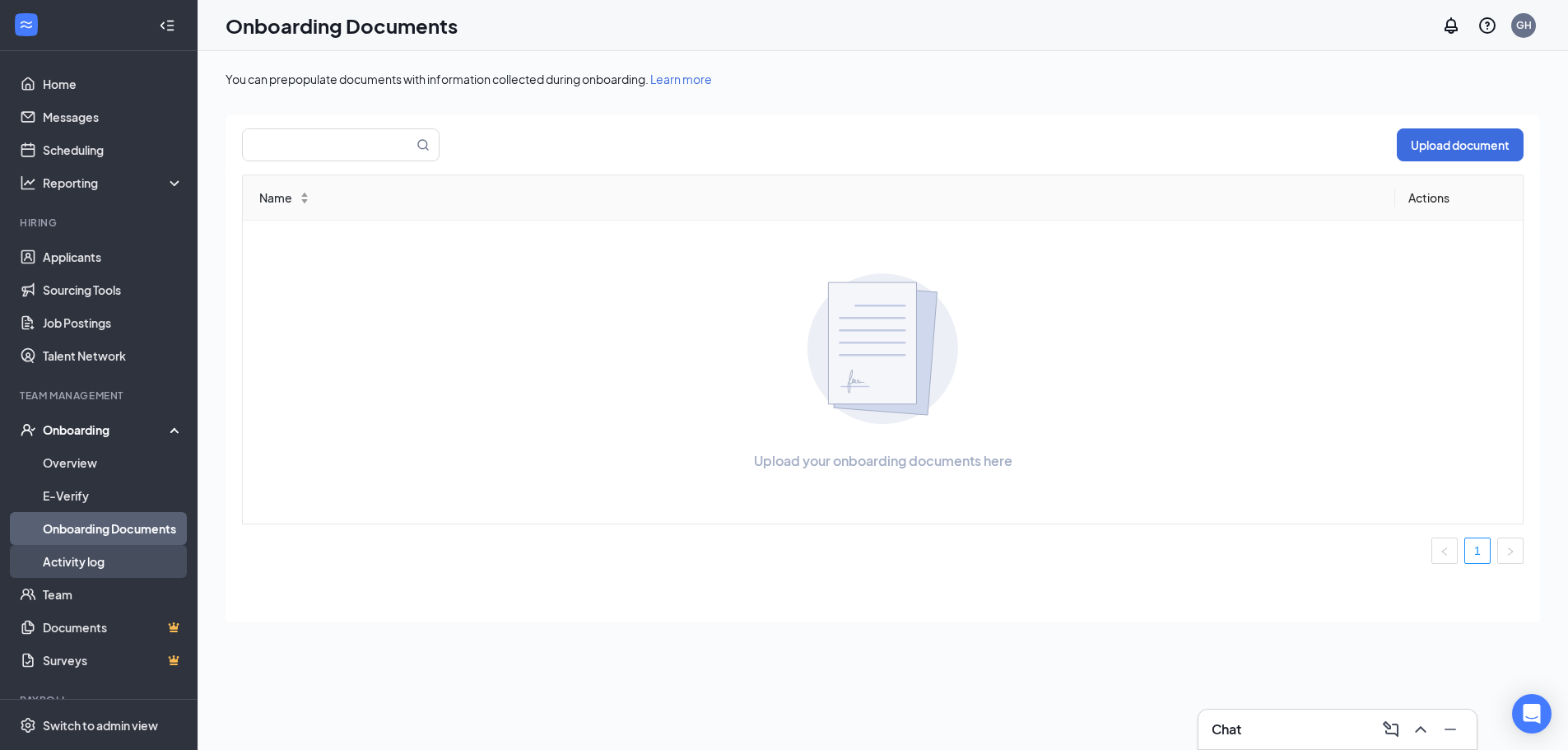
click at [112, 558] on link "Activity log" at bounding box center [113, 561] width 141 height 33
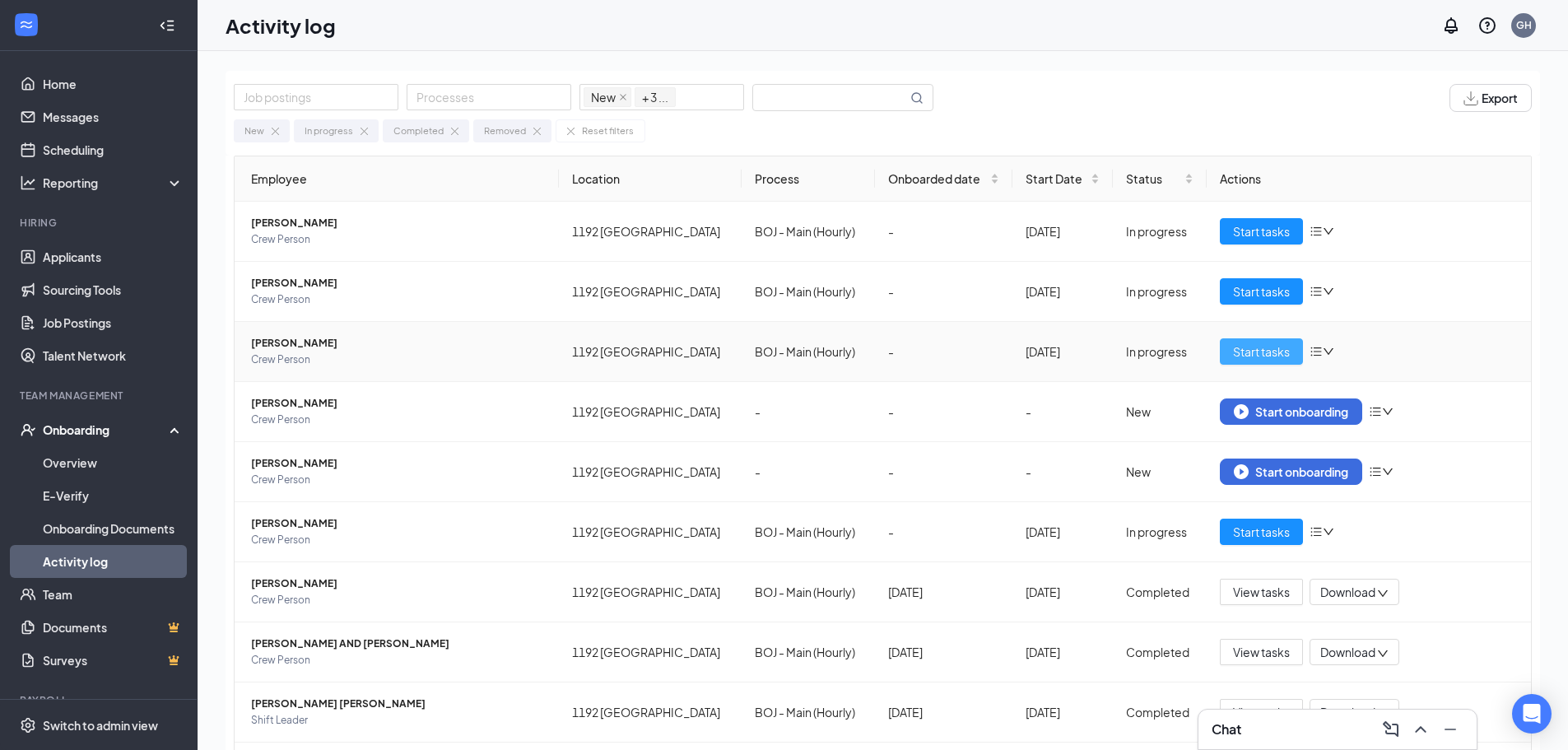
click at [1252, 351] on span "Start tasks" at bounding box center [1261, 351] width 57 height 18
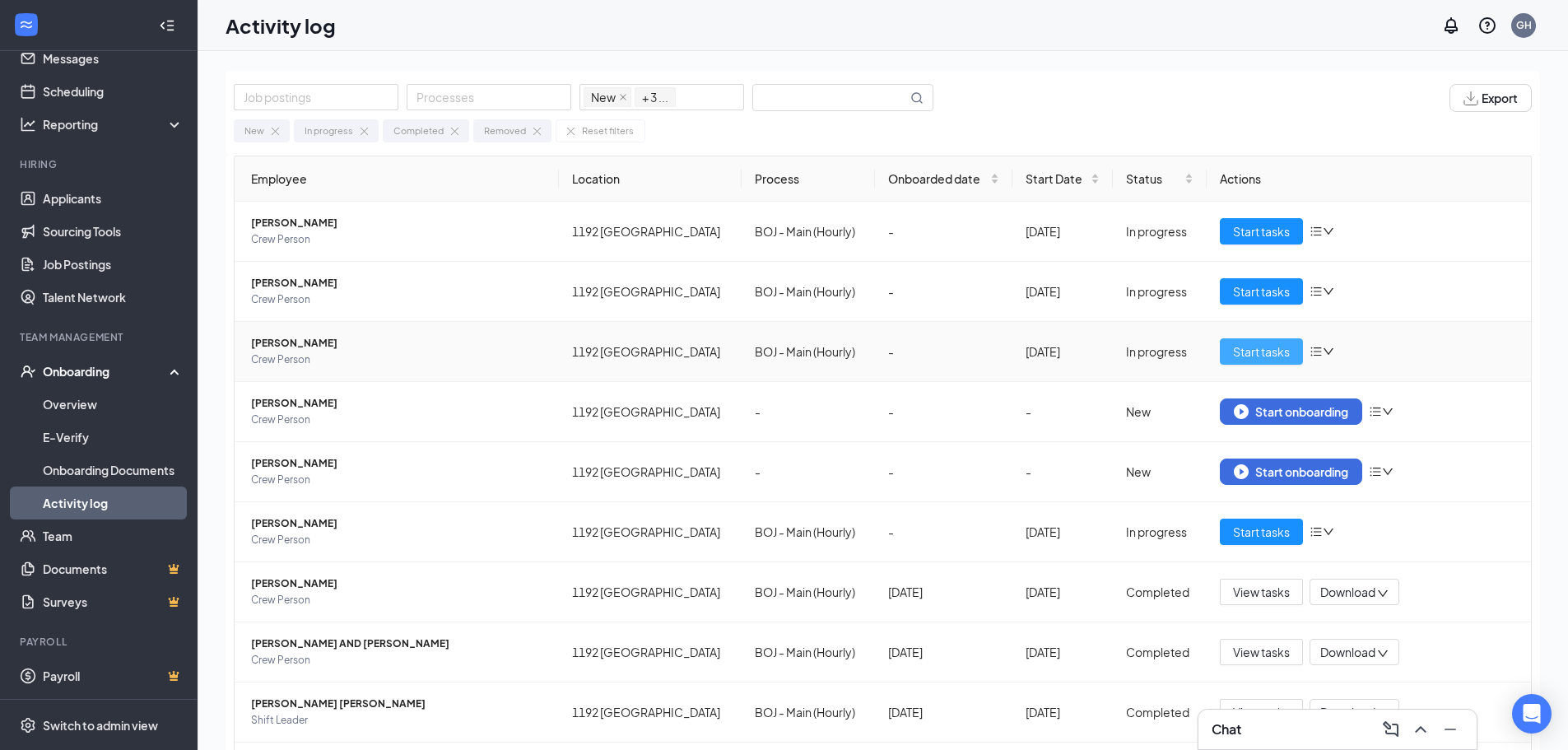
click at [1257, 343] on span "Start tasks" at bounding box center [1261, 351] width 57 height 18
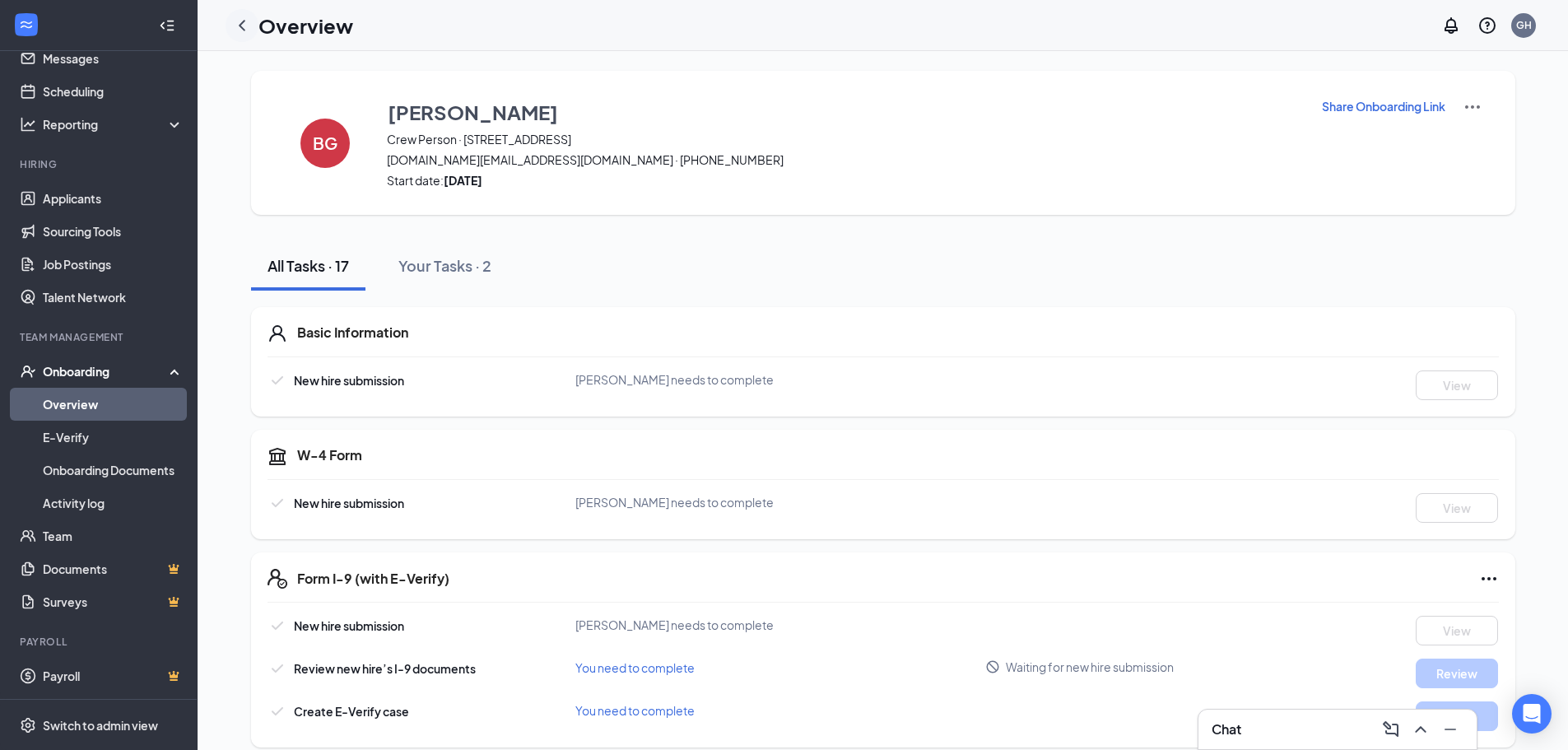
click at [237, 30] on icon "ChevronLeft" at bounding box center [242, 26] width 20 height 20
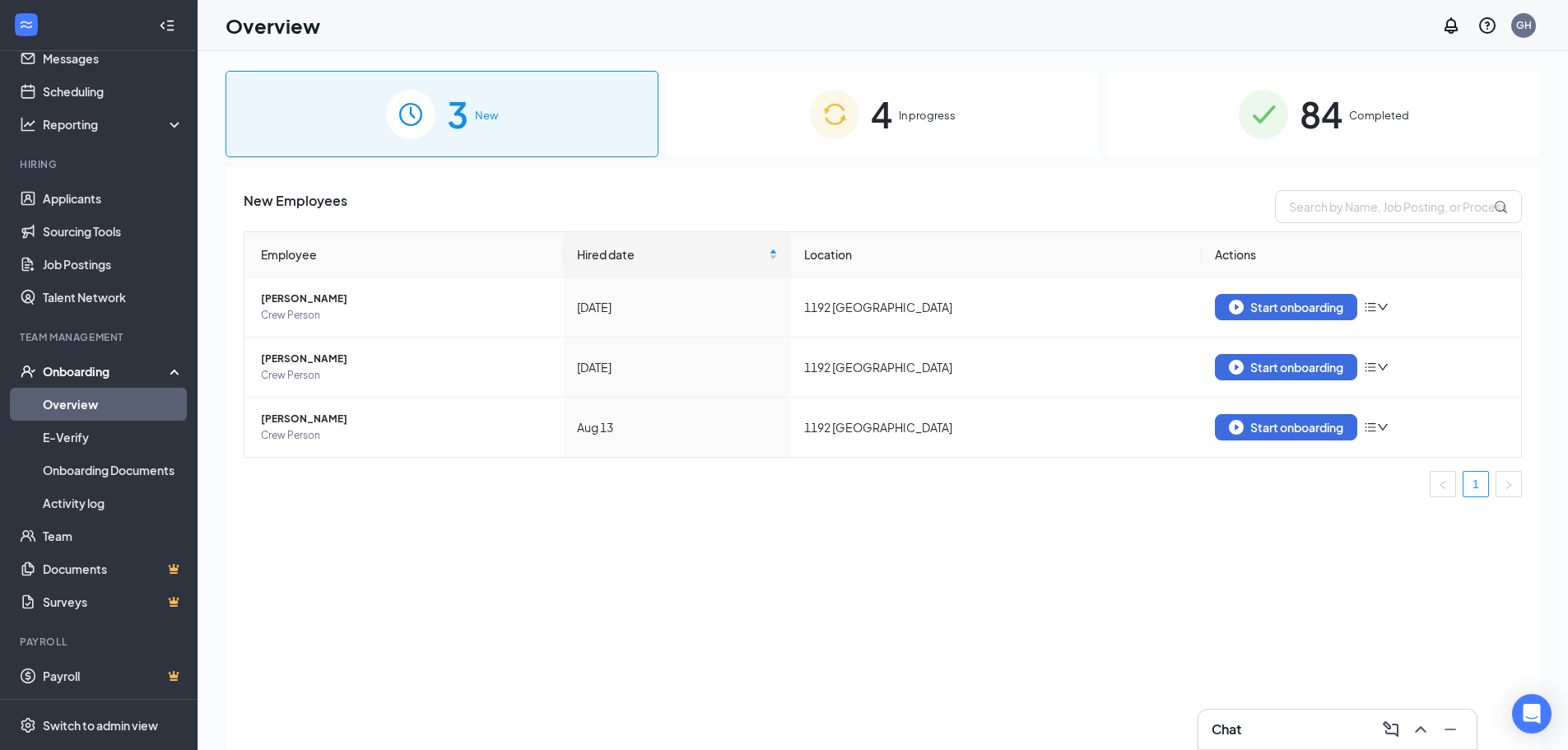
click at [1006, 127] on div "4 In progress" at bounding box center [883, 114] width 433 height 87
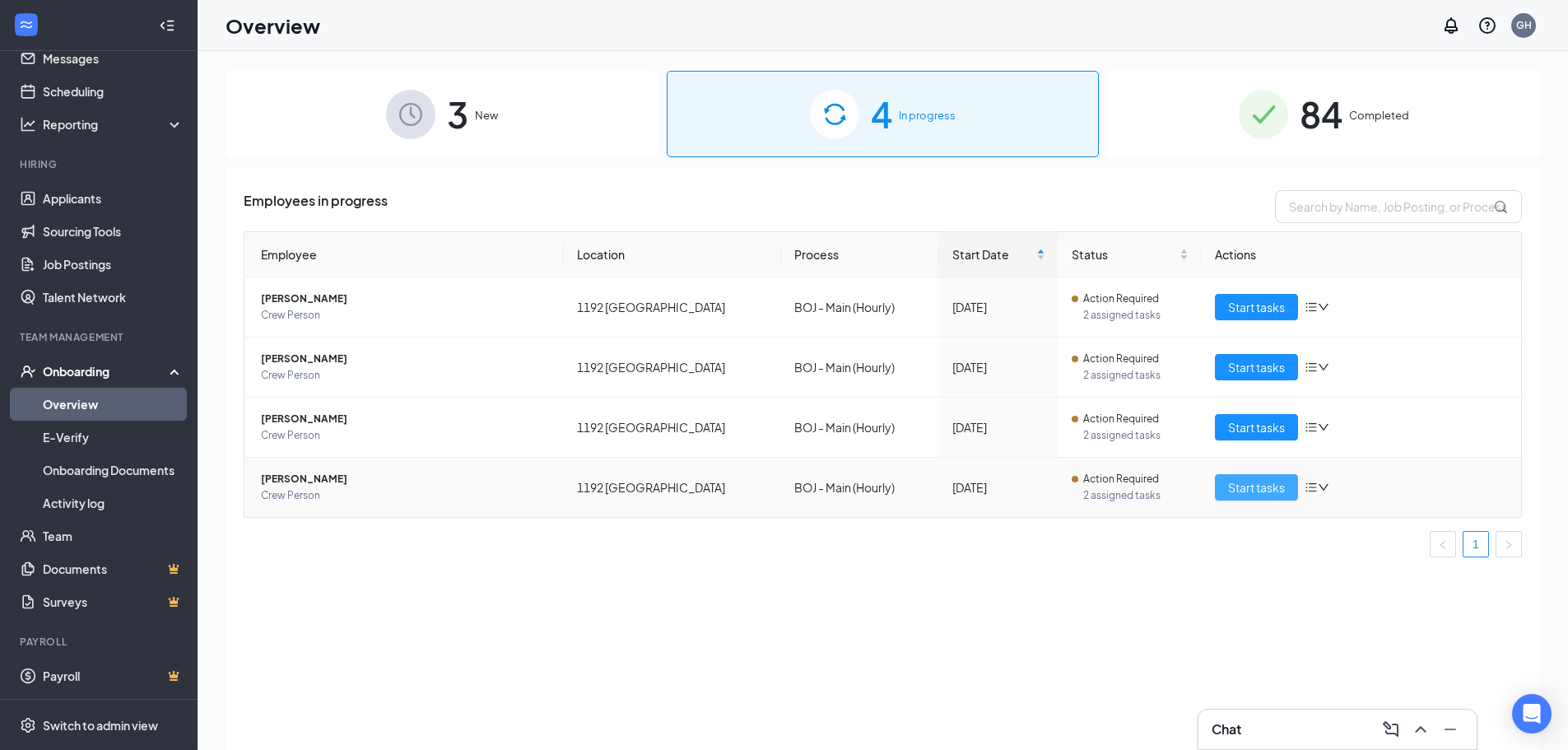
click at [1245, 495] on span "Start tasks" at bounding box center [1257, 487] width 57 height 18
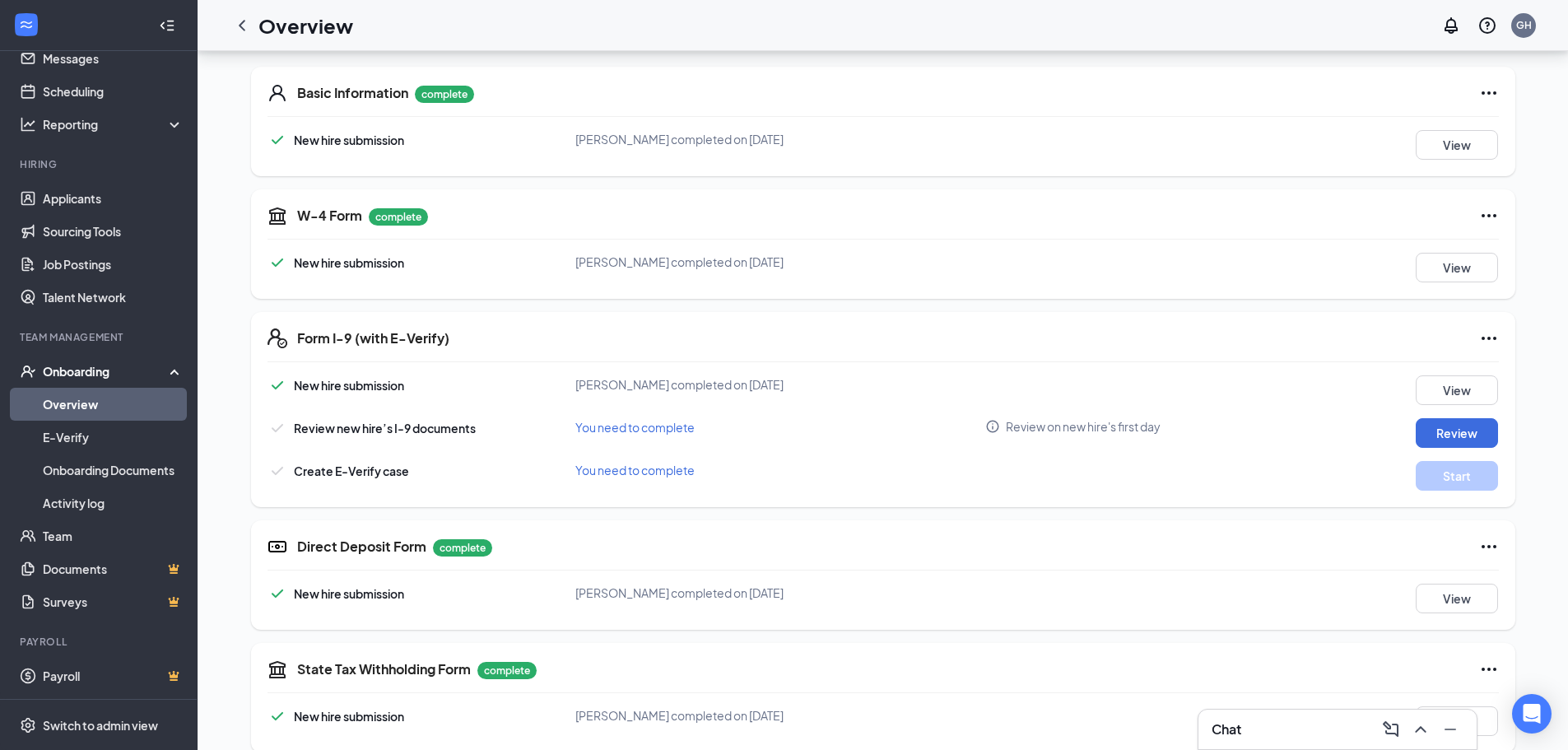
scroll to position [247, 0]
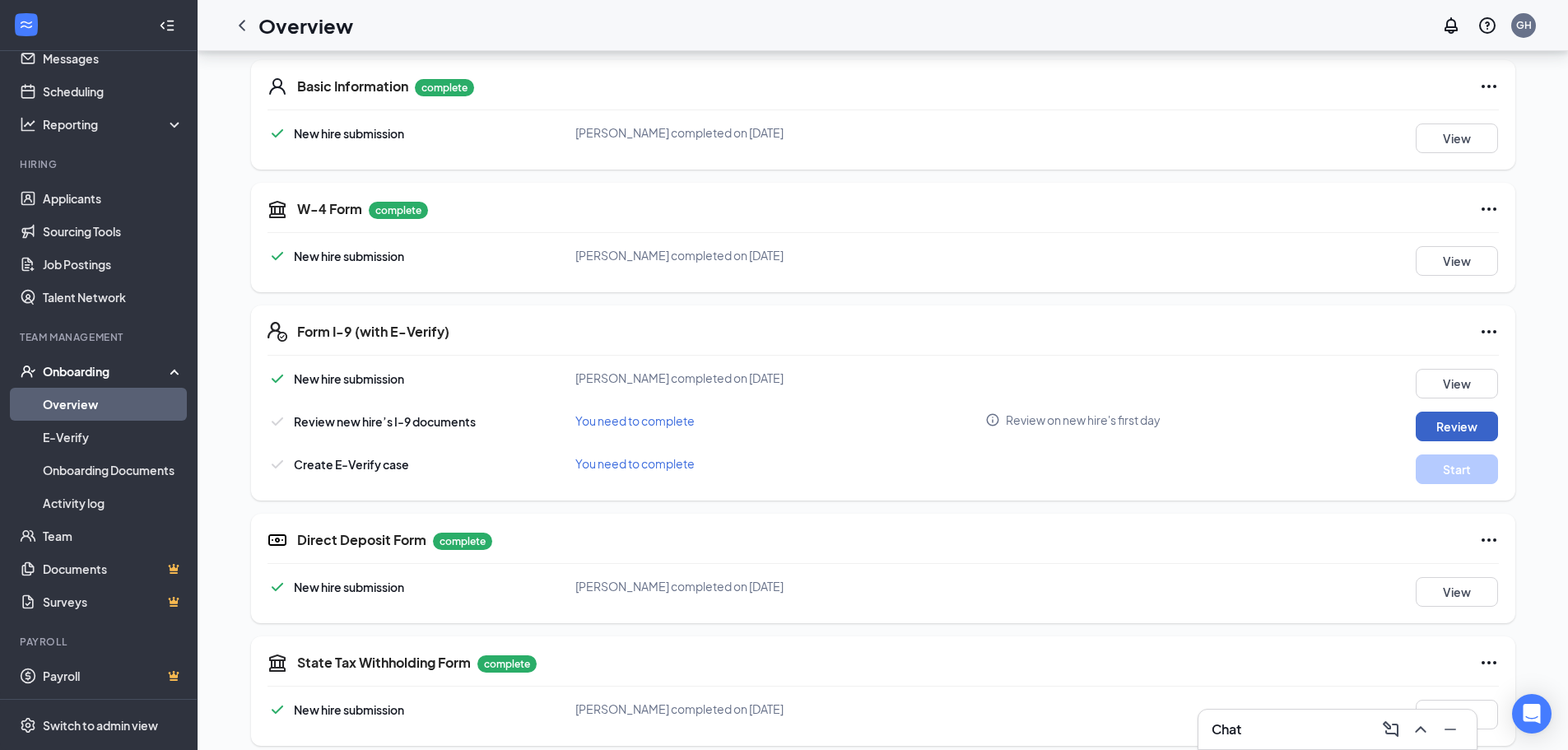
click at [1435, 424] on button "Review" at bounding box center [1458, 426] width 82 height 29
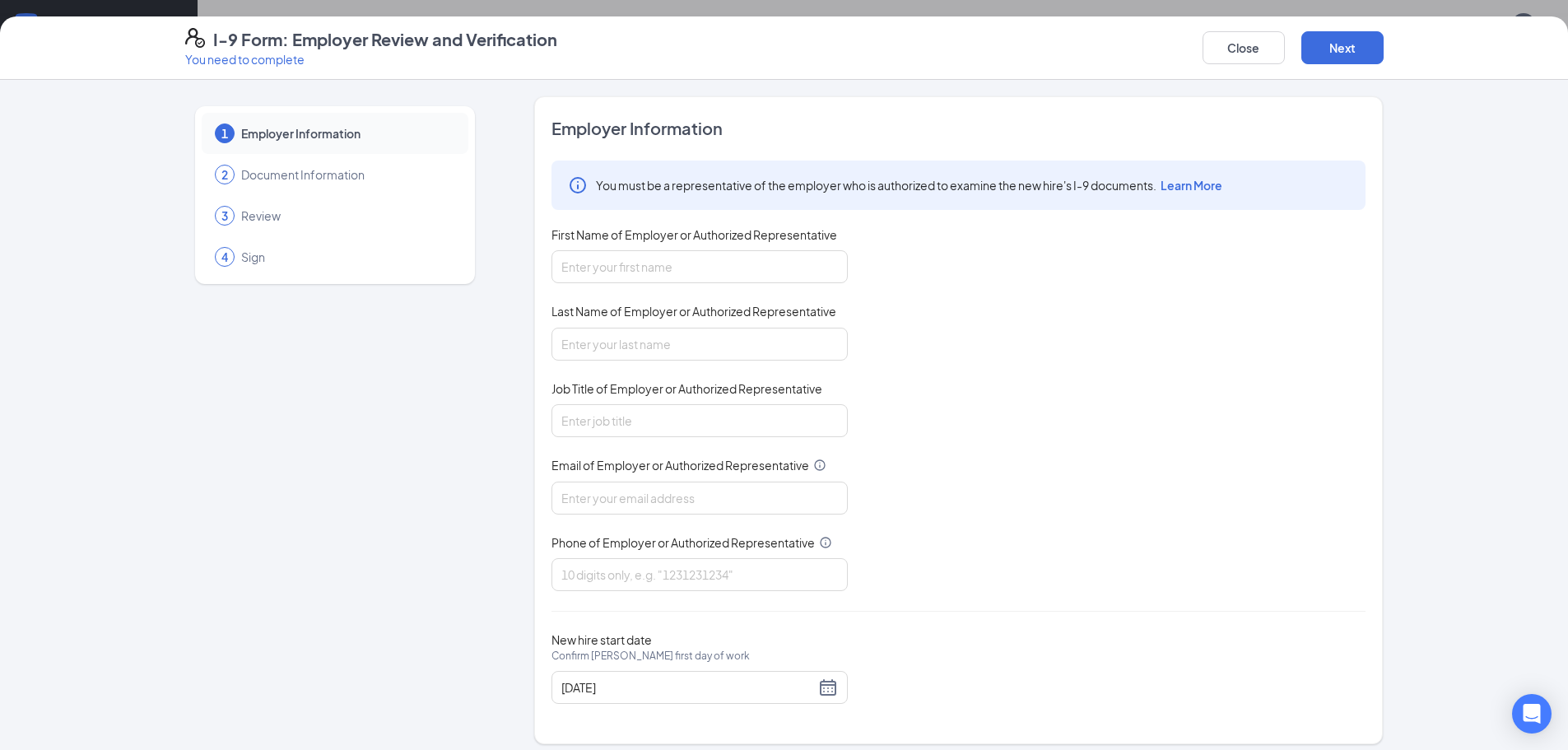
scroll to position [867, 0]
click at [761, 266] on input "First Name of Employer or Authorized Representative" at bounding box center [699, 266] width 297 height 33
type input "Hannah"
click at [701, 358] on input "Last Name of Employer or Authorized Representative" at bounding box center [699, 344] width 297 height 33
type input "Carter"
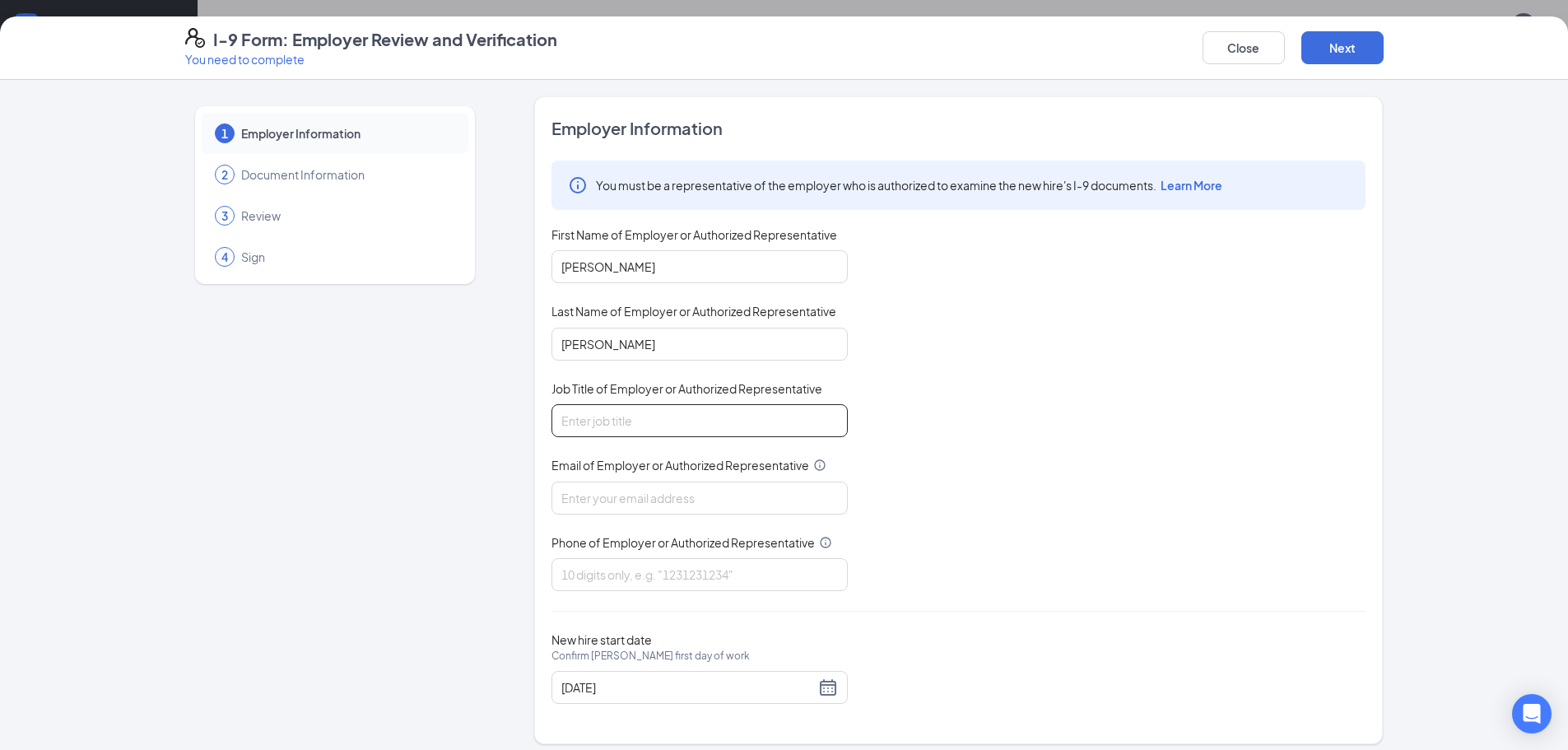
click at [678, 425] on input "Job Title of Employer or Authorized Representative" at bounding box center [699, 421] width 297 height 33
type input "General Manager"
click at [674, 498] on input "Email of Employer or Authorized Representative" at bounding box center [699, 498] width 297 height 33
type input "b1192@bocountry.com"
click at [690, 564] on input "Phone of Employer or Authorized Representative" at bounding box center [699, 575] width 297 height 33
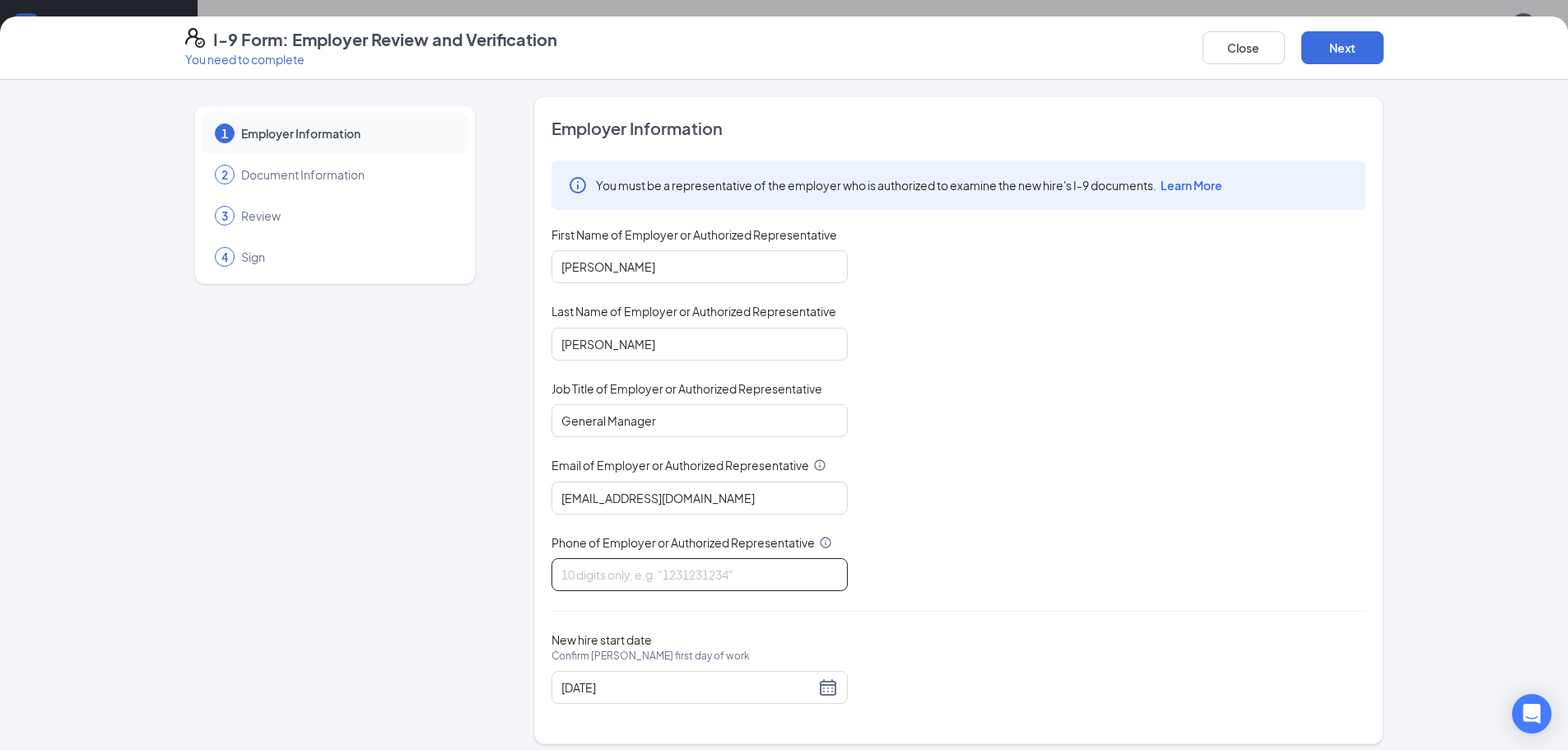
type input "8286801031"
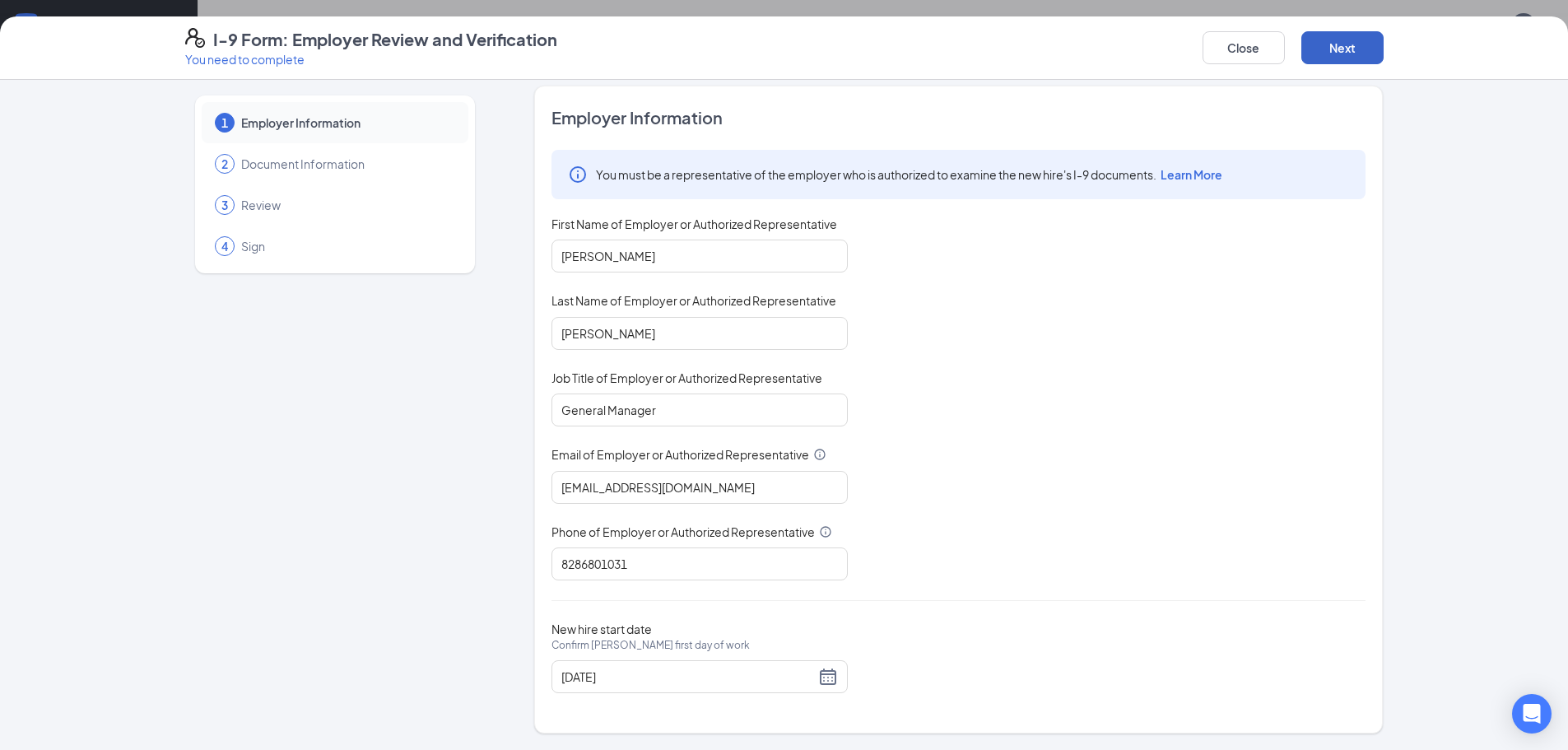
click at [1353, 63] on button "Next" at bounding box center [1343, 47] width 82 height 33
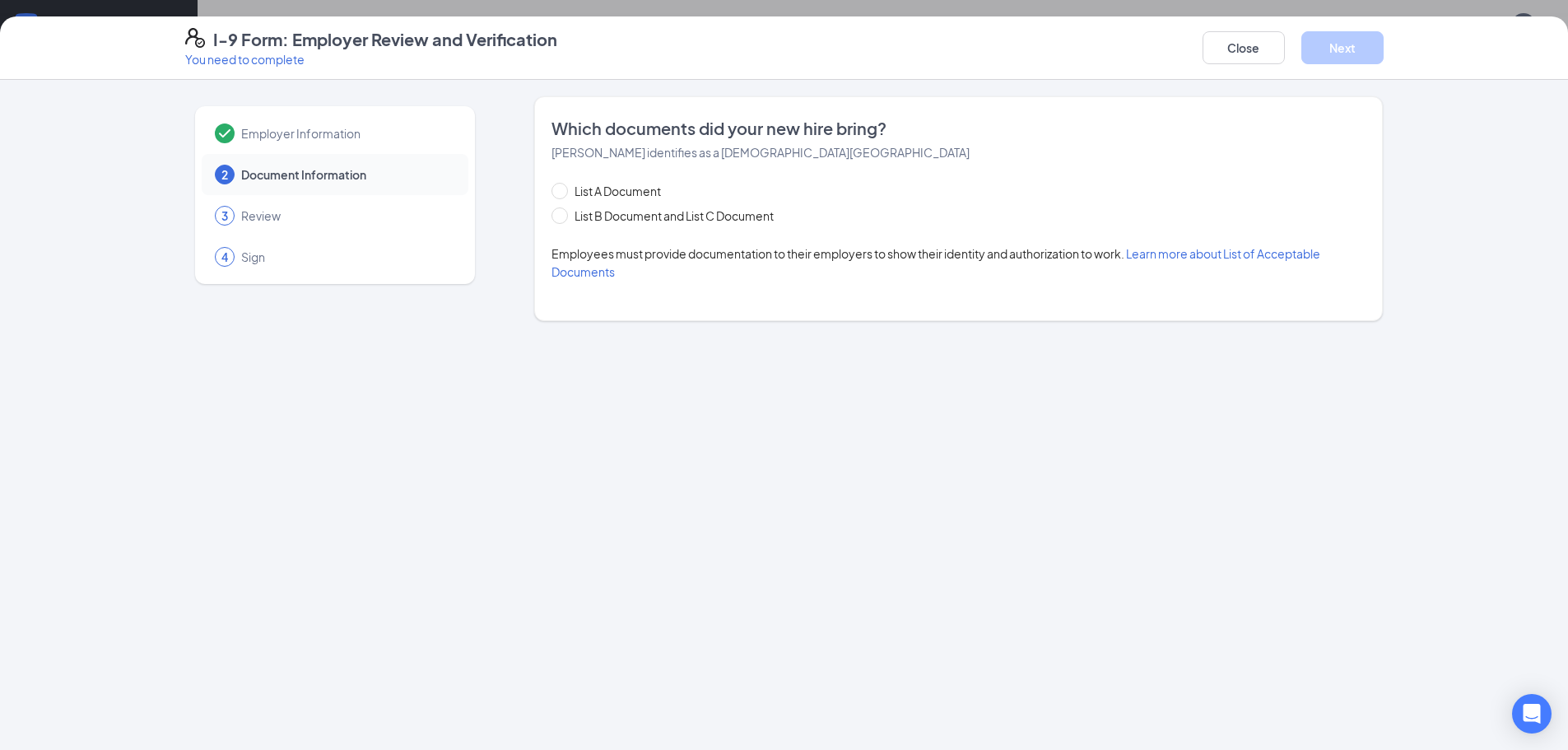
scroll to position [0, 0]
click at [576, 196] on span "List A Document" at bounding box center [617, 191] width 99 height 18
click at [563, 194] on input "List A Document" at bounding box center [557, 188] width 12 height 12
radio input "true"
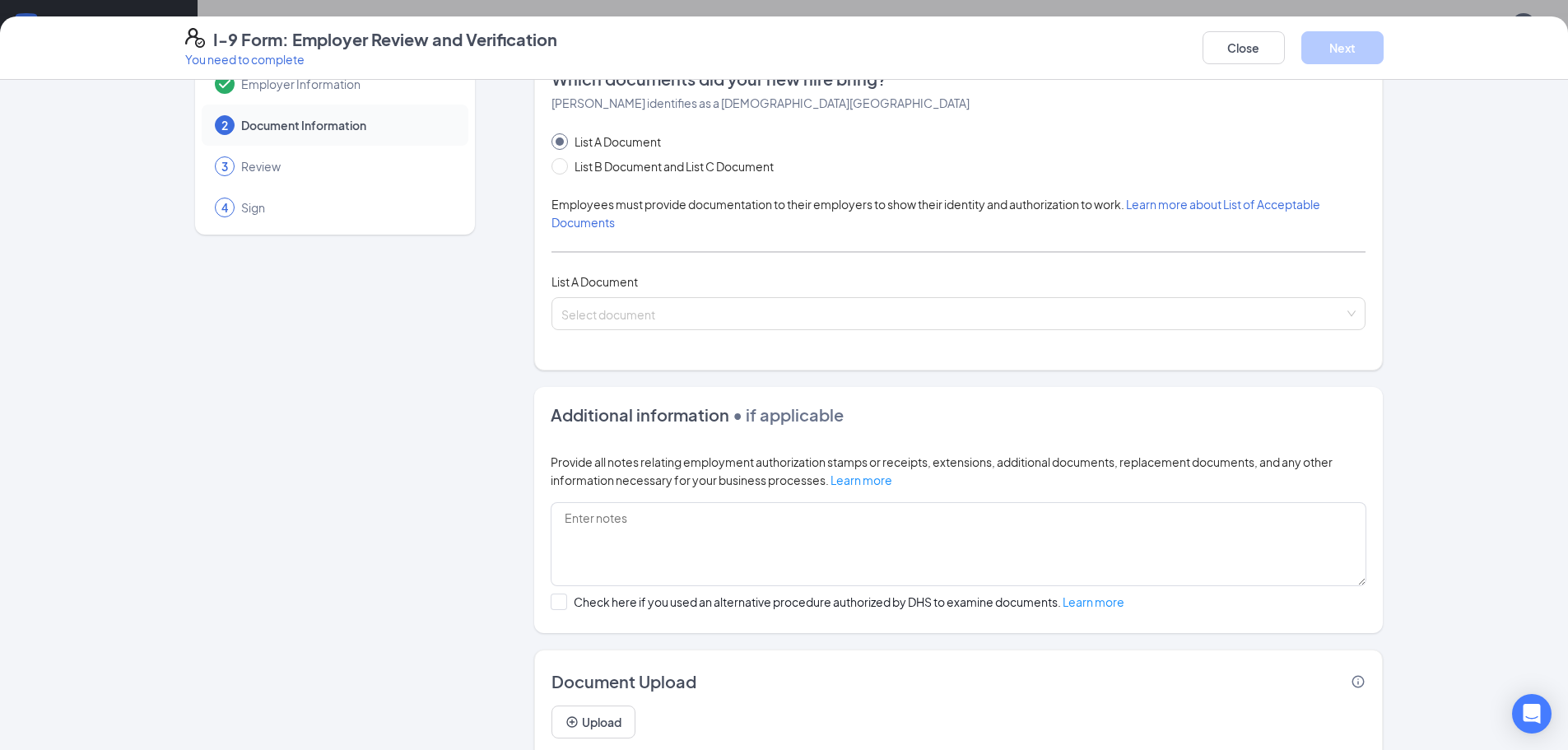
scroll to position [105, 0]
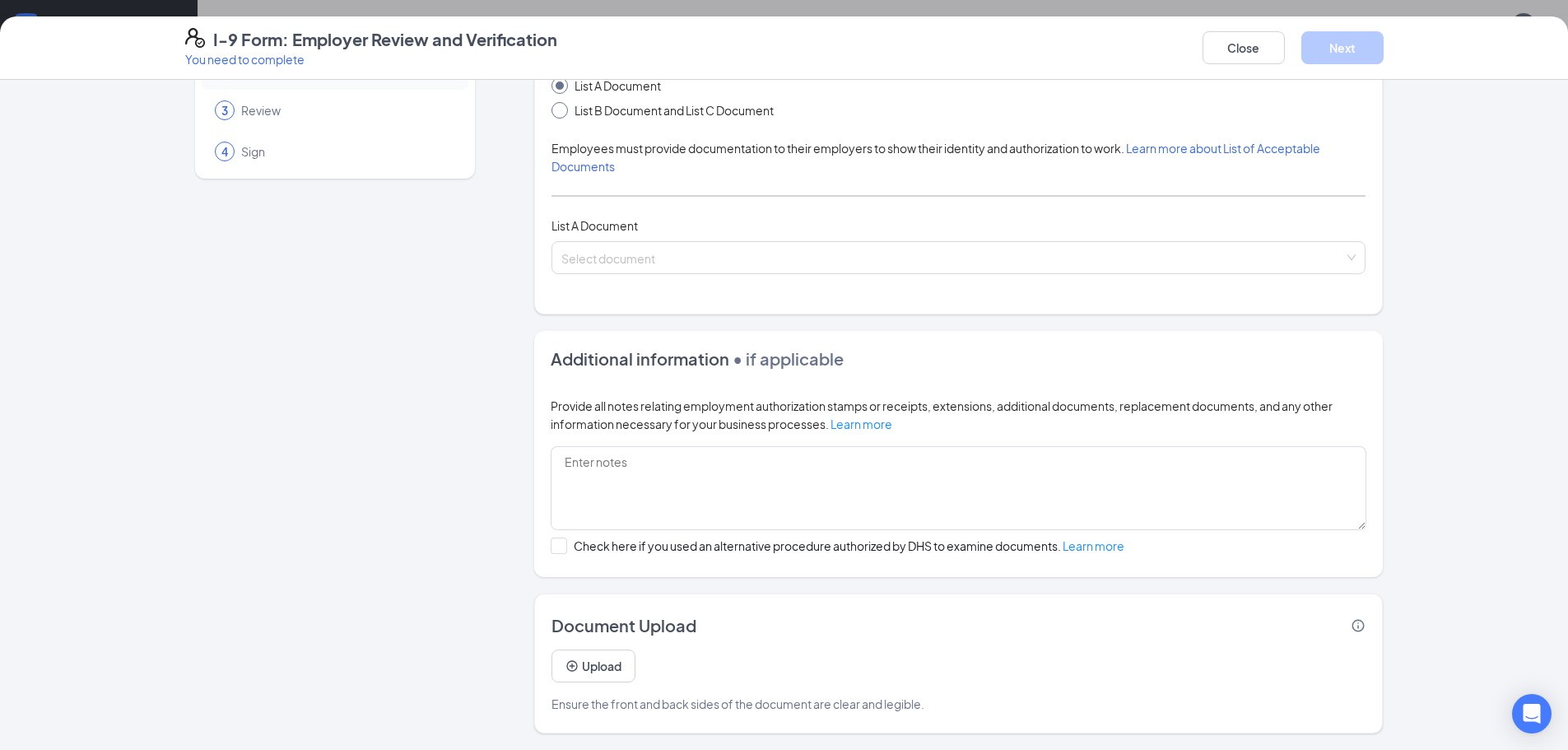
click at [586, 113] on span "List B Document and List C Document" at bounding box center [674, 110] width 213 height 18
click at [563, 113] on input "List B Document and List C Document" at bounding box center [557, 108] width 12 height 12
radio input "true"
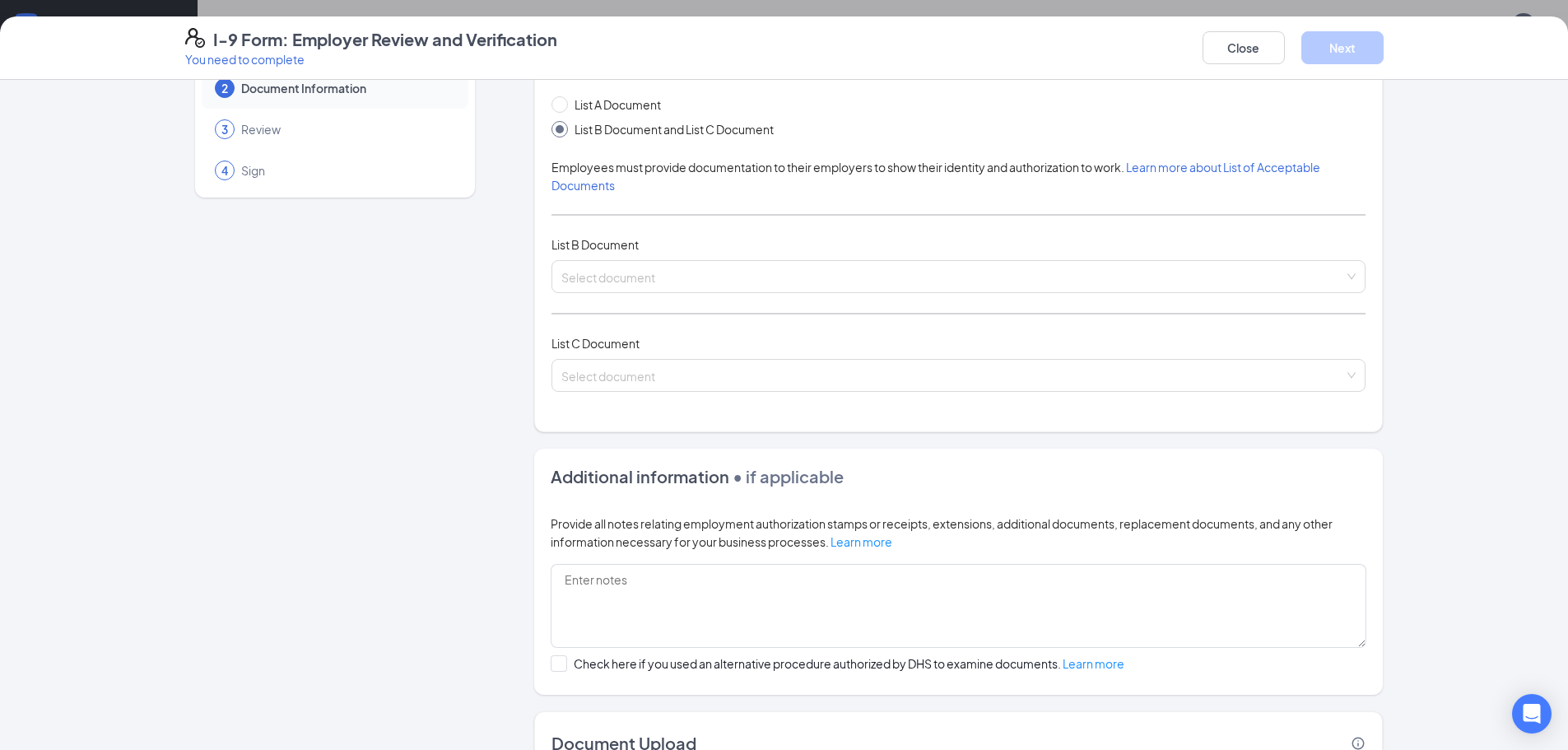
scroll to position [0, 0]
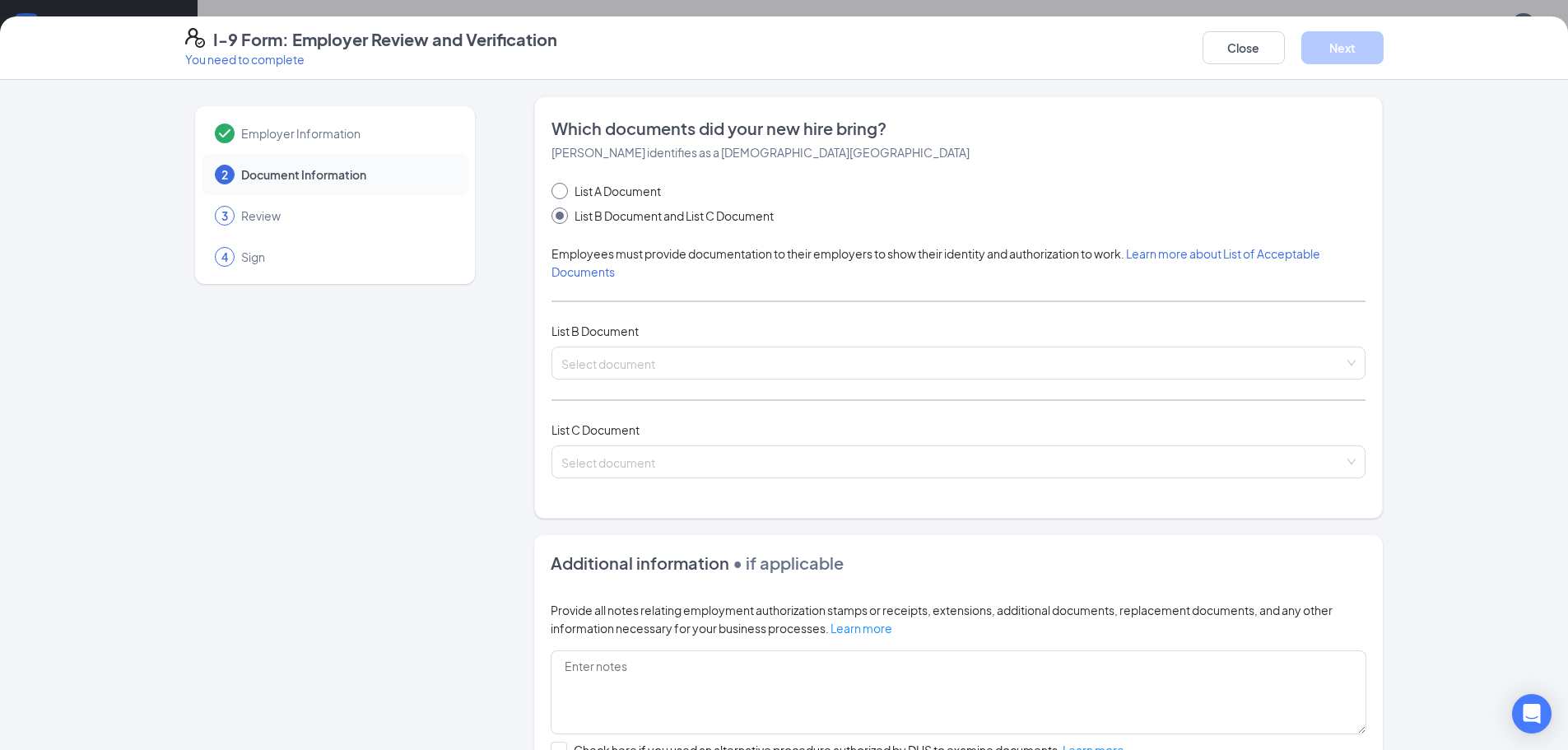
click at [581, 184] on span "List A Document" at bounding box center [617, 191] width 99 height 18
click at [563, 184] on input "List A Document" at bounding box center [557, 188] width 12 height 12
radio input "true"
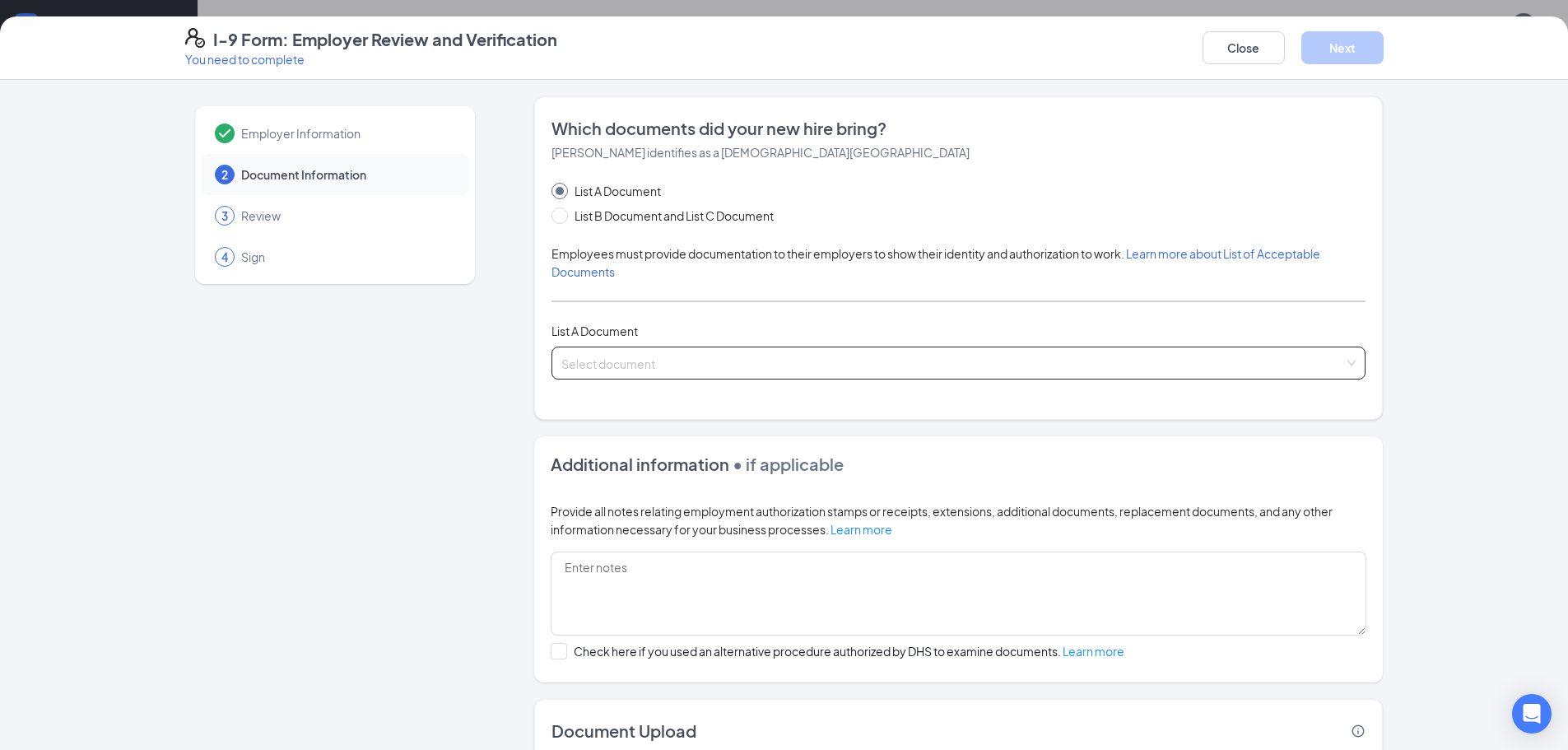
click at [622, 358] on input "search" at bounding box center [953, 359] width 783 height 25
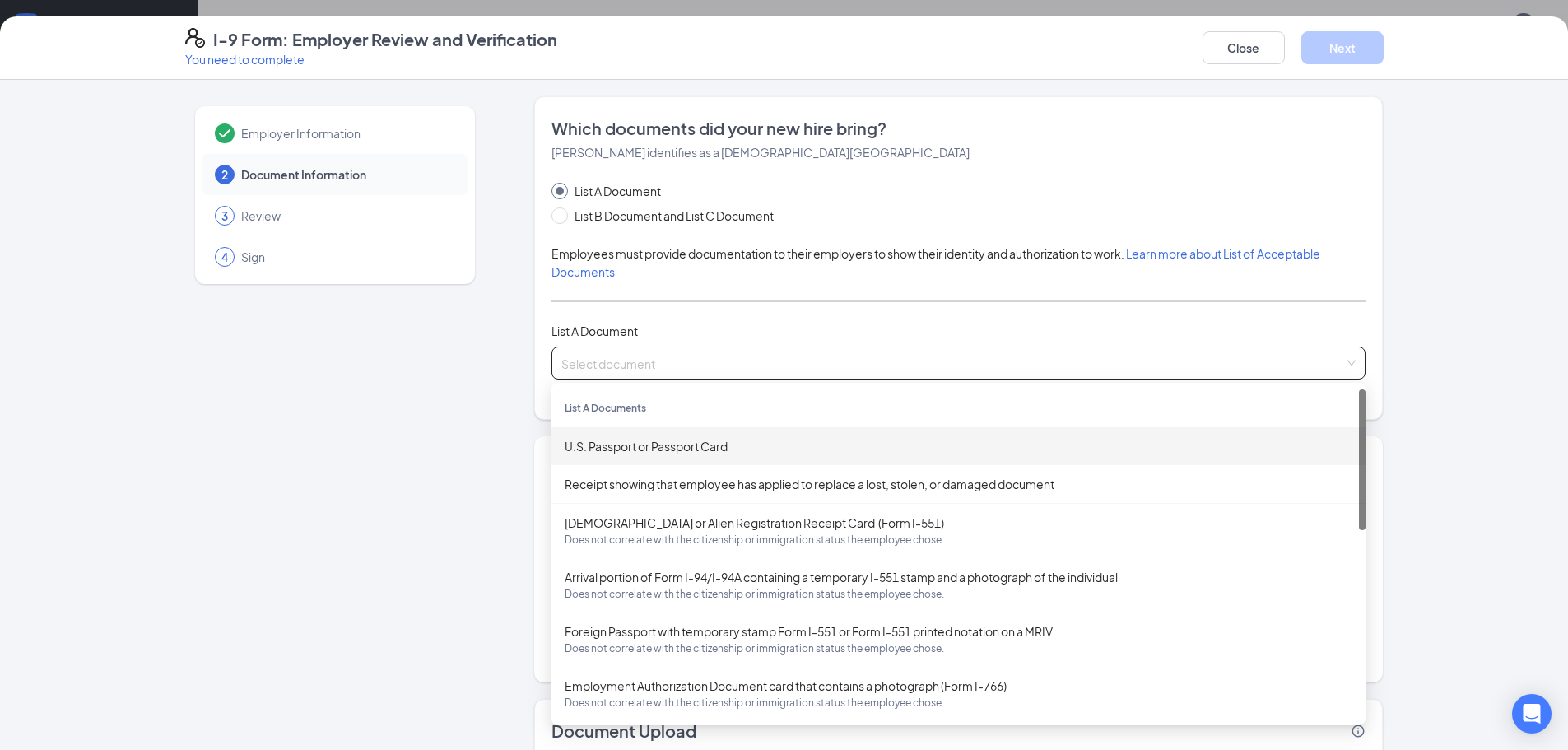
click at [690, 349] on input "search" at bounding box center [953, 359] width 783 height 25
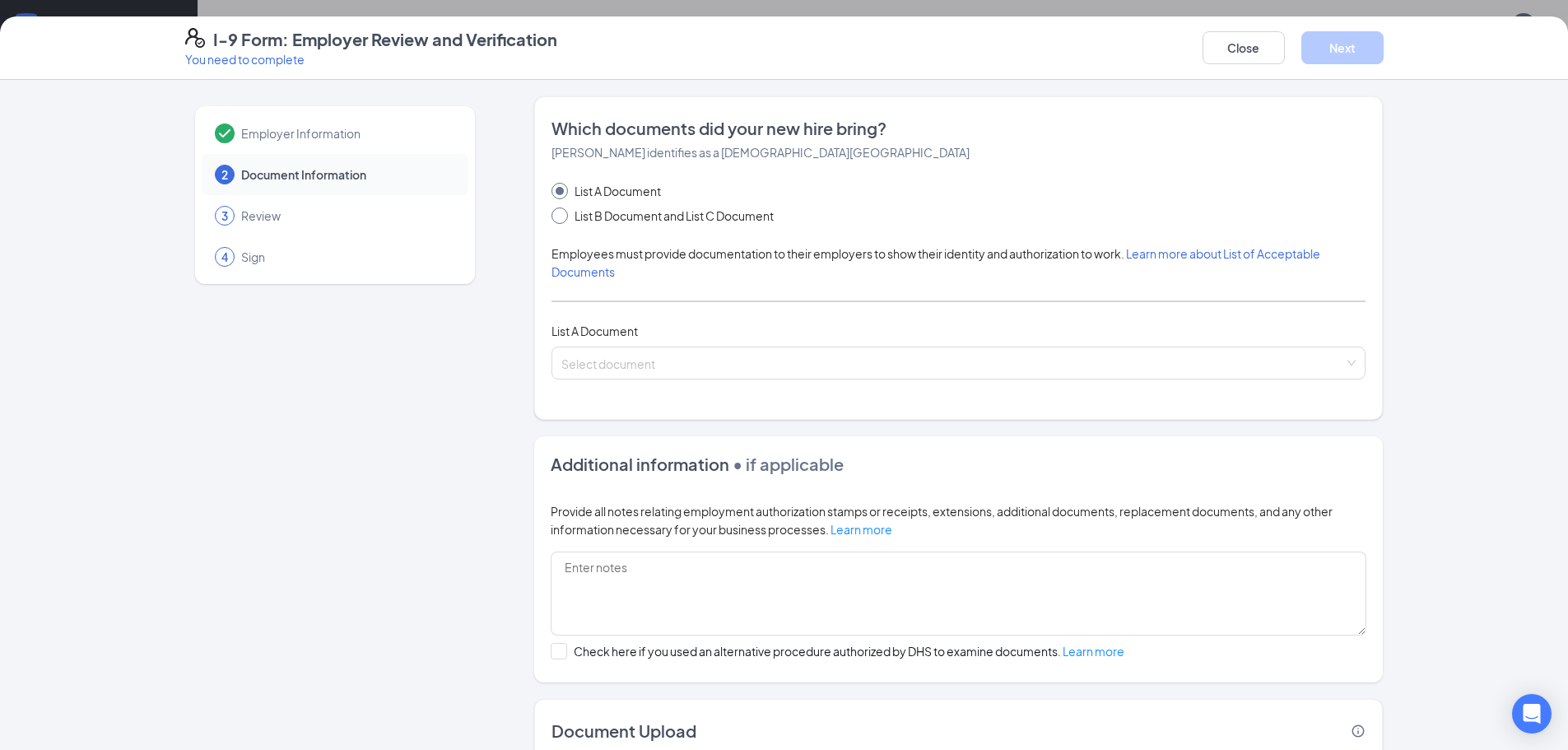
click at [557, 216] on input "List B Document and List C Document" at bounding box center [557, 213] width 12 height 12
radio input "true"
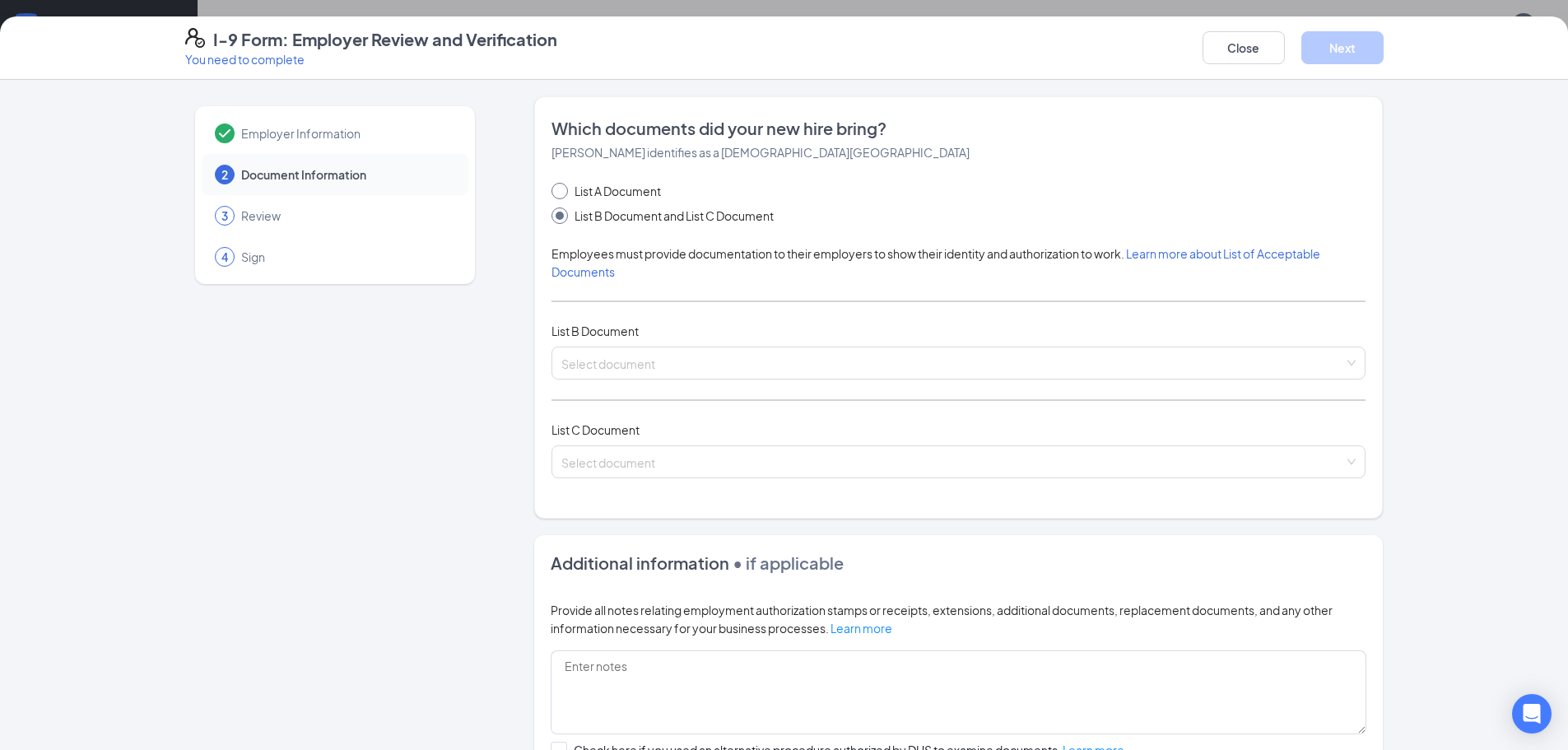
click at [568, 195] on span "List A Document" at bounding box center [617, 191] width 99 height 18
click at [562, 194] on input "List A Document" at bounding box center [557, 188] width 12 height 12
radio input "true"
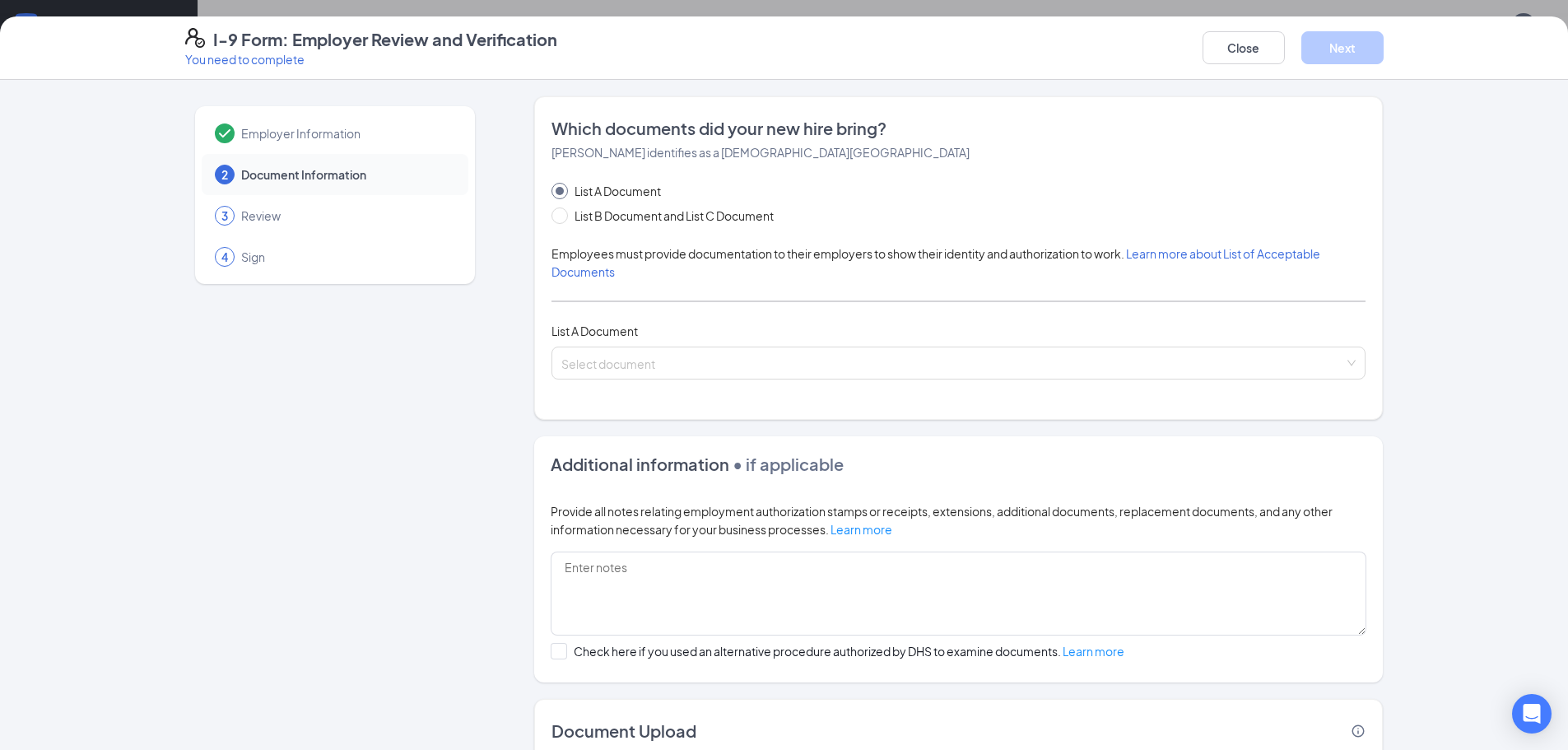
click at [597, 233] on div "List A Document List B Document and List C Document Employees must provide docu…" at bounding box center [958, 280] width 814 height 197
click at [598, 225] on div "List A Document List B Document and List C Document Employees must provide docu…" at bounding box center [958, 280] width 814 height 197
click at [603, 216] on span "List B Document and List C Document" at bounding box center [674, 215] width 213 height 18
click at [563, 216] on input "List B Document and List C Document" at bounding box center [557, 213] width 12 height 12
radio input "true"
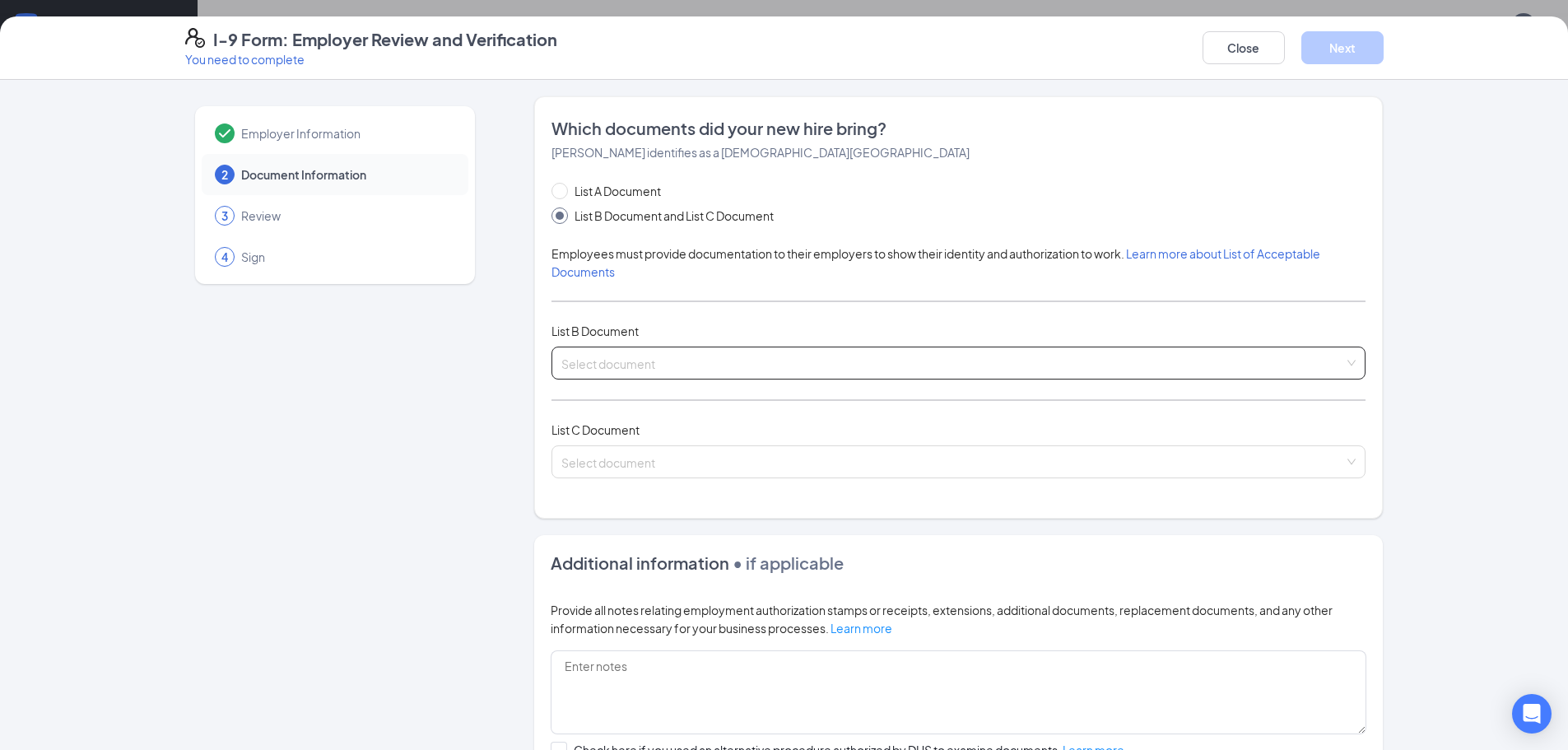
click at [638, 362] on input "search" at bounding box center [953, 359] width 783 height 25
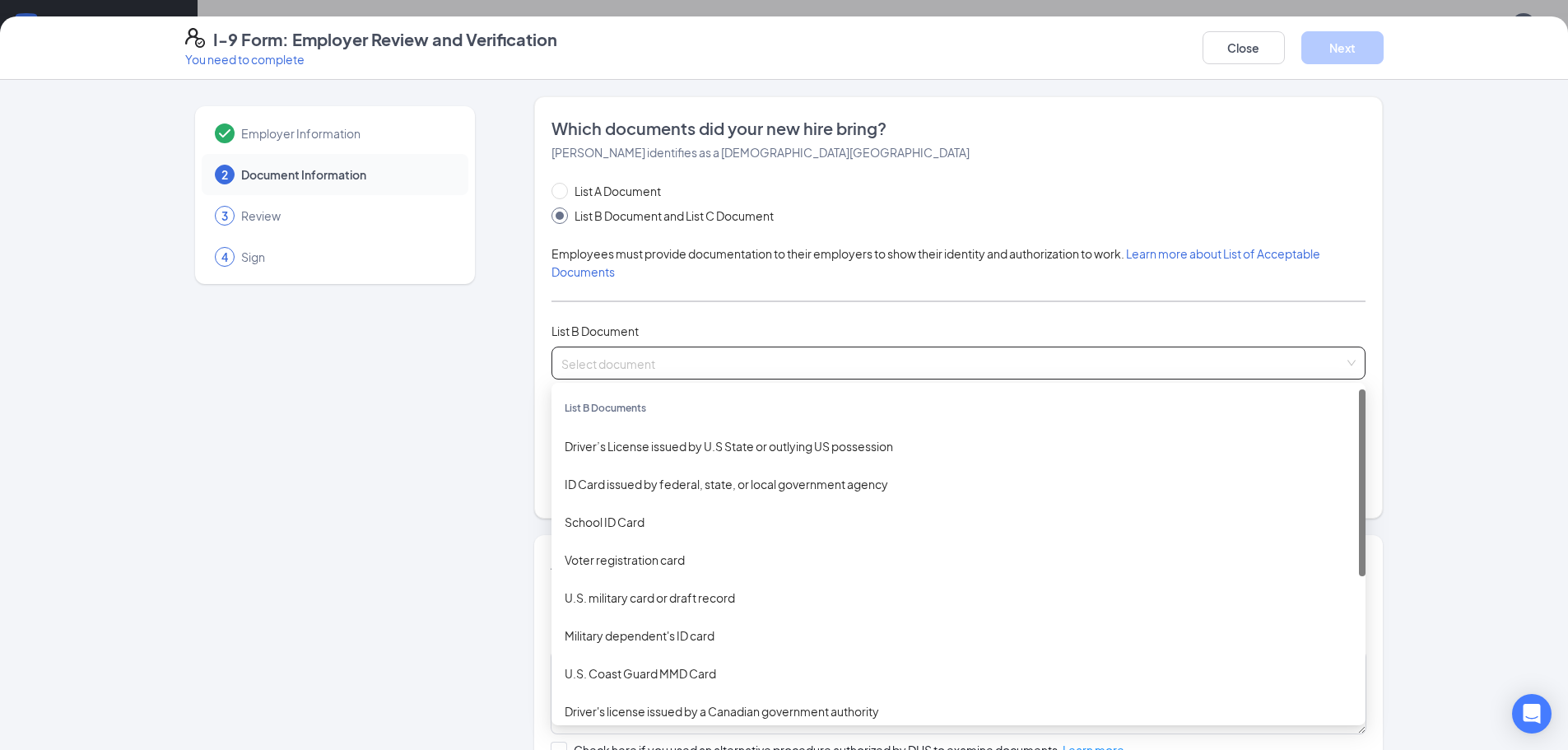
click at [638, 361] on input "search" at bounding box center [953, 359] width 783 height 25
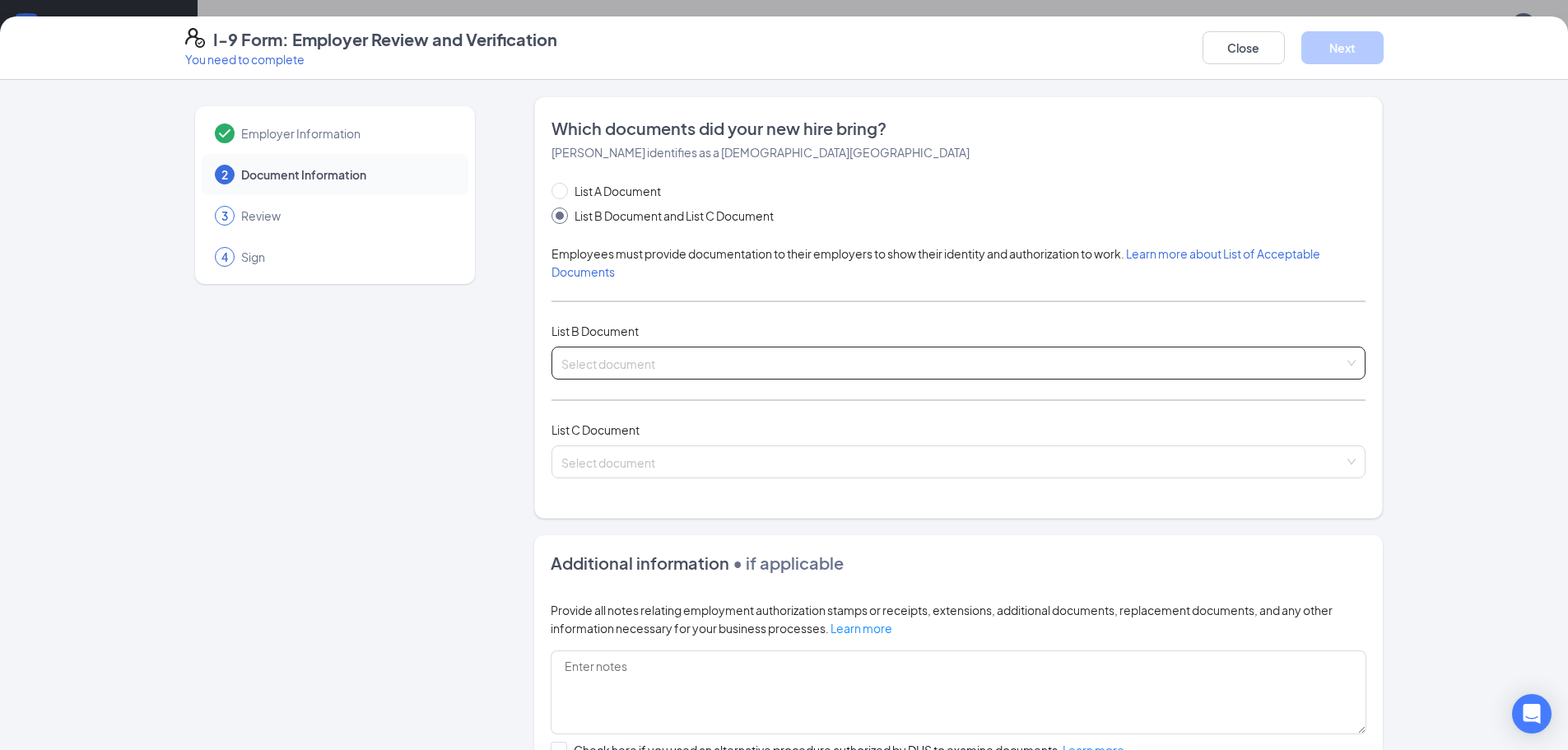
drag, startPoint x: 577, startPoint y: 156, endPoint x: 572, endPoint y: 174, distance: 18.7
click at [576, 158] on span "Heather C Briggs identifies as a citizen of the United States" at bounding box center [760, 152] width 418 height 15
click at [572, 174] on div "Which documents did your new hire bring? Heather C Briggs identifies as a citiz…" at bounding box center [958, 307] width 814 height 381
click at [572, 180] on div "Which documents did your new hire bring? Heather C Briggs identifies as a citiz…" at bounding box center [958, 307] width 814 height 381
click at [569, 188] on span "List A Document" at bounding box center [617, 191] width 99 height 18
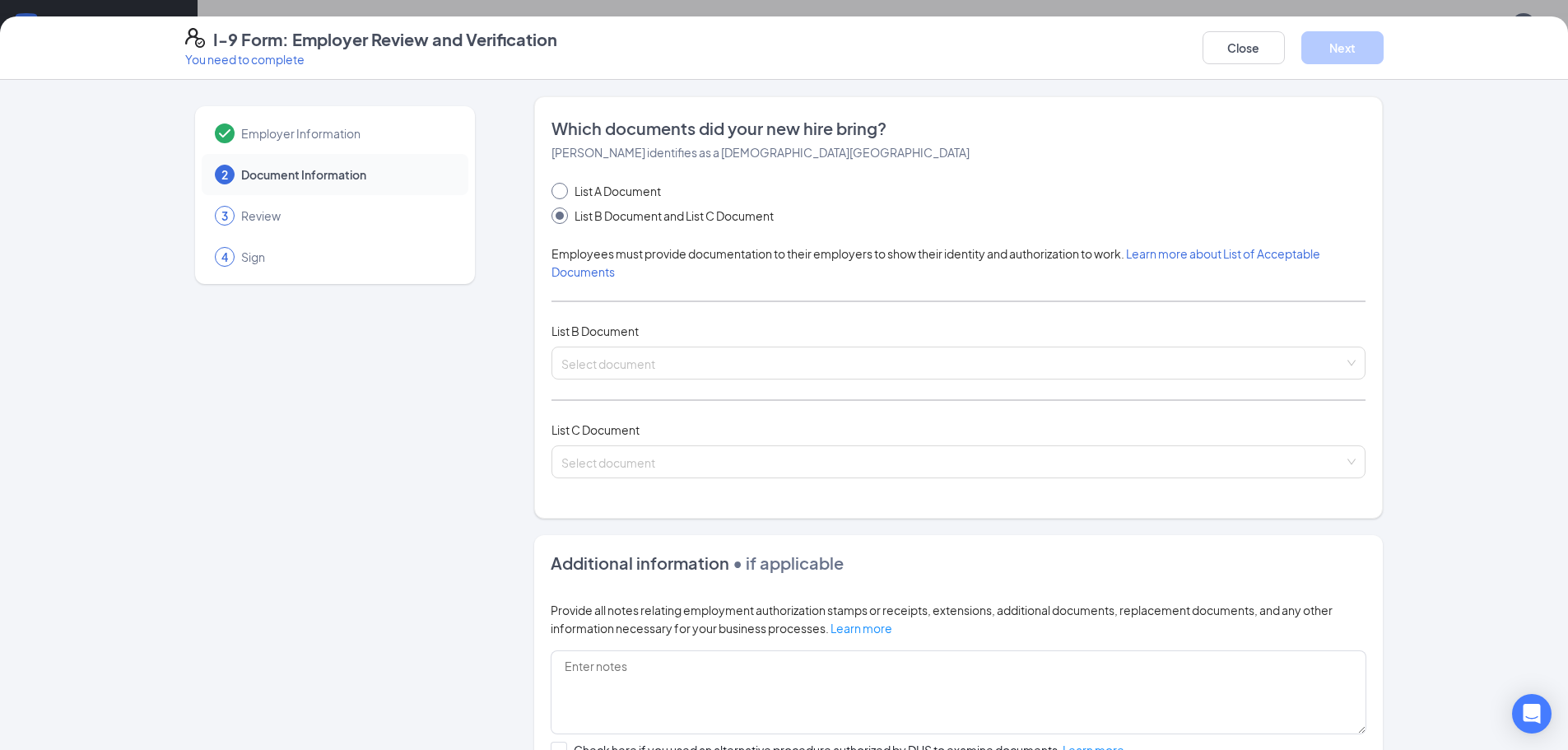
click at [563, 188] on input "List A Document" at bounding box center [557, 188] width 12 height 12
radio input "true"
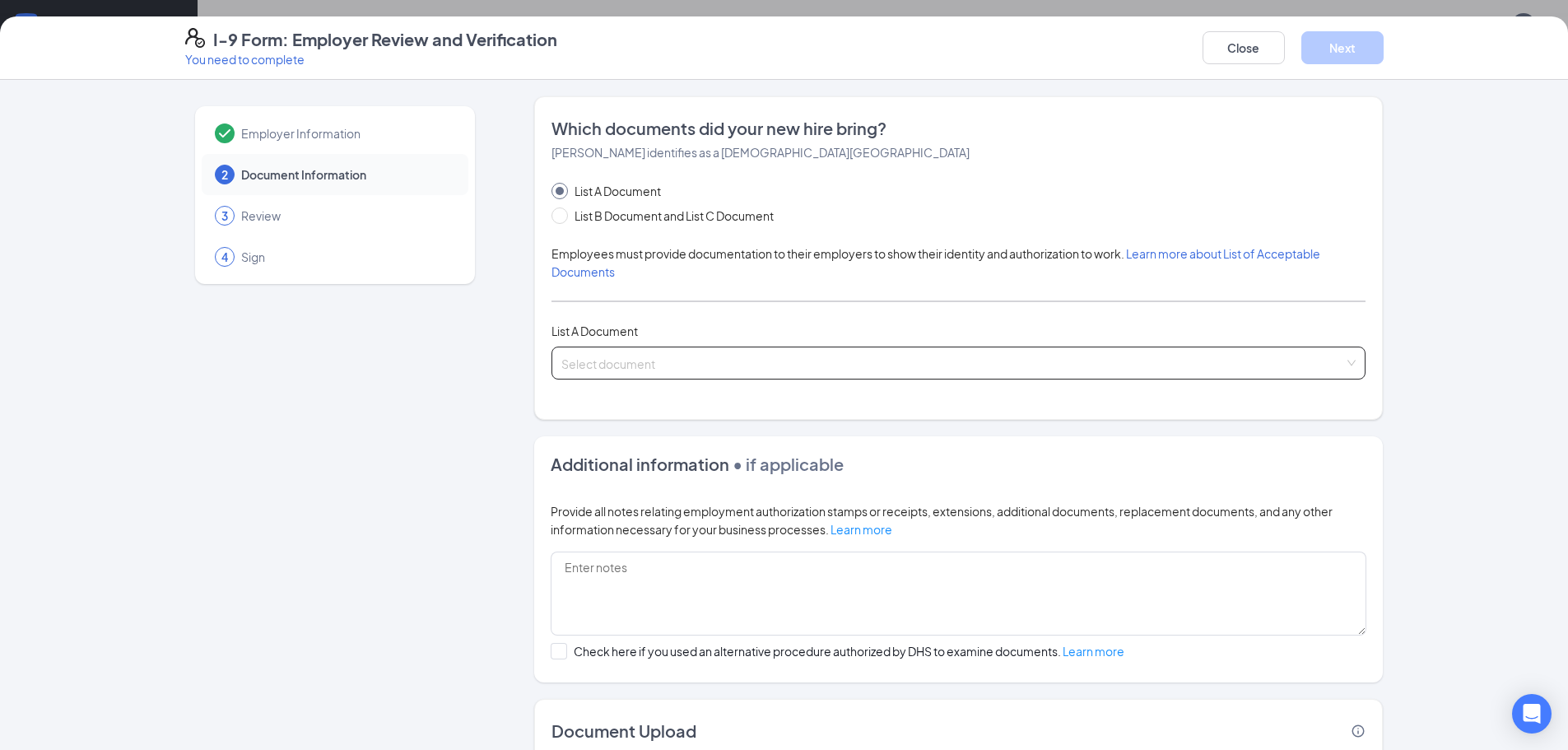
click at [653, 349] on input "search" at bounding box center [953, 359] width 783 height 25
click at [656, 356] on input "search" at bounding box center [953, 359] width 783 height 25
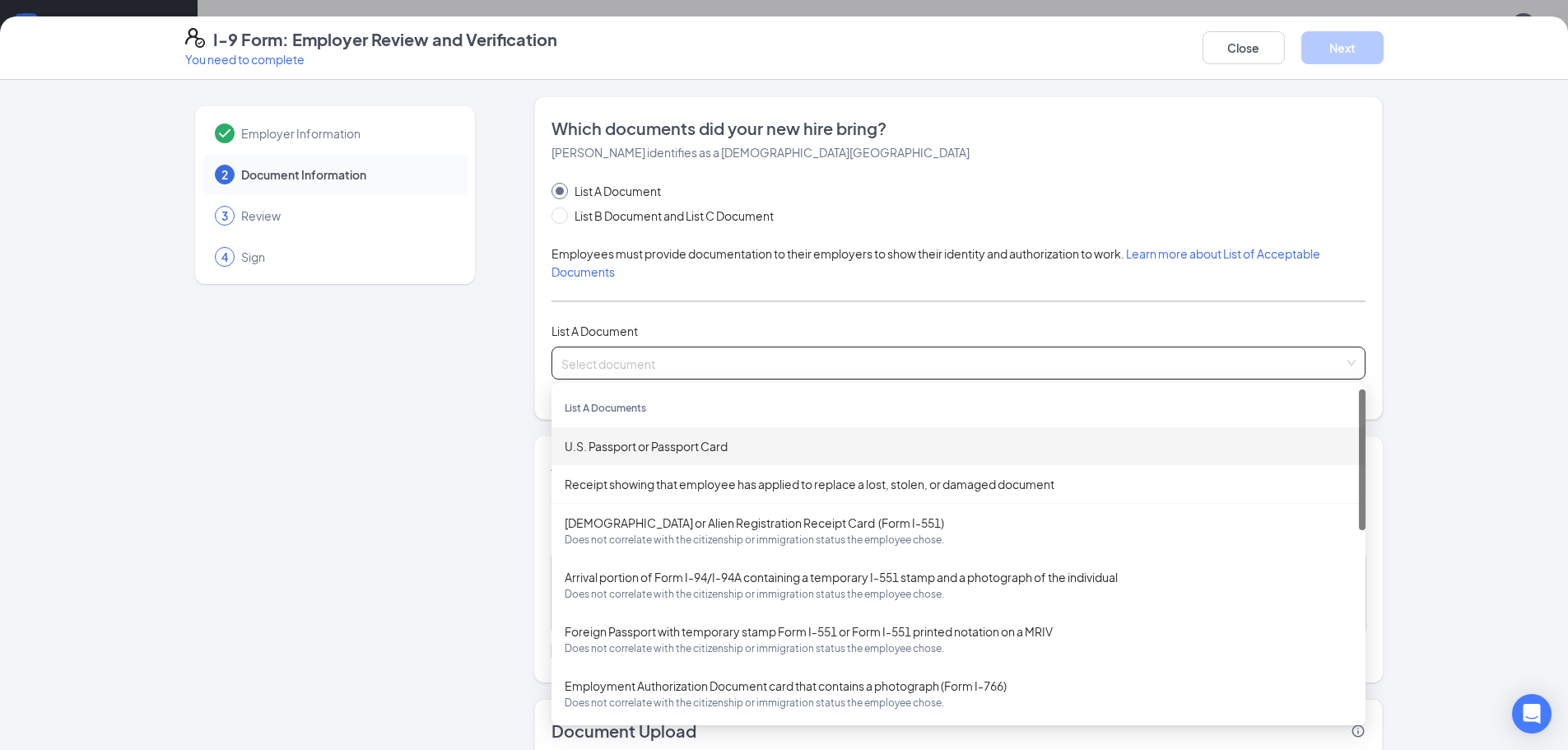
scroll to position [620, 0]
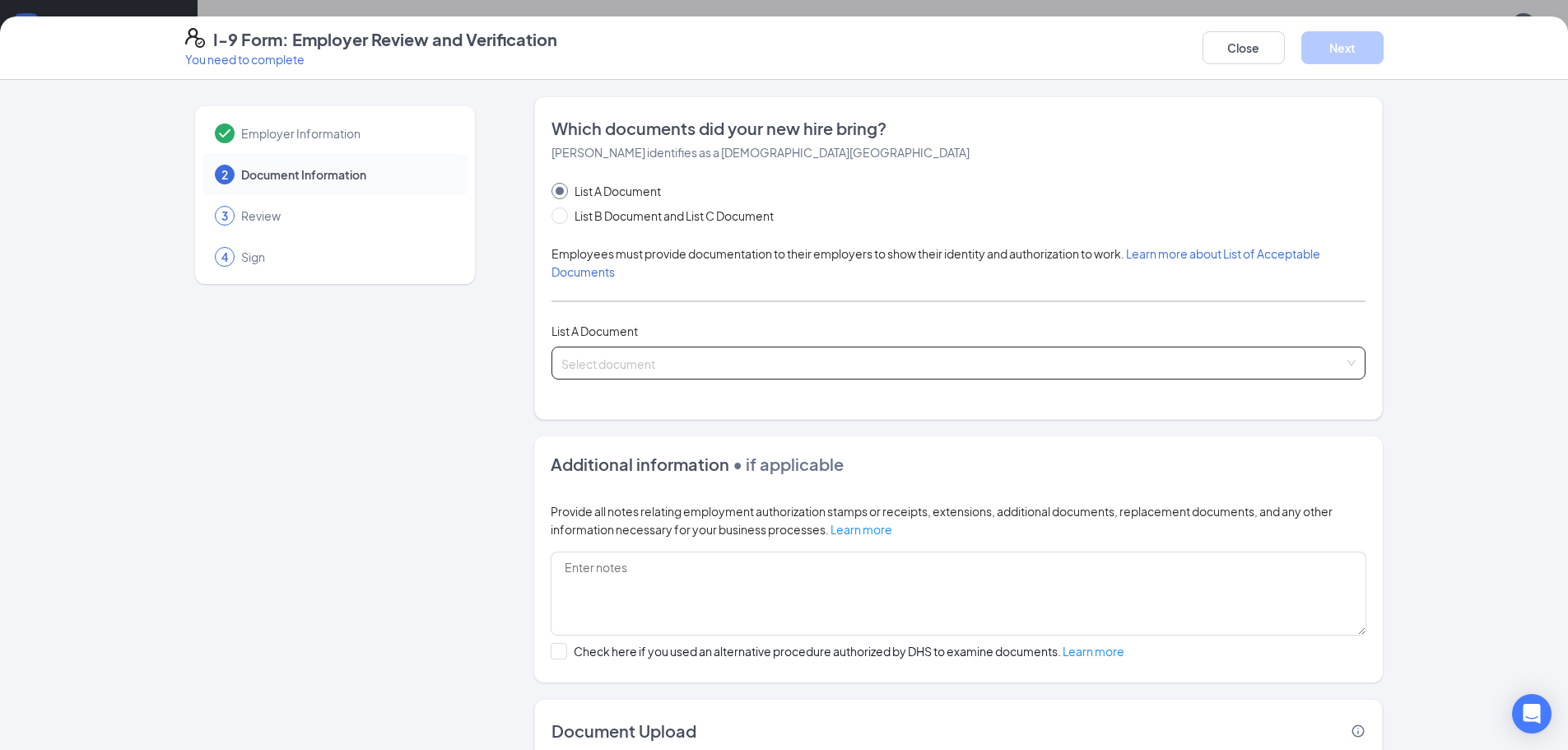
click at [645, 355] on input "search" at bounding box center [953, 359] width 783 height 25
click at [588, 223] on span "List B Document and List C Document" at bounding box center [674, 215] width 213 height 18
click at [563, 219] on input "List B Document and List C Document" at bounding box center [557, 213] width 12 height 12
radio input "true"
radio input "false"
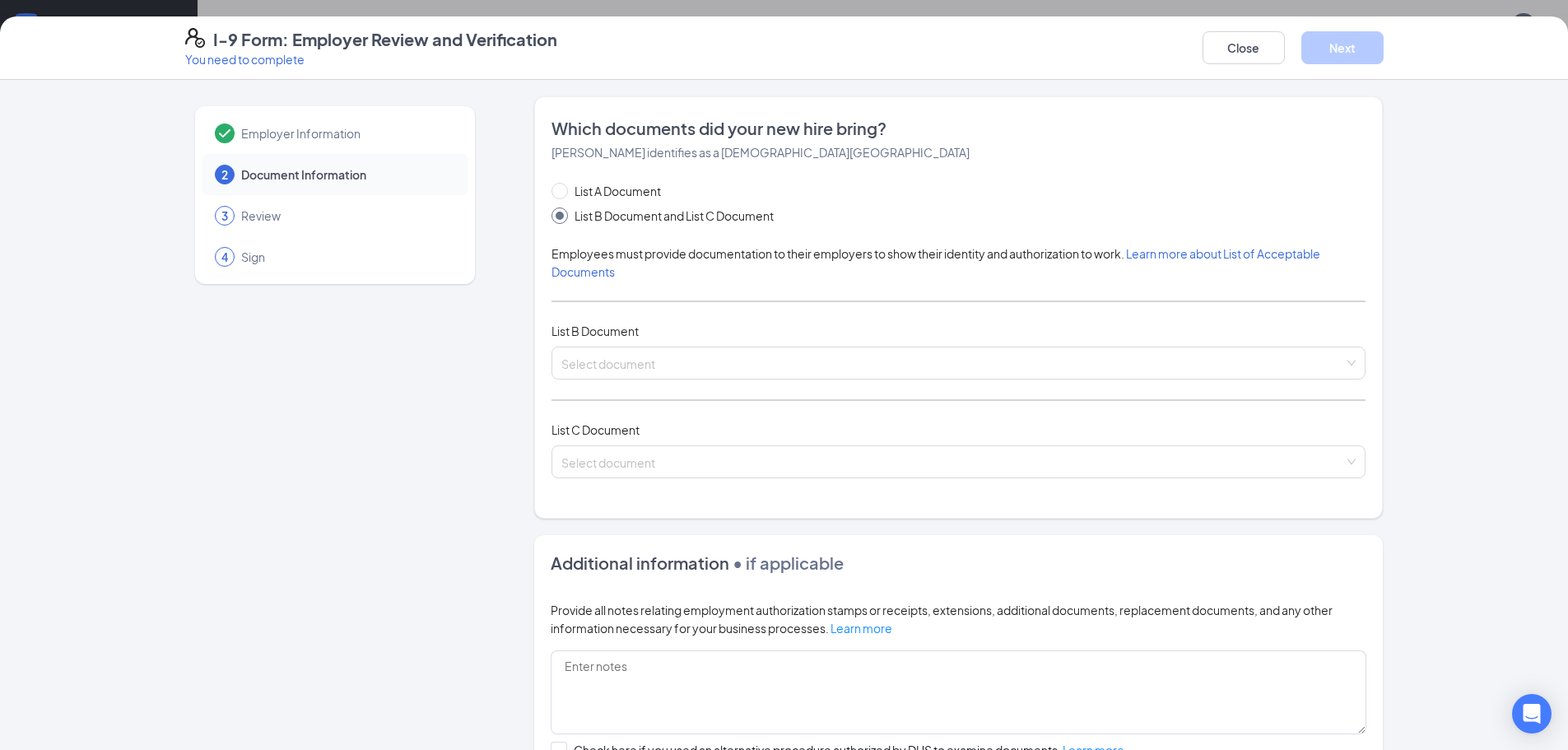
click at [621, 342] on div "List A Document List B Document and List C Document Employees must provide docu…" at bounding box center [958, 339] width 814 height 316
click at [621, 354] on input "search" at bounding box center [953, 359] width 783 height 25
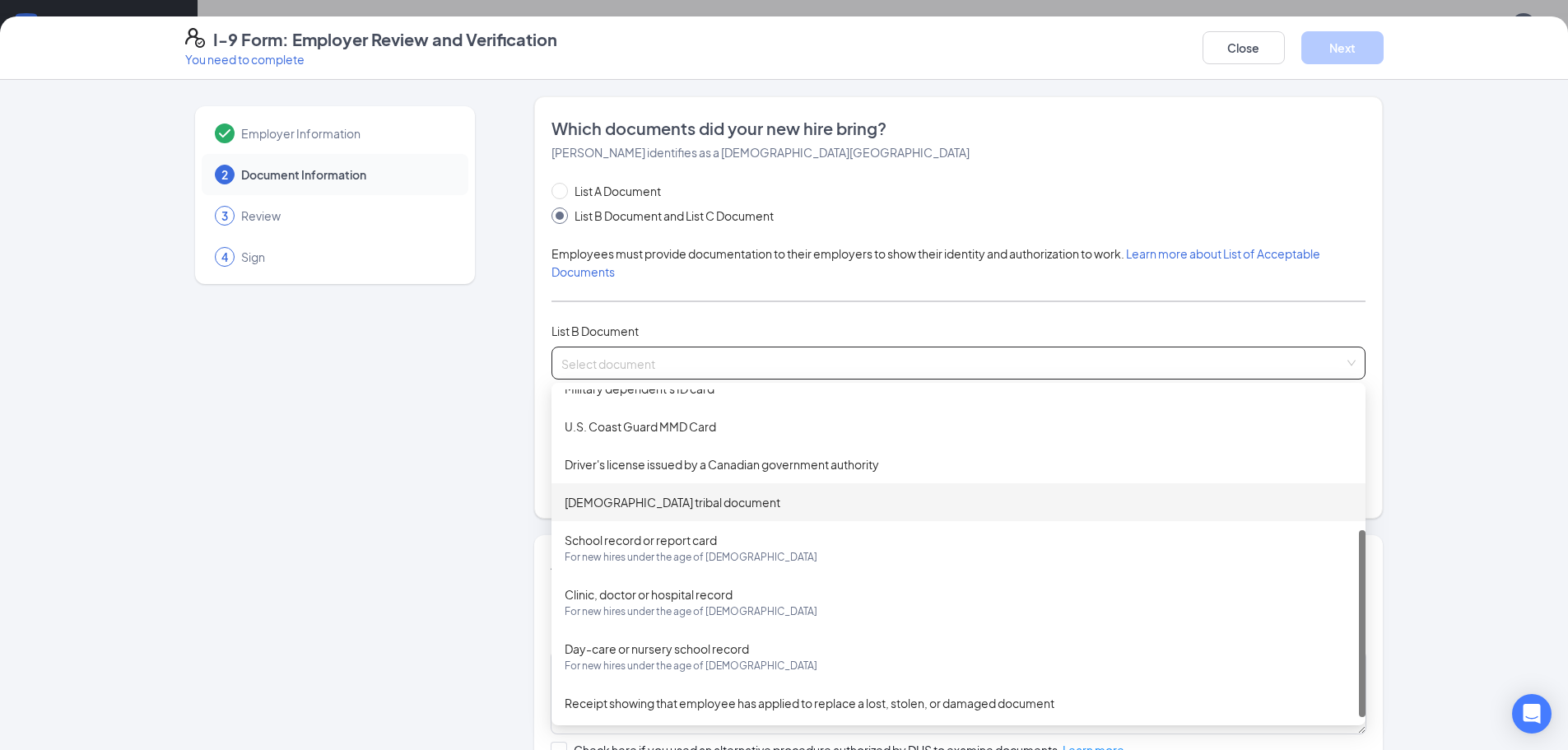
scroll to position [0, 0]
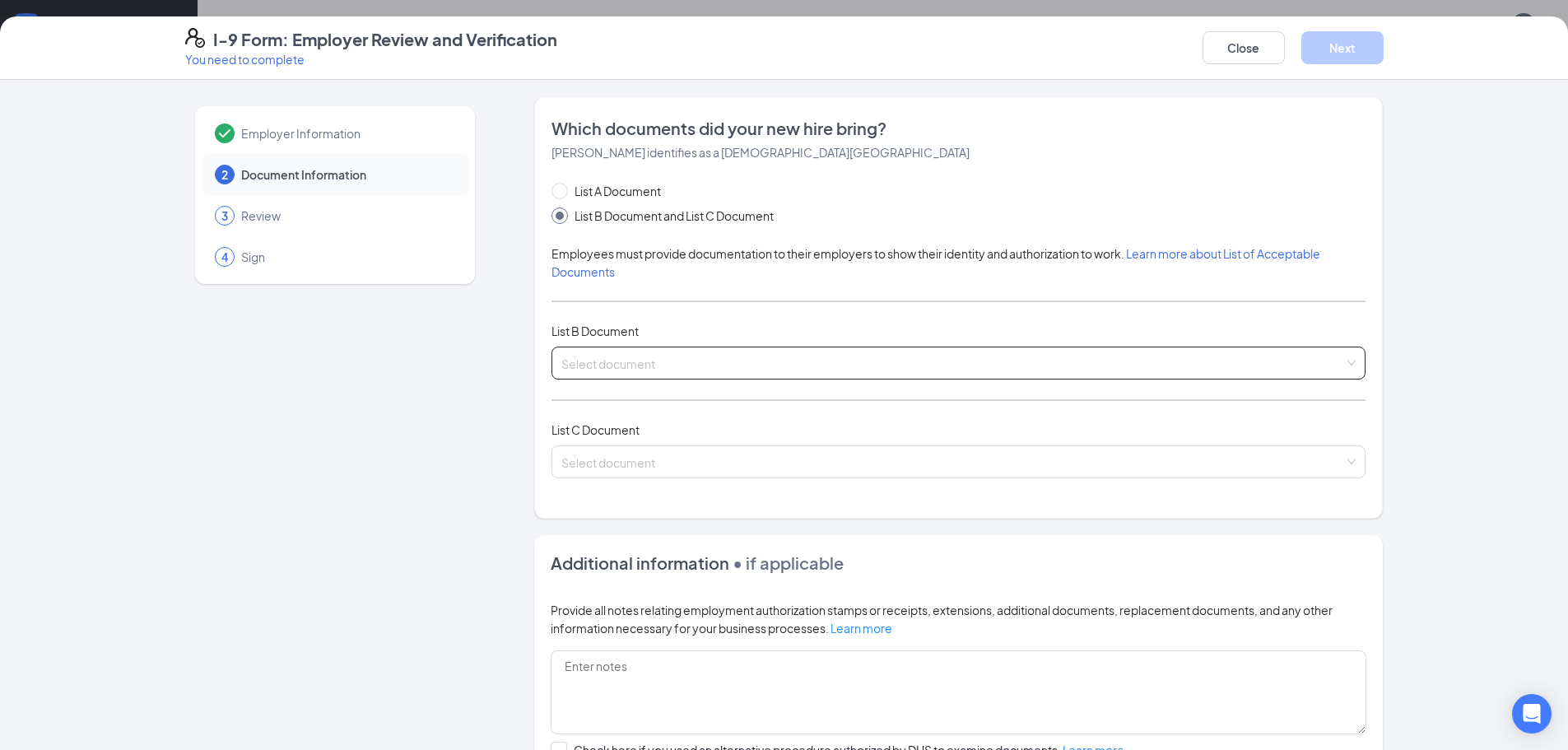
click at [585, 358] on input "search" at bounding box center [953, 359] width 783 height 25
click at [615, 448] on input "search" at bounding box center [953, 458] width 783 height 25
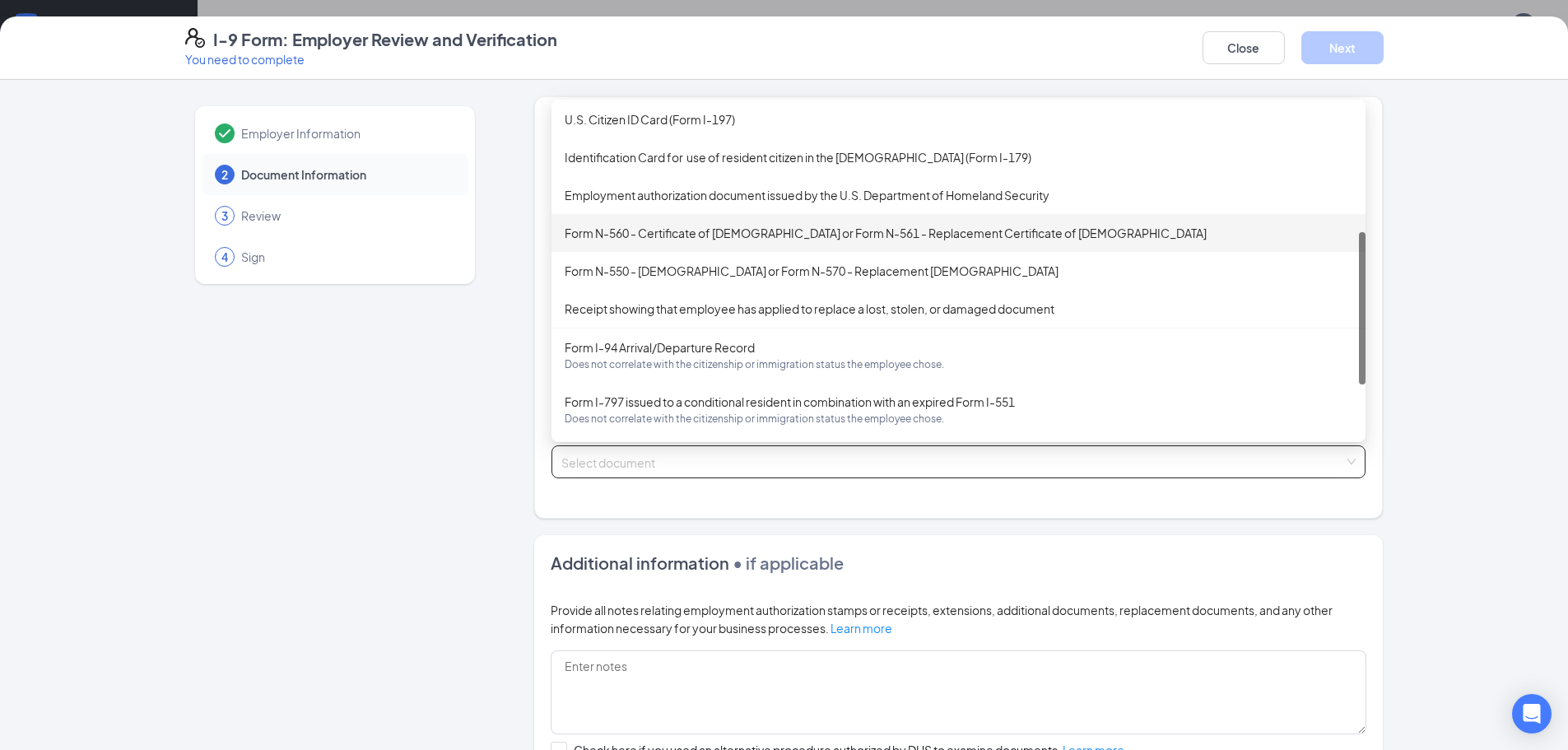
scroll to position [381, 0]
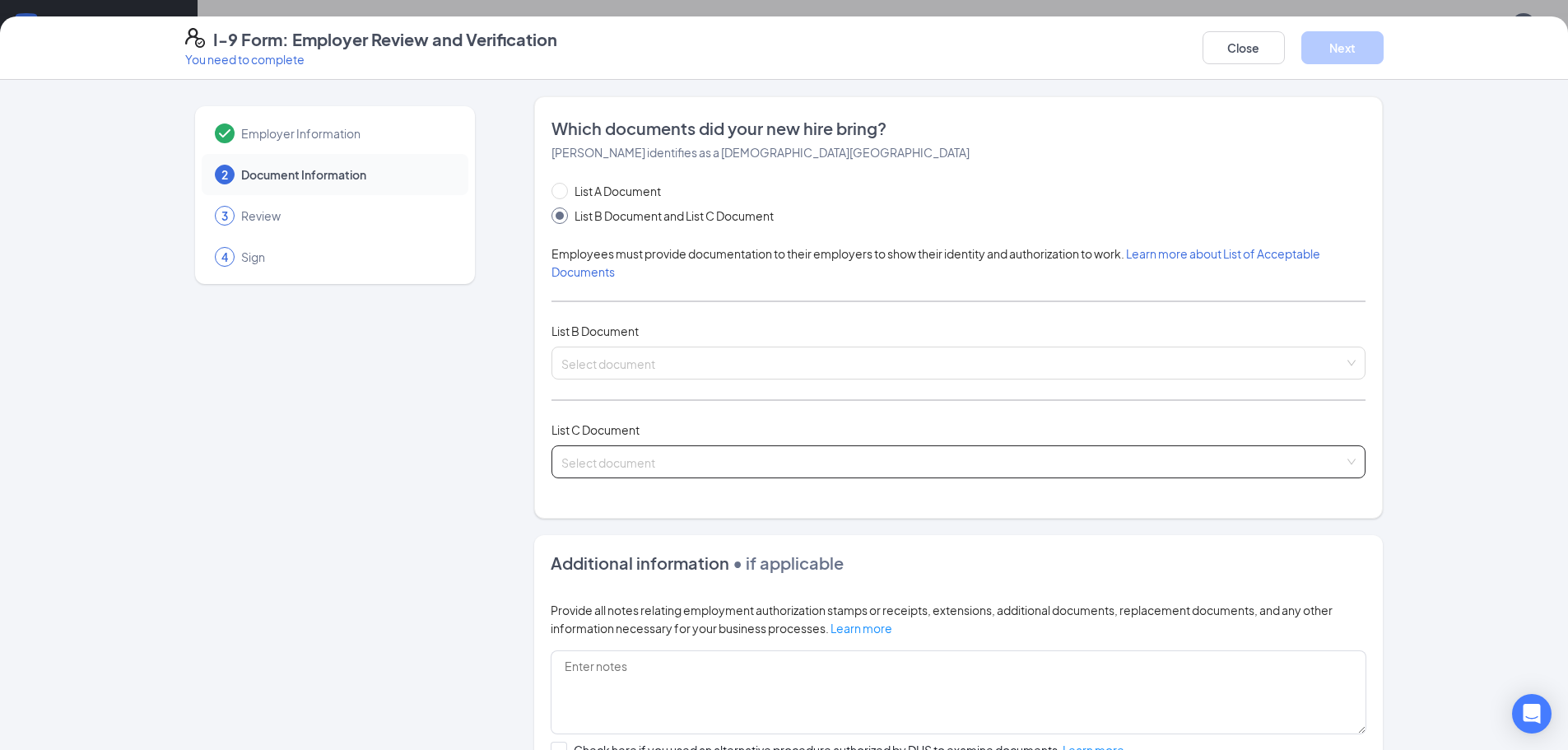
click at [697, 467] on input "search" at bounding box center [953, 458] width 783 height 25
click at [666, 357] on input "search" at bounding box center [953, 359] width 783 height 25
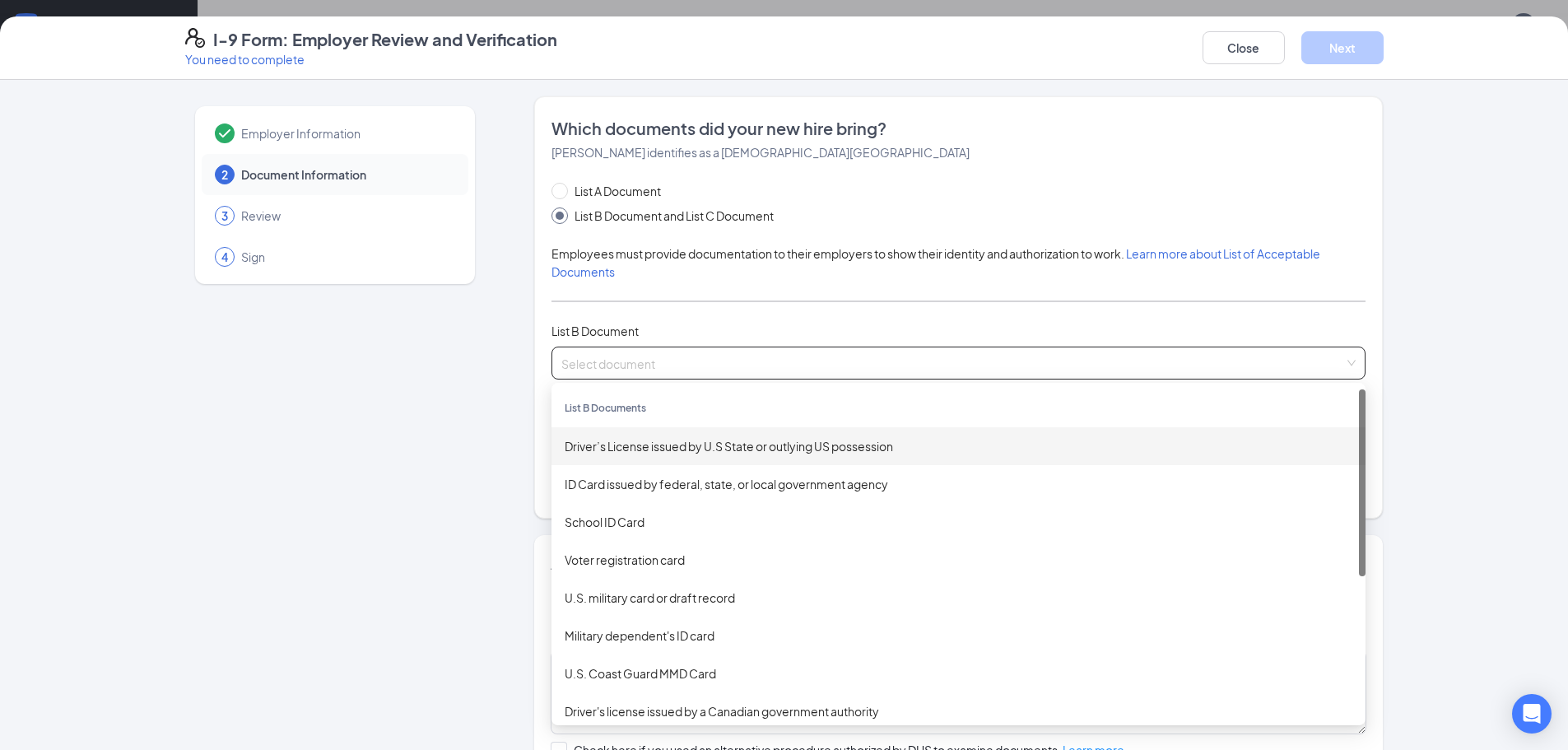
click at [645, 398] on div "List B Documents" at bounding box center [958, 408] width 814 height 37
drag, startPoint x: 652, startPoint y: 356, endPoint x: 643, endPoint y: 392, distance: 37.1
click at [652, 357] on input "search" at bounding box center [953, 359] width 783 height 25
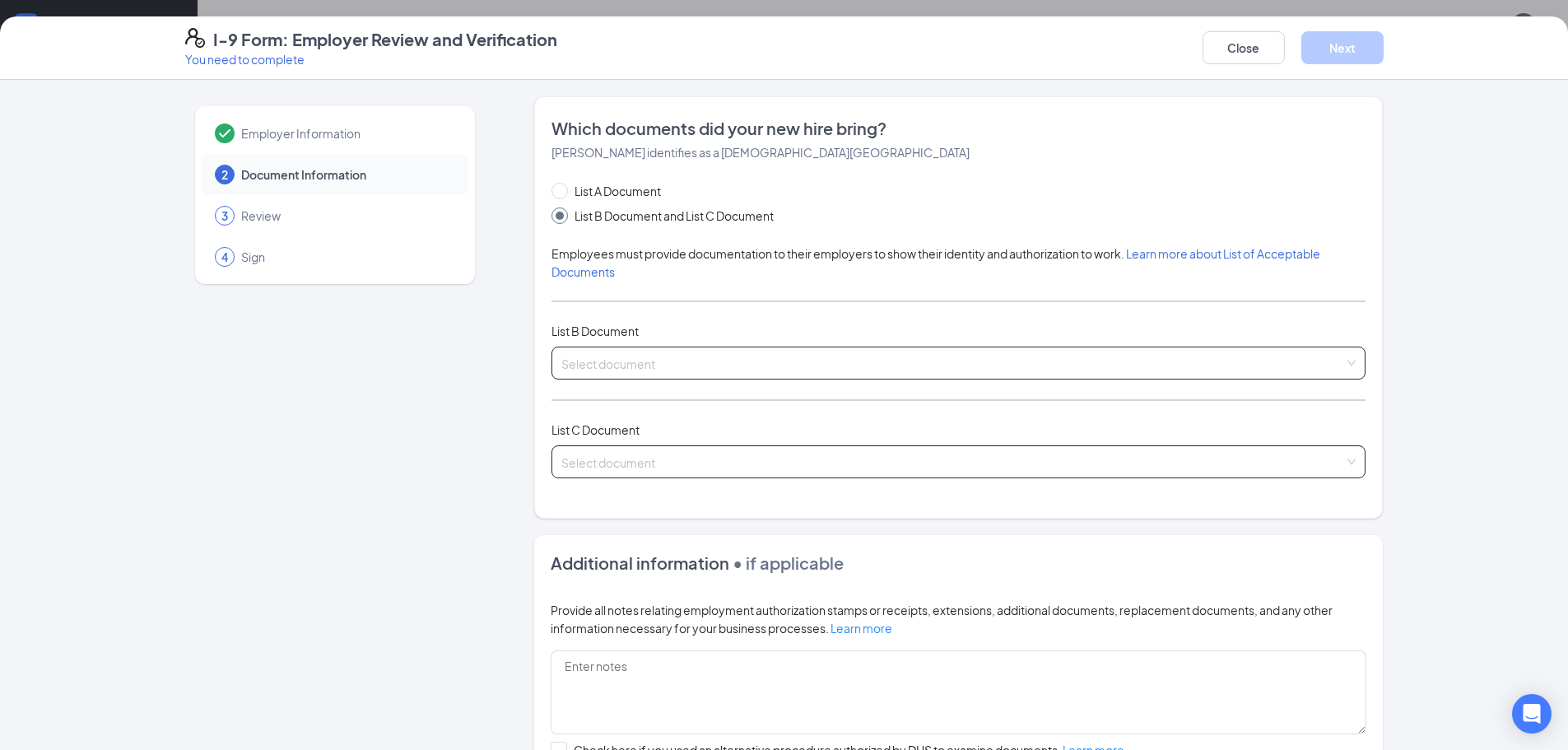
click at [634, 451] on input "search" at bounding box center [953, 458] width 783 height 25
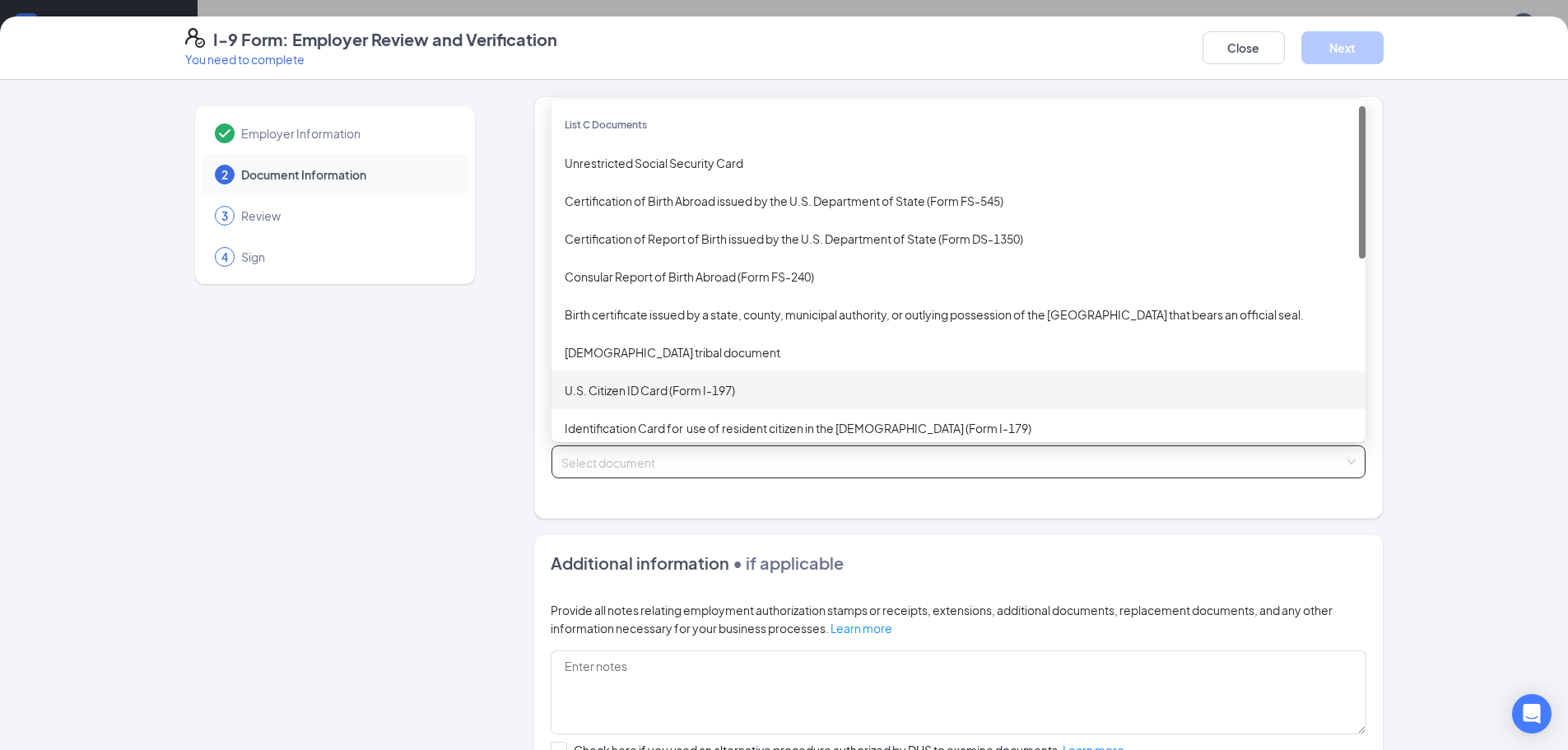
scroll to position [44, 0]
click at [640, 464] on input "search" at bounding box center [953, 458] width 783 height 25
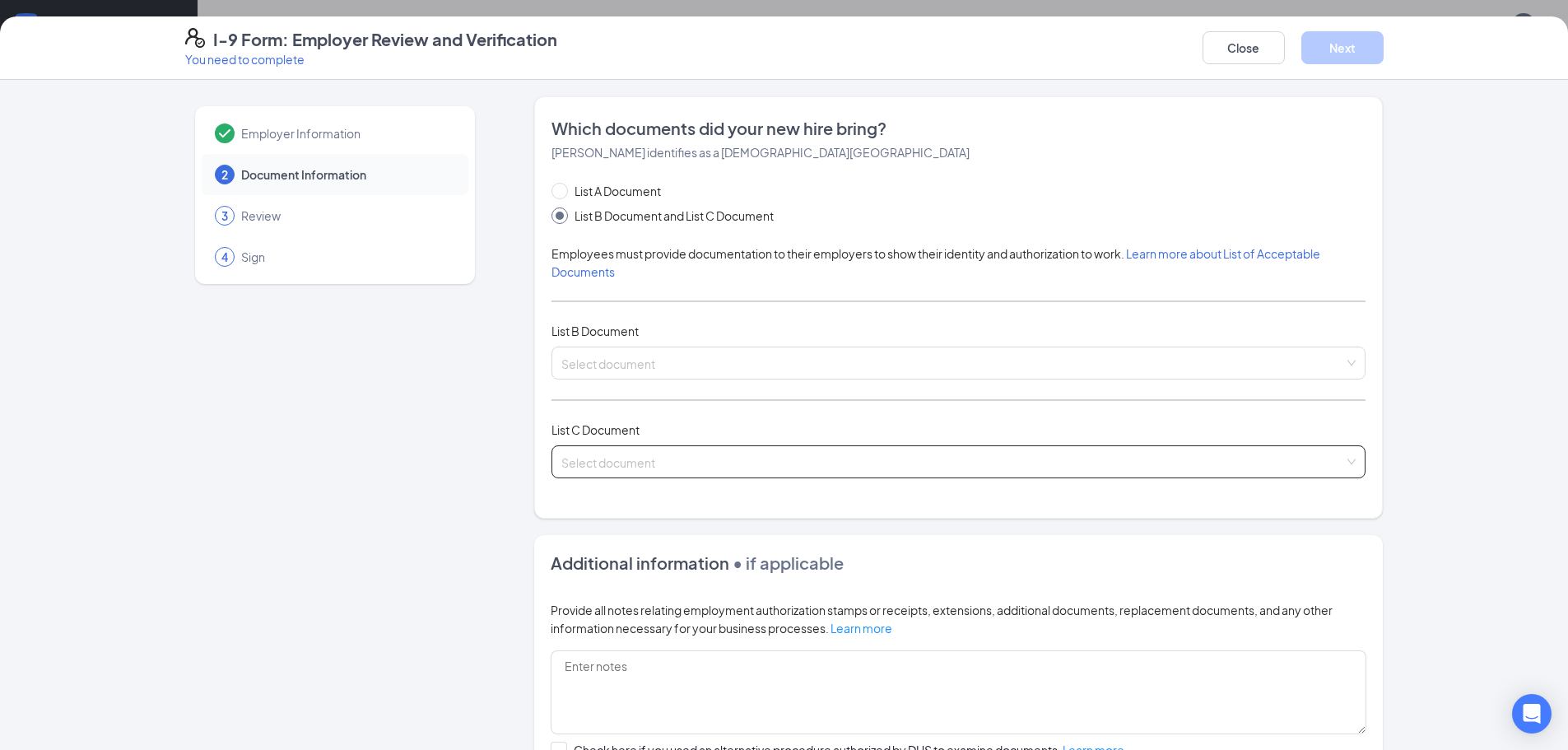
scroll to position [204, 0]
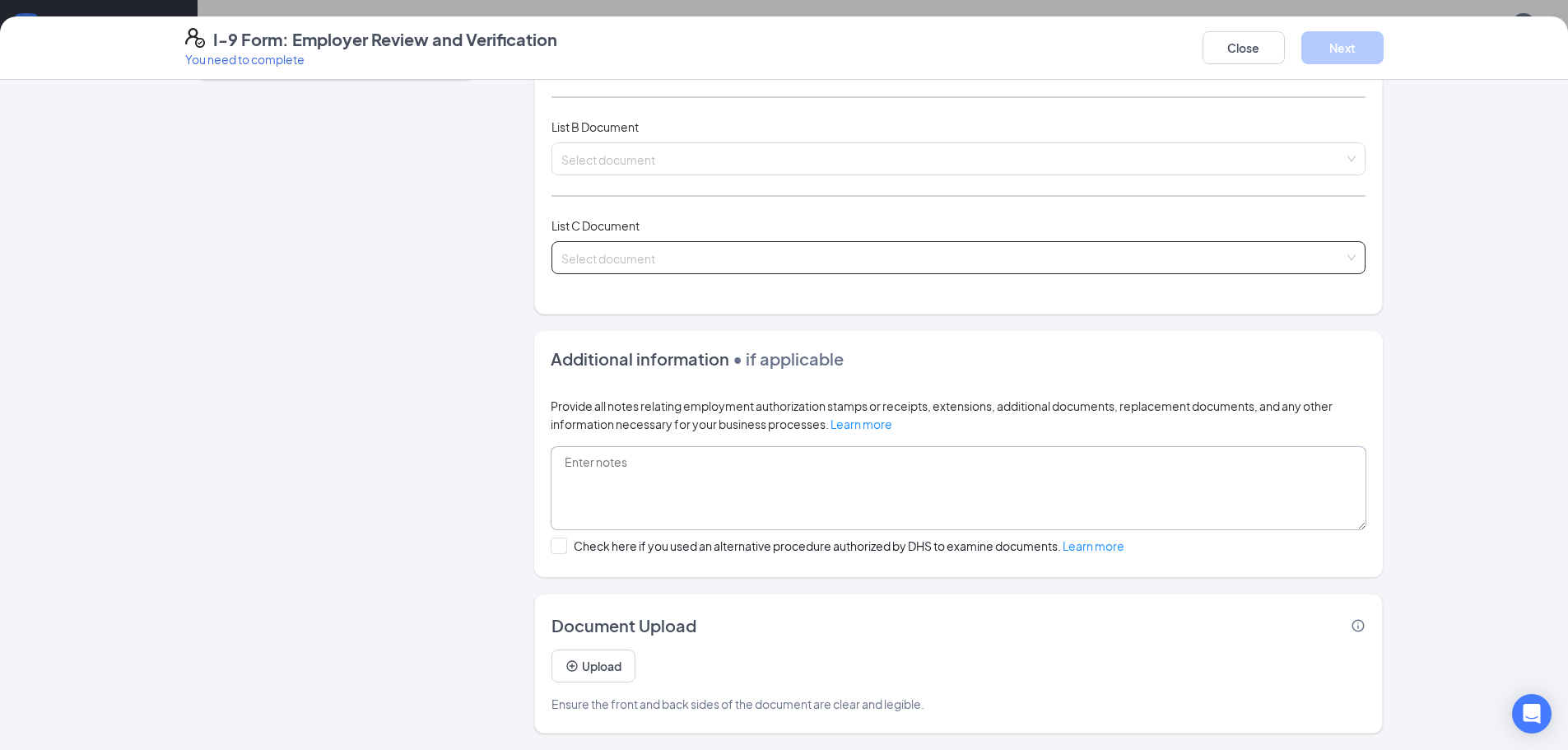
click at [633, 464] on textarea at bounding box center [958, 488] width 816 height 84
click at [593, 484] on textarea at bounding box center [958, 488] width 816 height 84
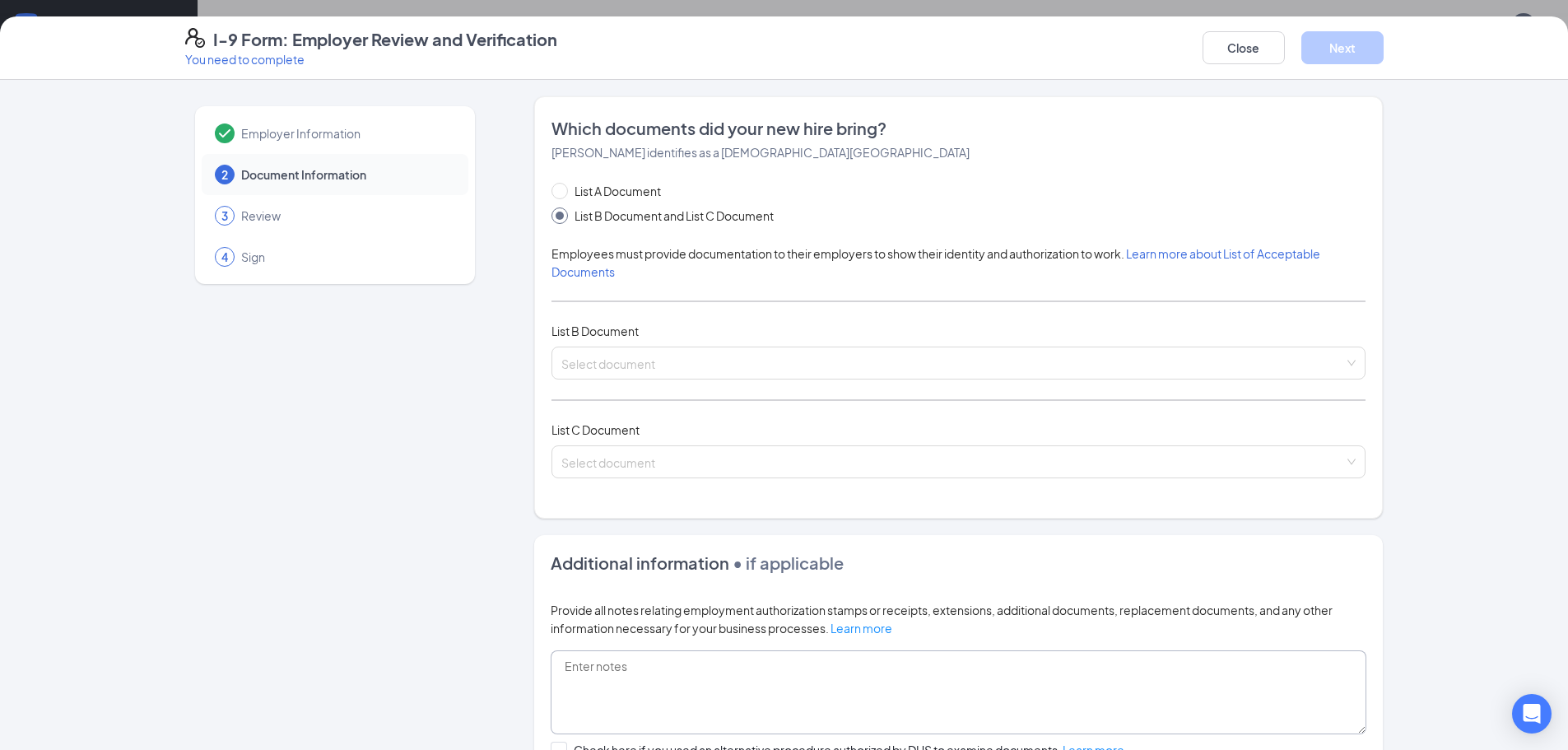
scroll to position [44, 0]
click at [621, 472] on span at bounding box center [953, 462] width 783 height 31
click at [622, 458] on input "search" at bounding box center [953, 458] width 783 height 25
click at [634, 474] on span at bounding box center [953, 462] width 783 height 31
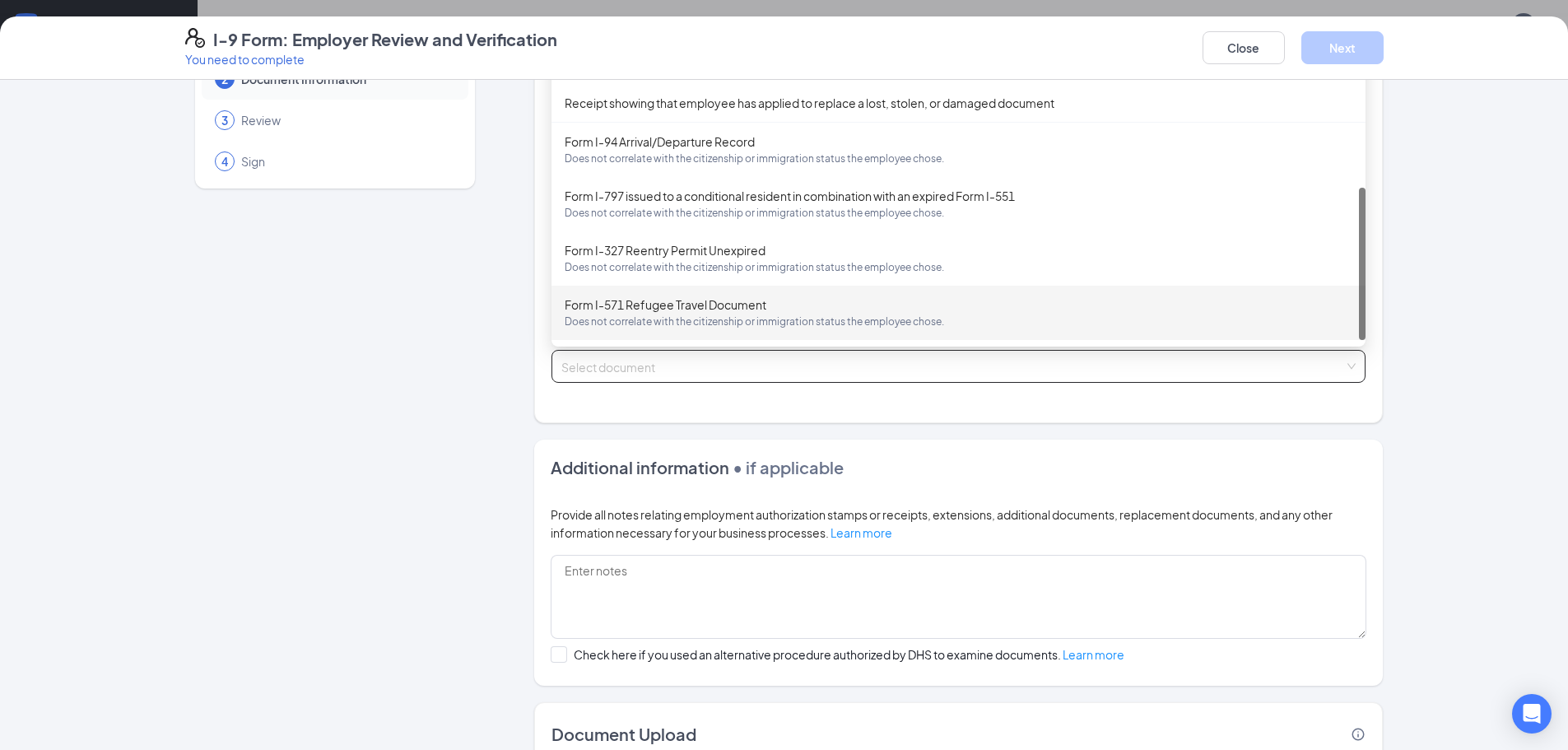
scroll to position [164, 0]
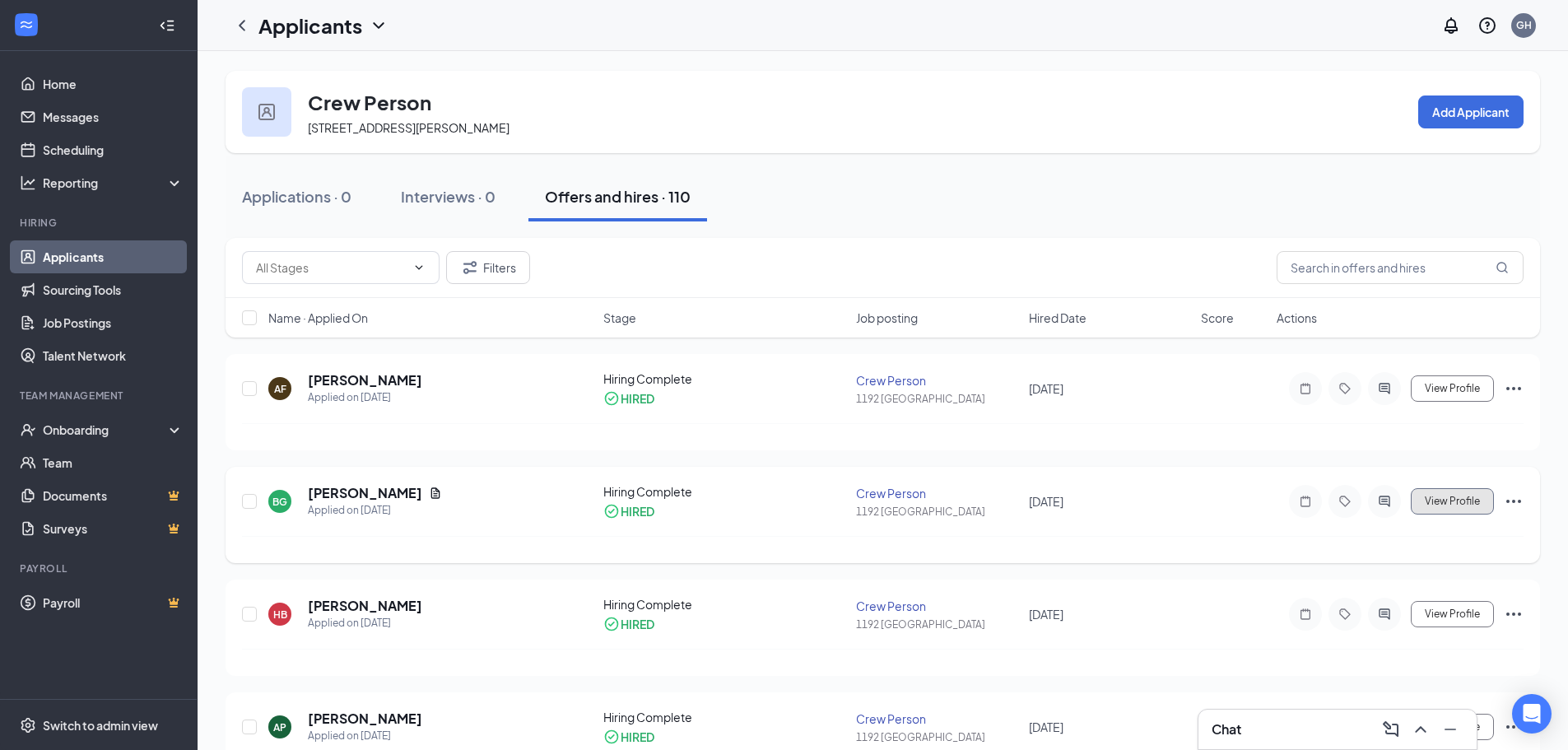
click at [1444, 510] on button "View Profile" at bounding box center [1452, 501] width 83 height 26
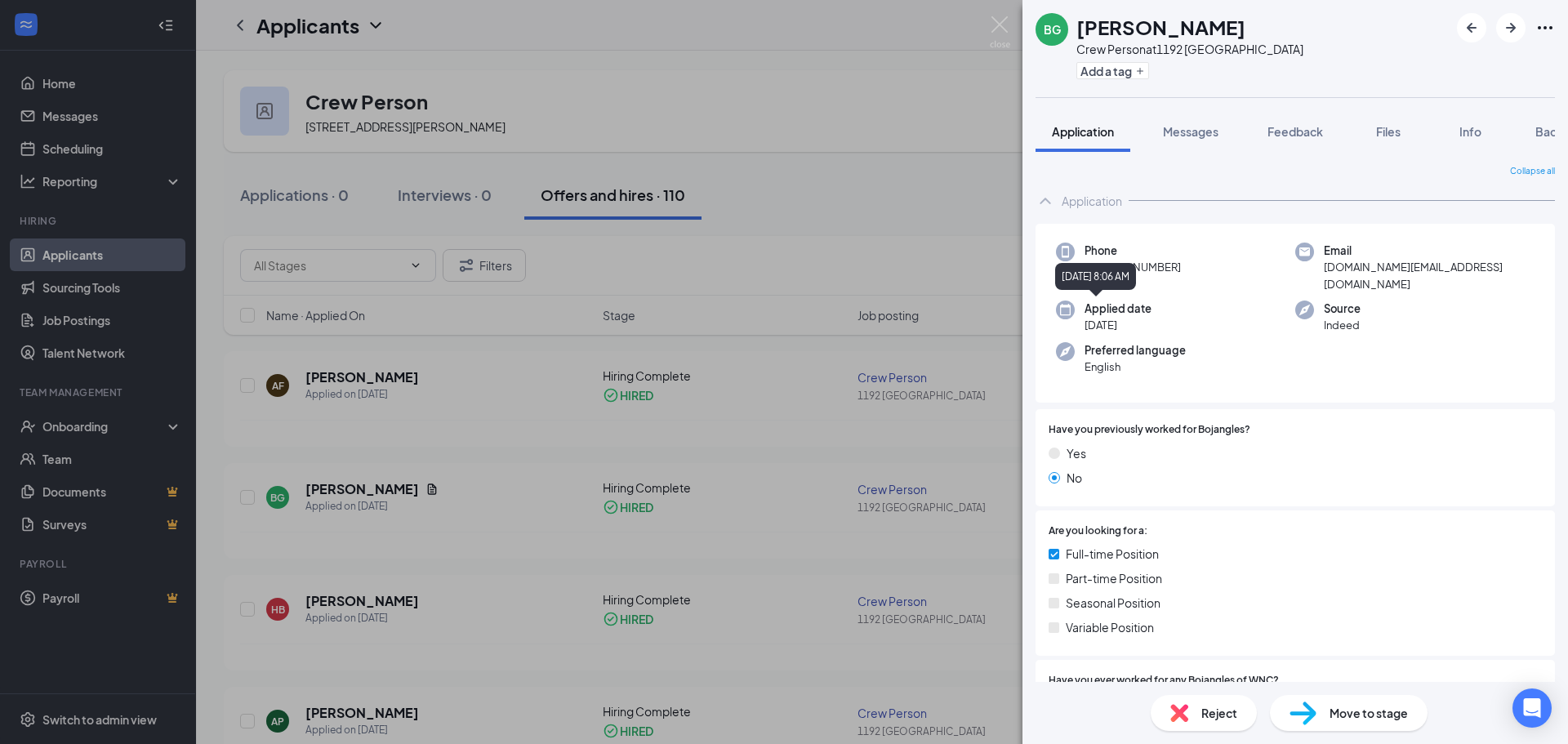
click at [814, 322] on div "BG [PERSON_NAME] Person at [STREET_ADDRESS] Add a tag Application Messages Feed…" at bounding box center [784, 372] width 1568 height 744
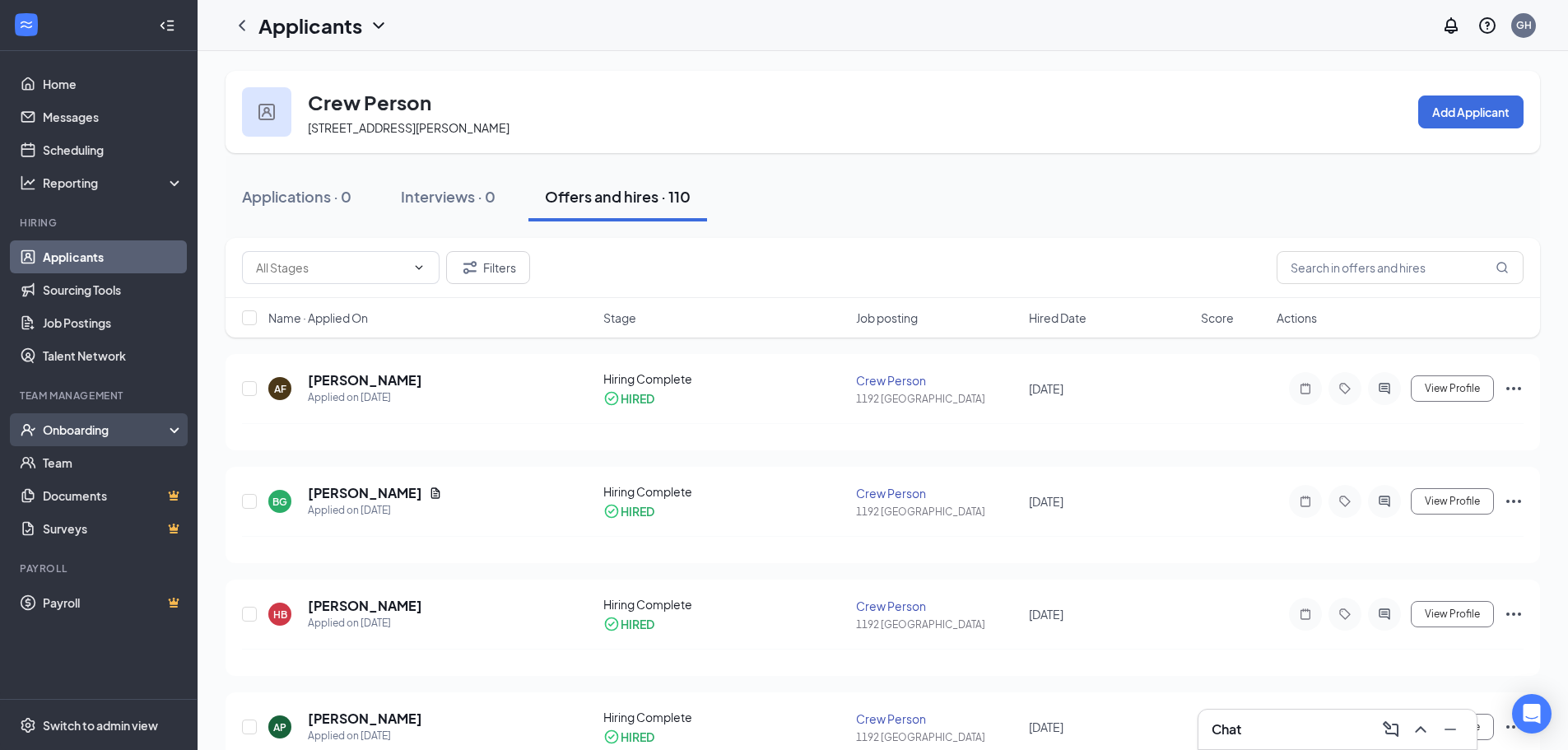
click at [122, 428] on div "Onboarding" at bounding box center [106, 430] width 127 height 16
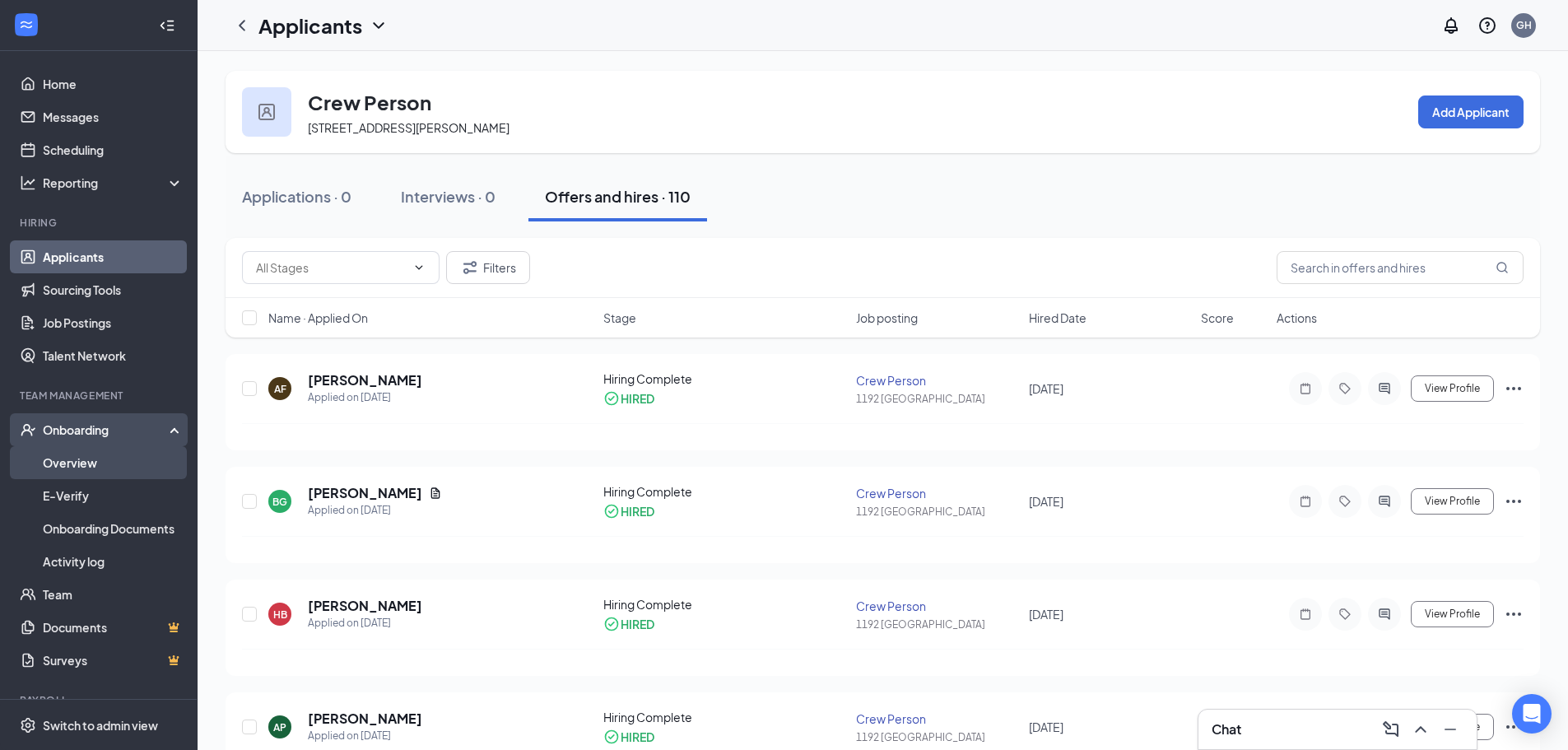
click at [110, 456] on link "Overview" at bounding box center [113, 463] width 141 height 33
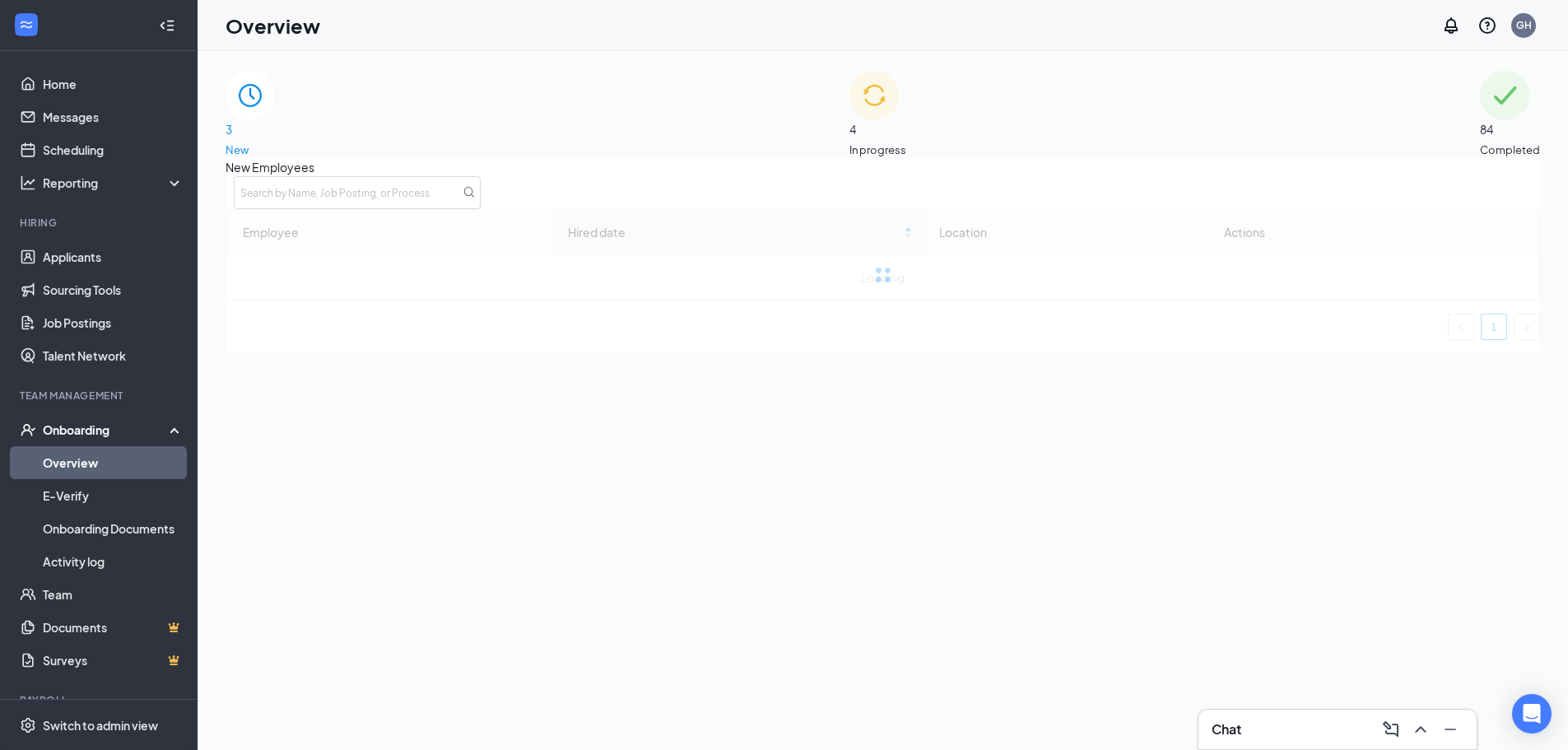
click at [1480, 113] on div "84 Completed" at bounding box center [1511, 115] width 60 height 88
click at [837, 175] on div "Employees completed onboarding Export Employee Location Process Onboarded date …" at bounding box center [883, 255] width 1315 height 195
click at [883, 126] on span "4" at bounding box center [878, 130] width 57 height 18
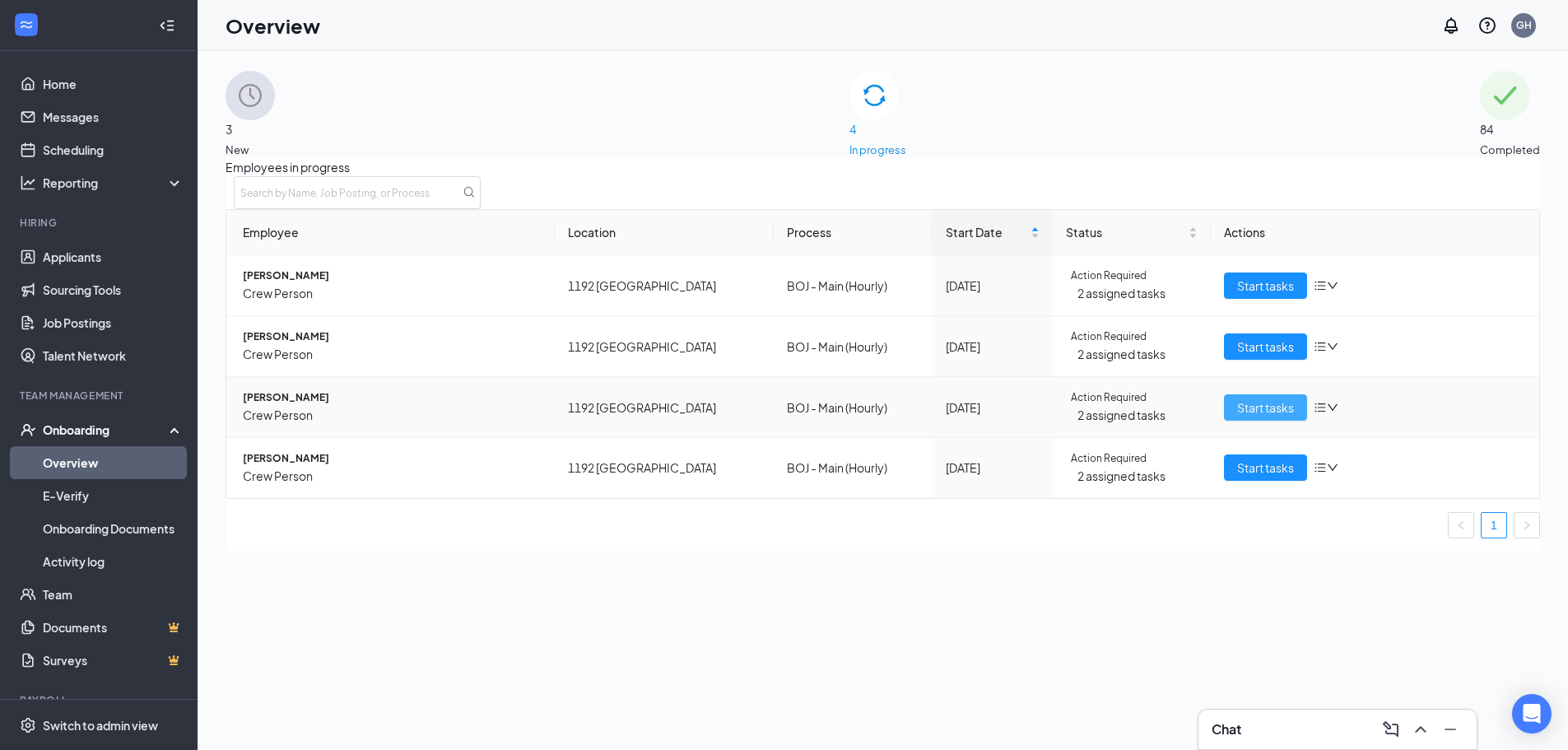
click at [1268, 416] on span "Start tasks" at bounding box center [1266, 408] width 57 height 18
click at [1239, 356] on span "Start tasks" at bounding box center [1266, 347] width 57 height 18
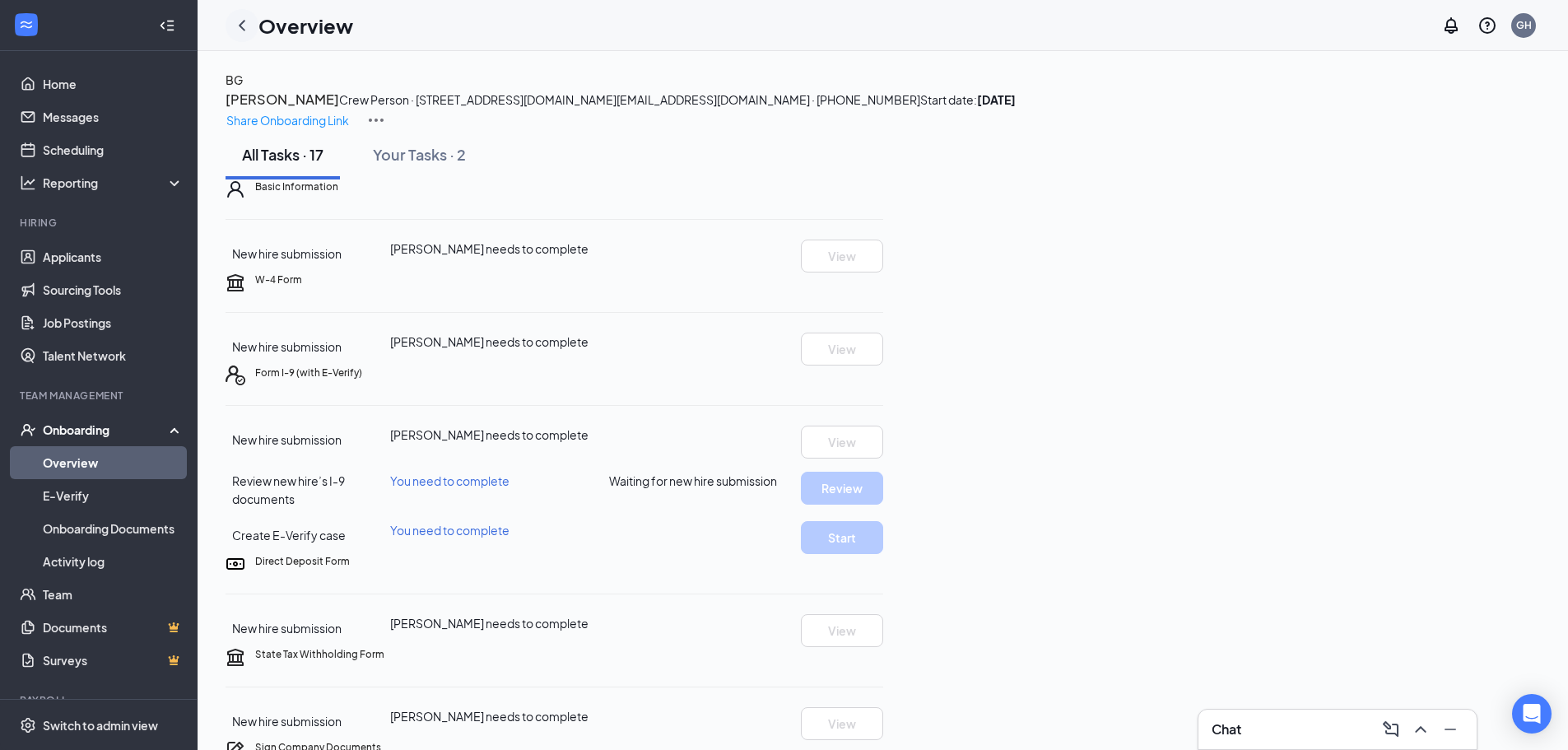
click at [234, 18] on icon "ChevronLeft" at bounding box center [242, 26] width 20 height 20
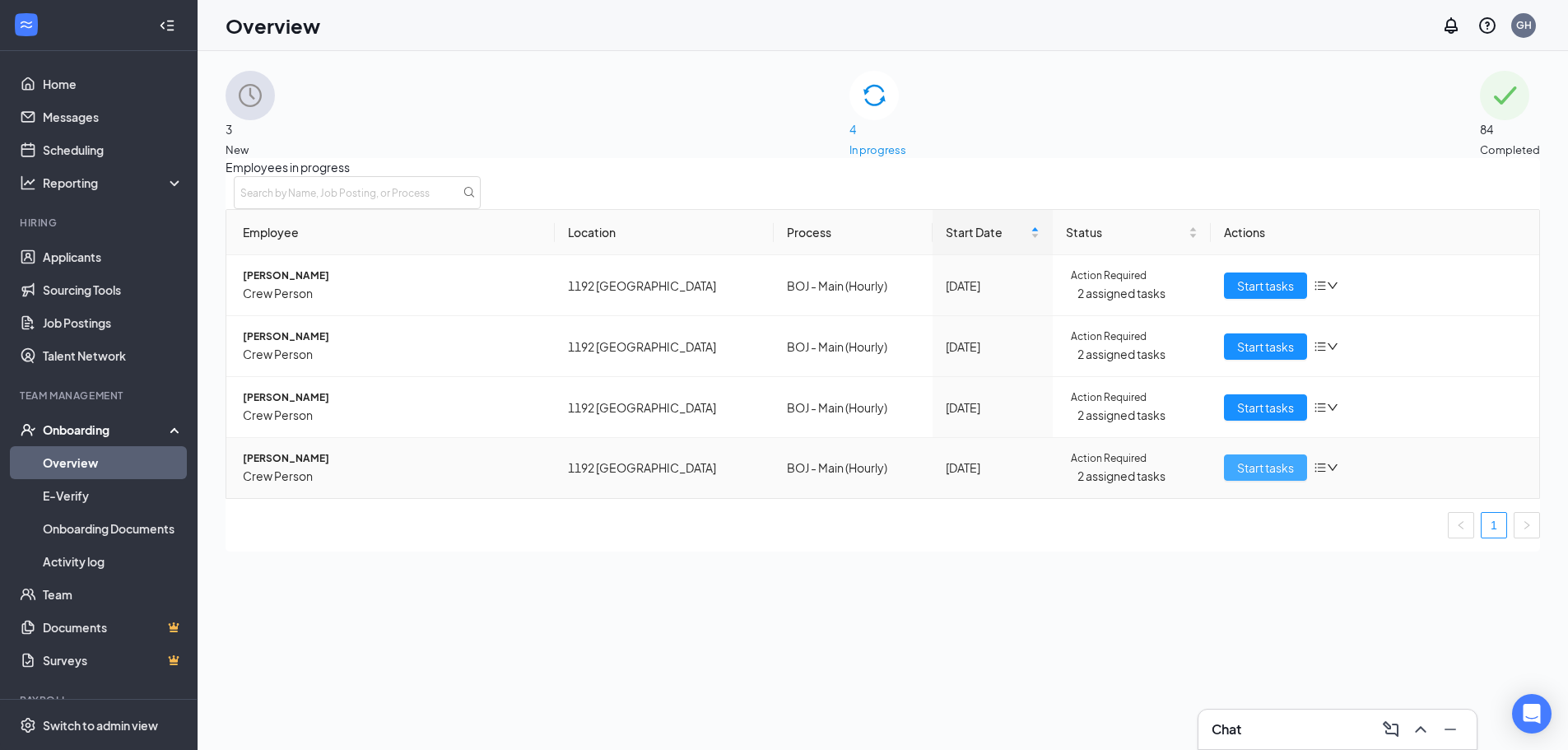
click at [1240, 476] on span "Start tasks" at bounding box center [1266, 467] width 57 height 18
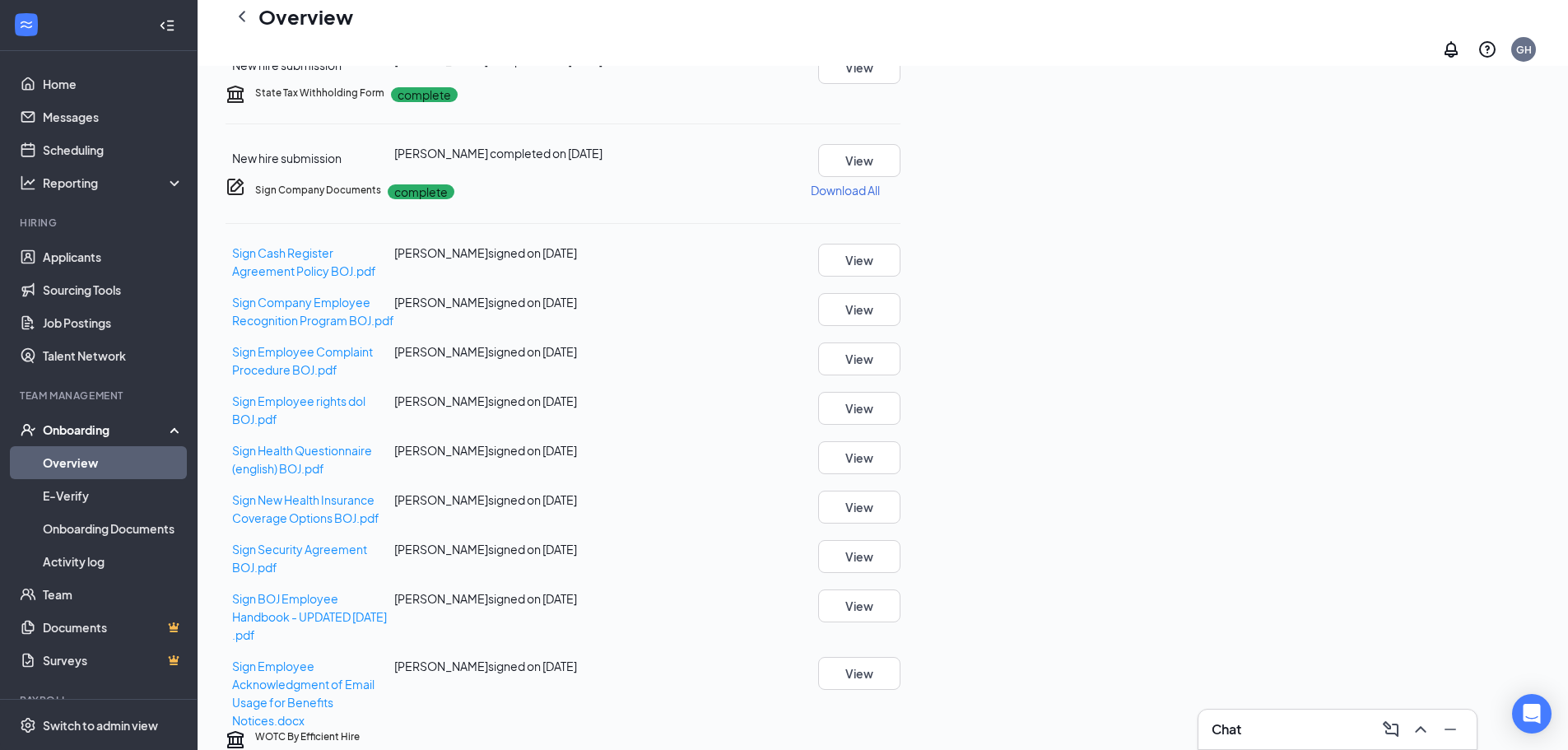
scroll to position [297, 0]
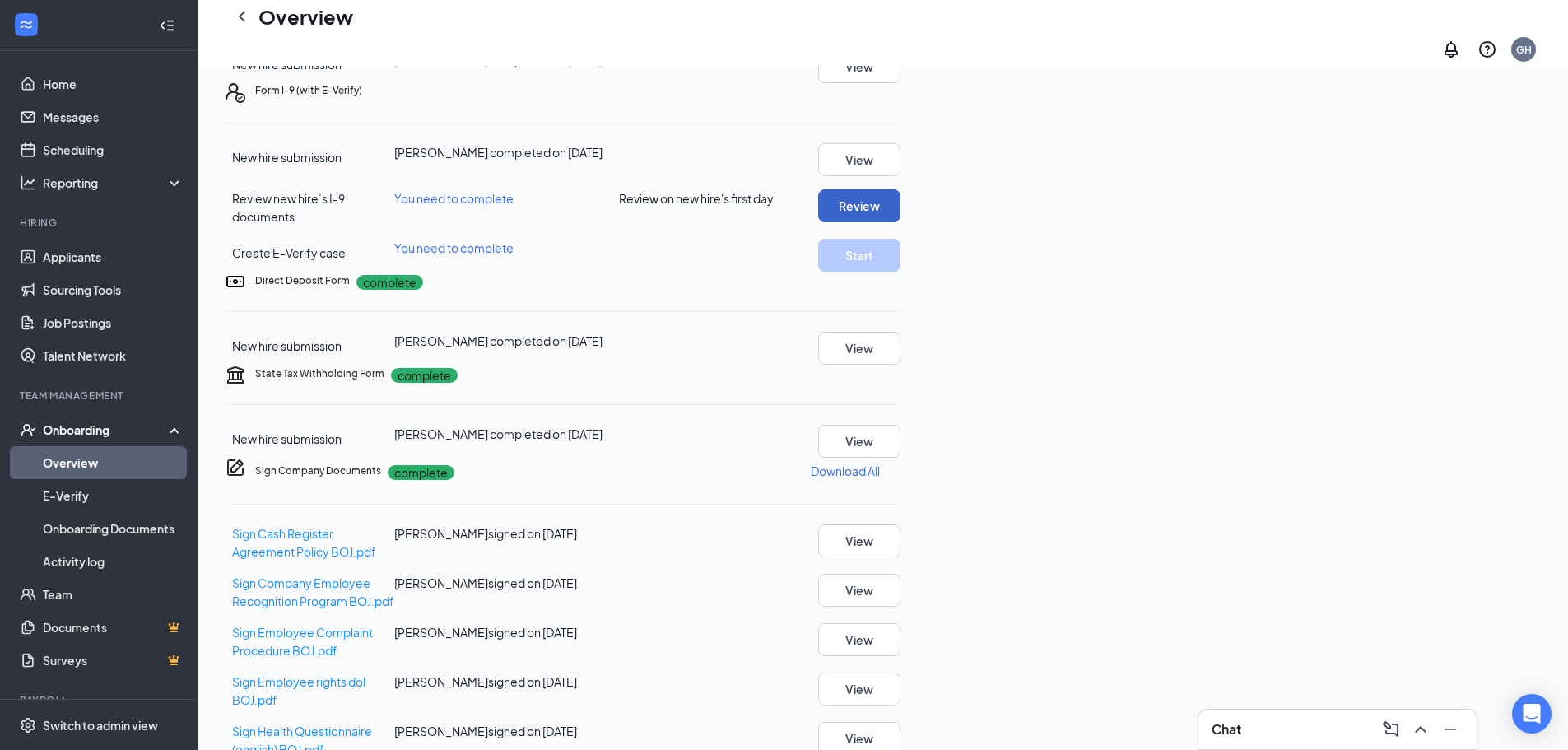
click at [901, 223] on button "Review" at bounding box center [860, 205] width 82 height 33
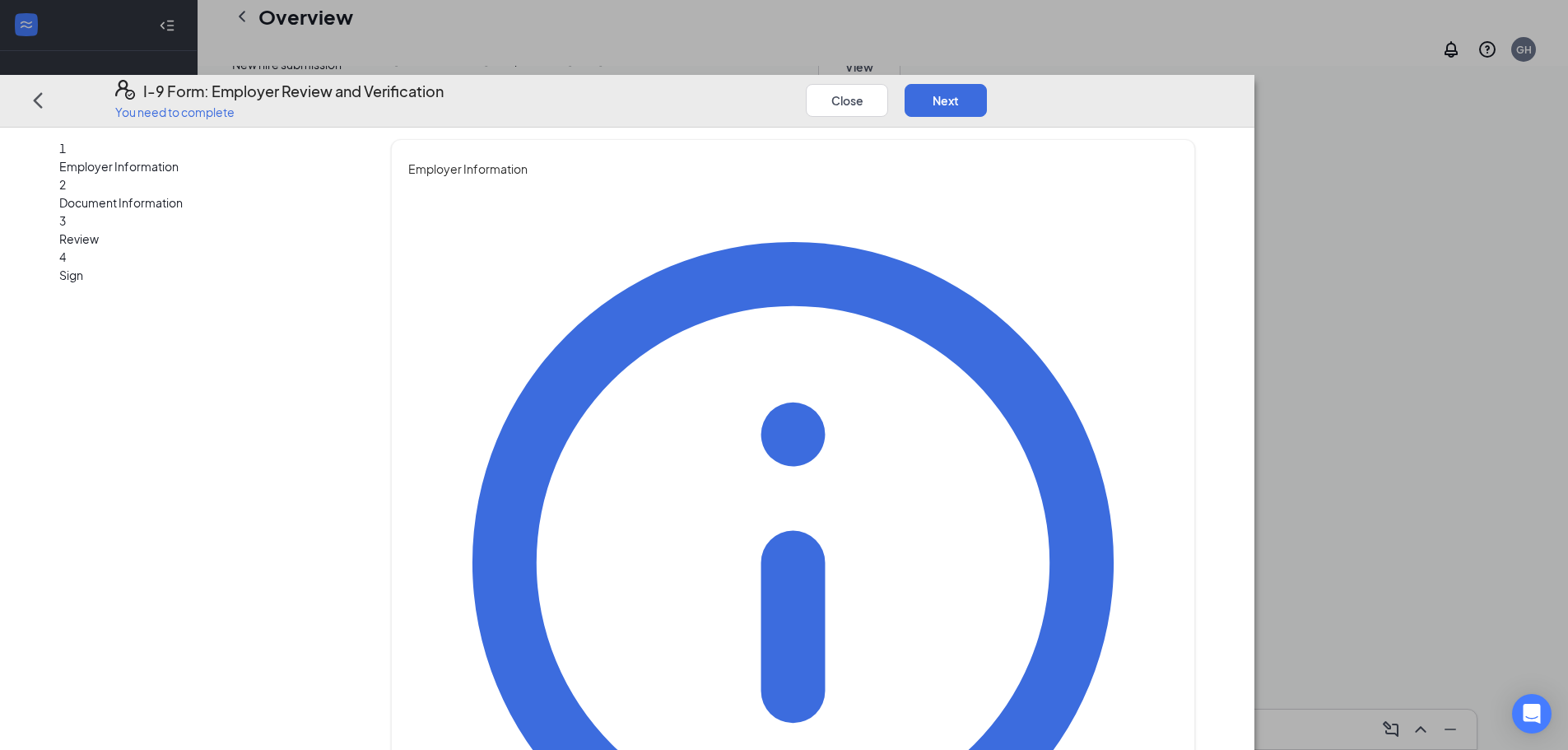
scroll to position [11, 0]
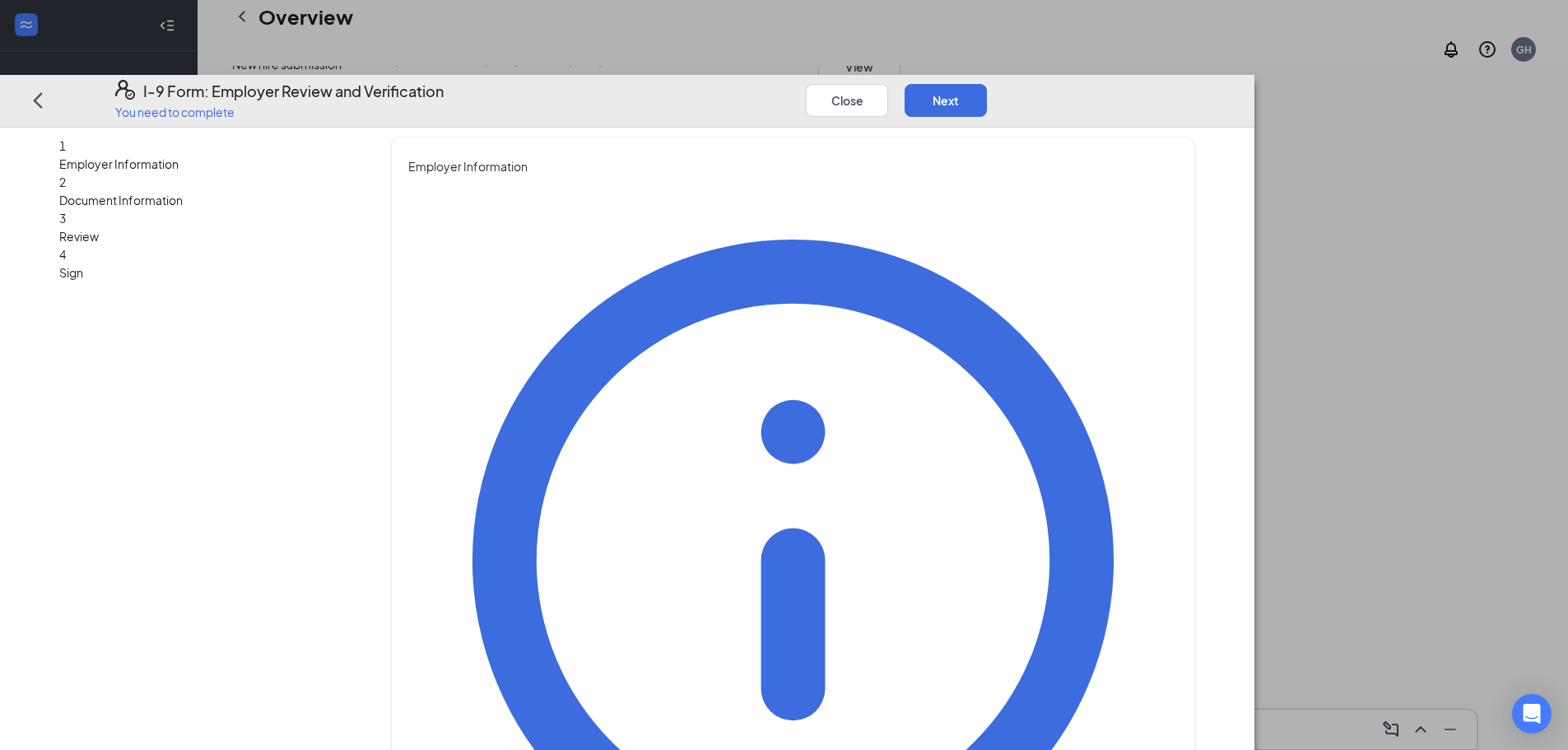
click at [888, 84] on button "Close" at bounding box center [847, 100] width 82 height 33
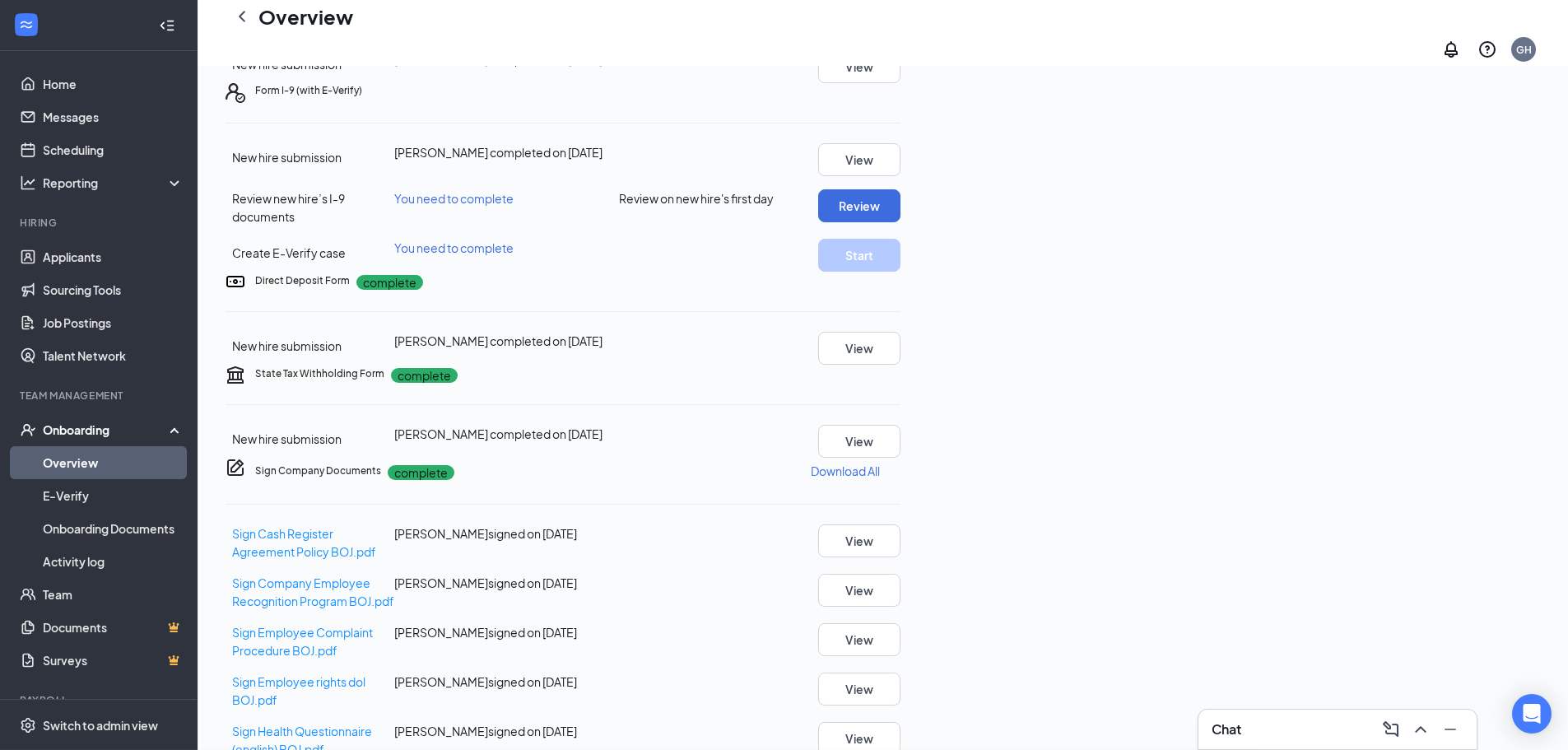
click at [1234, 47] on div "I-9 Form: Employer Review and Verification You need to complete Close Next 1 Em…" at bounding box center [784, 375] width 1568 height 750
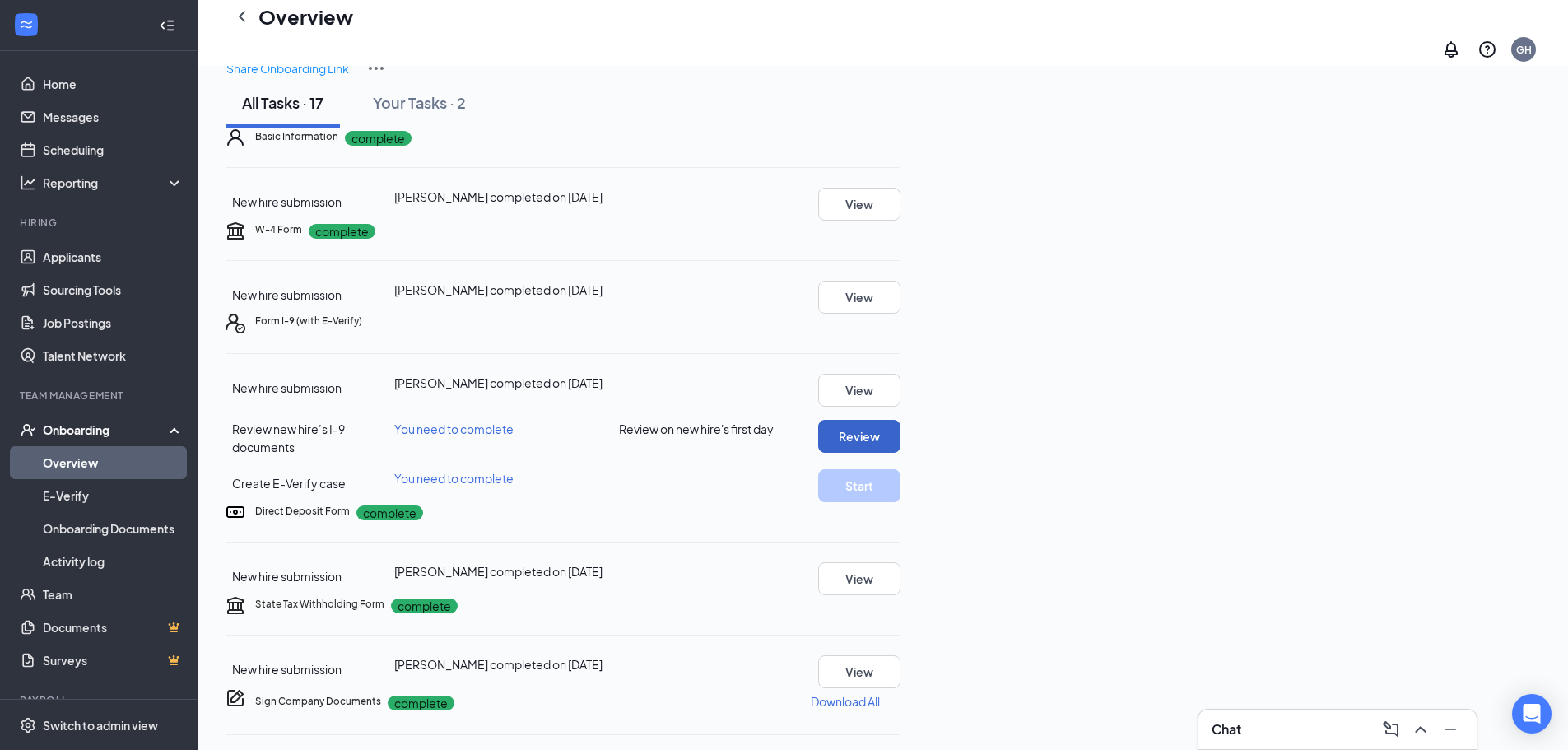
scroll to position [0, 0]
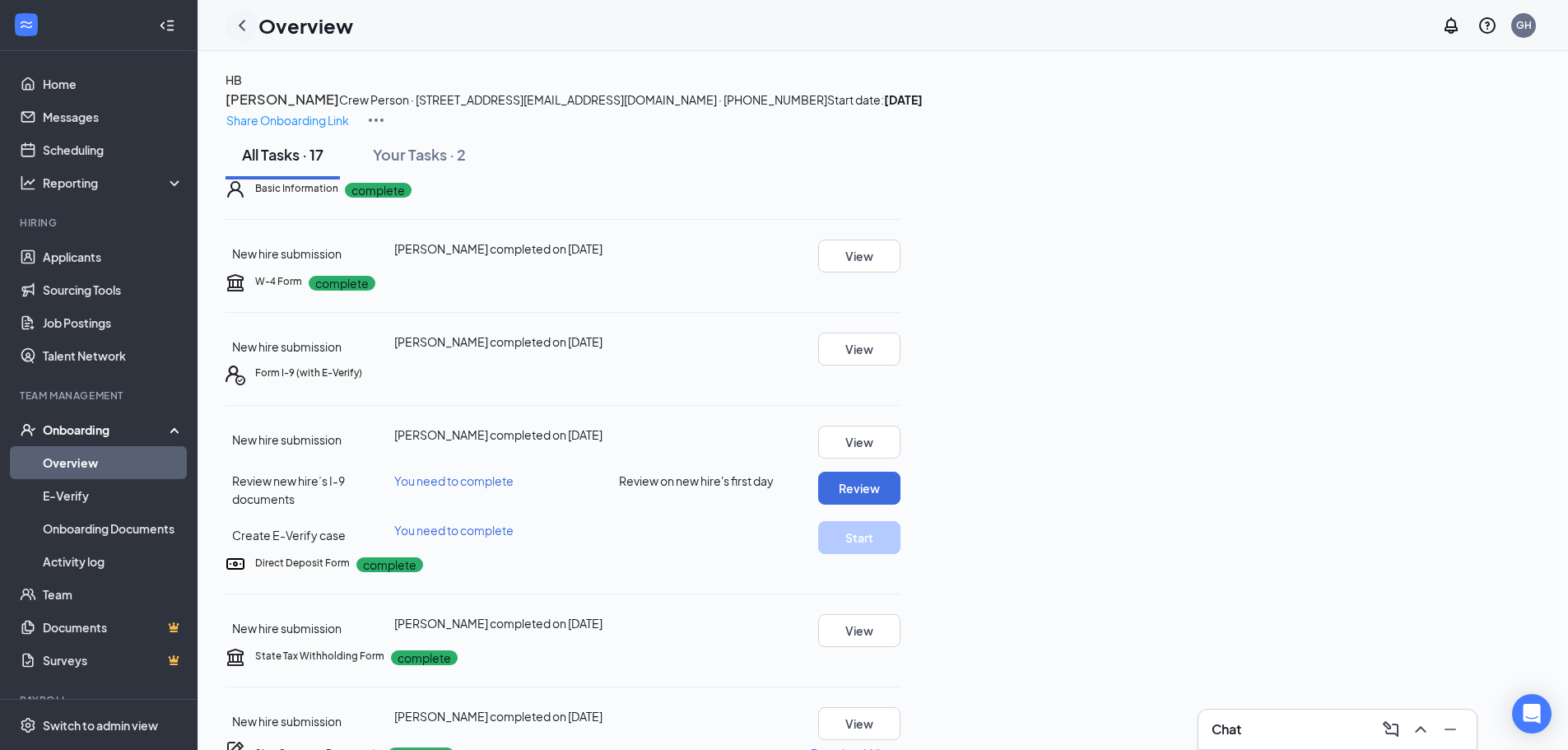
click at [248, 26] on icon "ChevronLeft" at bounding box center [242, 26] width 20 height 20
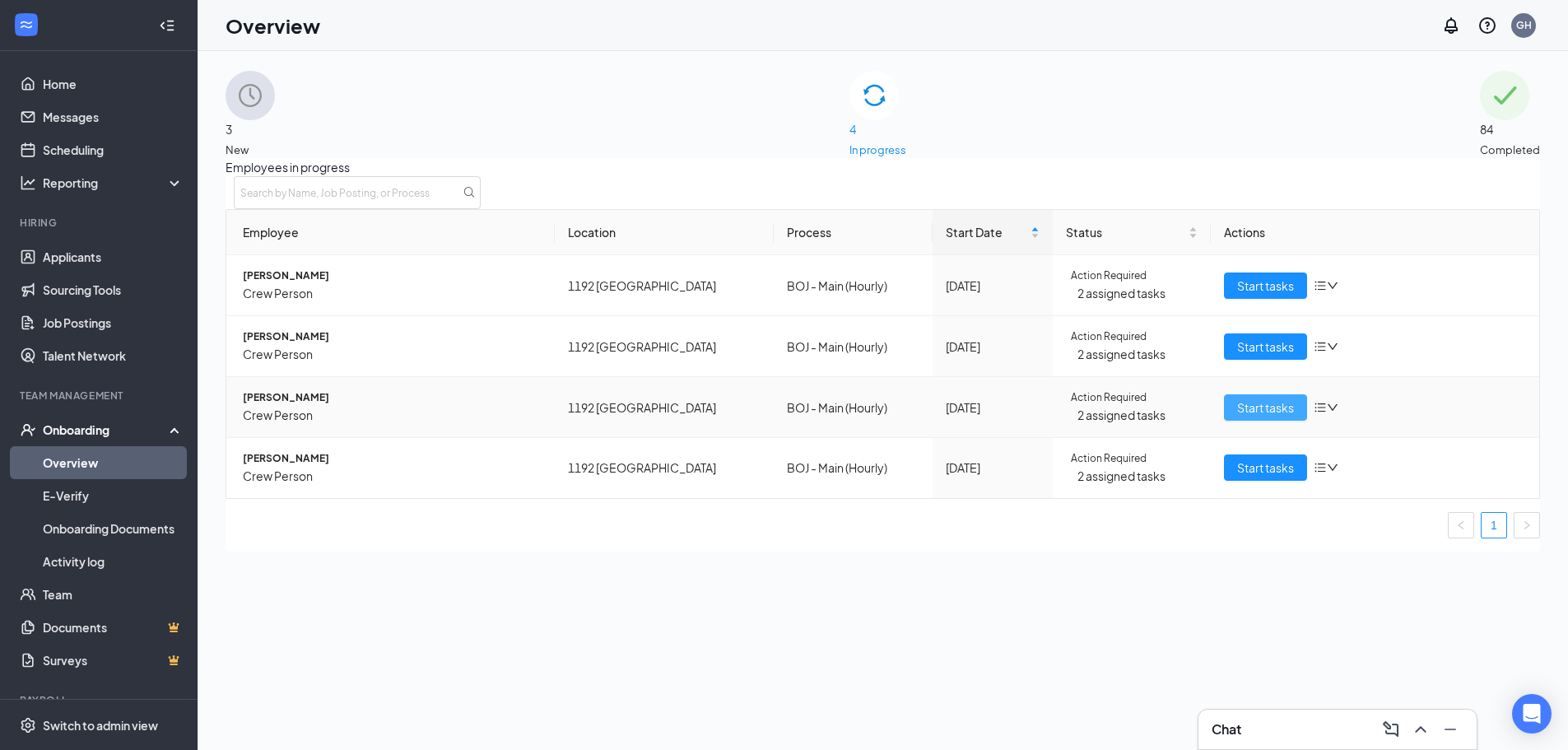
click at [1226, 421] on button "Start tasks" at bounding box center [1265, 407] width 83 height 26
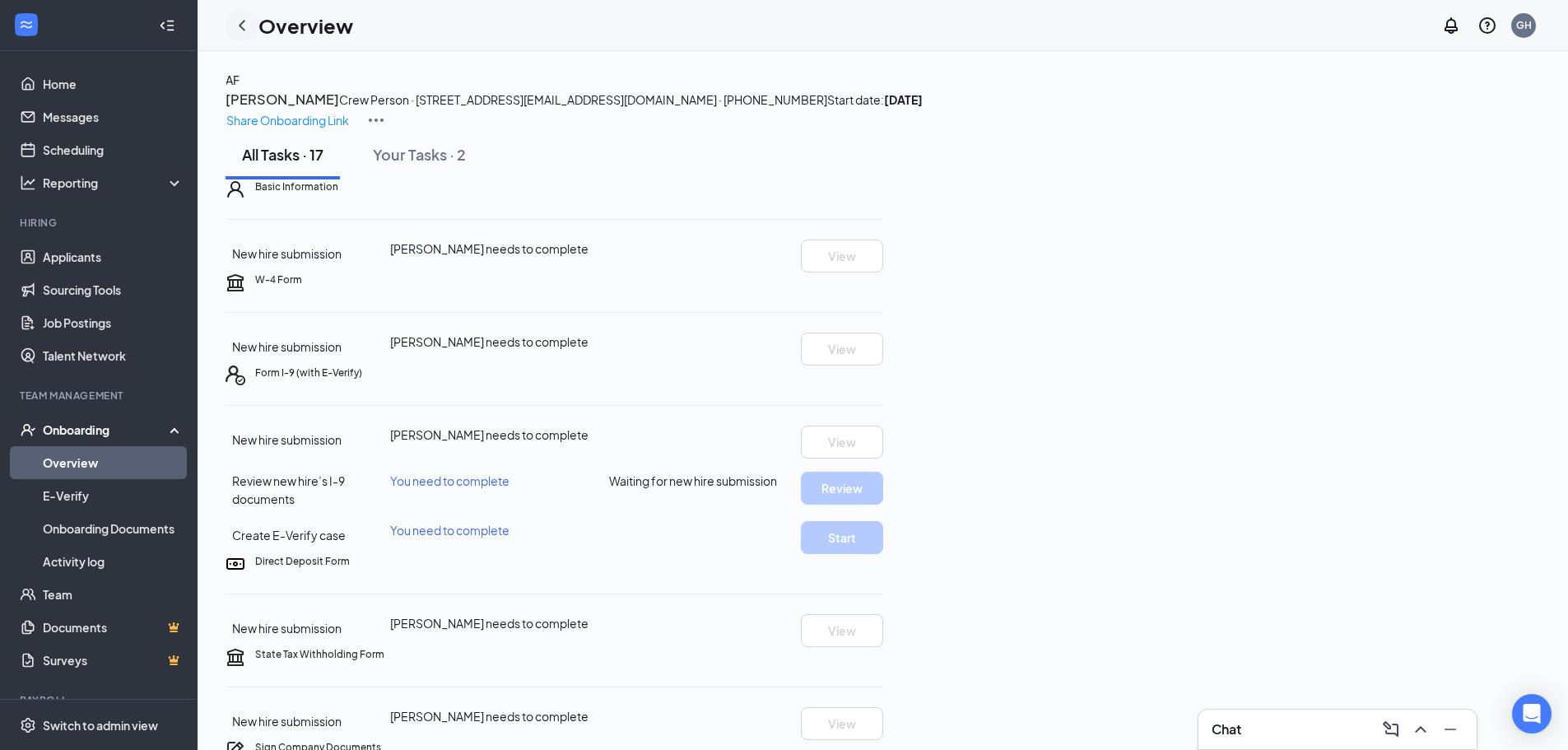
click at [244, 23] on icon "ChevronLeft" at bounding box center [242, 26] width 20 height 20
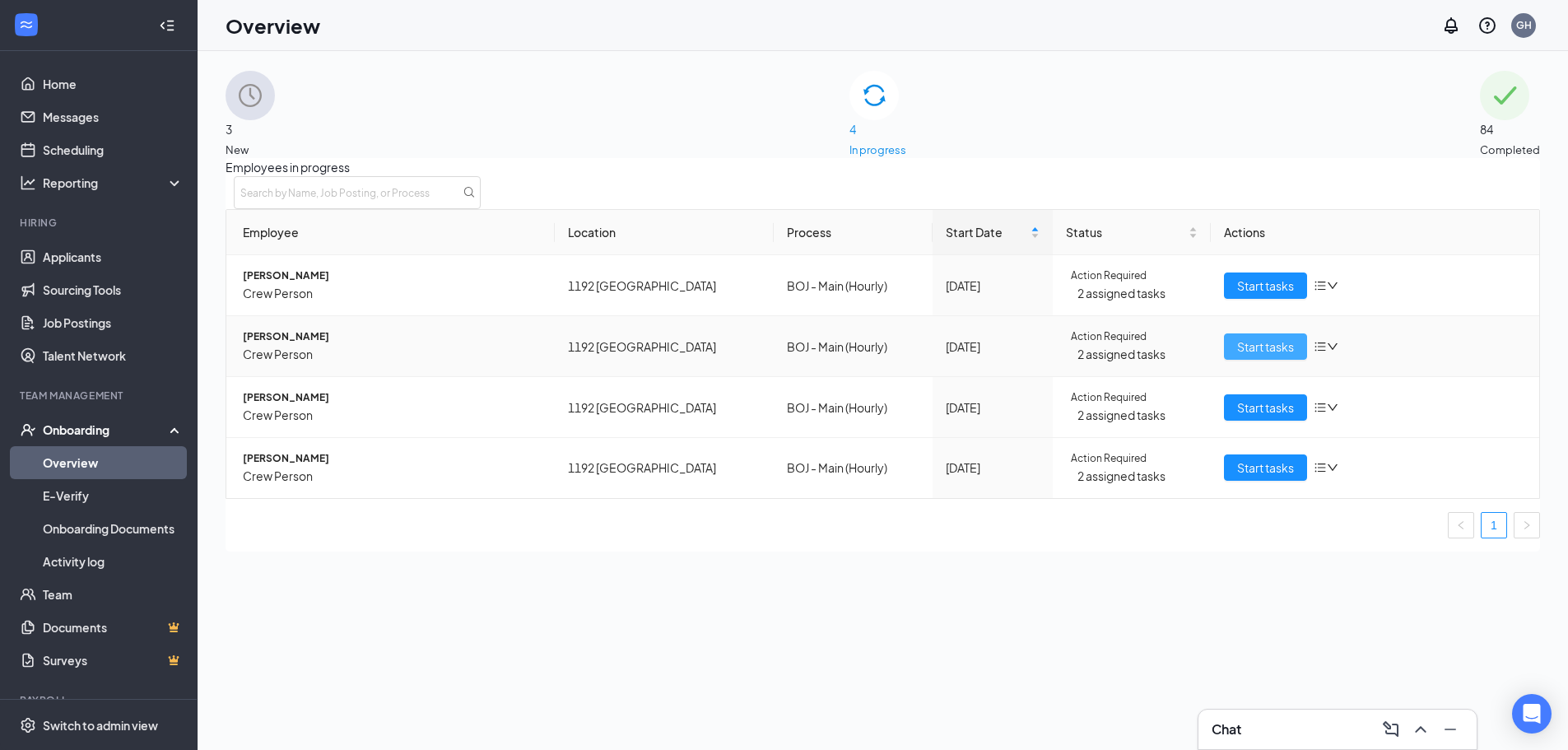
click at [1238, 356] on span "Start tasks" at bounding box center [1266, 347] width 57 height 18
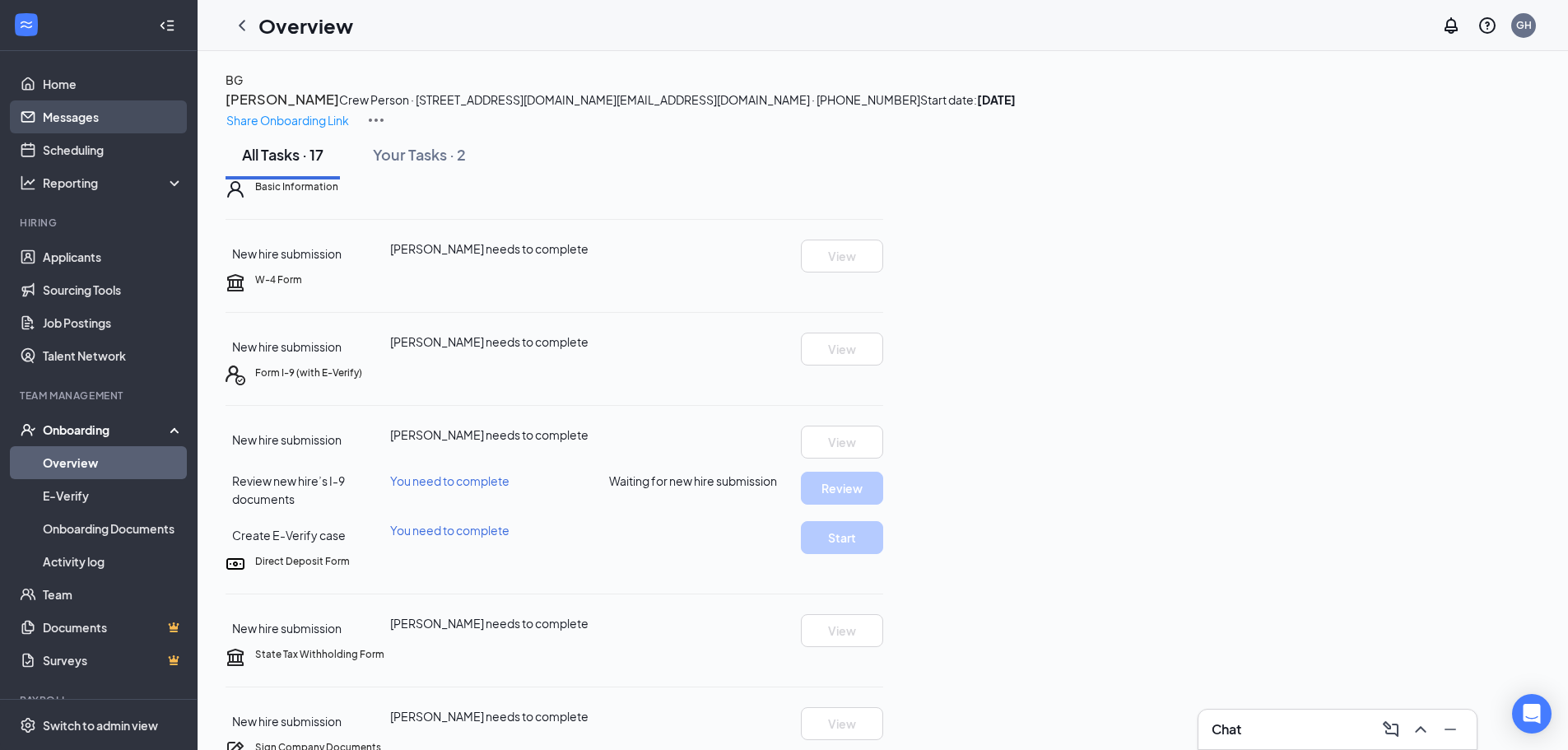
click at [110, 130] on link "Messages" at bounding box center [113, 117] width 141 height 33
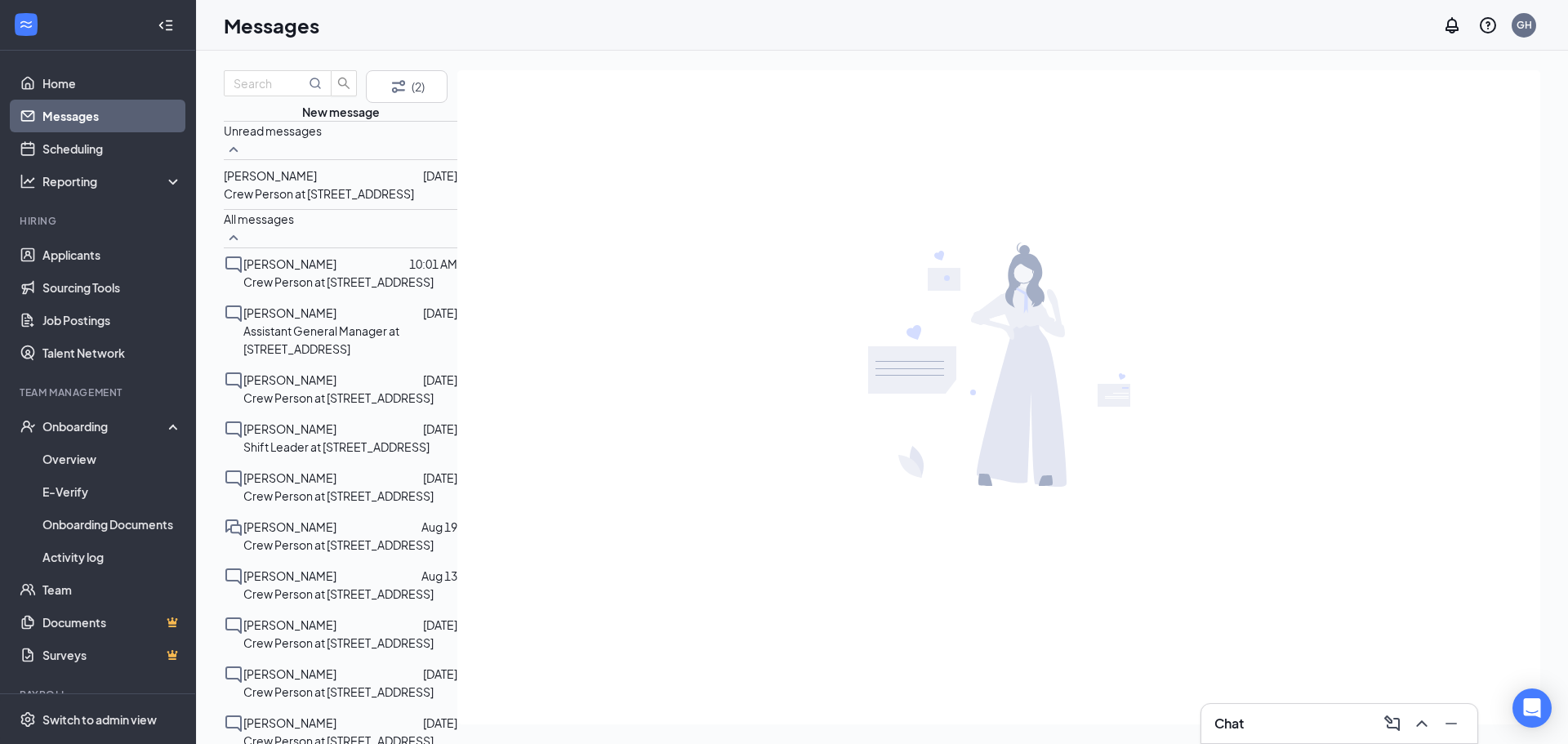
click at [301, 291] on p "Crew Person at [STREET_ADDRESS]" at bounding box center [339, 281] width 190 height 18
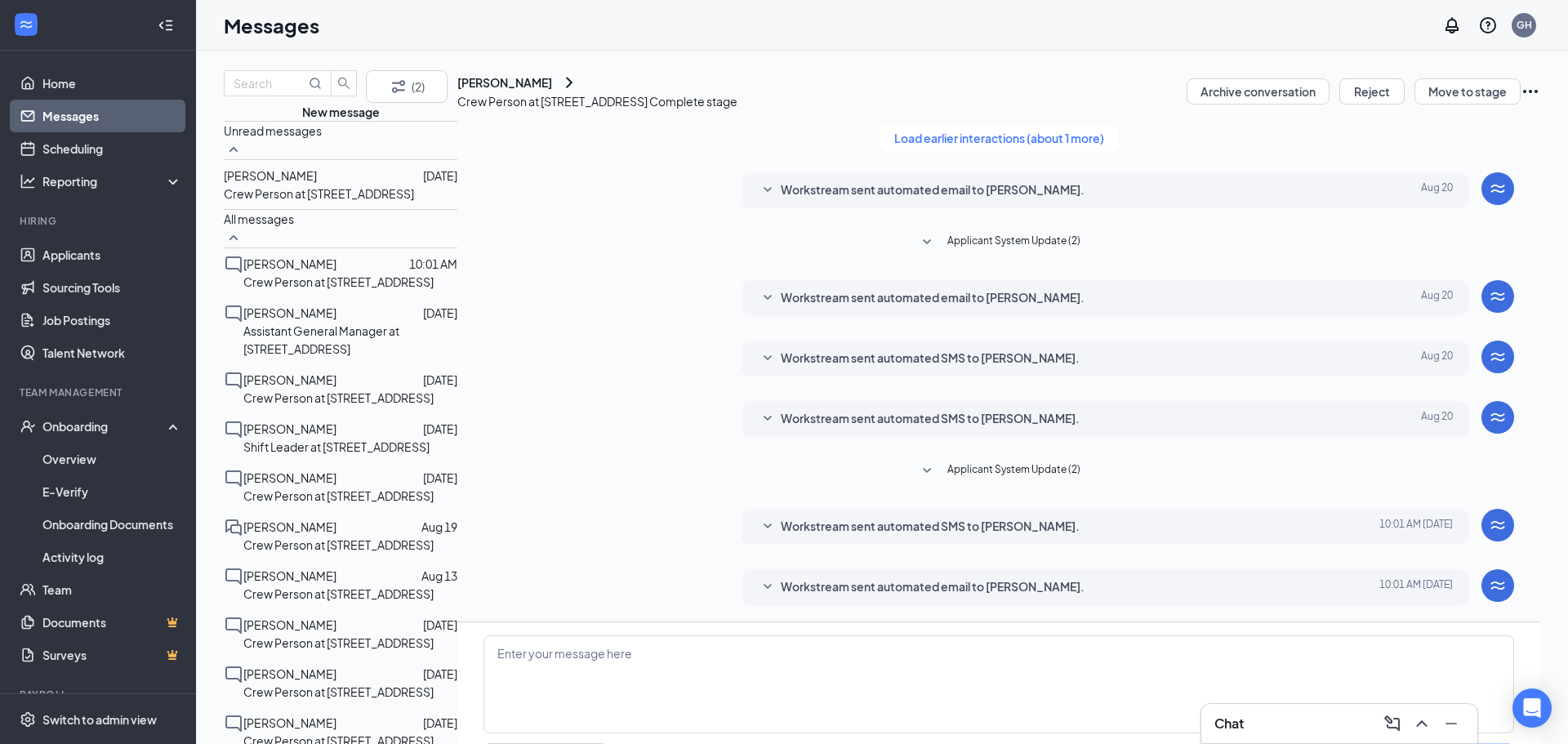
scroll to position [111, 0]
click at [317, 183] on span "[PERSON_NAME]" at bounding box center [270, 176] width 93 height 14
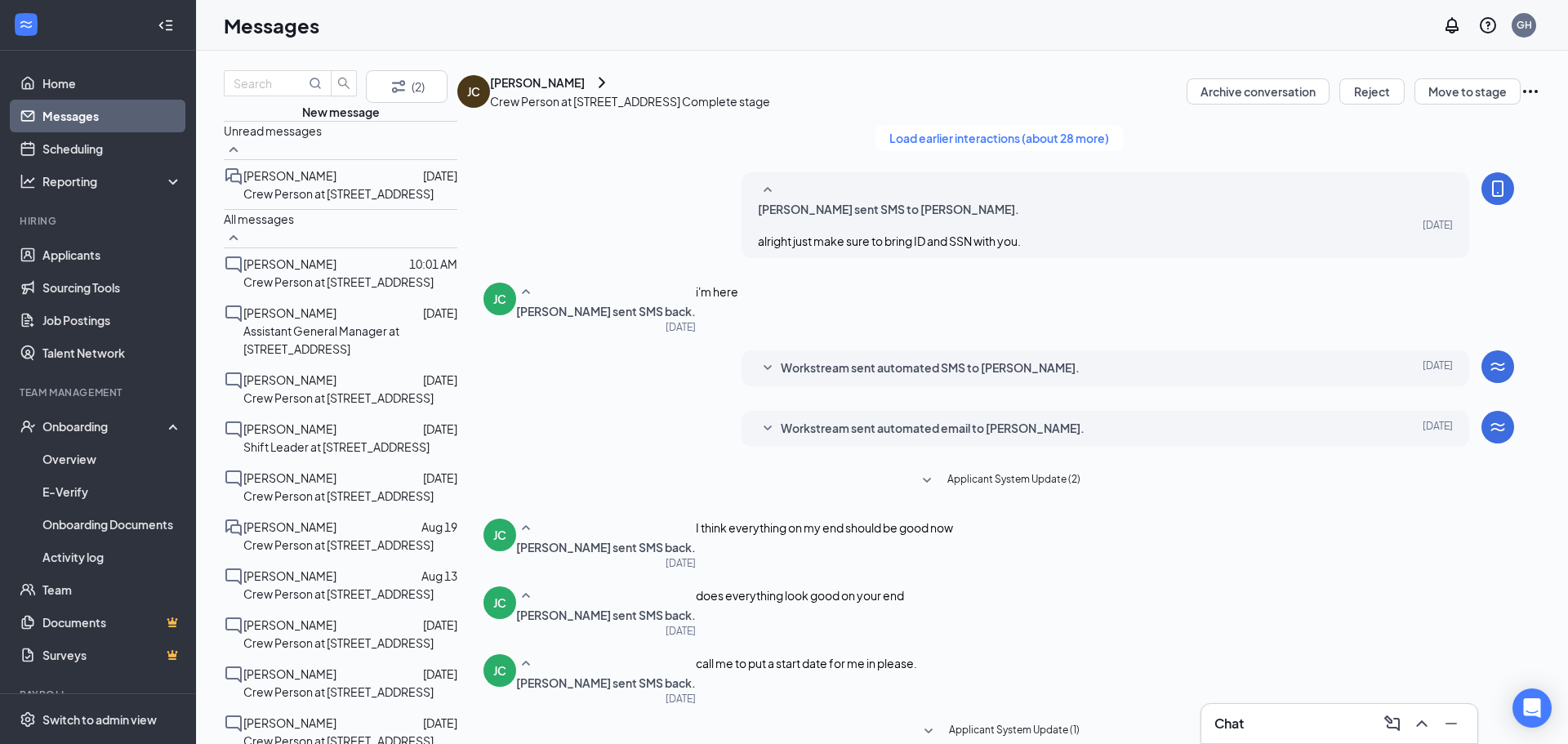
scroll to position [65, 0]
click at [861, 419] on span "Workstream sent automated email to [PERSON_NAME]." at bounding box center [932, 429] width 304 height 20
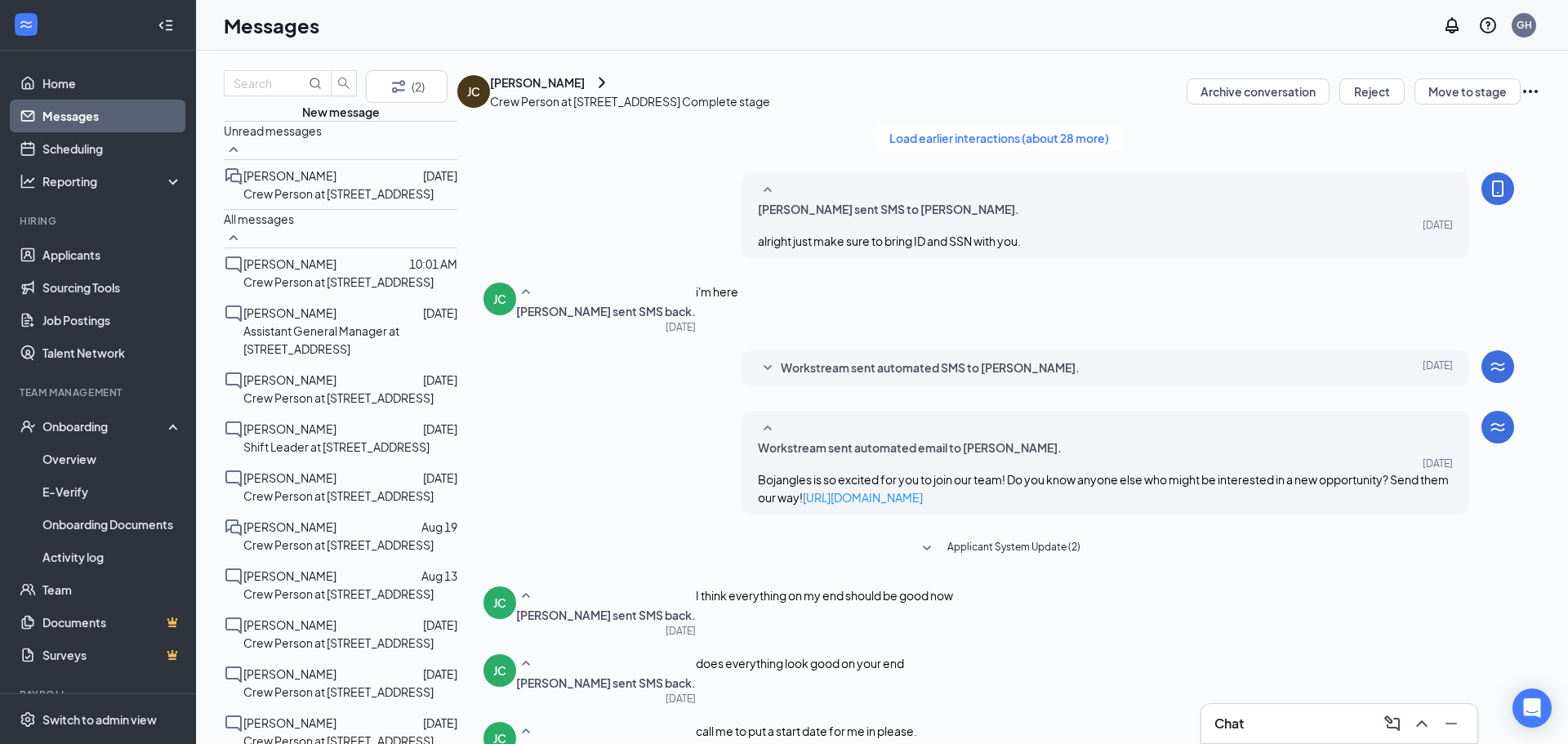
click at [869, 358] on span "Workstream sent automated SMS to [PERSON_NAME]." at bounding box center [930, 368] width 299 height 20
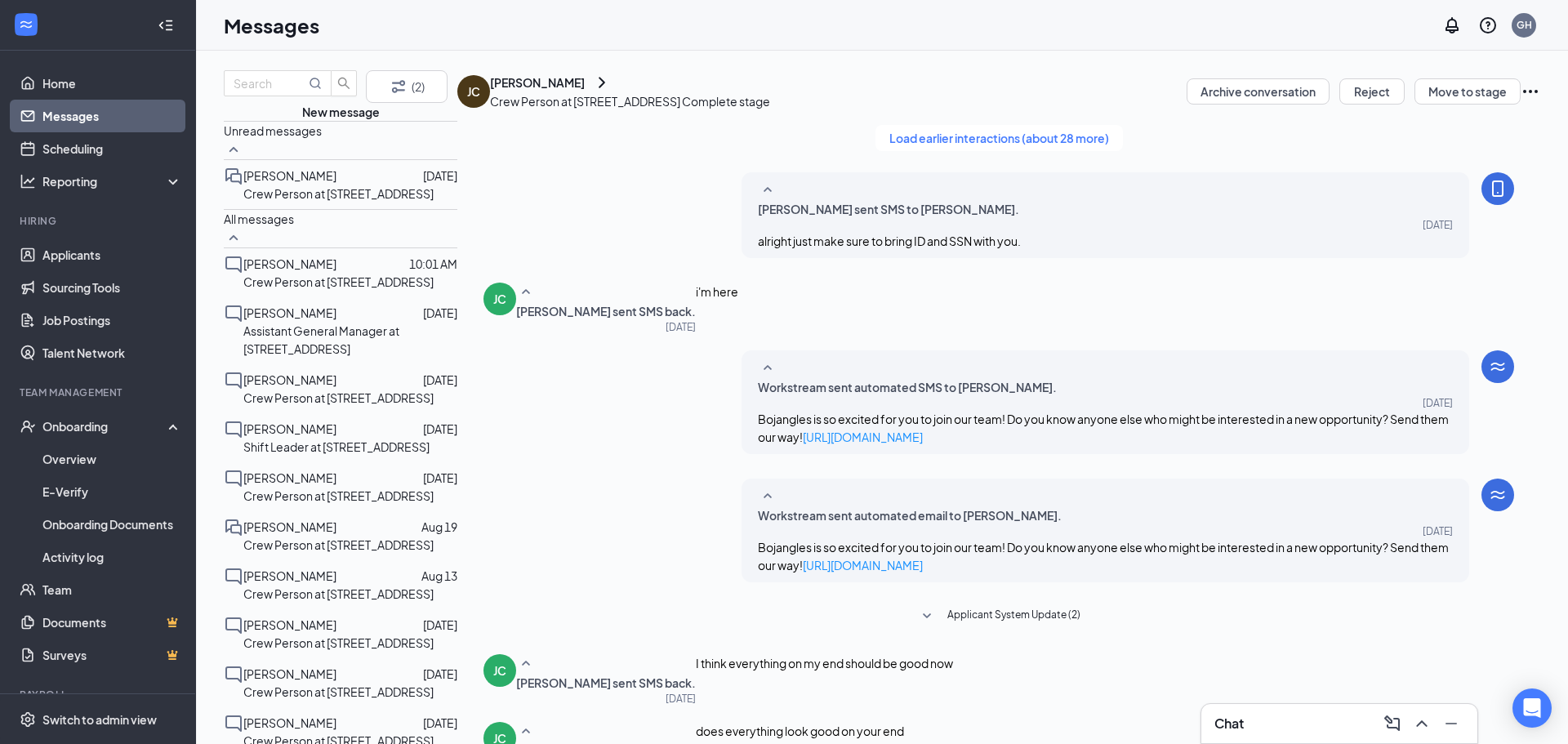
scroll to position [0, 0]
click at [1017, 151] on button "Load earlier interactions (about 28 more)" at bounding box center [999, 138] width 247 height 26
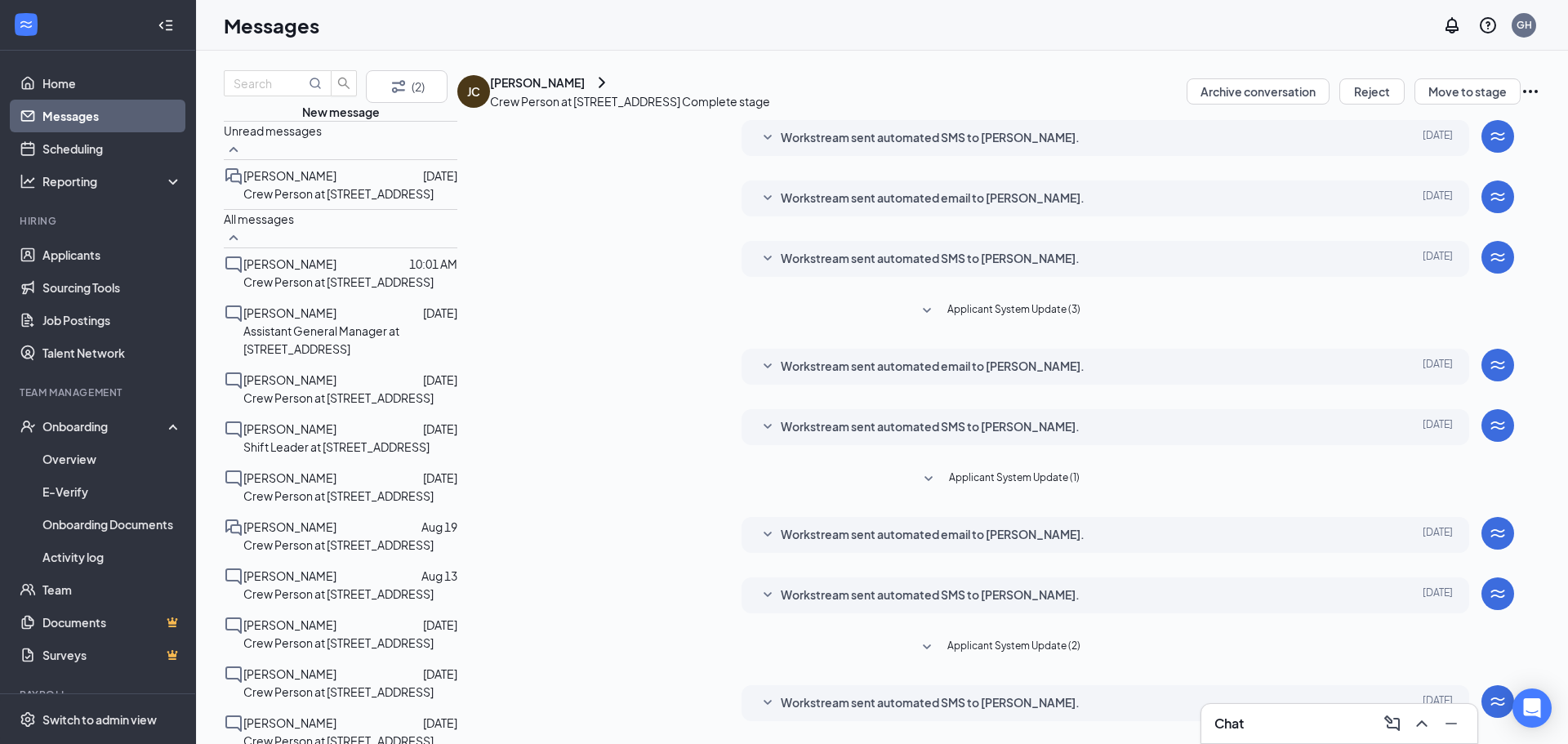
scroll to position [1225, 0]
click at [328, 388] on p "Crew Person at [STREET_ADDRESS]" at bounding box center [339, 397] width 190 height 18
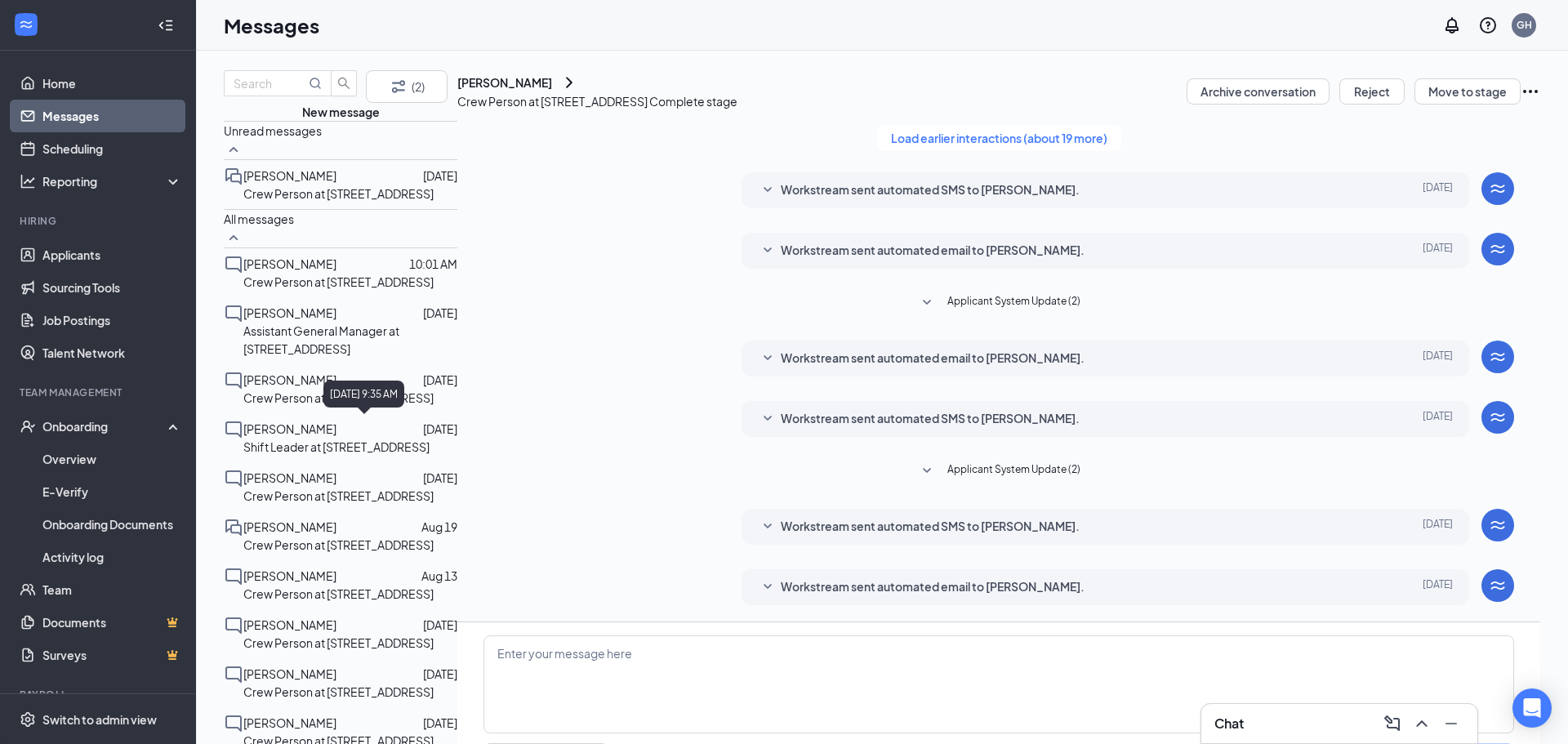
scroll to position [111, 0]
click at [846, 577] on span "Workstream sent automated email to [PERSON_NAME]." at bounding box center [932, 587] width 304 height 20
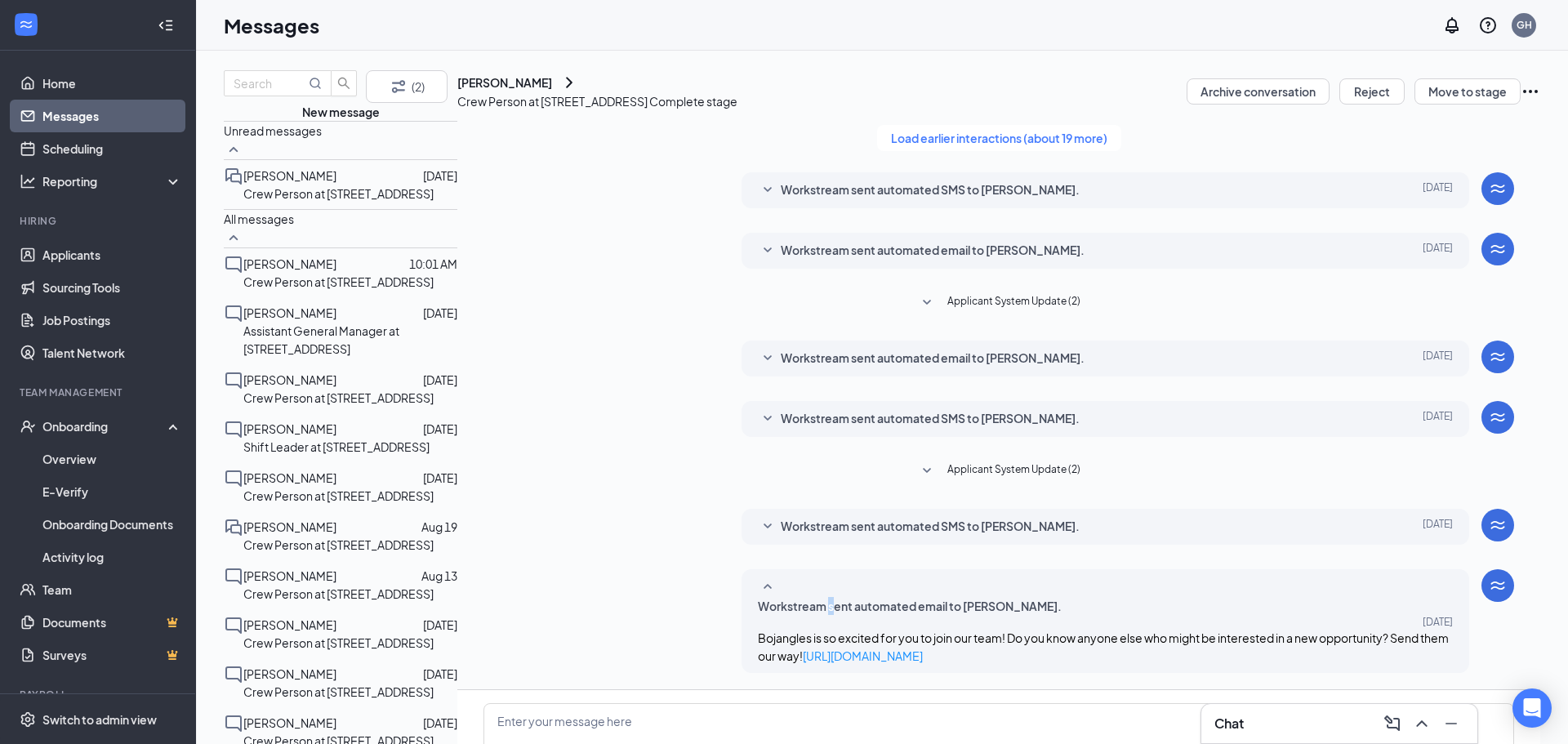
scroll to position [157, 0]
click at [874, 509] on div "Workstream sent automated SMS to [PERSON_NAME]. [DATE] Bojangles is so excited …" at bounding box center [1105, 527] width 728 height 36
click at [871, 517] on span "Workstream sent automated SMS to [PERSON_NAME]." at bounding box center [930, 527] width 299 height 20
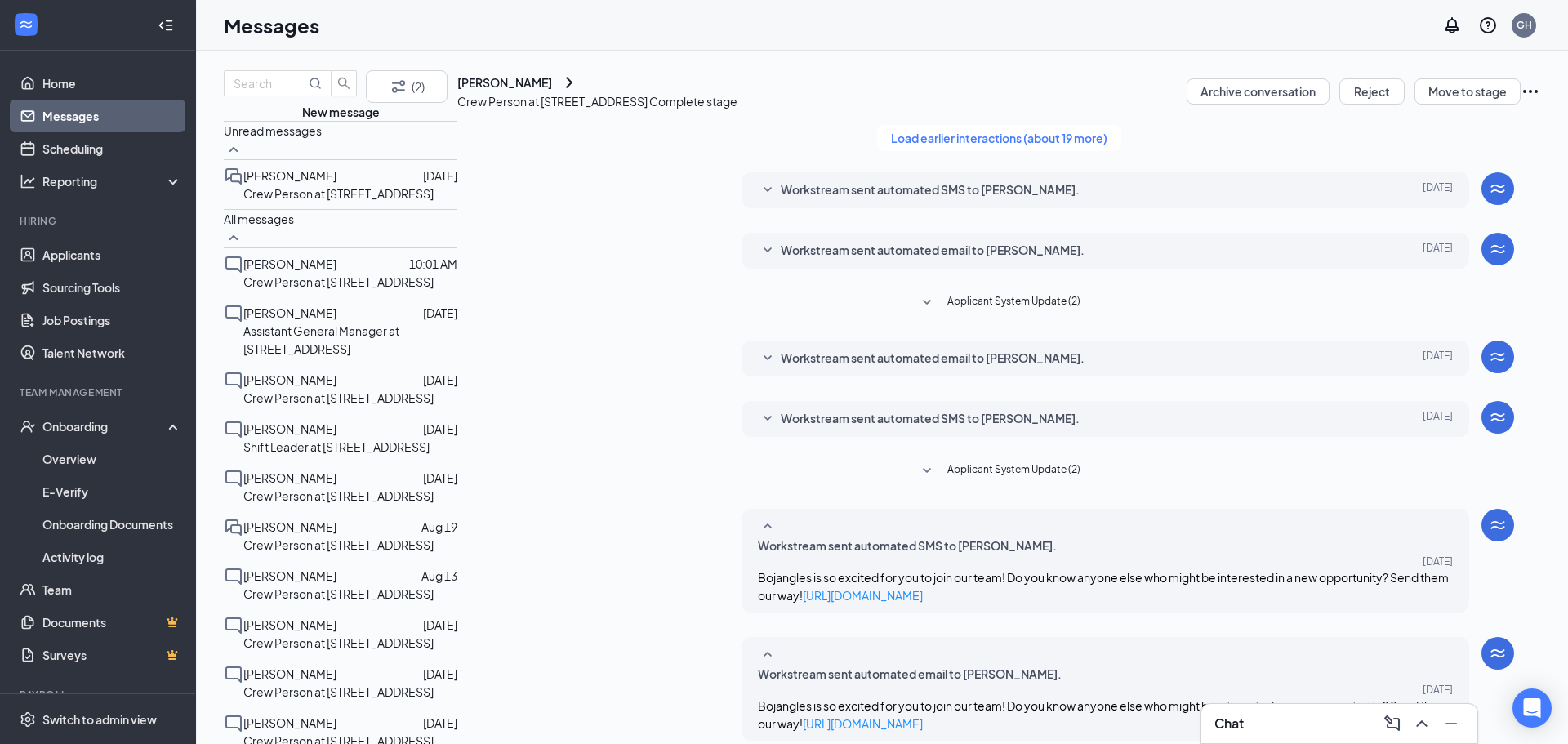
click at [870, 401] on div "Workstream sent automated SMS to [PERSON_NAME]. [DATE] Hi [PERSON_NAME], great …" at bounding box center [1105, 419] width 728 height 36
click at [870, 409] on span "Workstream sent automated SMS to [PERSON_NAME]." at bounding box center [930, 419] width 299 height 20
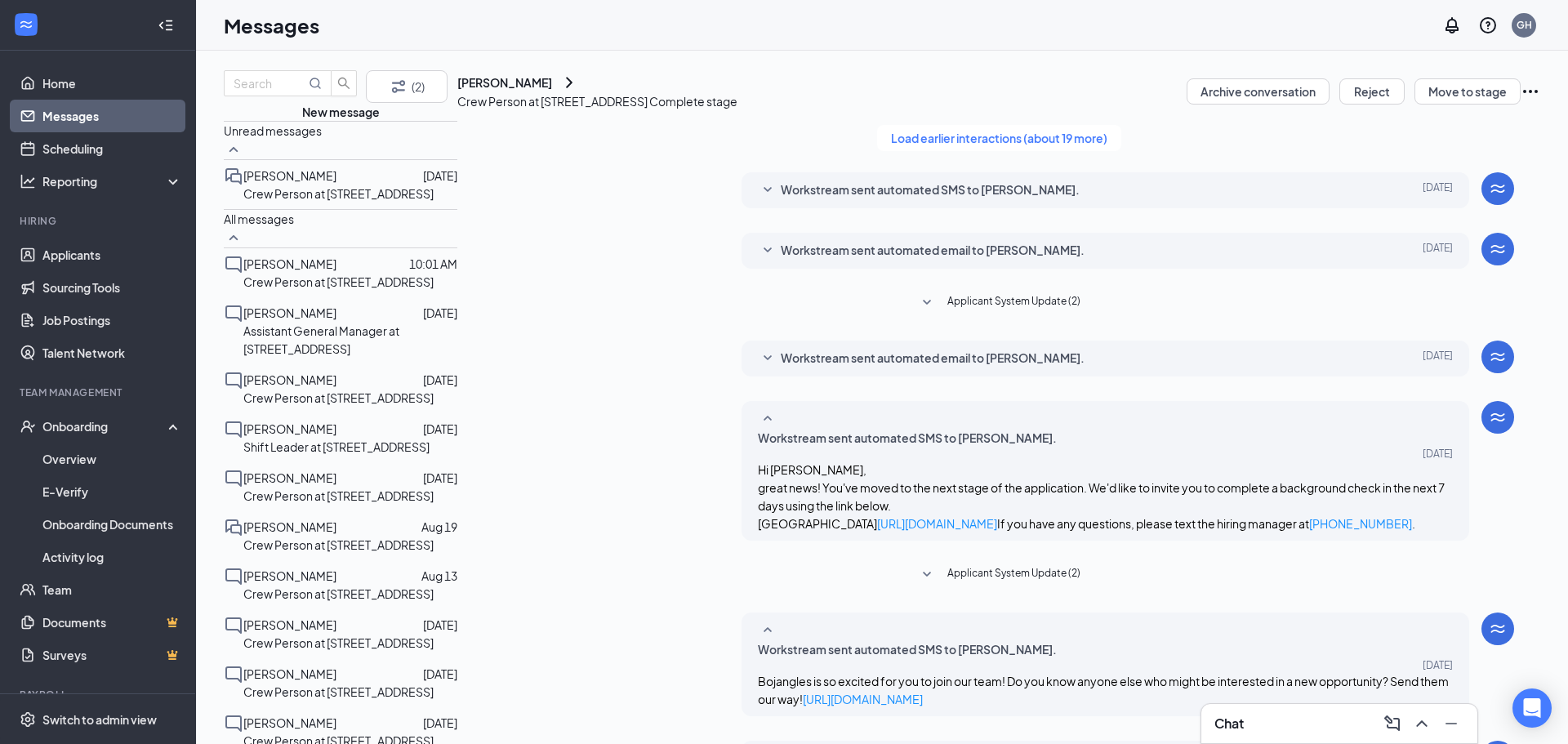
scroll to position [320, 0]
click at [988, 565] on span "Applicant System Update (2)" at bounding box center [1013, 575] width 133 height 20
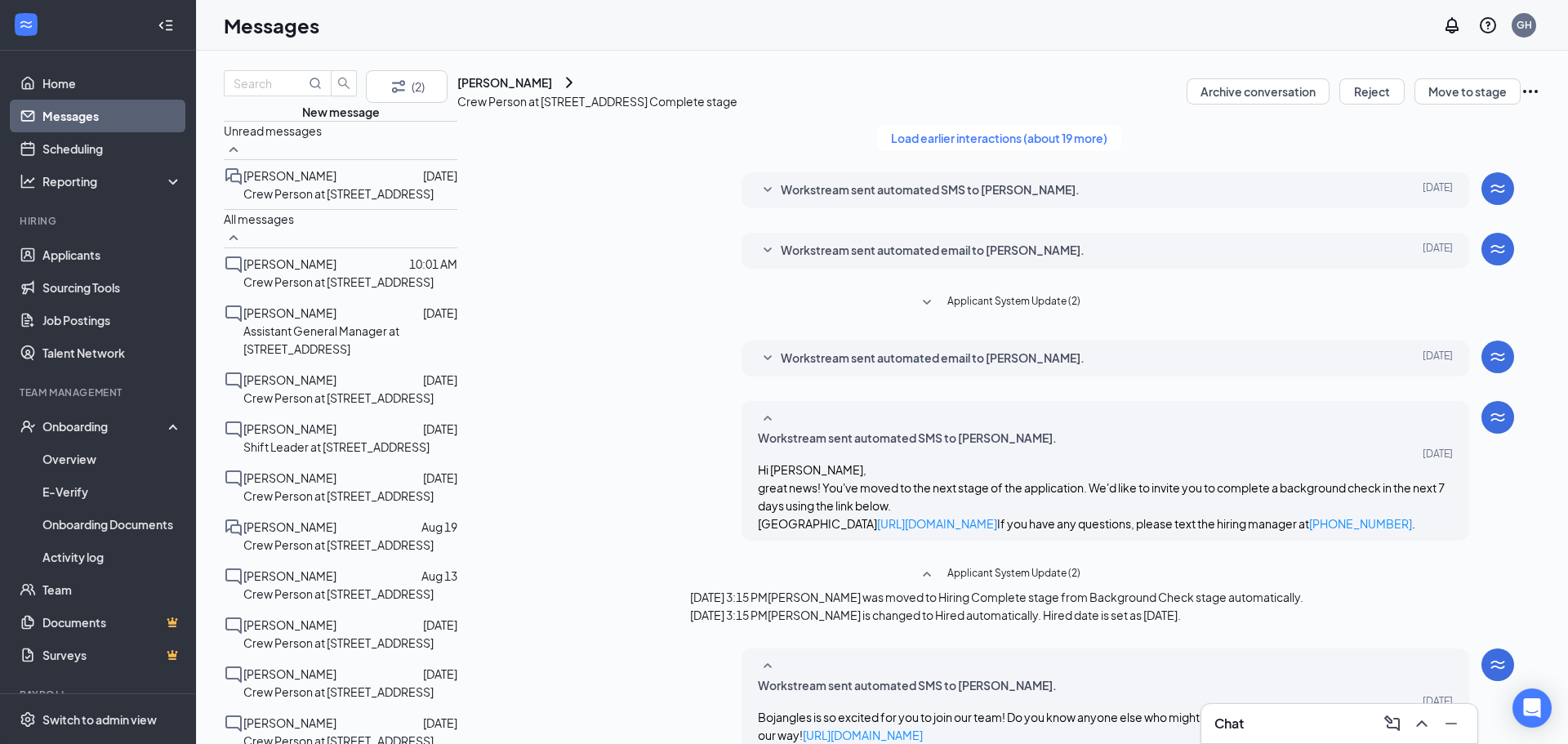
scroll to position [386, 0]
drag, startPoint x: 516, startPoint y: 572, endPoint x: 575, endPoint y: 568, distance: 59.1
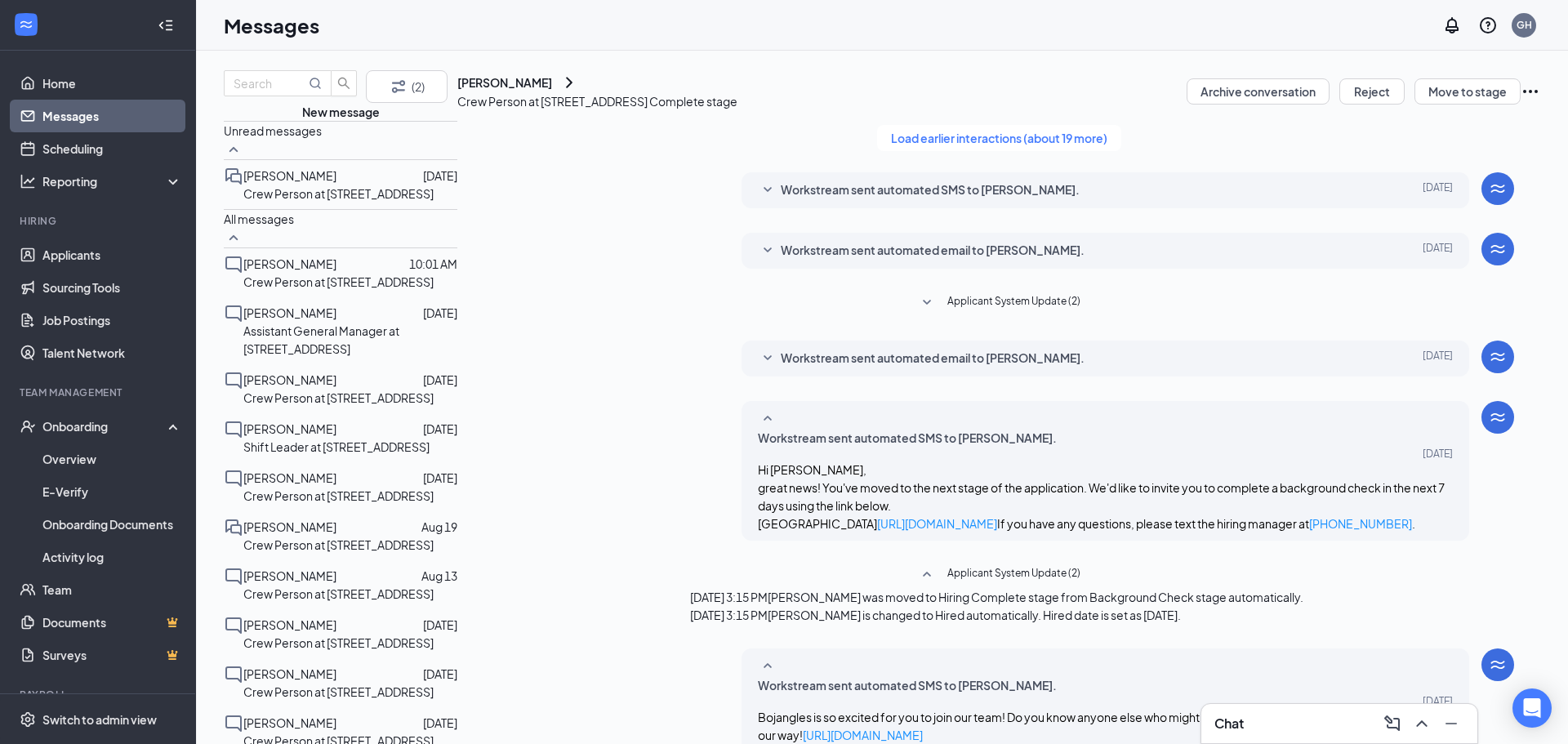
type textarea "Hello, [PERSON_NAME]! If you can come in a day prior to your start date that wo…"
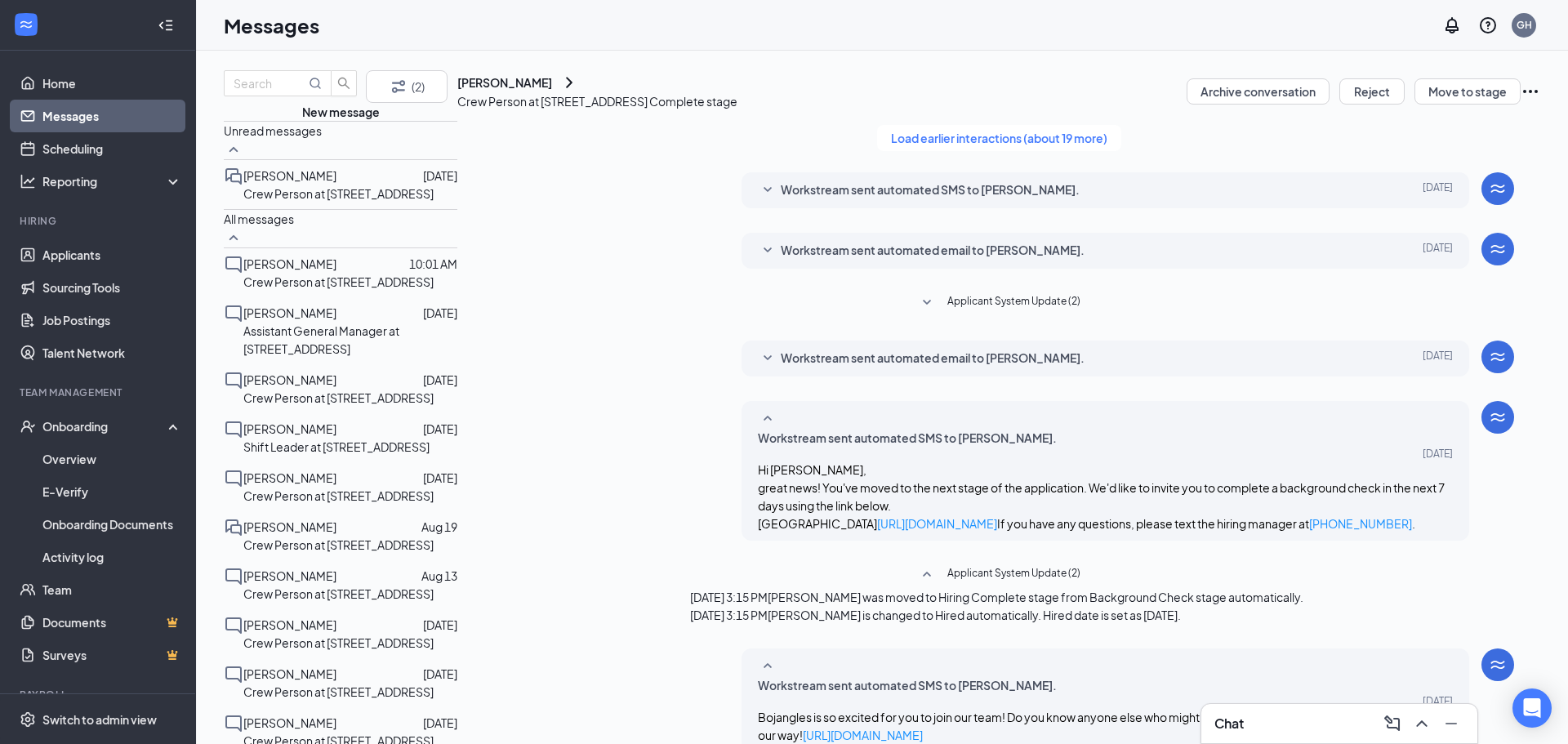
click at [305, 470] on span "[PERSON_NAME]" at bounding box center [290, 477] width 93 height 14
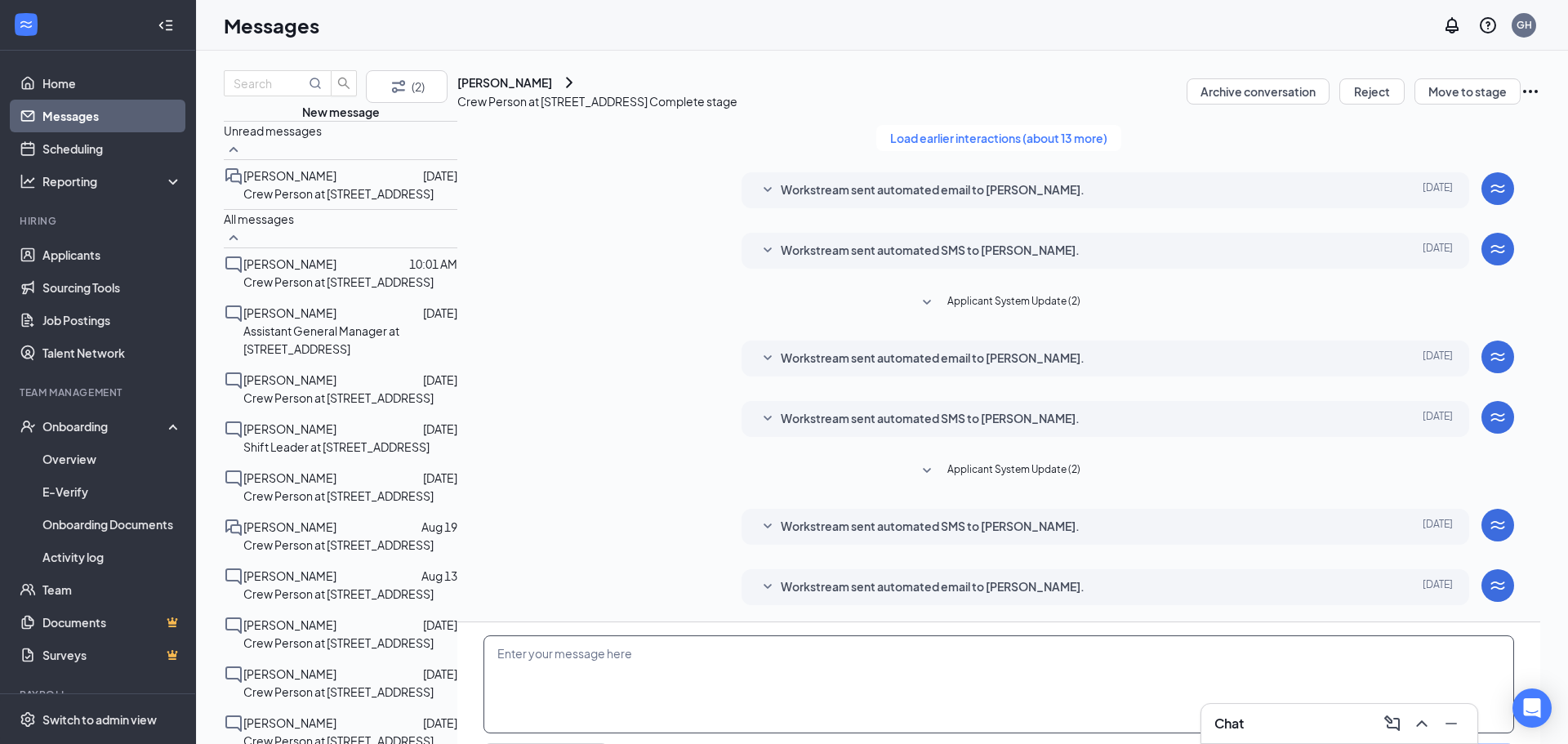
scroll to position [111, 0]
click at [732, 635] on textarea at bounding box center [999, 684] width 1030 height 98
click at [785, 577] on span "Workstream sent automated email to [PERSON_NAME]." at bounding box center [932, 587] width 304 height 20
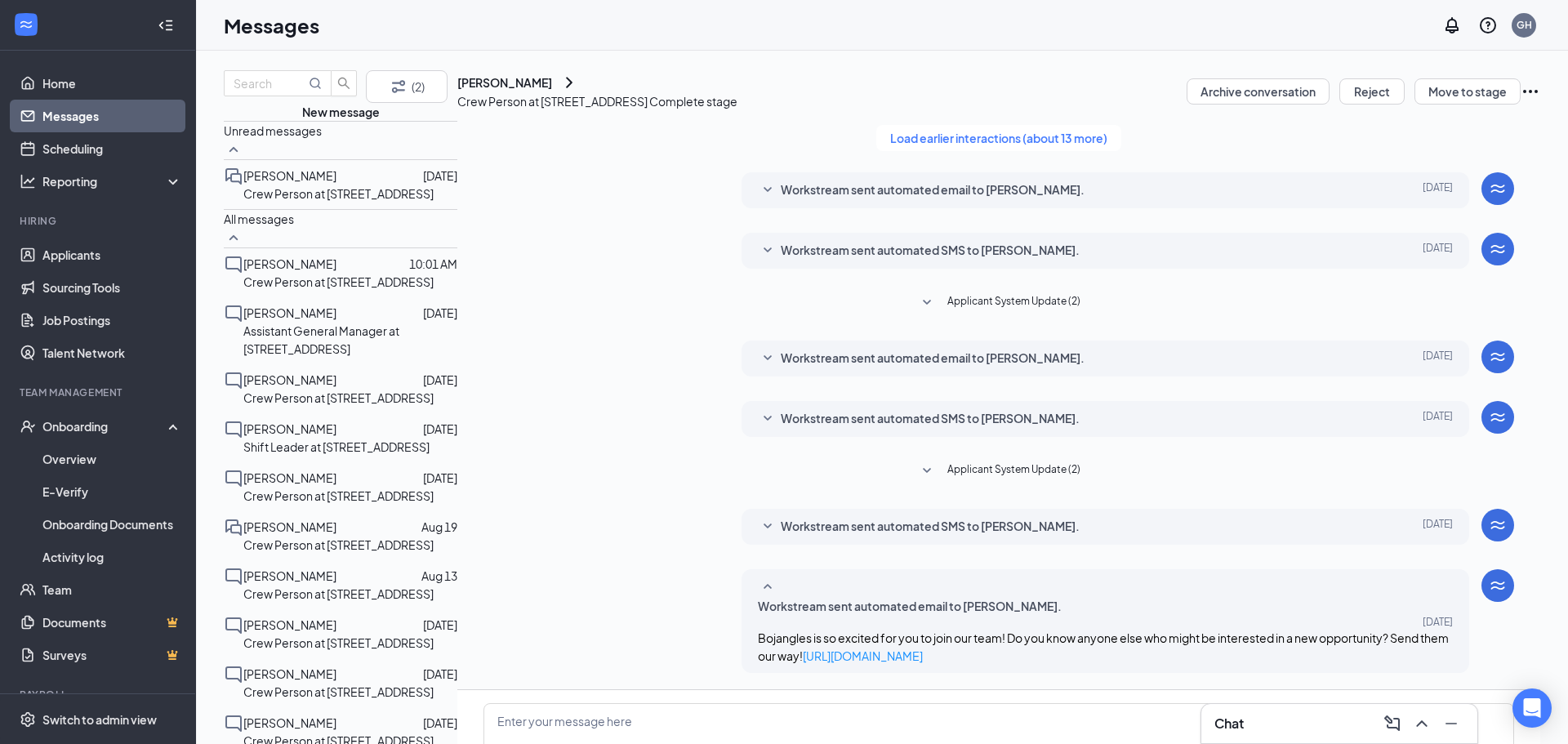
scroll to position [157, 0]
click at [922, 703] on textarea at bounding box center [999, 752] width 1030 height 98
drag, startPoint x: 932, startPoint y: 579, endPoint x: 946, endPoint y: 573, distance: 15.2
click at [933, 703] on textarea "Hello, [PERSON_NAME]! If you do not know already, your orientation is [DATE]. I…" at bounding box center [999, 752] width 1030 height 98
click at [955, 703] on textarea "Hello, [PERSON_NAME]! If you do not know already, your orientation is [DATE]. I…" at bounding box center [999, 752] width 1030 height 98
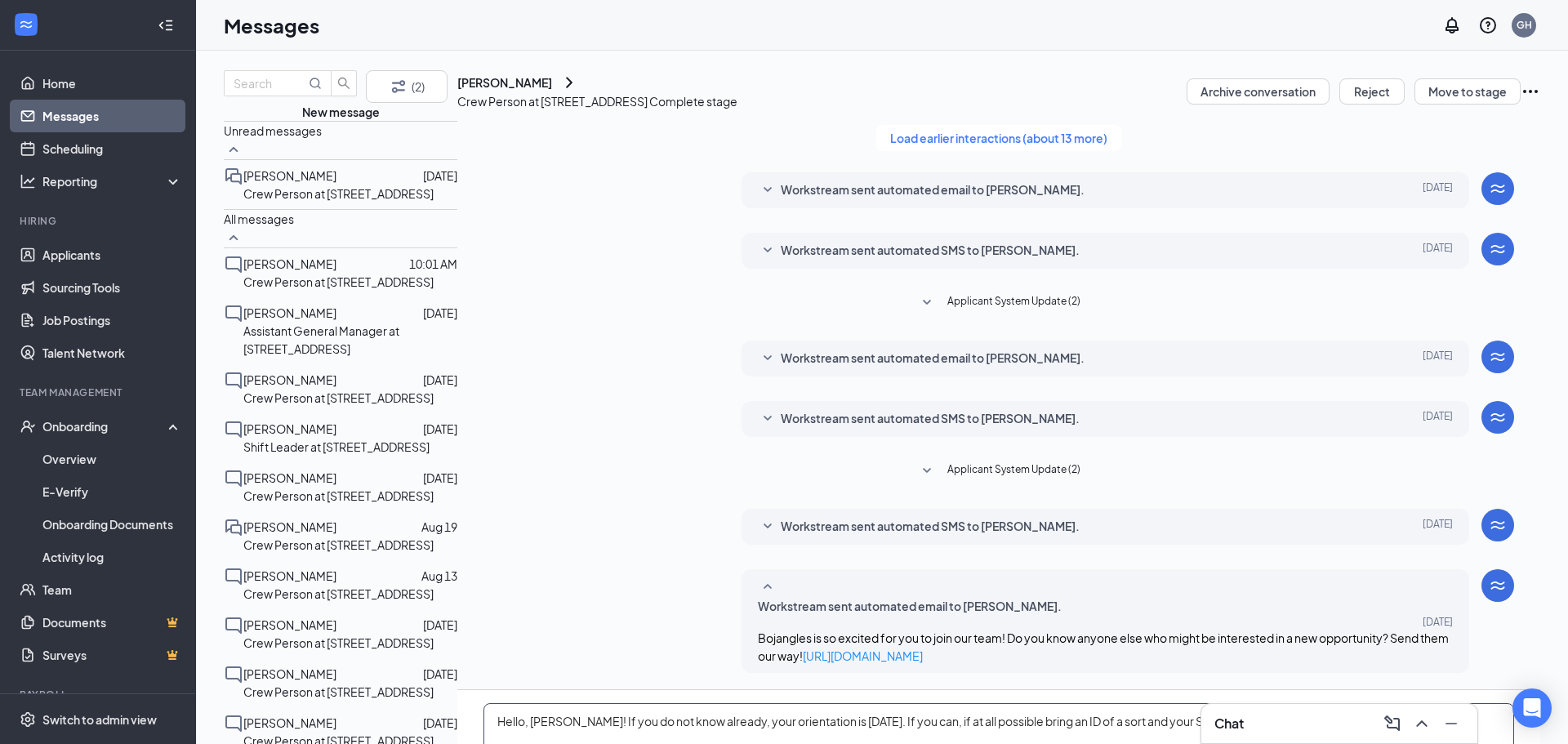
click at [1108, 703] on textarea "Hello, [PERSON_NAME]! If you do not know already, your orientation is [DATE]. I…" at bounding box center [999, 752] width 1030 height 98
click at [1105, 703] on textarea "Hello, [PERSON_NAME]! If you do not know already, your orientation is [DATE]. I…" at bounding box center [999, 752] width 1030 height 98
click at [1382, 703] on textarea "Hello, [PERSON_NAME]! If you do not know already, your orientation is [DATE]. I…" at bounding box center [999, 752] width 1030 height 98
drag, startPoint x: 878, startPoint y: 573, endPoint x: 907, endPoint y: 575, distance: 29.1
click at [878, 703] on textarea "Hello, [PERSON_NAME]! If you do not know already, your orientation is [DATE]. I…" at bounding box center [999, 752] width 1030 height 98
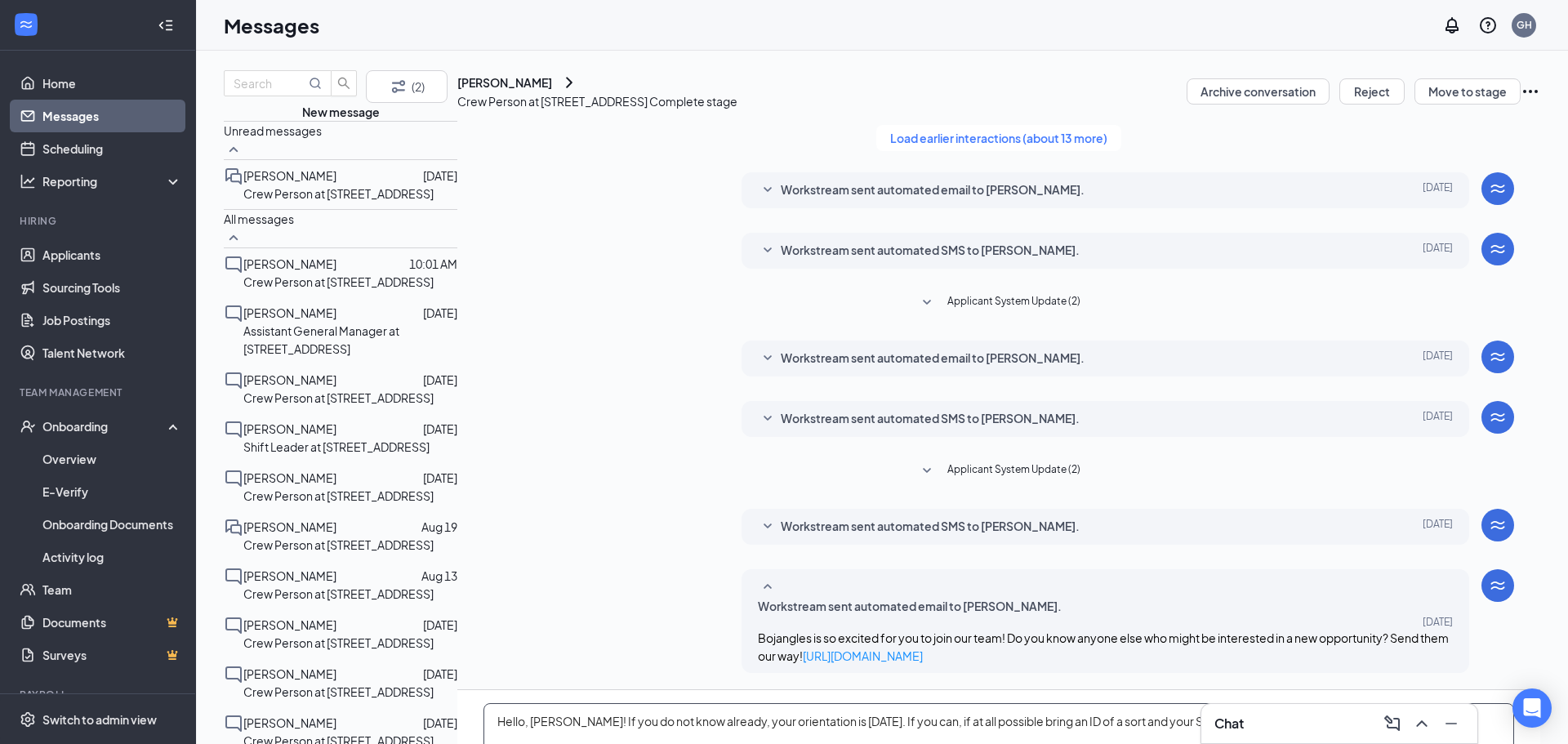
click at [1401, 703] on textarea "Hello, [PERSON_NAME]! If you do not know already, your orientation is [DATE]. I…" at bounding box center [999, 752] width 1030 height 98
type textarea "Hello, [PERSON_NAME]! If you do not know already, your orientation is [DATE]. I…"
click at [351, 371] on div at bounding box center [380, 380] width 87 height 18
